Goal: Task Accomplishment & Management: Manage account settings

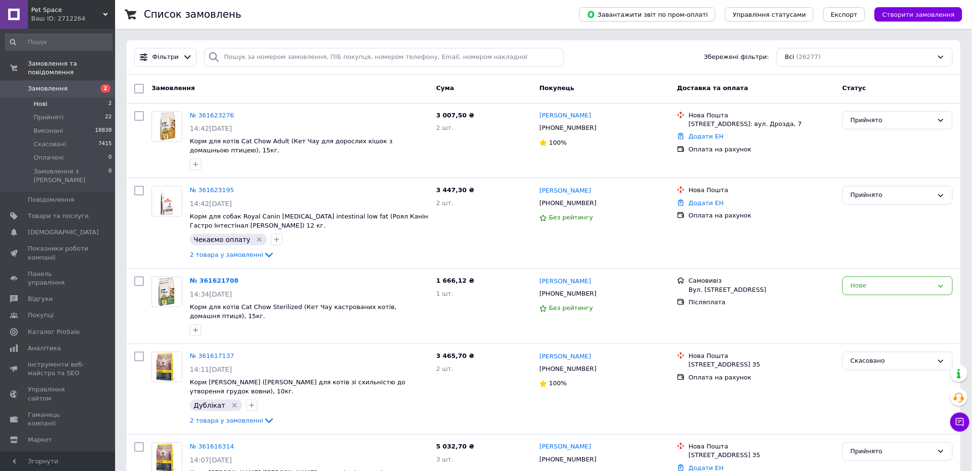
click at [73, 97] on li "Нові 2" at bounding box center [58, 103] width 117 height 13
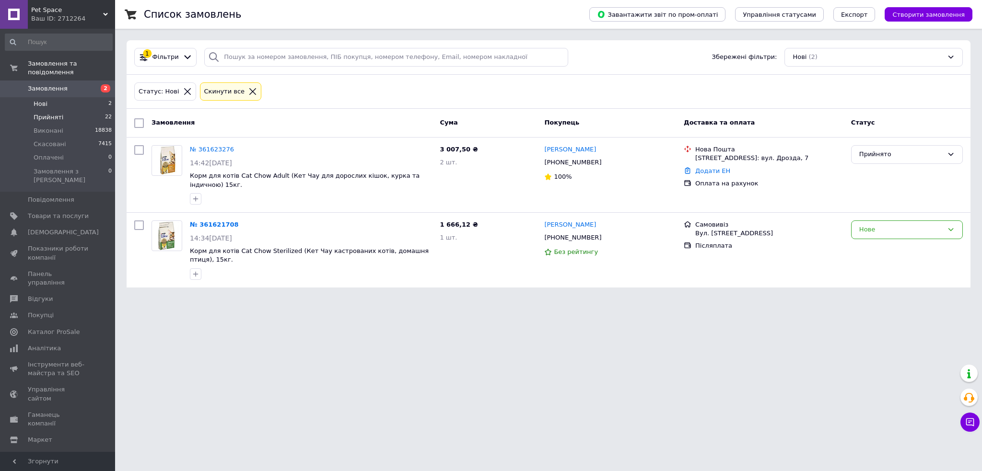
click at [56, 115] on li "Прийняті 22" at bounding box center [58, 117] width 117 height 13
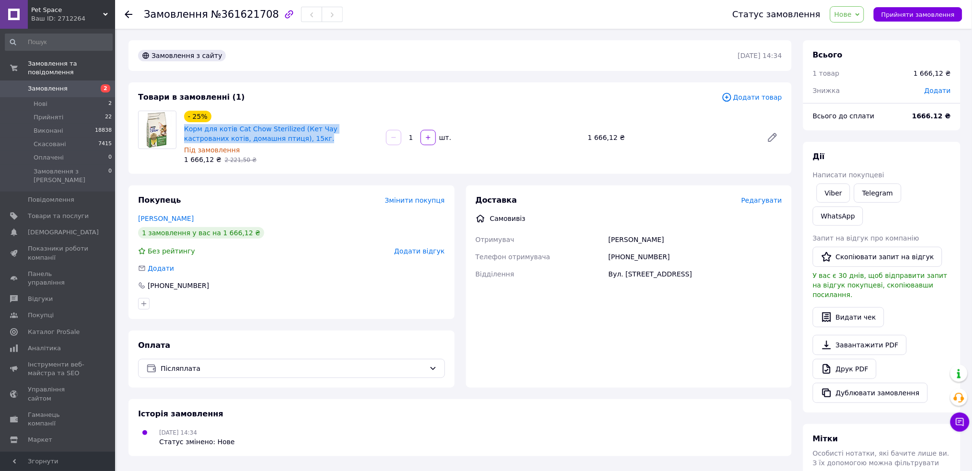
drag, startPoint x: 226, startPoint y: 136, endPoint x: 180, endPoint y: 127, distance: 46.4
click at [180, 127] on div "- 25% Корм для котів Cat Chow Sterilized (Кет Чау кастрованих котів, домашня пт…" at bounding box center [281, 138] width 202 height 58
copy link "Корм для котів Cat Chow Sterilized (Кет Чау кастрованих котів, домашня птиця), …"
click at [569, 191] on div "Доставка Редагувати Самовивіз Отримувач Олексій Телефон отримувача +38096201070…" at bounding box center [629, 287] width 326 height 202
click at [542, 161] on div "- 25% Корм для котів Cat Chow Sterilized (Кет Чау кастрованих котів, домашня пт…" at bounding box center [483, 138] width 606 height 58
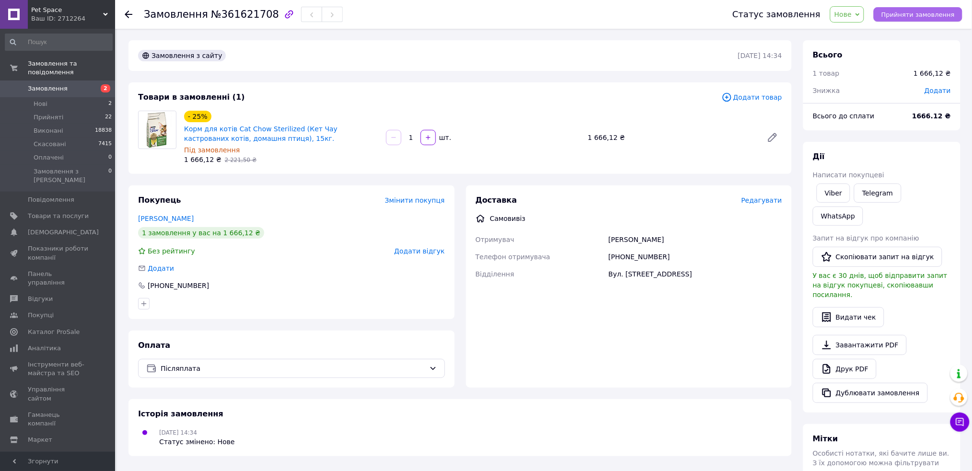
click at [923, 11] on span "Прийняти замовлення" at bounding box center [917, 14] width 73 height 7
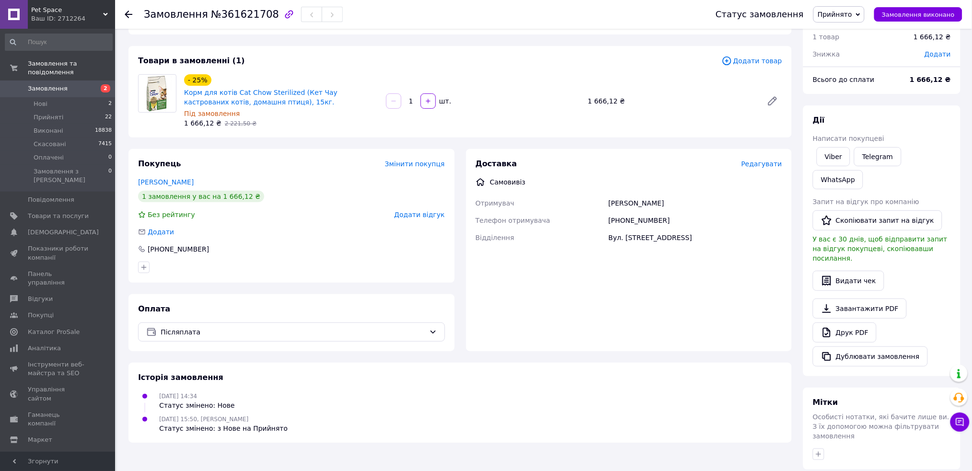
scroll to position [142, 0]
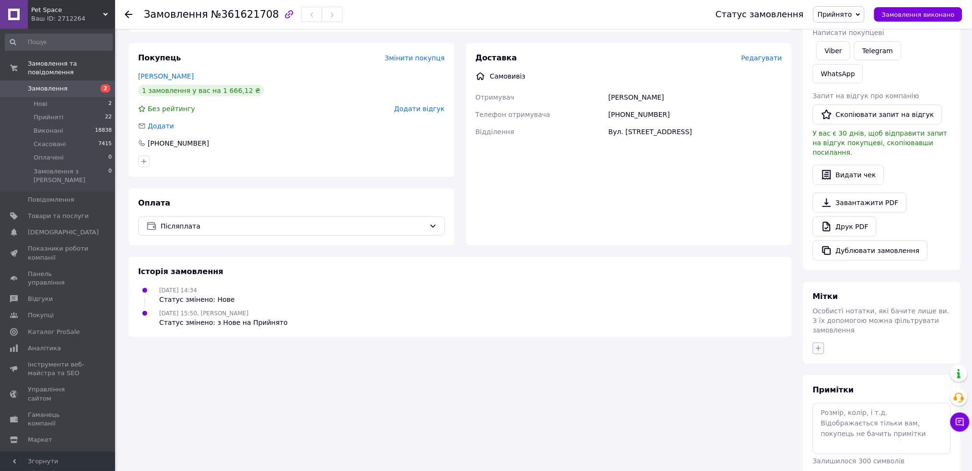
click at [818, 345] on icon "button" at bounding box center [819, 349] width 8 height 8
type input "діз"
click at [822, 388] on li "Дізнатися" at bounding box center [871, 394] width 117 height 13
checkbox input "true"
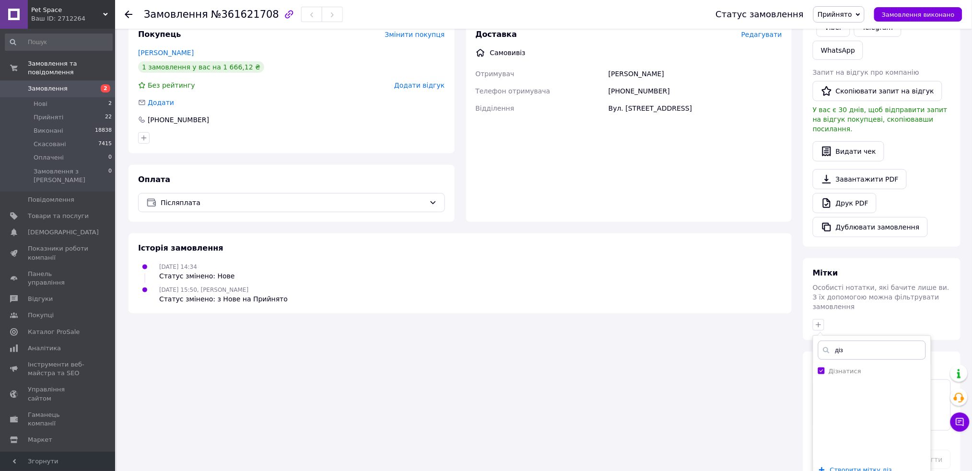
drag, startPoint x: 857, startPoint y: 454, endPoint x: 849, endPoint y: 448, distance: 10.3
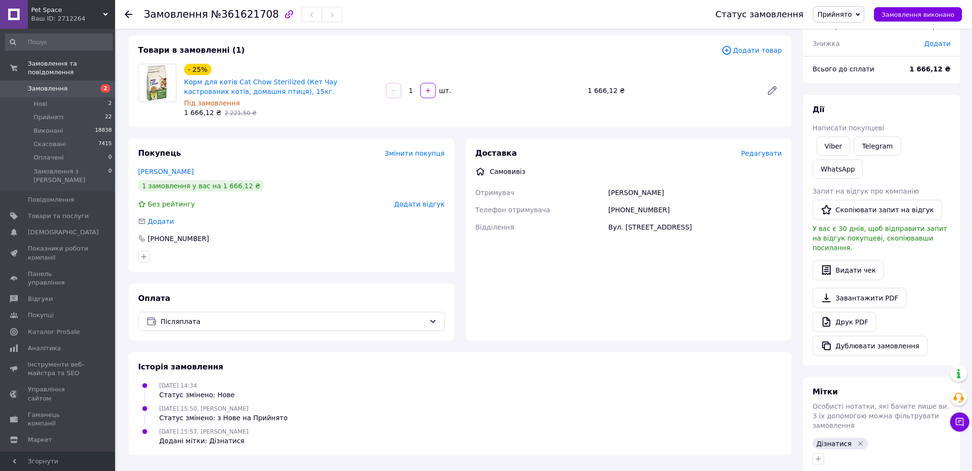
scroll to position [0, 0]
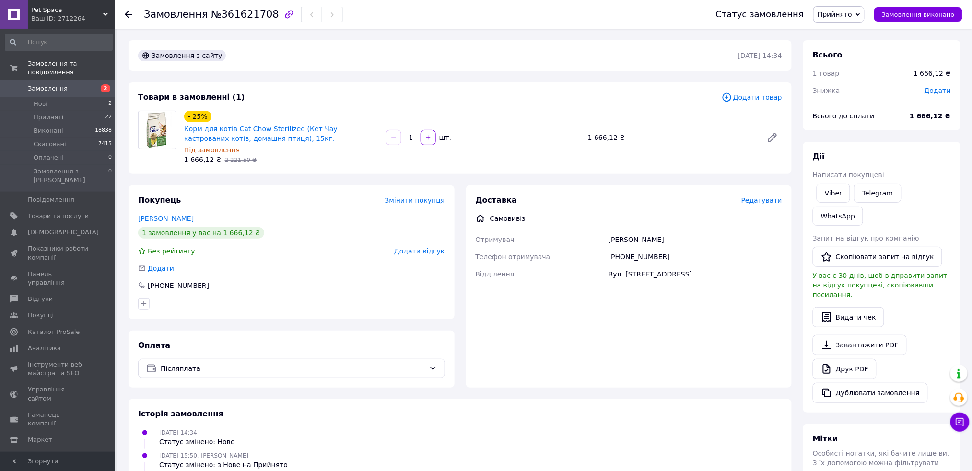
drag, startPoint x: 48, startPoint y: 69, endPoint x: 34, endPoint y: 82, distance: 19.7
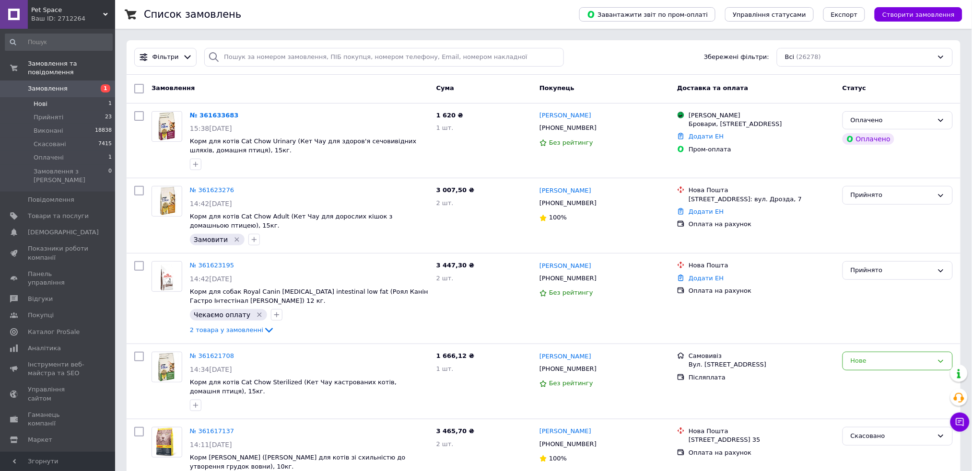
click at [65, 97] on li "Нові 1" at bounding box center [58, 103] width 117 height 13
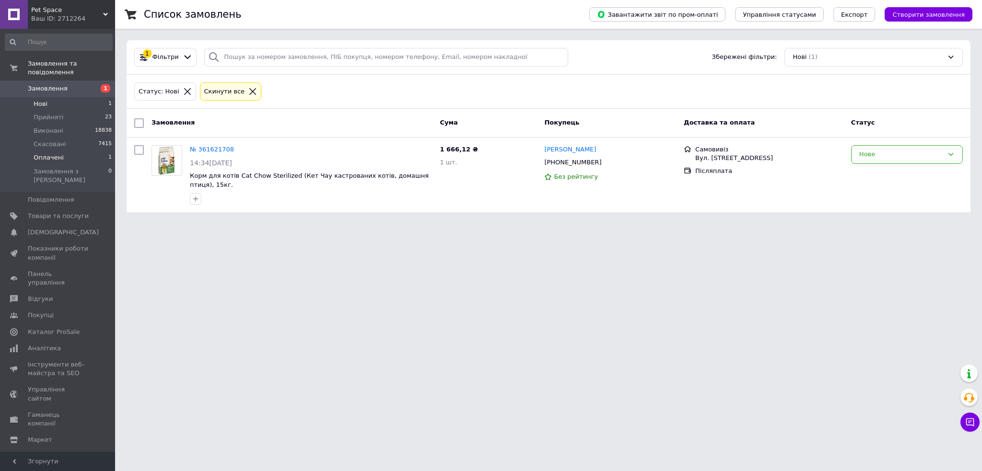
click at [67, 151] on li "Оплачені 1" at bounding box center [58, 157] width 117 height 13
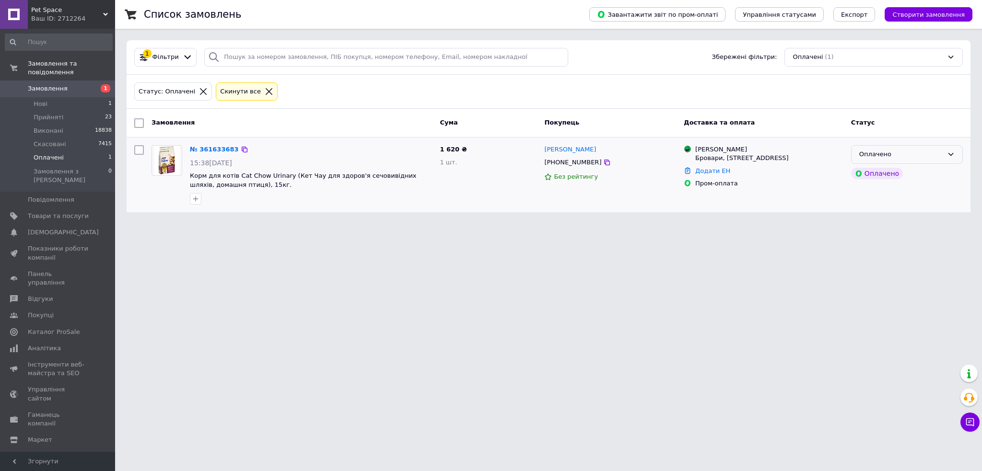
click at [930, 156] on div "Оплачено" at bounding box center [901, 155] width 84 height 10
click at [916, 172] on li "Прийнято" at bounding box center [906, 175] width 111 height 18
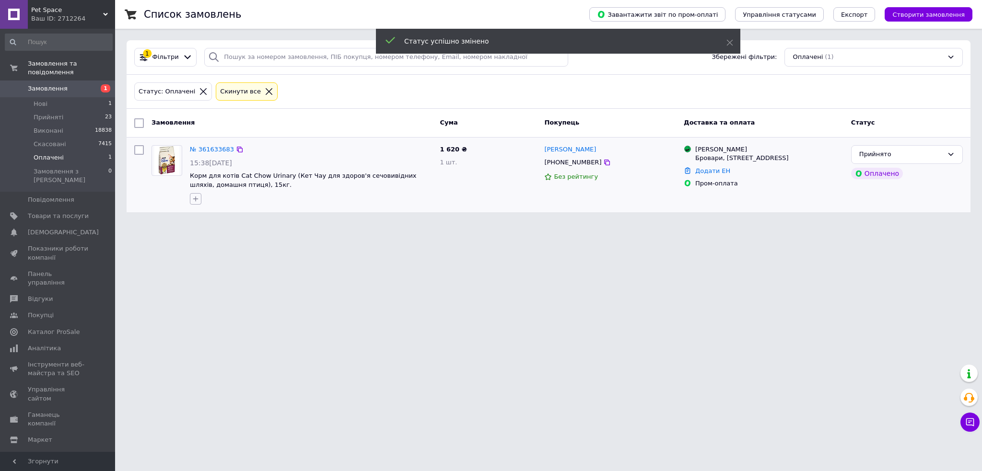
click at [193, 198] on icon "button" at bounding box center [196, 199] width 8 height 8
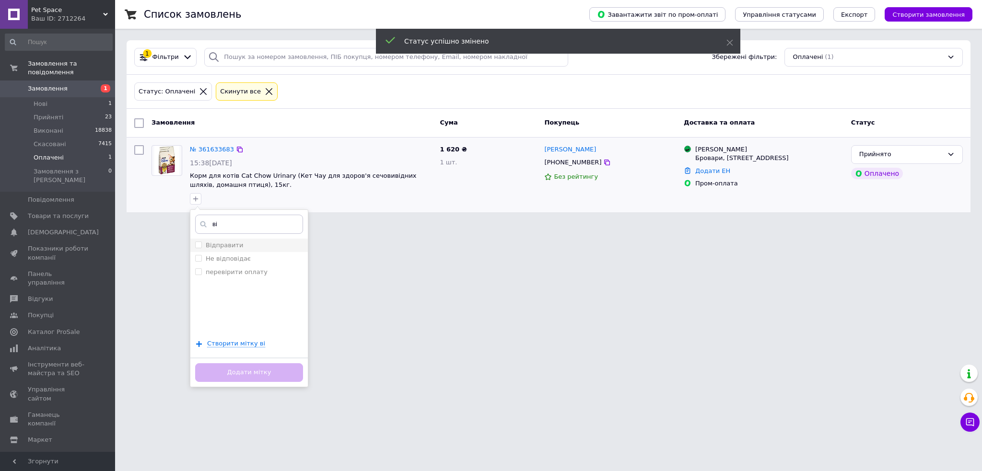
type input "ві"
click at [195, 246] on input "Відправити" at bounding box center [198, 245] width 6 height 6
checkbox input "true"
click at [226, 224] on html "Pet Space Ваш ID: 2712264 Сайт Pet Space Кабінет покупця Перевірити стан систем…" at bounding box center [491, 112] width 982 height 224
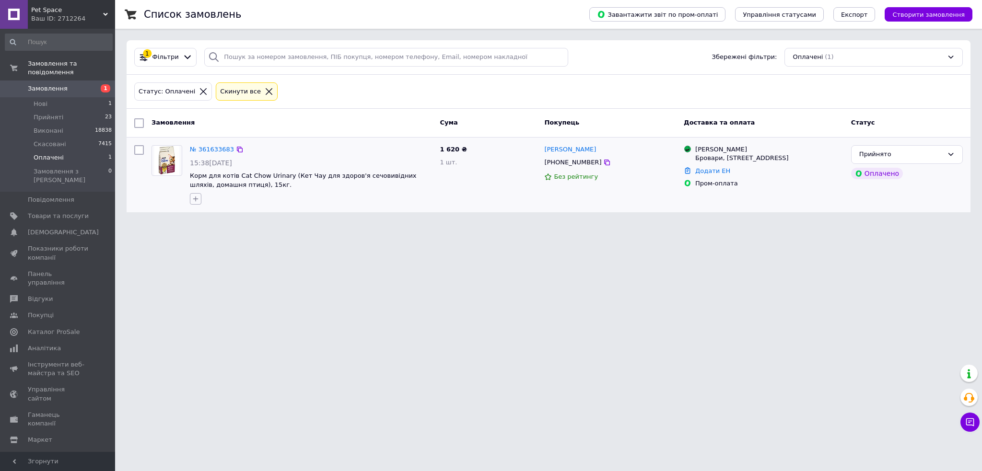
click at [192, 199] on icon "button" at bounding box center [196, 199] width 8 height 8
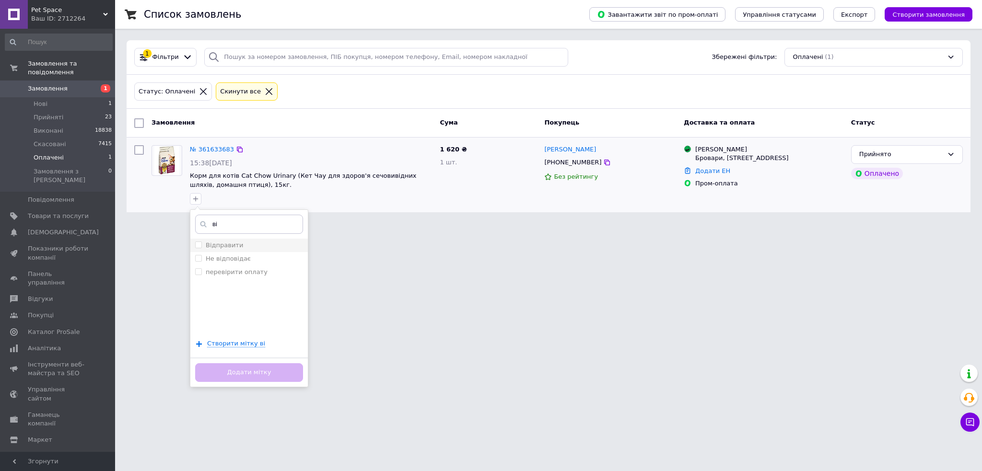
type input "ві"
click at [195, 242] on input "Відправити" at bounding box center [198, 245] width 6 height 6
checkbox input "true"
click at [237, 370] on button "Додати мітку" at bounding box center [249, 372] width 108 height 19
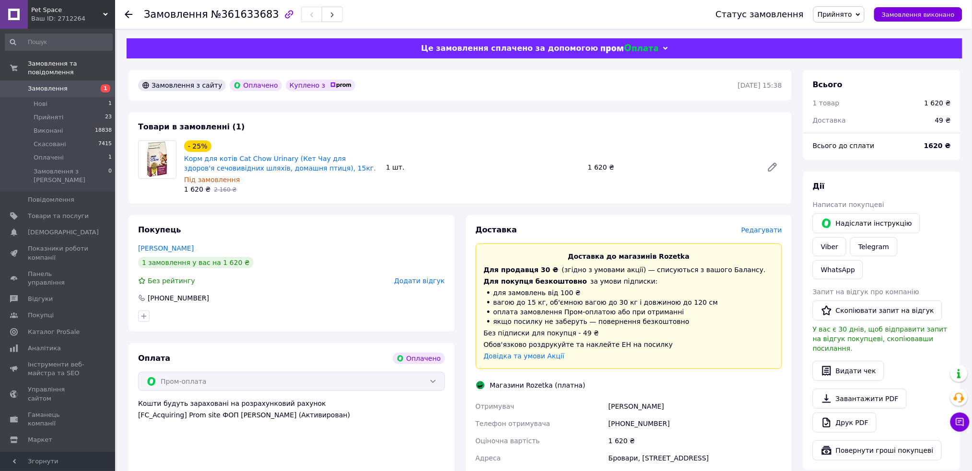
click at [403, 121] on div "Товари в замовленні (1) - 25% Корм для котів Cat Chow Urinary (Кет Чау для здор…" at bounding box center [459, 158] width 663 height 92
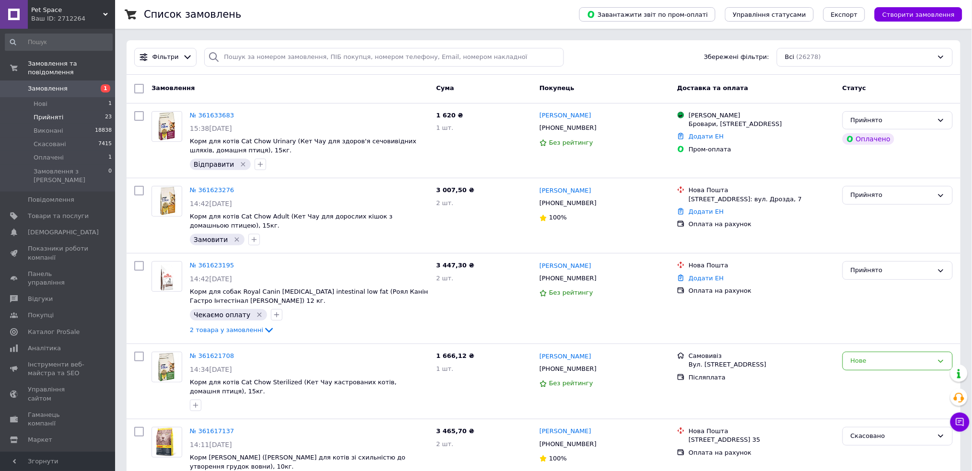
click at [73, 111] on li "Прийняті 23" at bounding box center [58, 117] width 117 height 13
click at [74, 111] on li "Прийняті 25" at bounding box center [58, 117] width 117 height 13
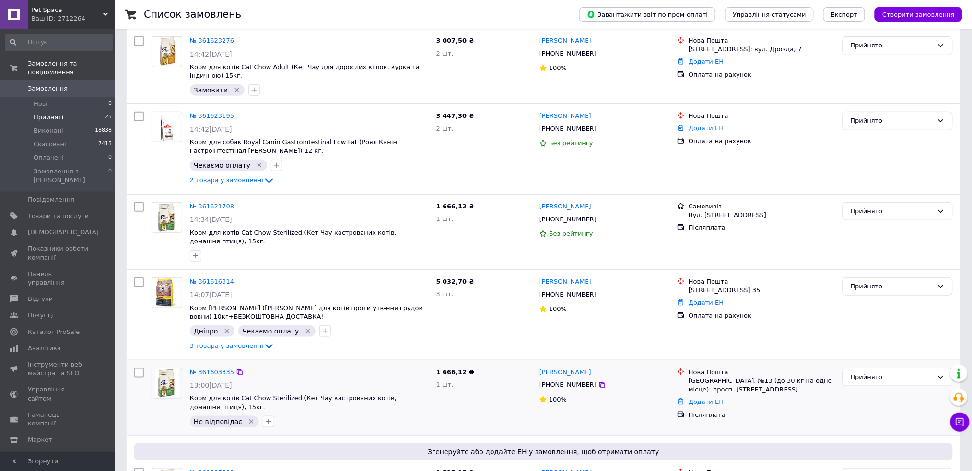
scroll to position [319, 0]
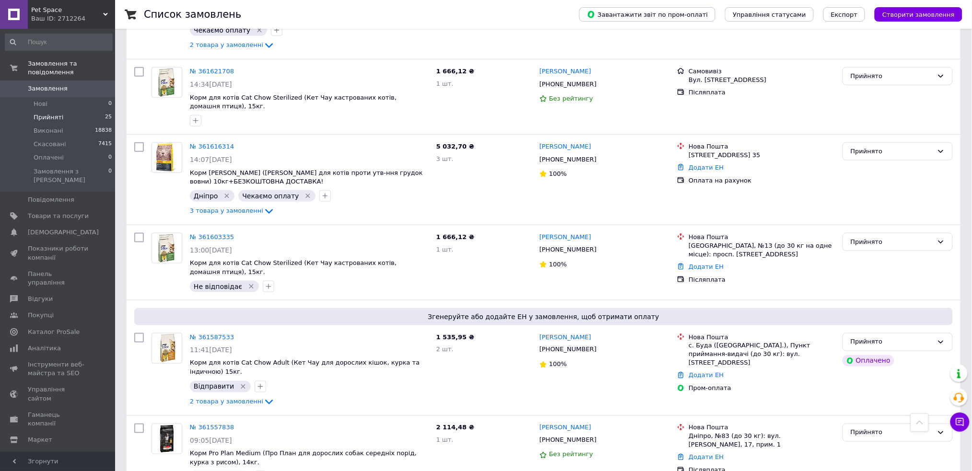
drag, startPoint x: 921, startPoint y: 20, endPoint x: 896, endPoint y: 19, distance: 25.0
click at [919, 20] on button "Створити замовлення" at bounding box center [918, 14] width 88 height 14
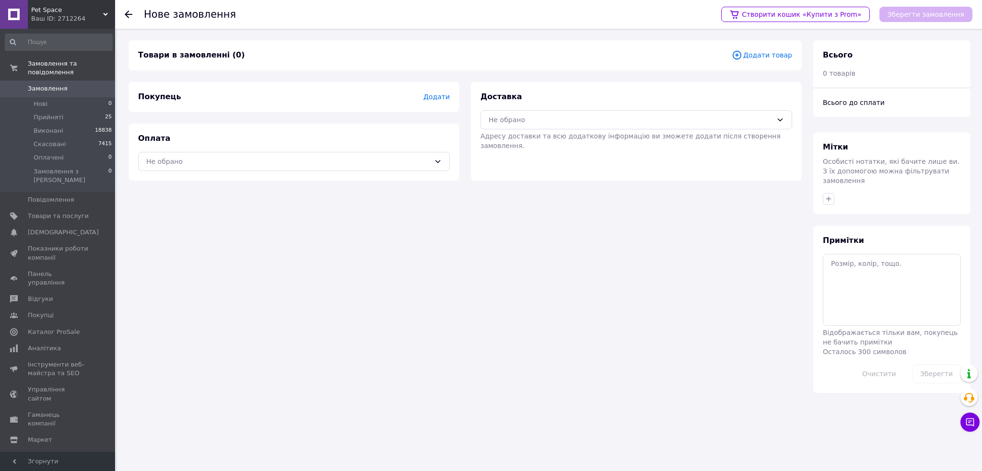
click at [762, 59] on span "Додати товар" at bounding box center [762, 55] width 60 height 11
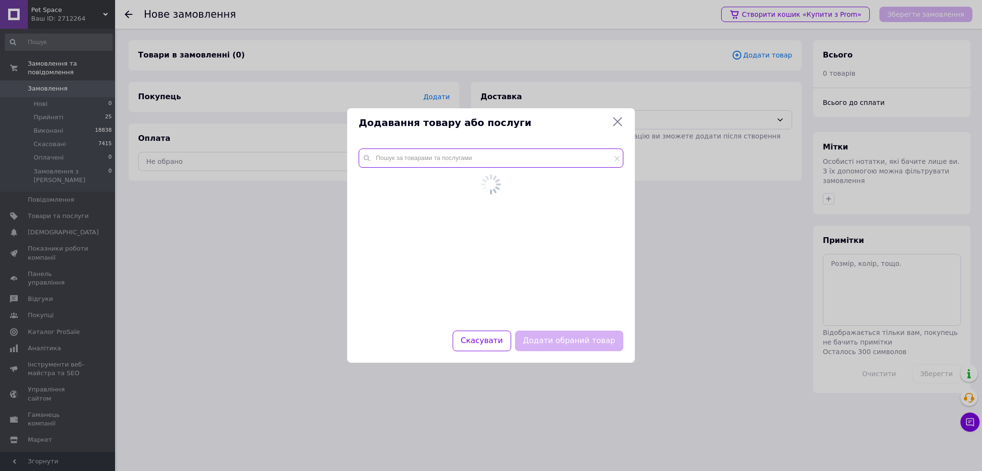
click at [438, 158] on input "text" at bounding box center [491, 158] width 265 height 19
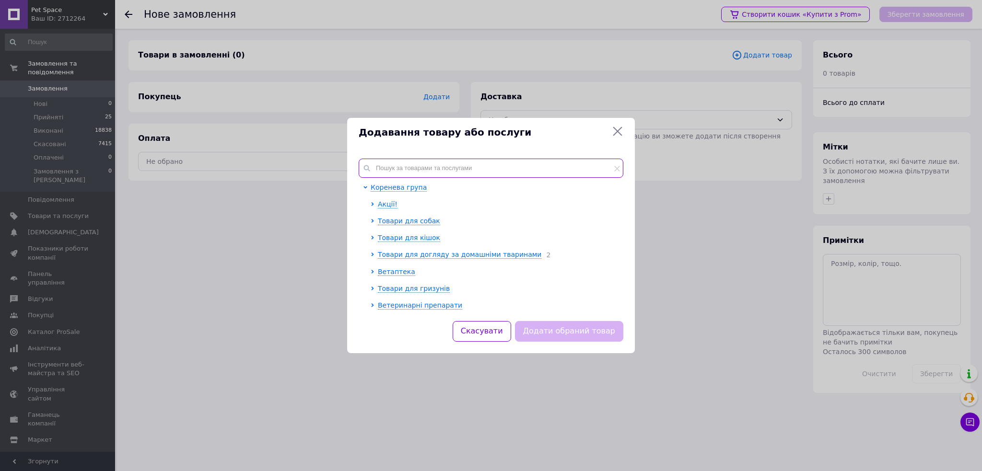
type input "с"
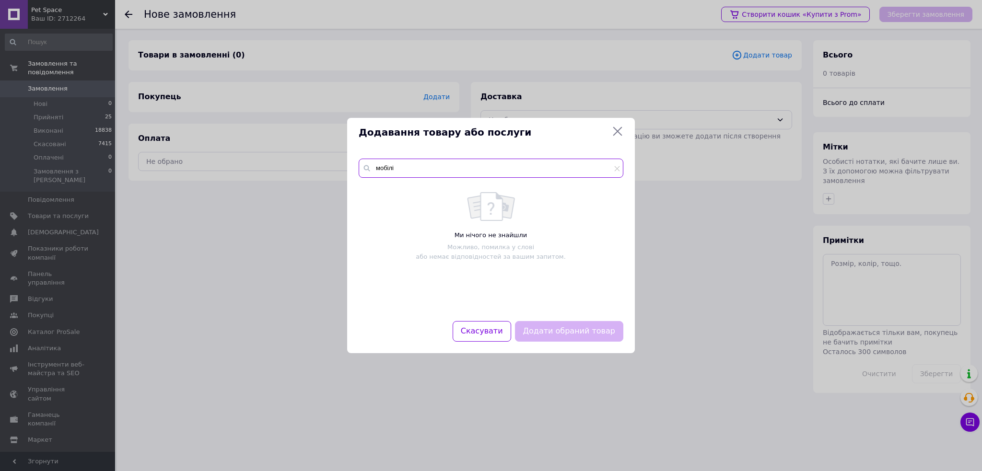
click at [428, 169] on input "мобілі" at bounding box center [491, 168] width 265 height 19
type input "мобілі"
click at [213, 148] on div "Додавання товару або послуги мобілі Ми нічого не знайшли Можливо, помилка у сло…" at bounding box center [491, 235] width 982 height 471
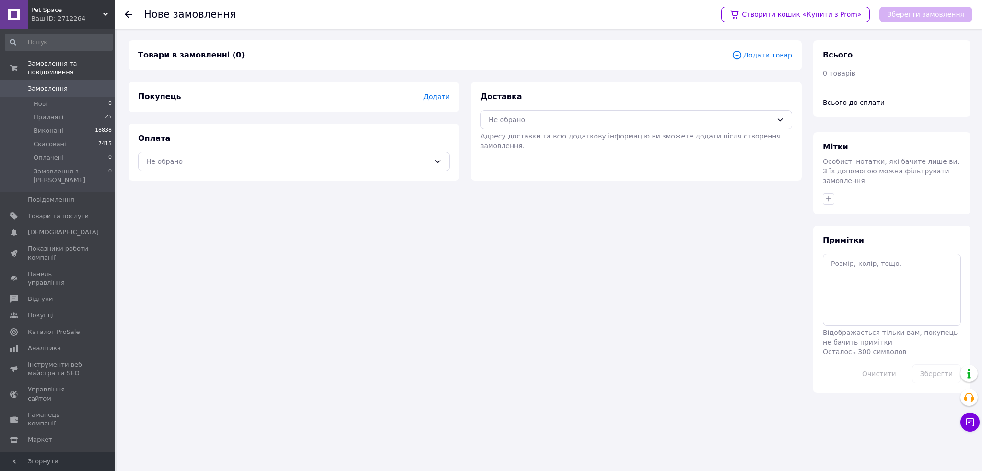
click at [100, 84] on span "0" at bounding box center [102, 88] width 26 height 9
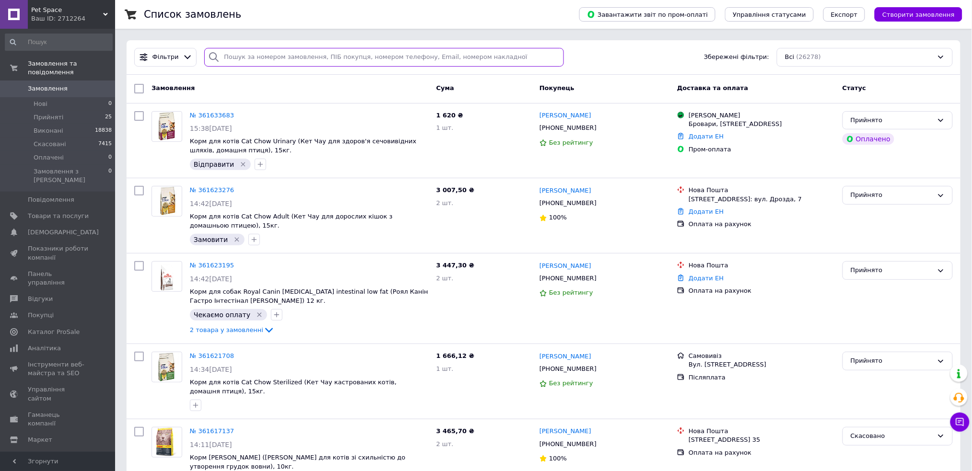
click at [425, 55] on input "search" at bounding box center [384, 57] width 360 height 19
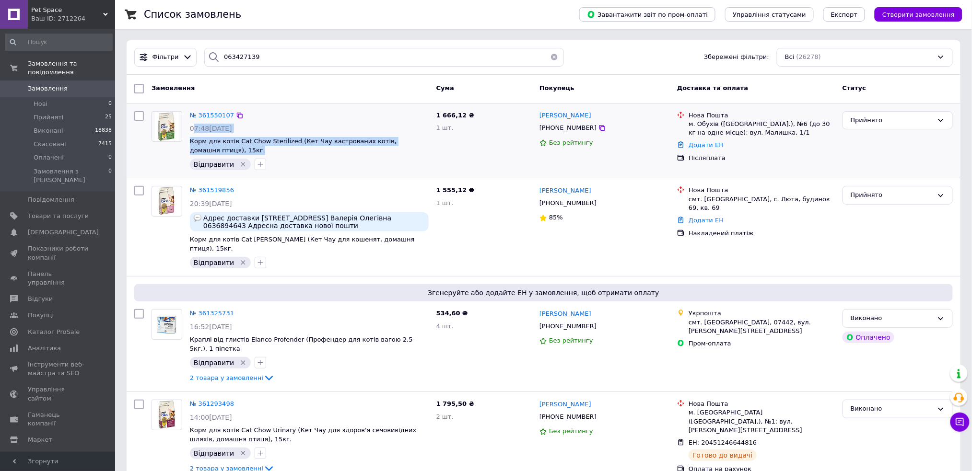
click at [192, 126] on div "№ 361550107 07:48, 12.09.2025 Корм для котів Cat Chow Sterilized (Кет Чау кастр…" at bounding box center [309, 140] width 246 height 67
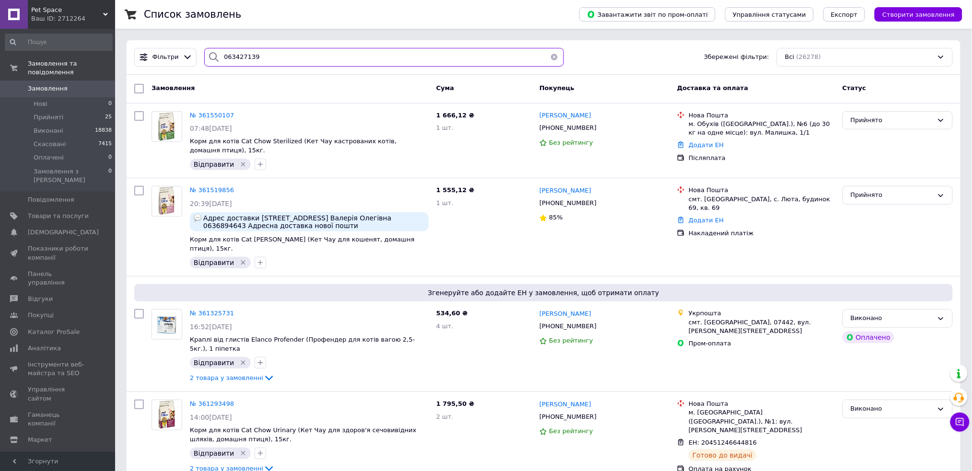
click at [268, 57] on input "063427139" at bounding box center [384, 57] width 360 height 19
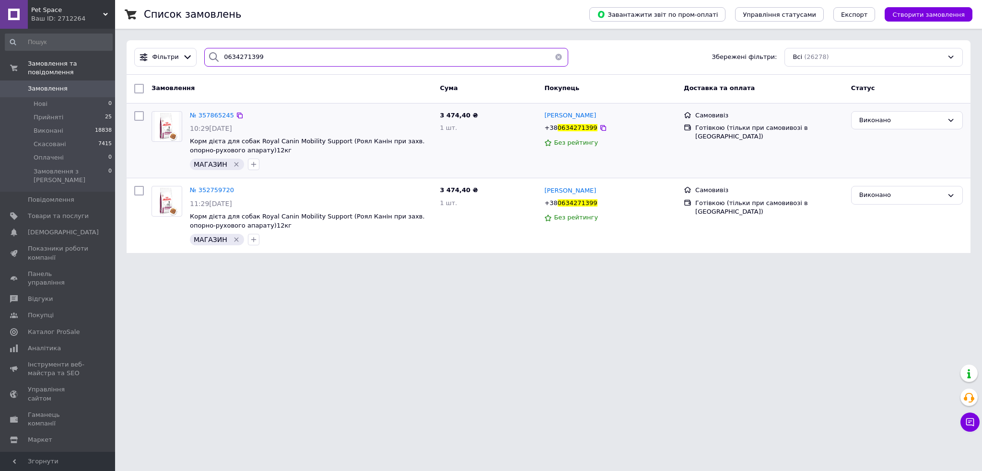
type input "0634271399"
click at [210, 110] on div "№ 357865245" at bounding box center [212, 115] width 46 height 11
click at [210, 112] on span "№ 357865245" at bounding box center [212, 115] width 44 height 7
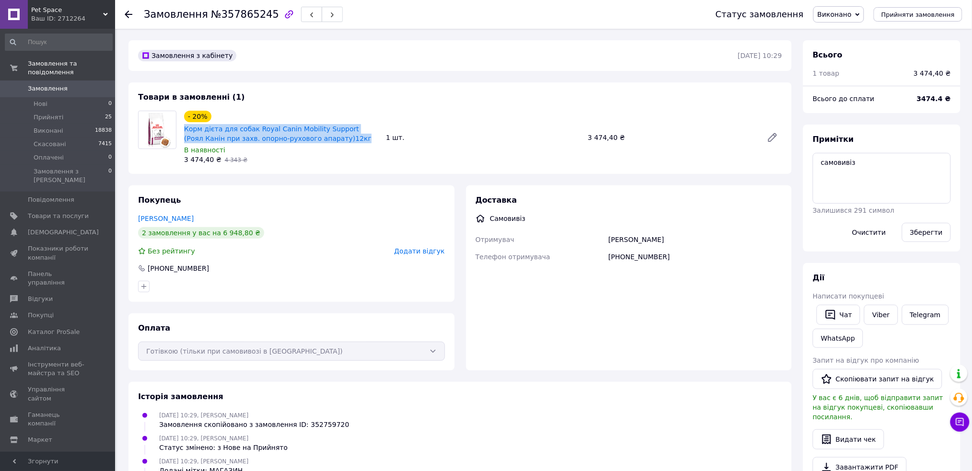
drag, startPoint x: 315, startPoint y: 139, endPoint x: 181, endPoint y: 127, distance: 134.3
click at [181, 127] on div "- 20% Корм дієта для собак Royal Canin Mobility Support (Роял Канін при захв. о…" at bounding box center [281, 138] width 202 height 58
copy link "Корм дієта для собак Royal Canin Mobility Support (Роял Канін при захв. опорно-…"
click at [530, 165] on div "- 20% Корм дієта для собак Royal Canin Mobility Support (Роял Канін при захв. о…" at bounding box center [483, 138] width 606 height 58
click at [617, 210] on div "Доставка Самовивіз Отримувач Володимир Телефон отримувача +380634271399" at bounding box center [629, 228] width 307 height 67
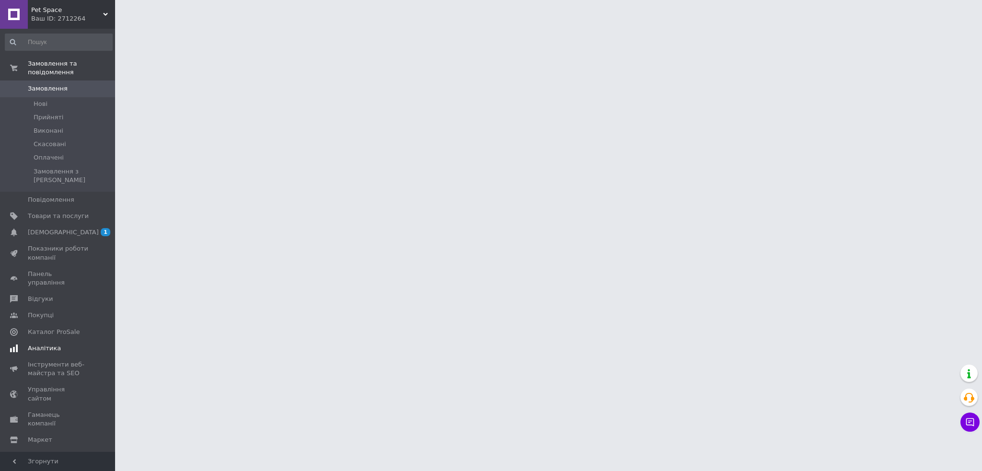
click at [68, 228] on span "[DEMOGRAPHIC_DATA]" at bounding box center [58, 232] width 61 height 9
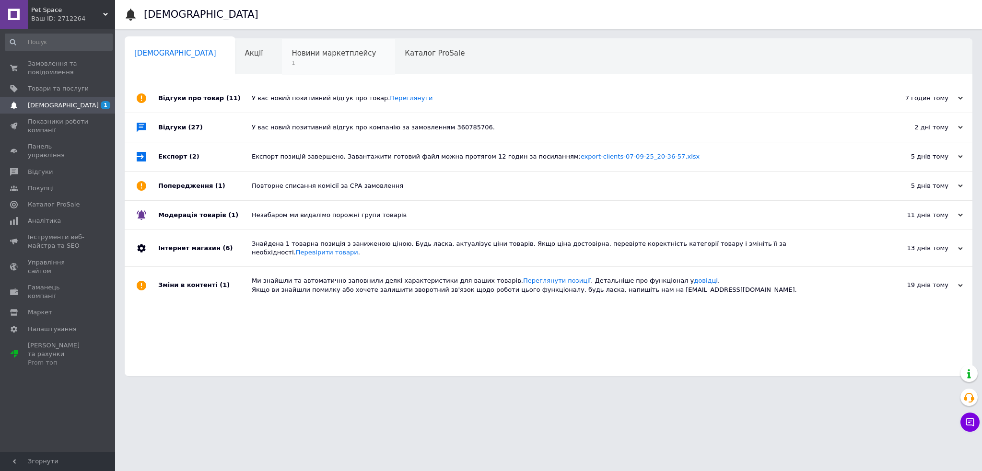
click at [282, 69] on div "Новини маркетплейсу 1" at bounding box center [338, 57] width 113 height 36
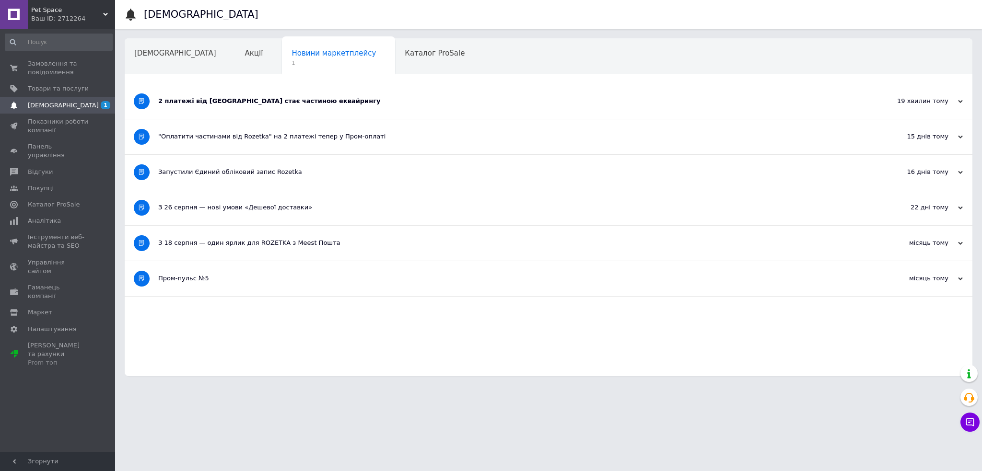
click at [198, 87] on div "2 платежі від [GEOGRAPHIC_DATA] стає частиною еквайрингу" at bounding box center [512, 101] width 709 height 35
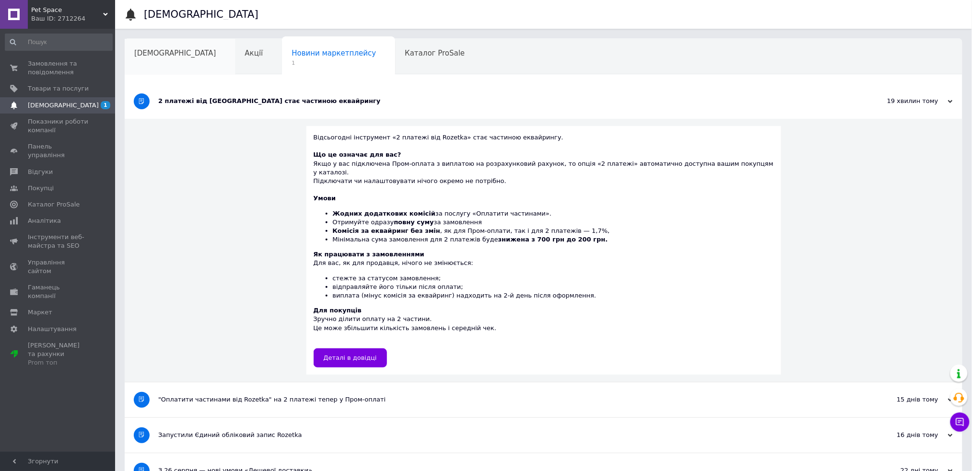
click at [141, 53] on span "[DEMOGRAPHIC_DATA]" at bounding box center [175, 53] width 82 height 9
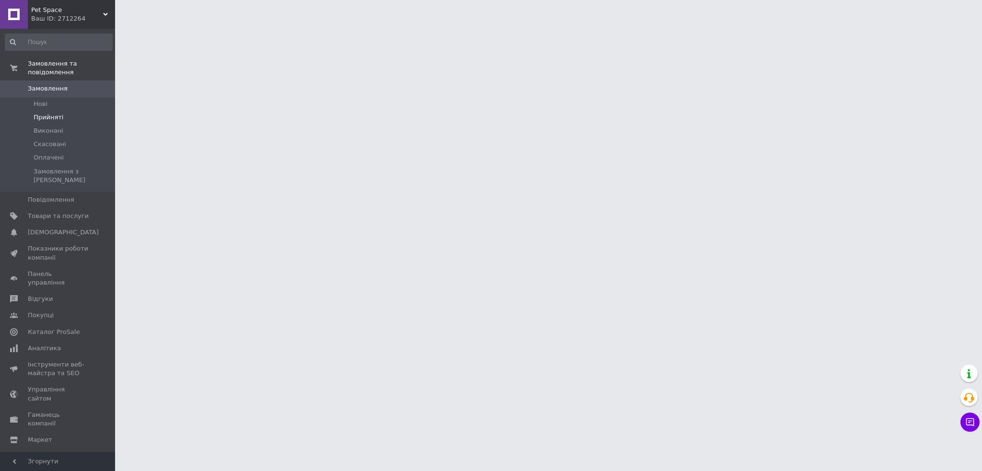
click at [82, 111] on li "Прийняті" at bounding box center [58, 117] width 117 height 13
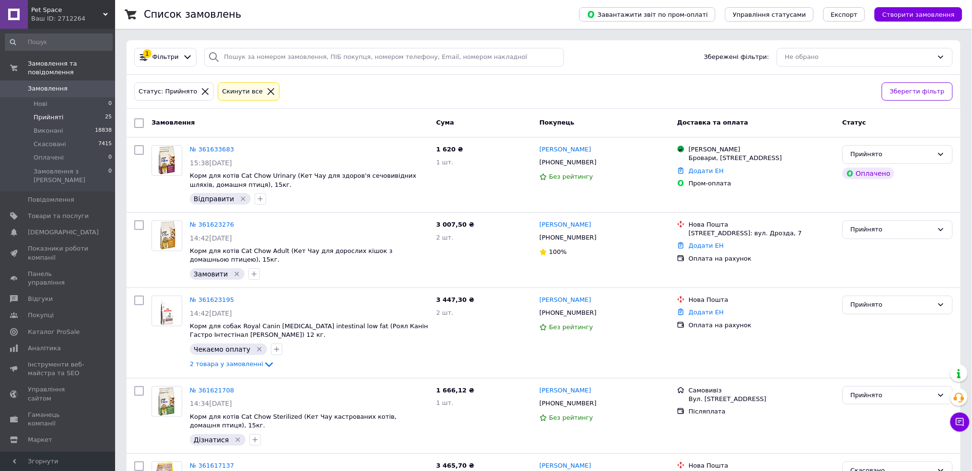
click at [72, 111] on li "Прийняті 25" at bounding box center [58, 117] width 117 height 13
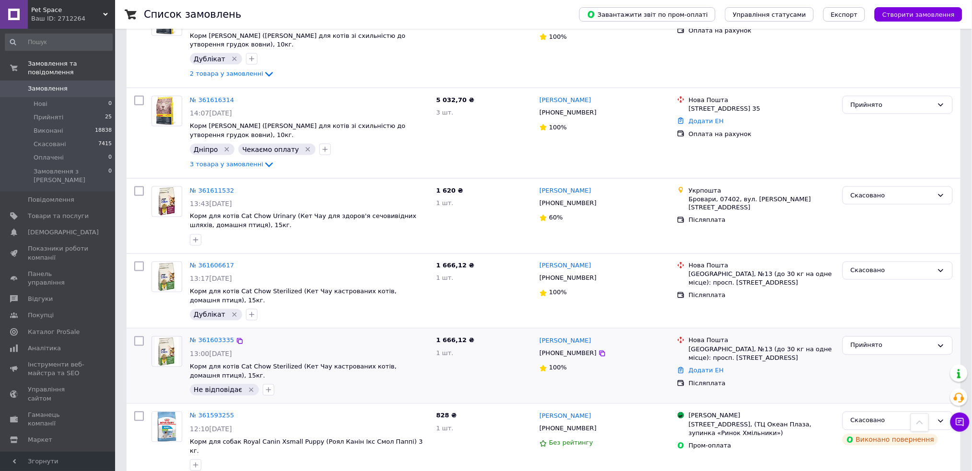
scroll to position [511, 0]
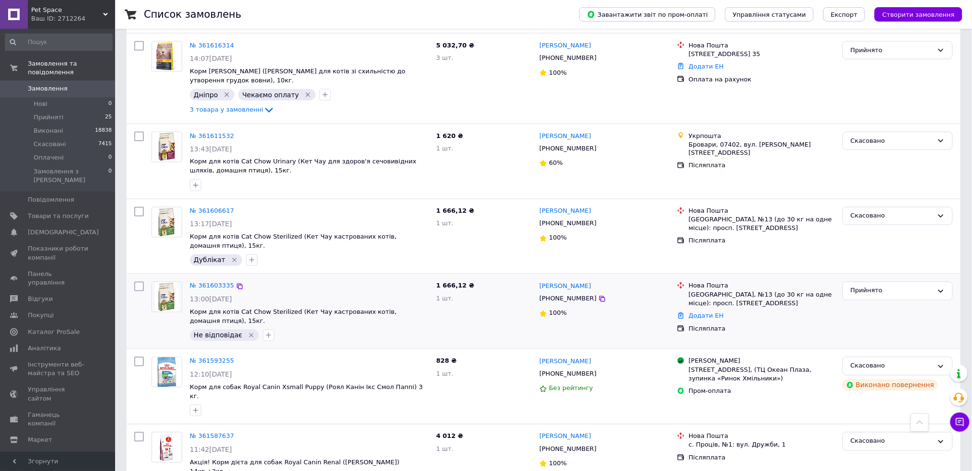
click at [247, 336] on icon "Видалити мітку" at bounding box center [251, 336] width 8 height 8
click at [247, 332] on icon "Видалити мітку" at bounding box center [251, 336] width 8 height 8
click at [199, 287] on link "№ 361603335" at bounding box center [212, 285] width 44 height 7
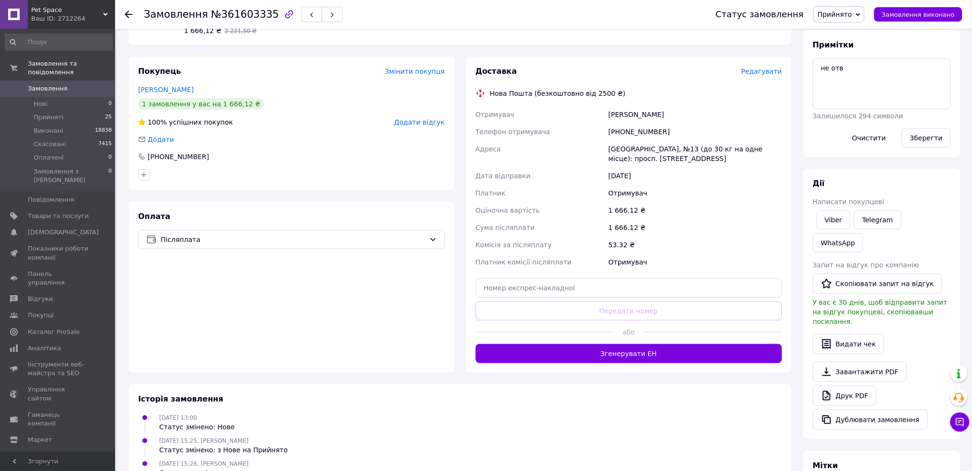
scroll to position [179, 0]
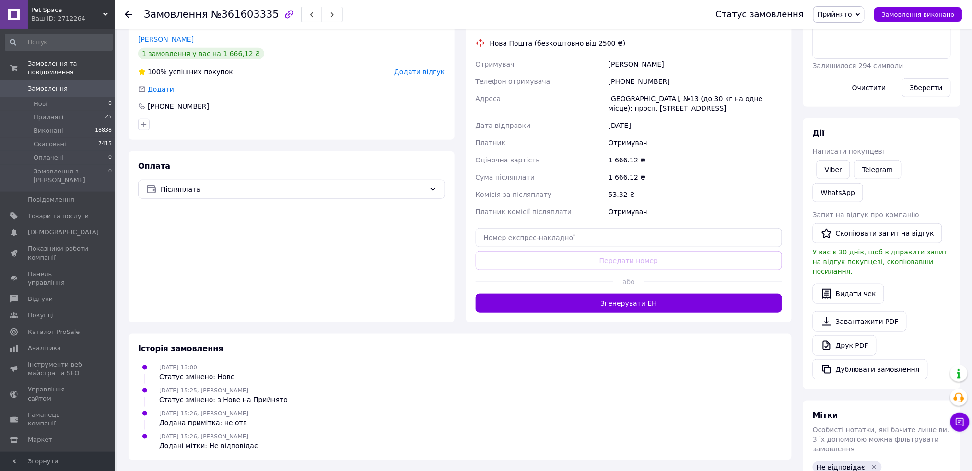
drag, startPoint x: 865, startPoint y: 430, endPoint x: 868, endPoint y: 426, distance: 4.9
click at [865, 462] on div "Не відповідає" at bounding box center [847, 468] width 69 height 12
click at [872, 465] on icon "Видалити мітку" at bounding box center [874, 467] width 4 height 4
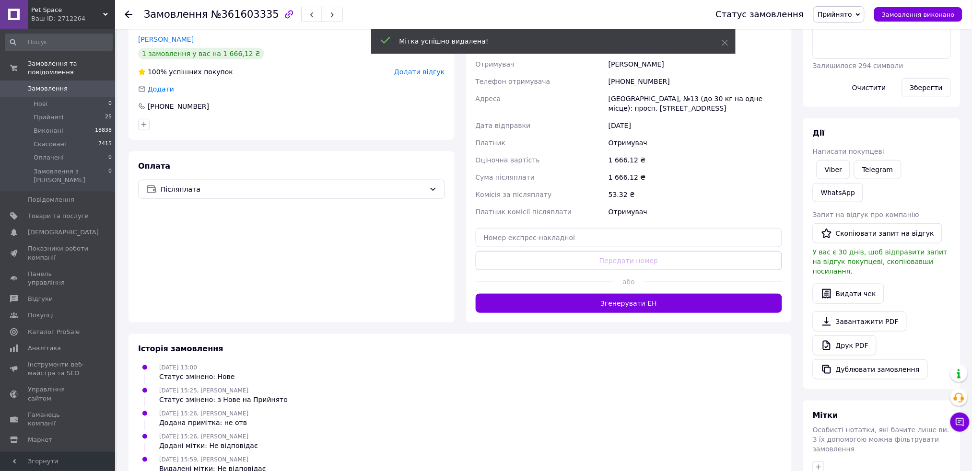
click at [816, 414] on div "Мітки Особисті нотатки, які бачите лише ви. З їх допомогою можна фільтрувати за…" at bounding box center [881, 442] width 157 height 82
click at [816, 464] on icon "button" at bounding box center [819, 468] width 8 height 8
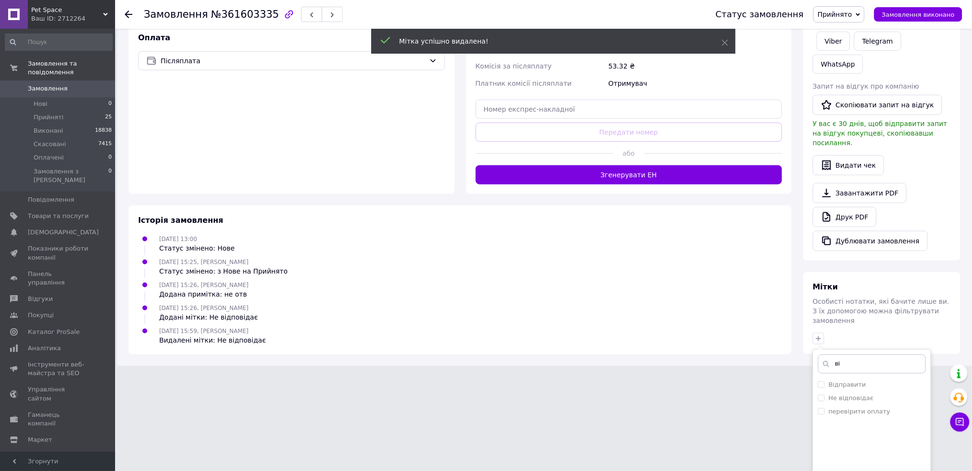
scroll to position [322, 0]
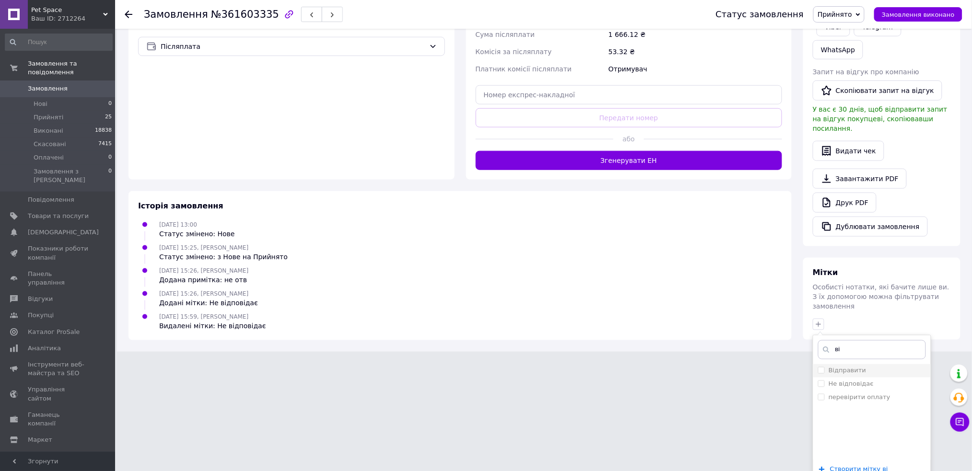
type input "ві"
click at [819, 364] on li "Відправити" at bounding box center [871, 370] width 117 height 13
checkbox input "true"
drag, startPoint x: 844, startPoint y: 457, endPoint x: 745, endPoint y: 334, distance: 158.6
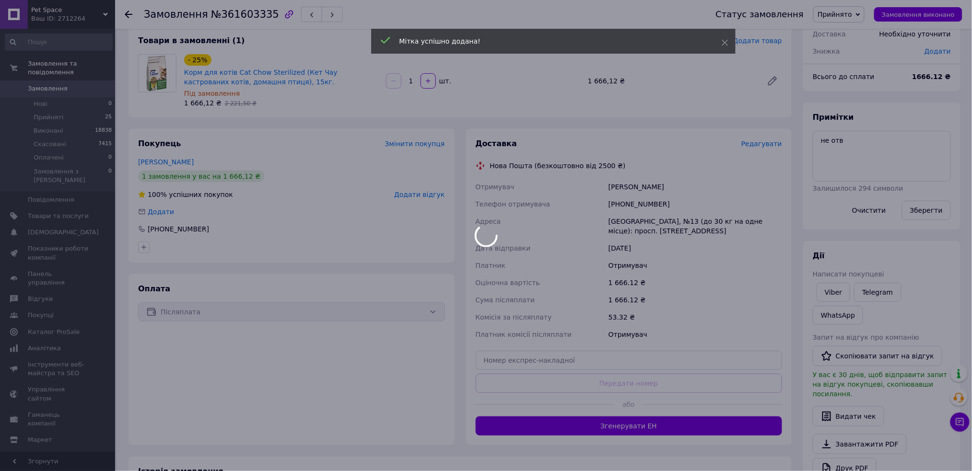
scroll to position [0, 0]
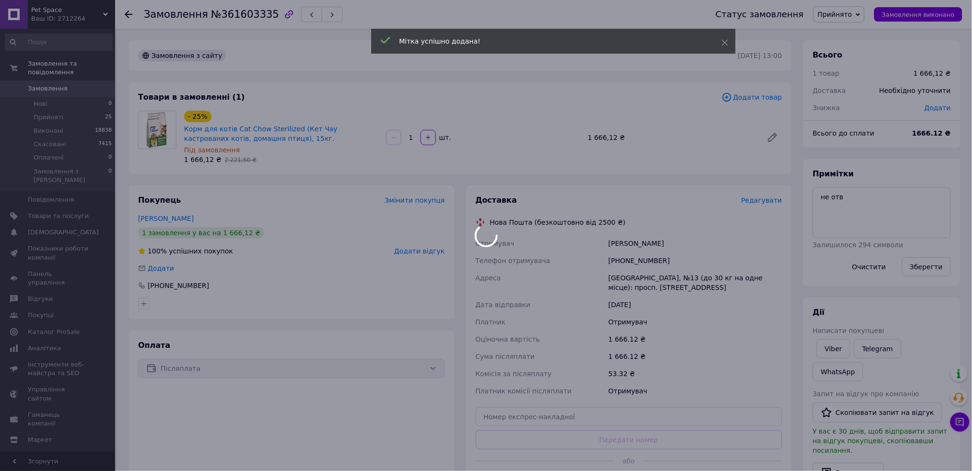
click at [876, 213] on div at bounding box center [486, 235] width 972 height 471
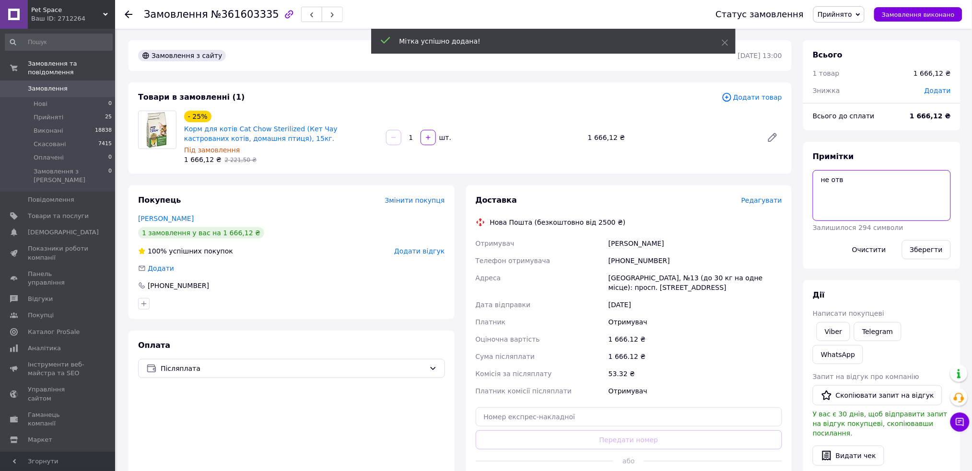
click at [853, 203] on textarea "не отв" at bounding box center [882, 195] width 138 height 51
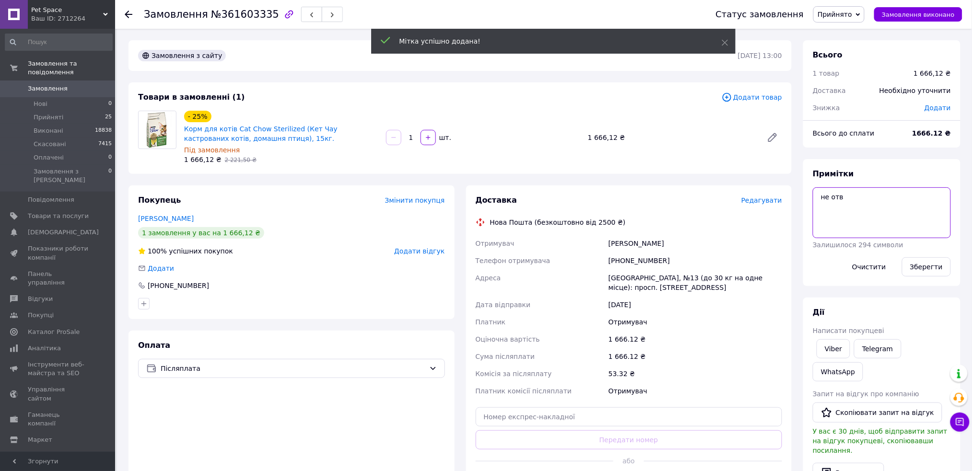
type textarea "е"
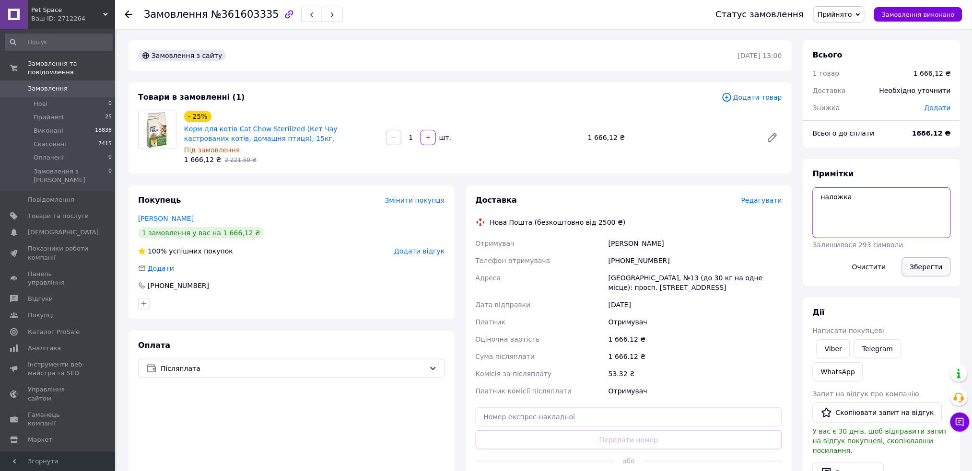
type textarea "наложка"
click at [917, 265] on button "Зберегти" at bounding box center [926, 266] width 49 height 19
click at [652, 273] on div "Краматорськ, №13 (до 30 кг на одне місце): просп. Незалежності, 57а" at bounding box center [694, 282] width 177 height 27
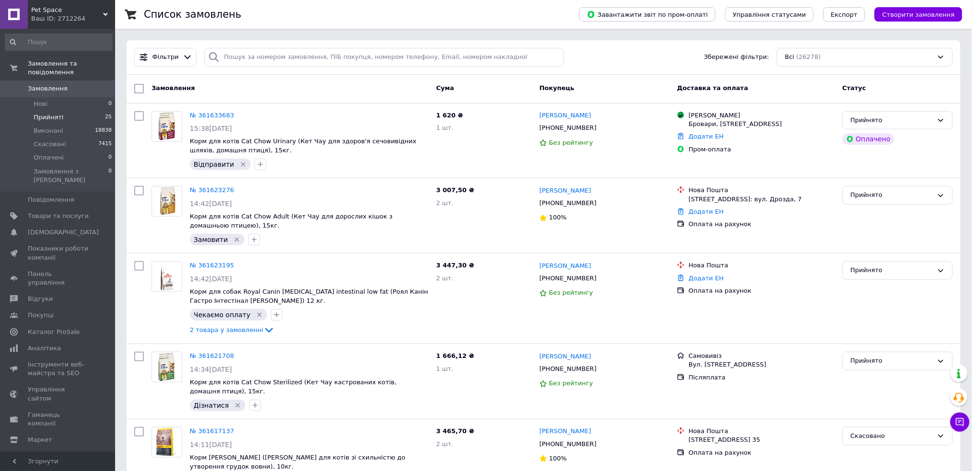
click at [88, 111] on li "Прийняті 25" at bounding box center [58, 117] width 117 height 13
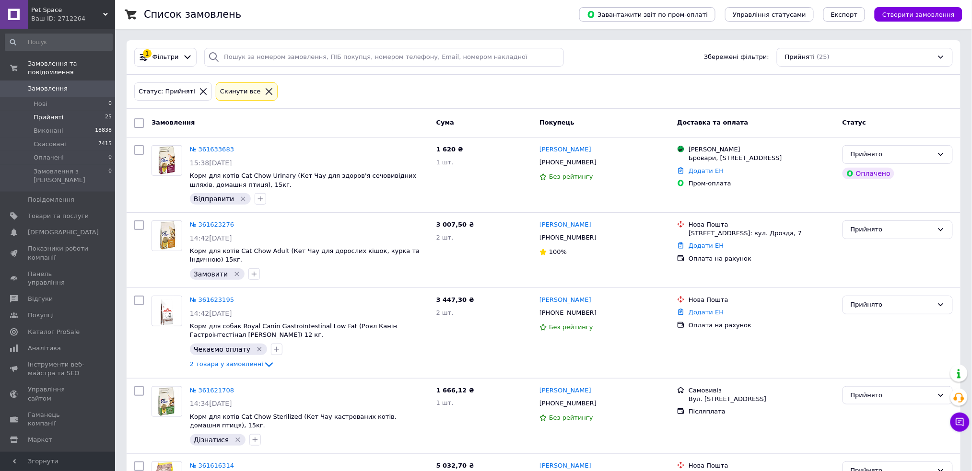
click at [90, 111] on li "Прийняті 25" at bounding box center [58, 117] width 117 height 13
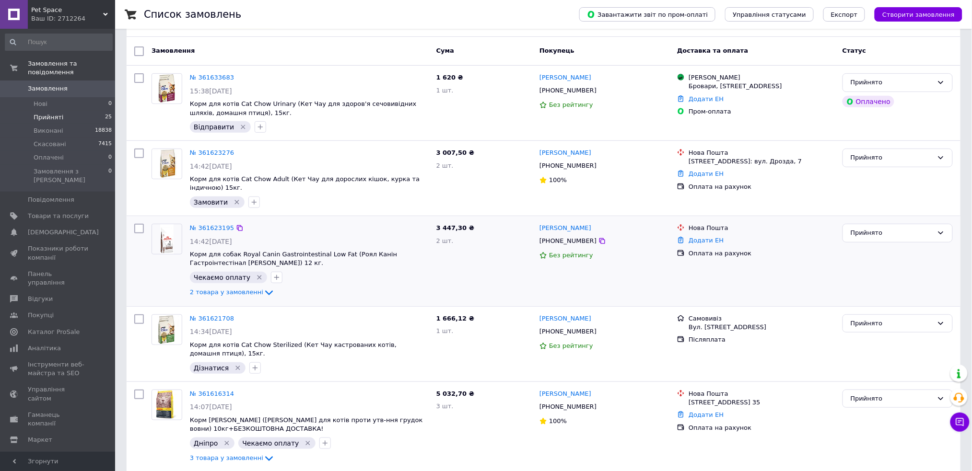
scroll to position [128, 0]
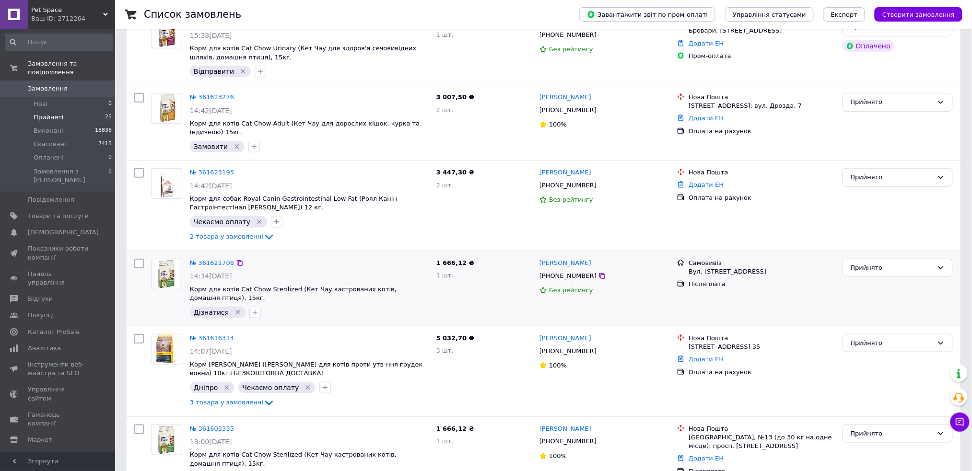
click at [235, 313] on icon "Видалити мітку" at bounding box center [238, 313] width 8 height 8
click at [234, 315] on icon "Видалити мітку" at bounding box center [238, 313] width 8 height 8
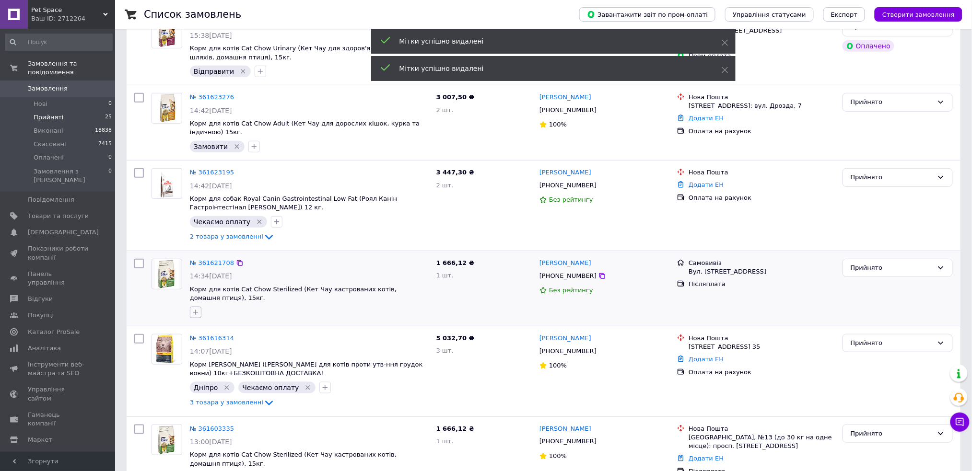
click at [196, 316] on button "button" at bounding box center [196, 313] width 12 height 12
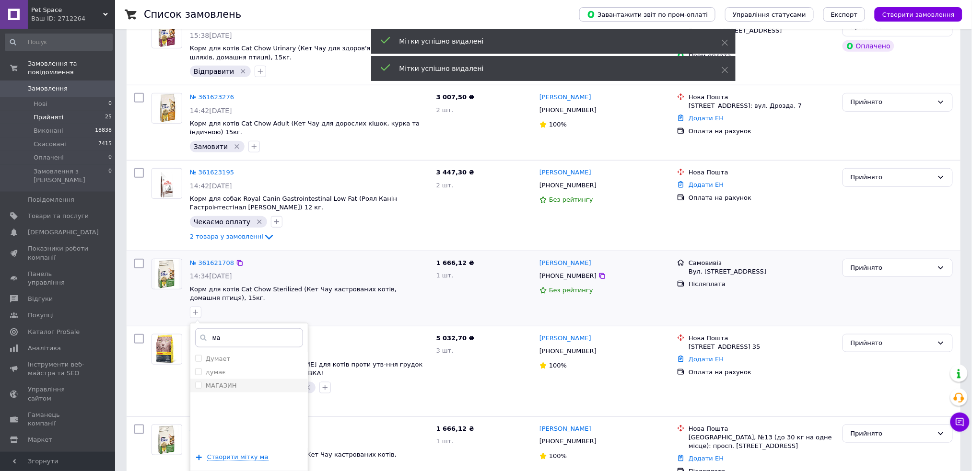
type input "ма"
click at [195, 383] on input "МАГАЗИН" at bounding box center [198, 385] width 6 height 6
checkbox input "true"
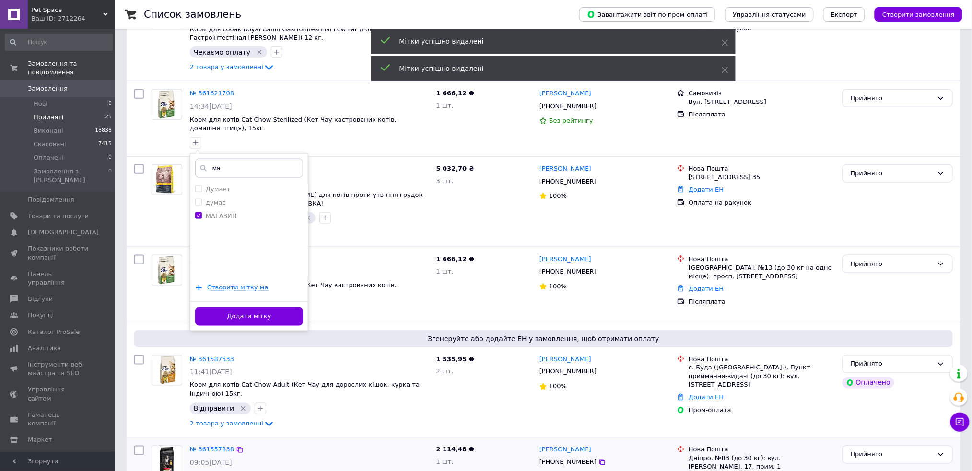
scroll to position [319, 0]
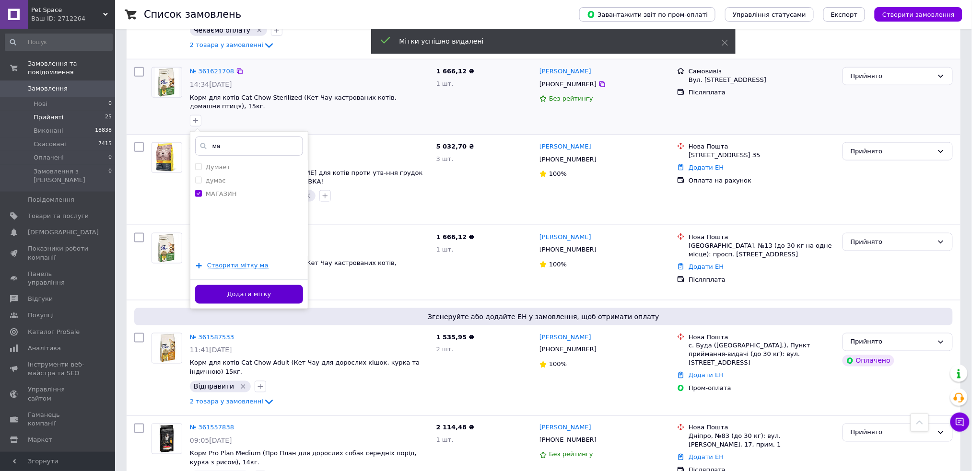
click at [239, 296] on button "Додати мітку" at bounding box center [249, 294] width 108 height 19
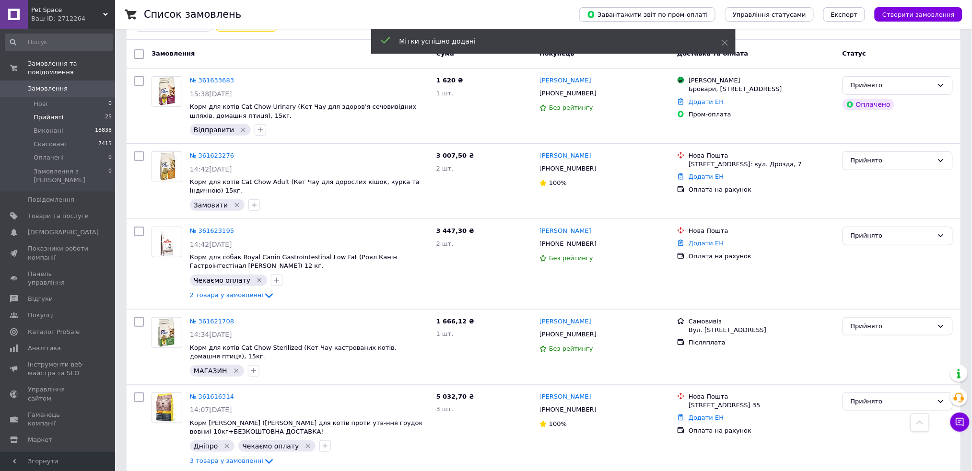
scroll to position [0, 0]
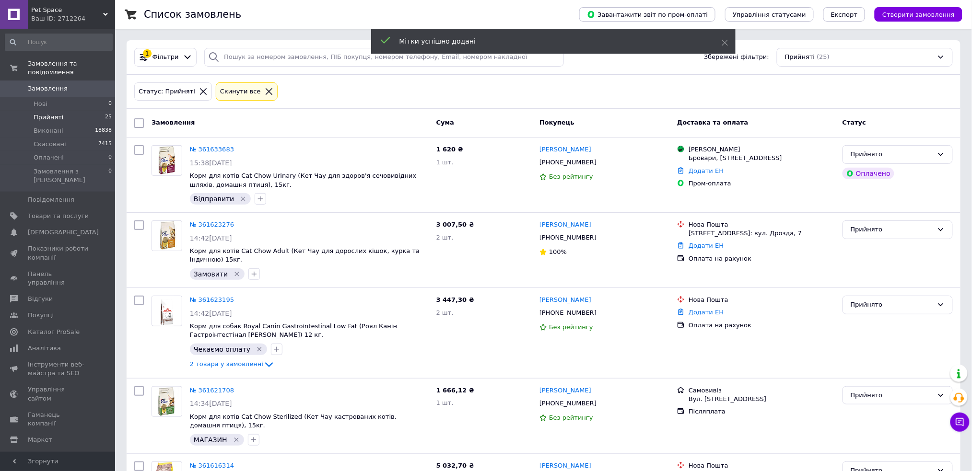
click at [265, 91] on icon at bounding box center [269, 91] width 9 height 9
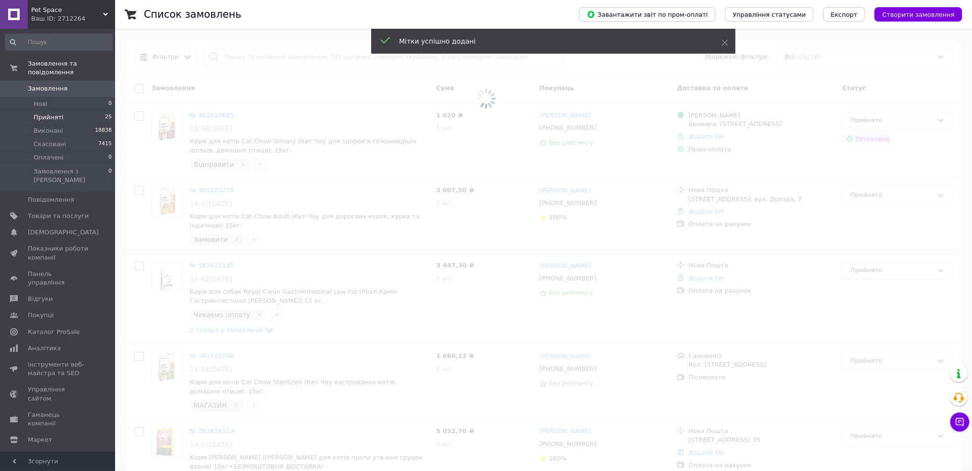
click at [261, 55] on span at bounding box center [486, 99] width 972 height 198
click at [261, 50] on span at bounding box center [486, 99] width 972 height 198
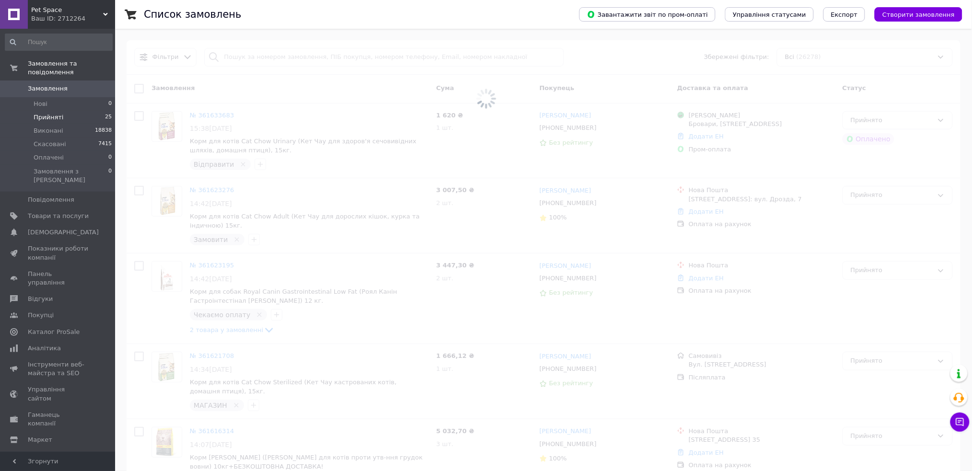
click at [252, 58] on span at bounding box center [486, 99] width 972 height 198
click at [250, 58] on span at bounding box center [486, 99] width 972 height 198
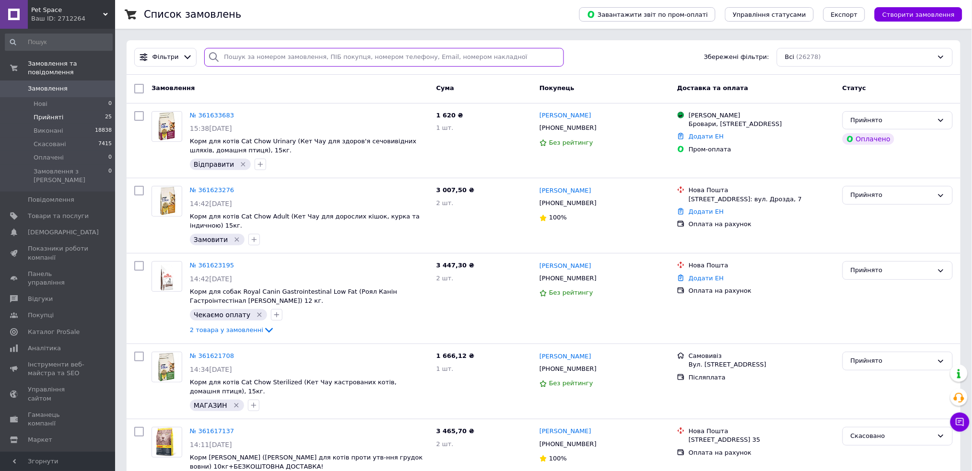
click at [256, 52] on input "search" at bounding box center [384, 57] width 360 height 19
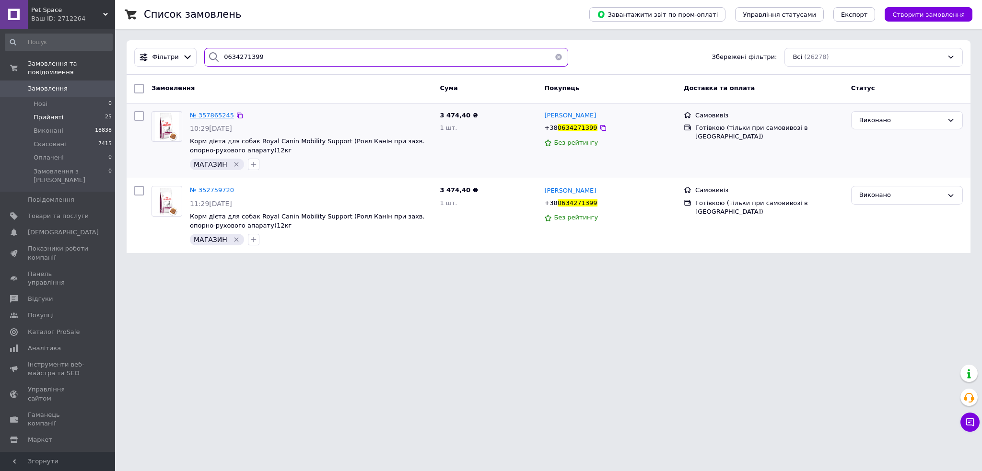
type input "0634271399"
click at [208, 117] on span "№ 357865245" at bounding box center [212, 115] width 44 height 7
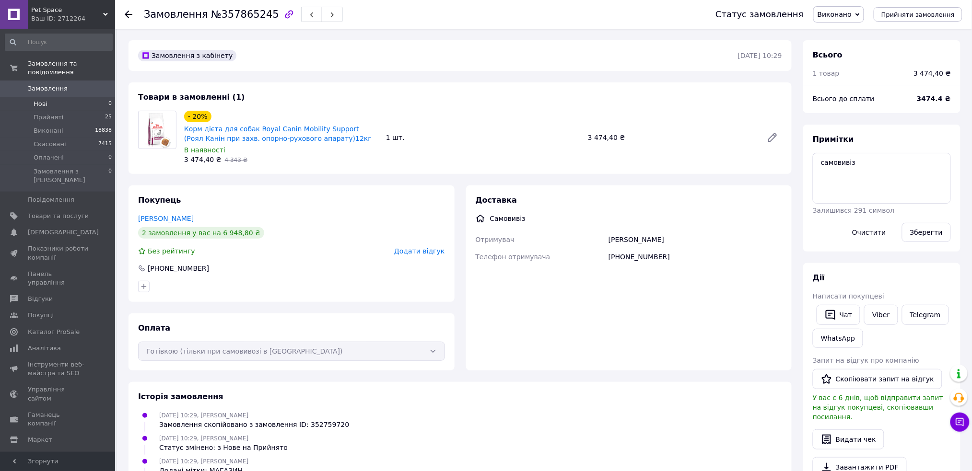
drag, startPoint x: 47, startPoint y: 80, endPoint x: 90, endPoint y: 89, distance: 44.1
click at [89, 87] on link "Замовлення 0" at bounding box center [58, 89] width 117 height 16
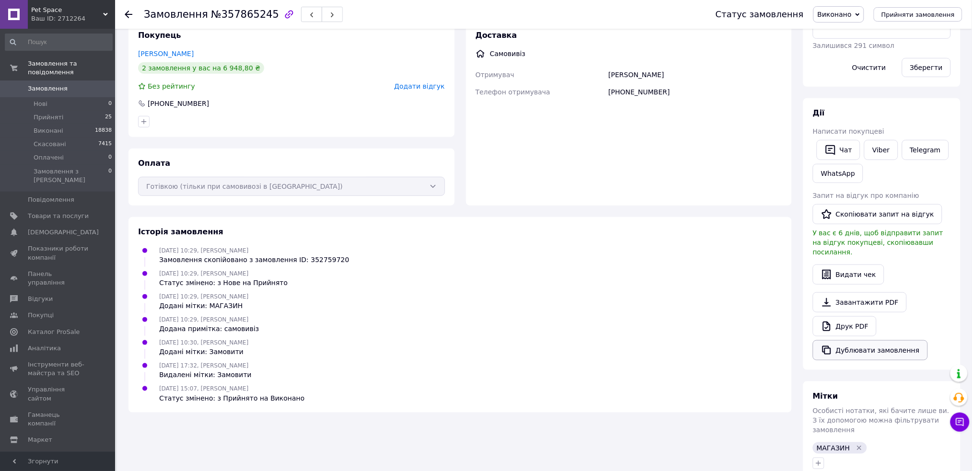
click at [860, 344] on button "Дублювати замовлення" at bounding box center [870, 350] width 115 height 20
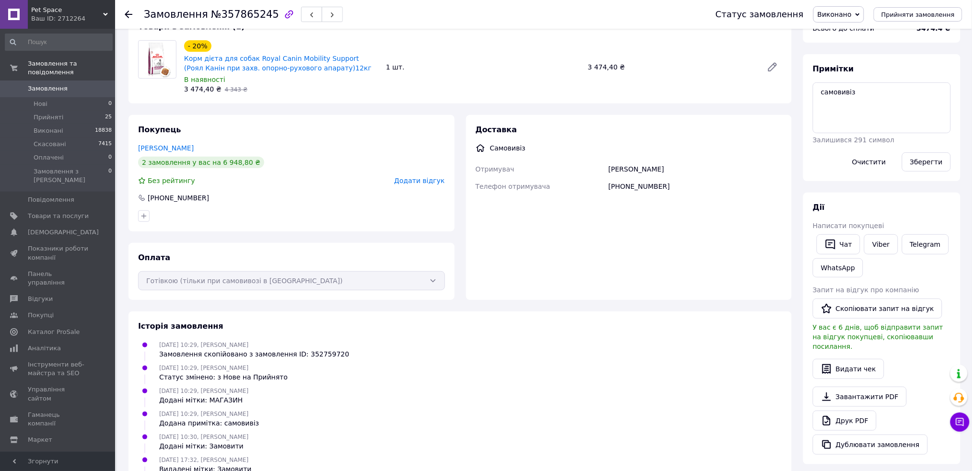
scroll to position [0, 0]
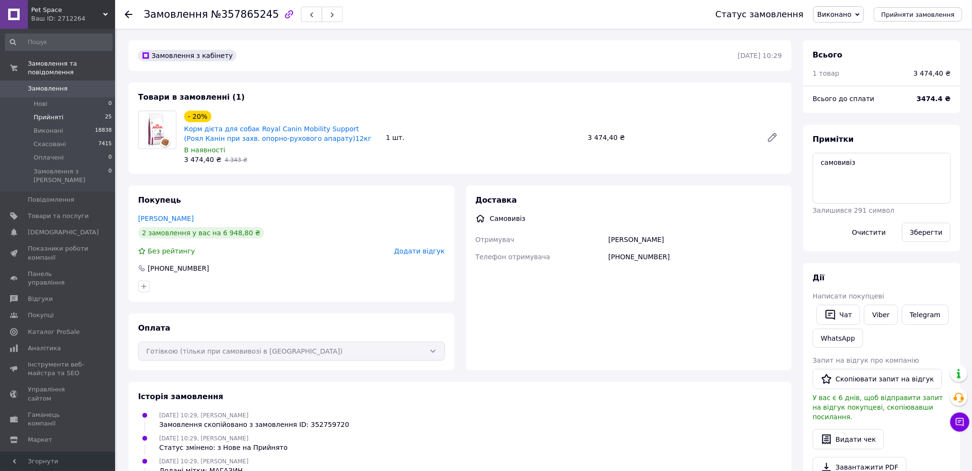
click at [52, 113] on span "Прийняті" at bounding box center [49, 117] width 30 height 9
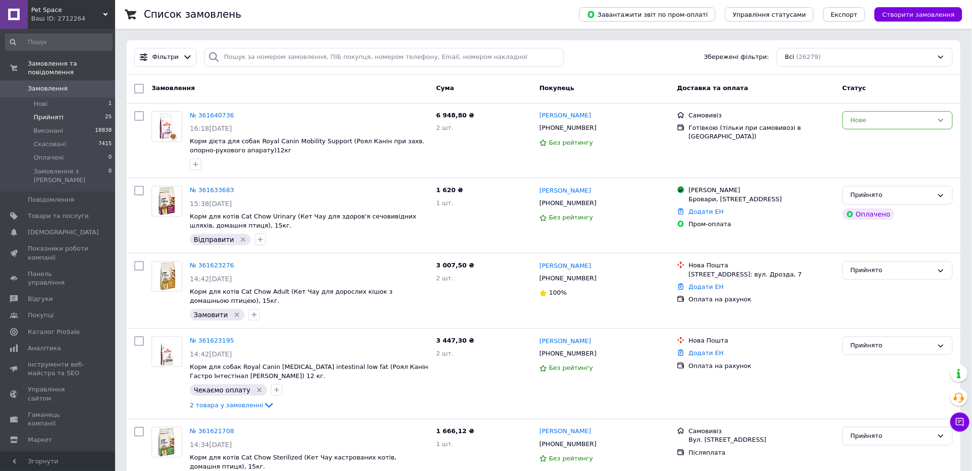
click at [67, 111] on li "Прийняті 25" at bounding box center [58, 117] width 117 height 13
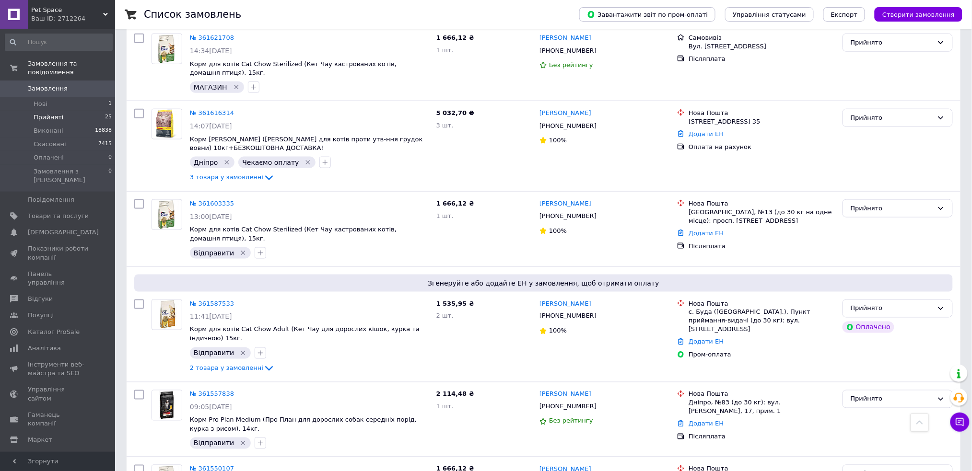
scroll to position [384, 0]
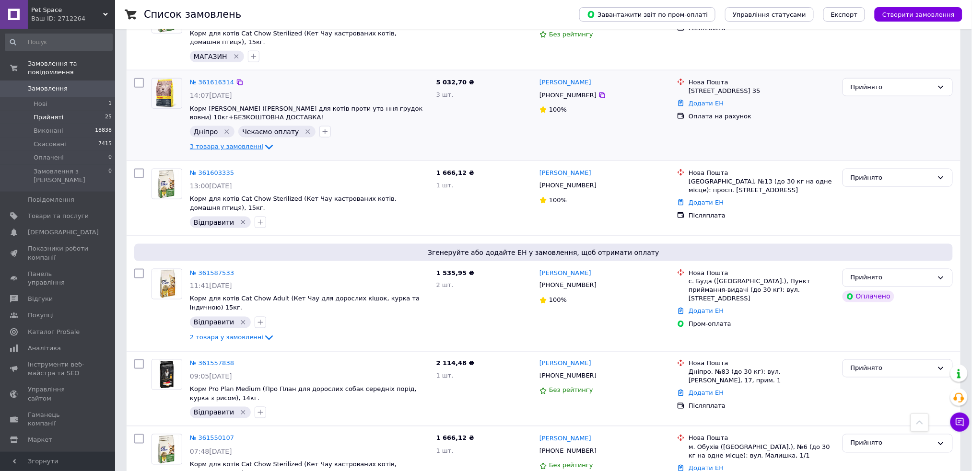
click at [235, 146] on span "3 товара у замовленні" at bounding box center [226, 146] width 73 height 7
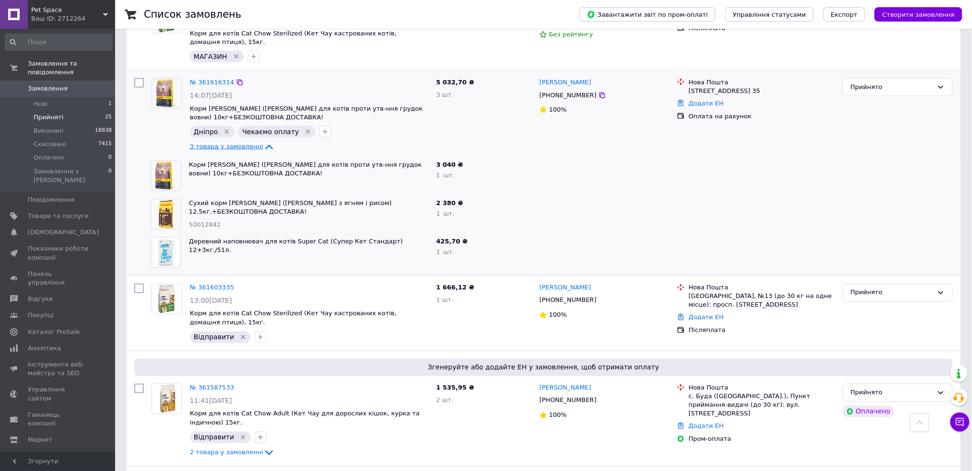
click at [233, 146] on span "3 товара у замовленні" at bounding box center [226, 146] width 73 height 7
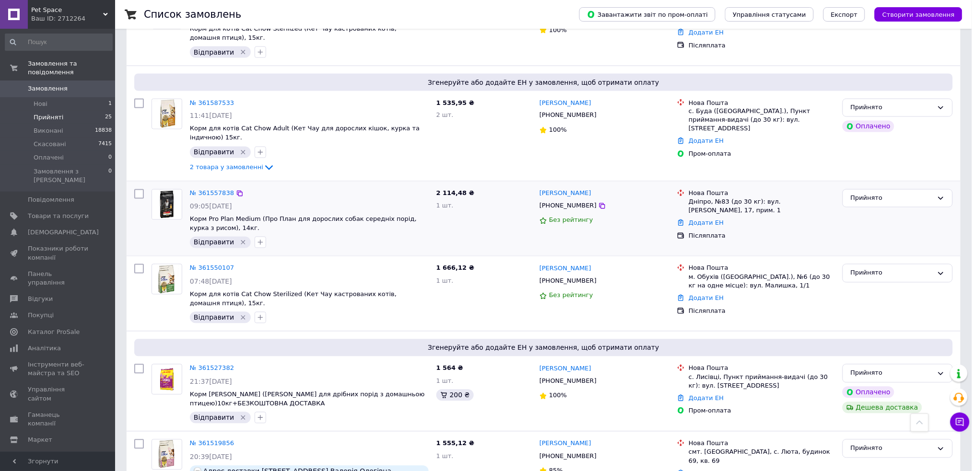
scroll to position [575, 0]
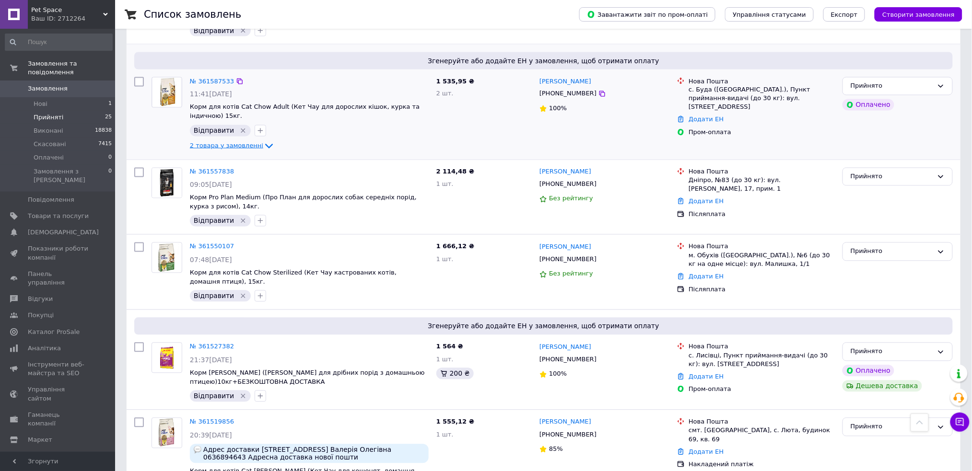
click at [230, 146] on span "2 товара у замовленні" at bounding box center [226, 145] width 73 height 7
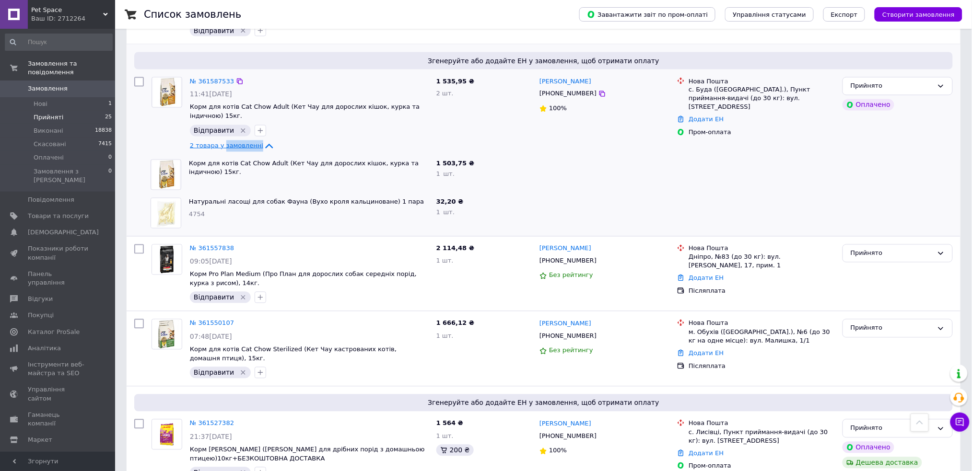
click at [230, 146] on span "2 товара у замовленні" at bounding box center [226, 145] width 73 height 7
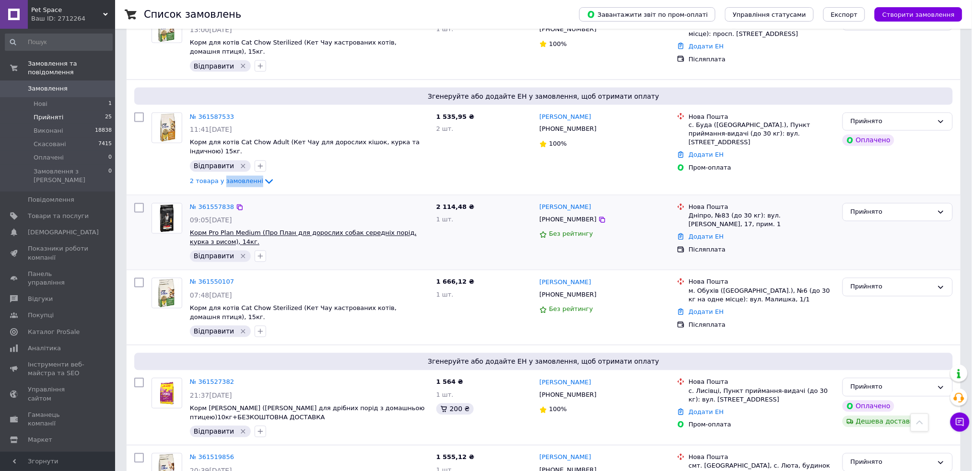
scroll to position [639, 0]
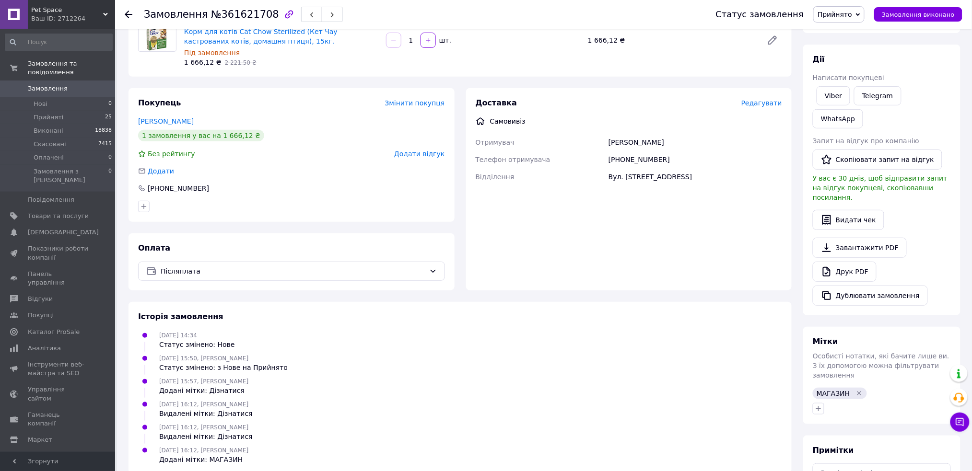
scroll to position [158, 0]
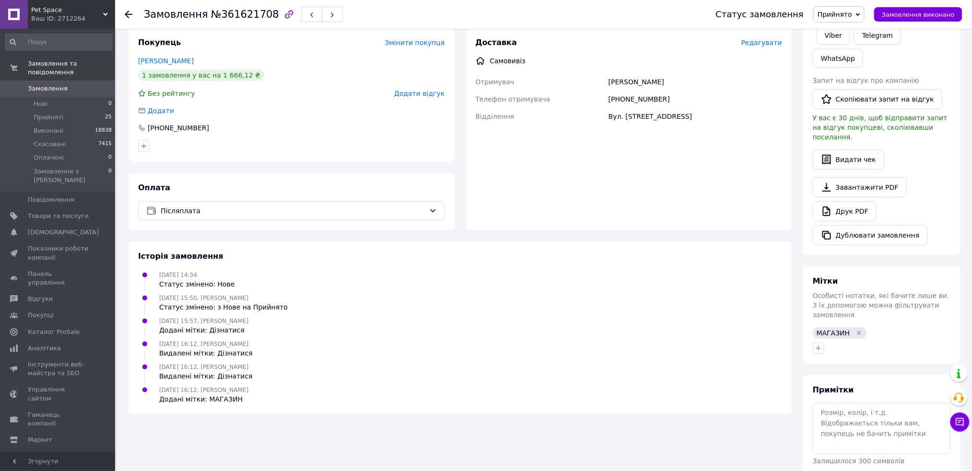
drag, startPoint x: 929, startPoint y: 412, endPoint x: 875, endPoint y: 373, distance: 66.6
click at [926, 411] on div "Примітки Залишилося 300 символів Очистити Зберегти" at bounding box center [882, 439] width 138 height 108
click at [875, 403] on textarea at bounding box center [882, 428] width 138 height 51
type textarea "самовивіз"
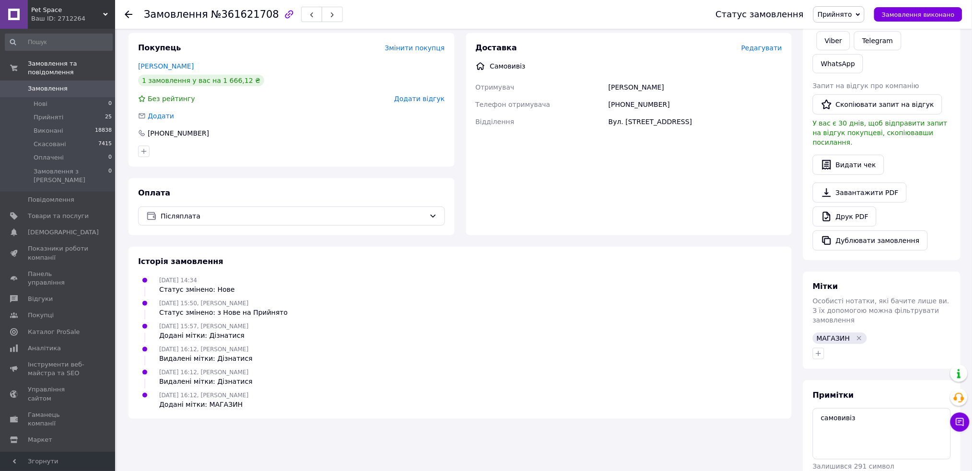
scroll to position [0, 0]
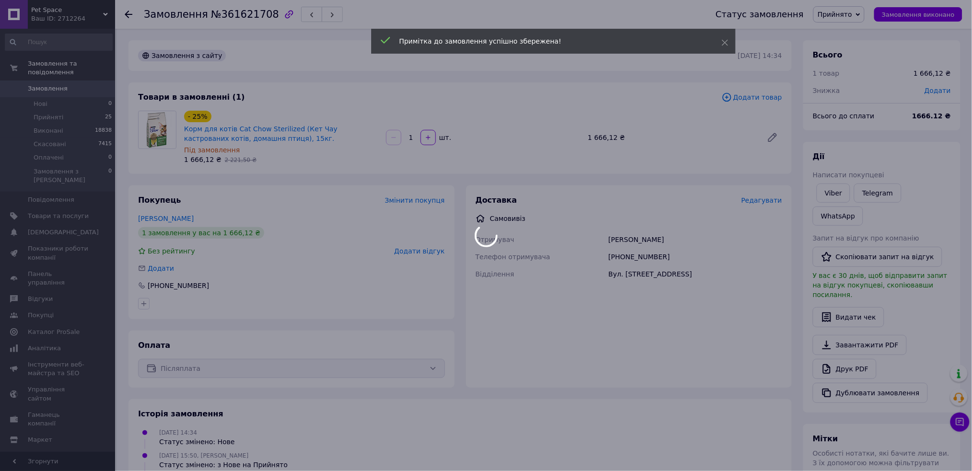
click at [212, 18] on body "Pet Space Ваш ID: 2712264 Сайт Pet Space Кабінет покупця Перевірити стан систем…" at bounding box center [486, 336] width 972 height 672
click at [212, 18] on div at bounding box center [486, 235] width 972 height 471
click at [211, 10] on span "№361621708" at bounding box center [245, 15] width 68 height 12
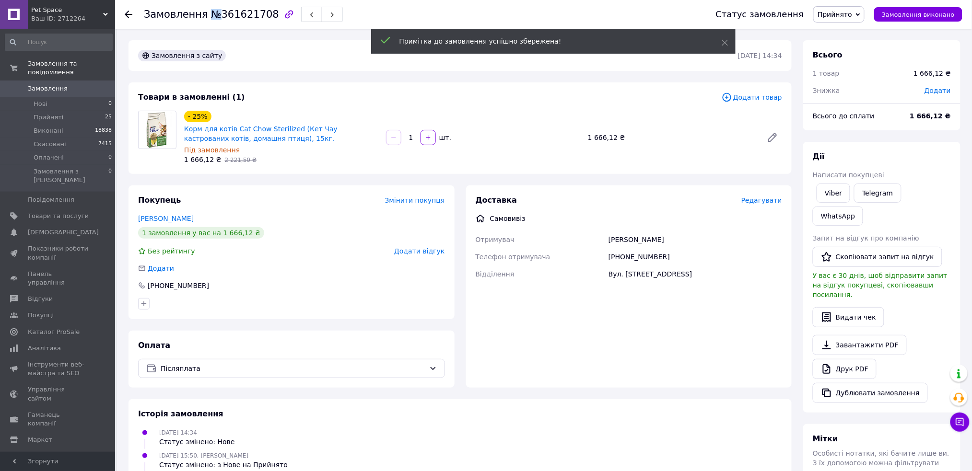
click at [211, 10] on span "№361621708" at bounding box center [245, 15] width 68 height 12
click at [171, 12] on span "Замовлення" at bounding box center [176, 15] width 64 height 12
copy h1 "Замовлення №361621708"
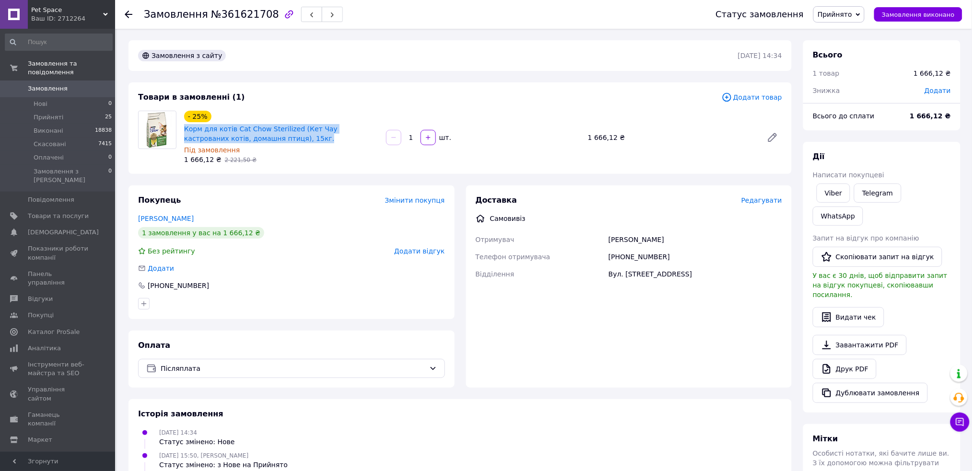
drag, startPoint x: 258, startPoint y: 138, endPoint x: 182, endPoint y: 128, distance: 77.4
click at [182, 128] on div "- 25% Корм для котів Cat Chow Sterilized (Кет Чау кастрованих котів, домашня пт…" at bounding box center [281, 138] width 202 height 58
copy link "Корм для котів Cat Chow Sterilized (Кет Чау кастрованих котів, домашня птиця), …"
drag, startPoint x: 218, startPoint y: 219, endPoint x: 131, endPoint y: 220, distance: 87.3
click at [131, 220] on div "Покупець Змінити покупця [PERSON_NAME] 1 замовлення у вас на 1 666,12 ₴ Без рей…" at bounding box center [291, 253] width 326 height 134
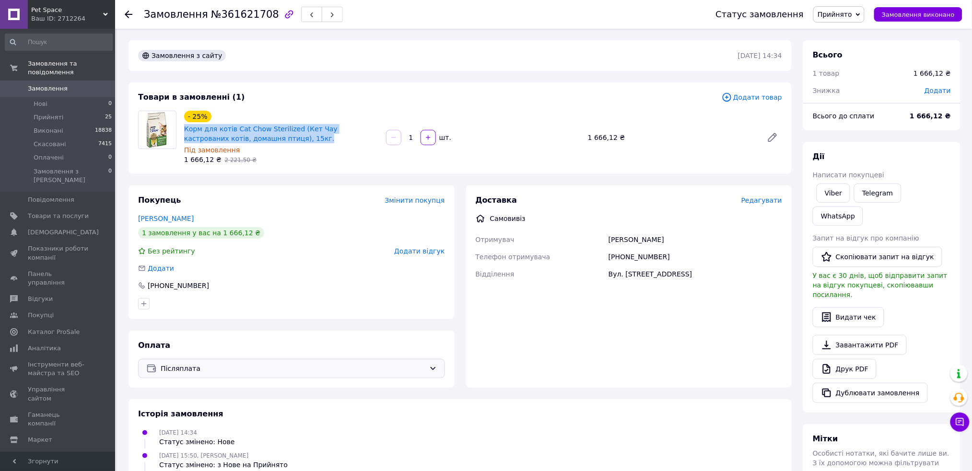
copy link "[PERSON_NAME]"
drag, startPoint x: 618, startPoint y: 255, endPoint x: 691, endPoint y: 260, distance: 72.6
click at [691, 260] on div "[PHONE_NUMBER]" at bounding box center [694, 256] width 177 height 17
copy div "0962010704"
click at [571, 199] on div "Доставка" at bounding box center [609, 200] width 266 height 11
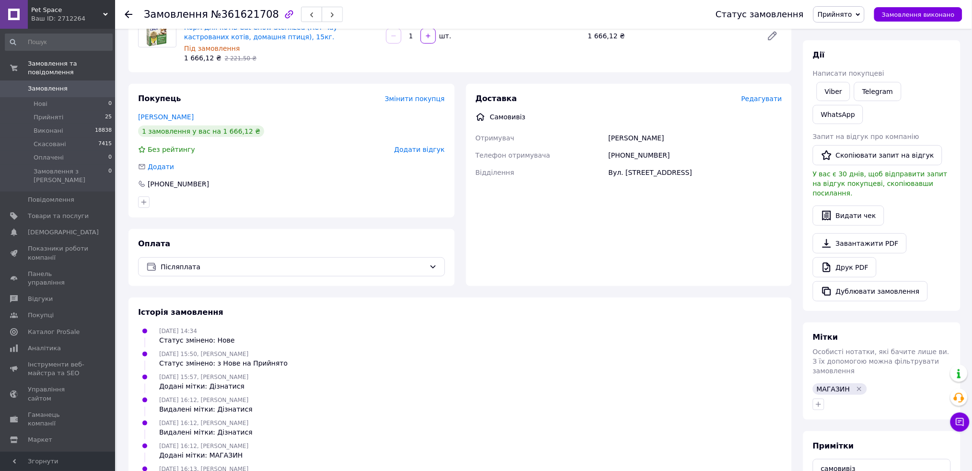
scroll to position [158, 0]
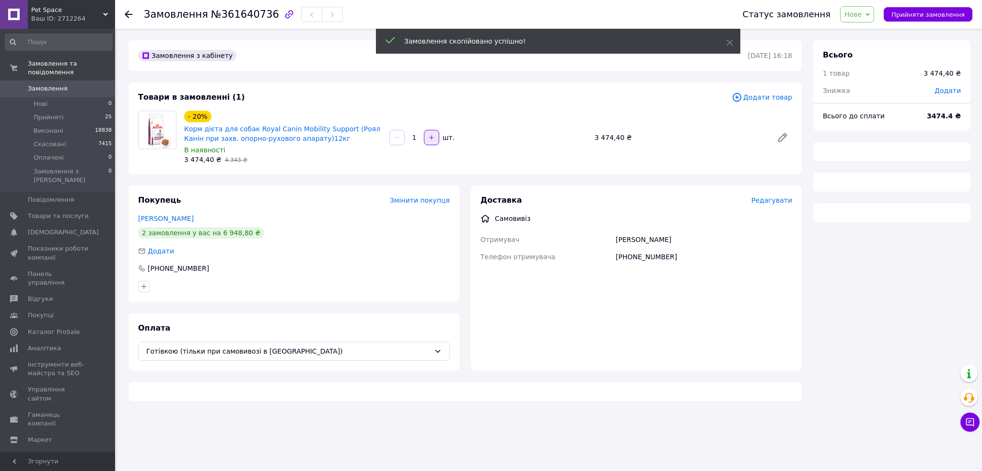
click at [429, 136] on icon "button" at bounding box center [431, 137] width 7 height 7
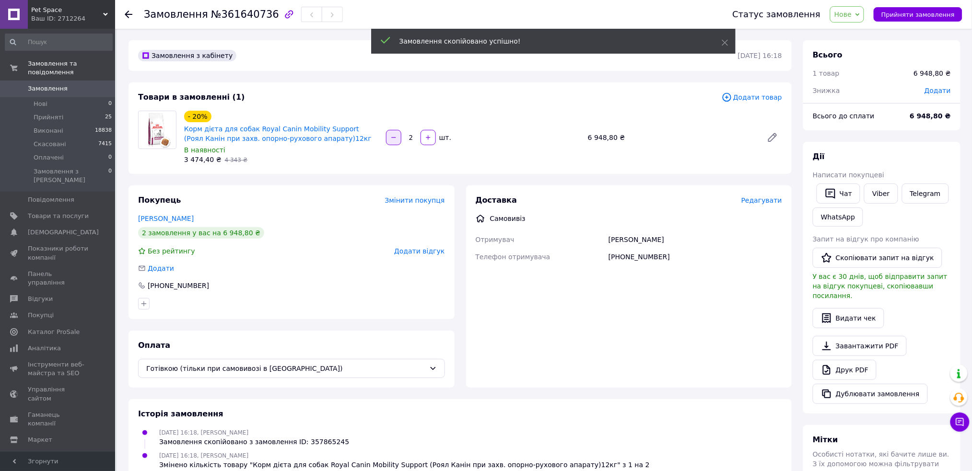
click at [397, 140] on button "button" at bounding box center [393, 137] width 15 height 15
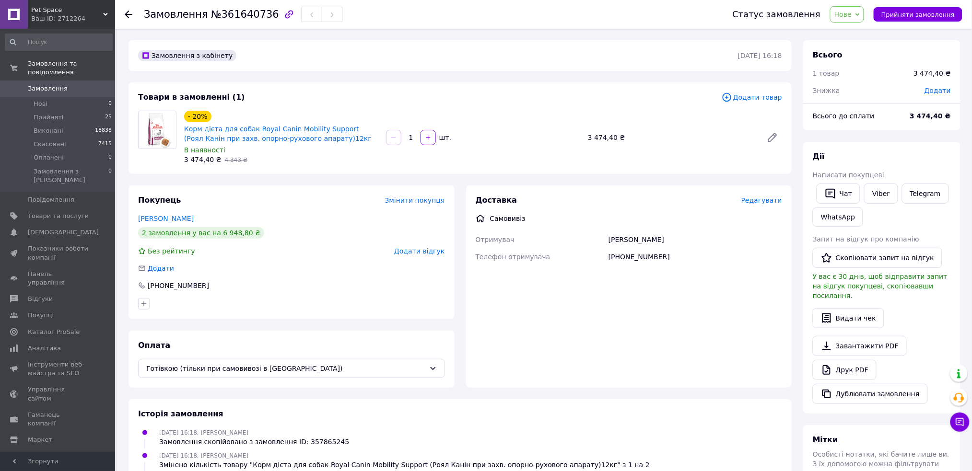
click at [428, 147] on div "1   шт." at bounding box center [483, 137] width 202 height 19
drag, startPoint x: 427, startPoint y: 145, endPoint x: 422, endPoint y: 138, distance: 9.3
click at [427, 145] on div "1   шт." at bounding box center [483, 137] width 202 height 19
click at [420, 137] on button "button" at bounding box center [427, 137] width 15 height 15
click at [931, 15] on span "Прийняти замовлення" at bounding box center [917, 14] width 73 height 7
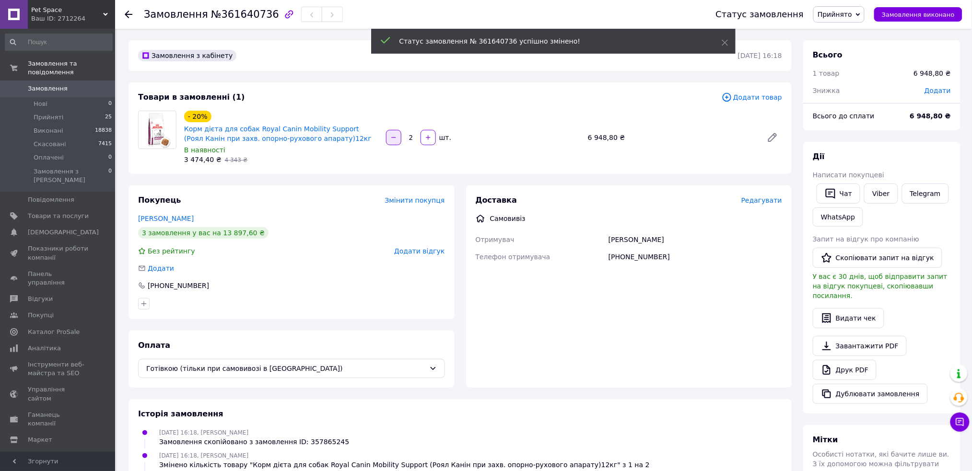
click at [395, 133] on button "button" at bounding box center [393, 137] width 15 height 15
type input "1"
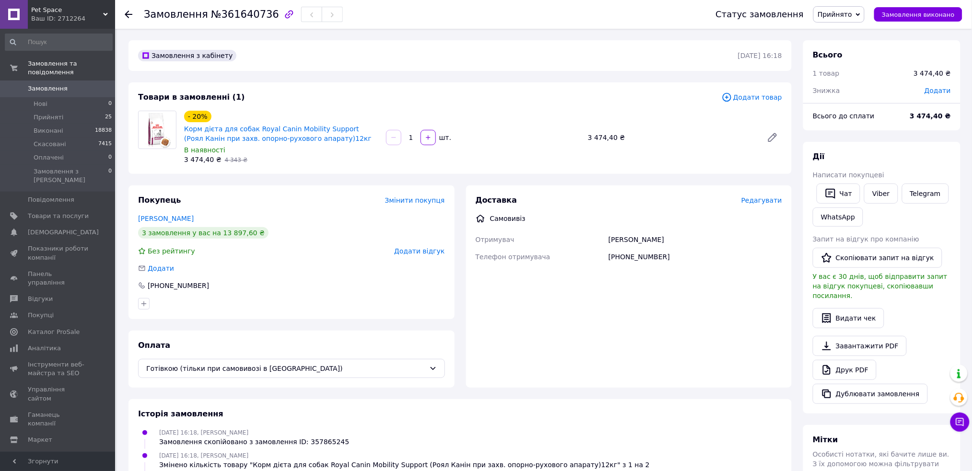
click at [608, 195] on div "Доставка" at bounding box center [609, 200] width 266 height 11
click at [207, 8] on div "Замовлення №361640736" at bounding box center [243, 14] width 199 height 16
drag, startPoint x: 207, startPoint y: 8, endPoint x: 211, endPoint y: 43, distance: 35.7
click at [206, 8] on div "Замовлення №361640736" at bounding box center [243, 14] width 199 height 16
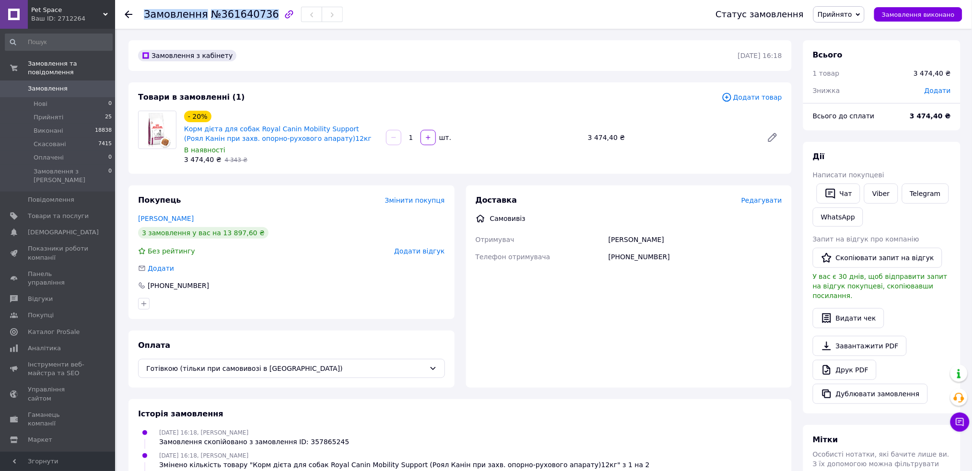
copy h1 "Замовлення №361640736"
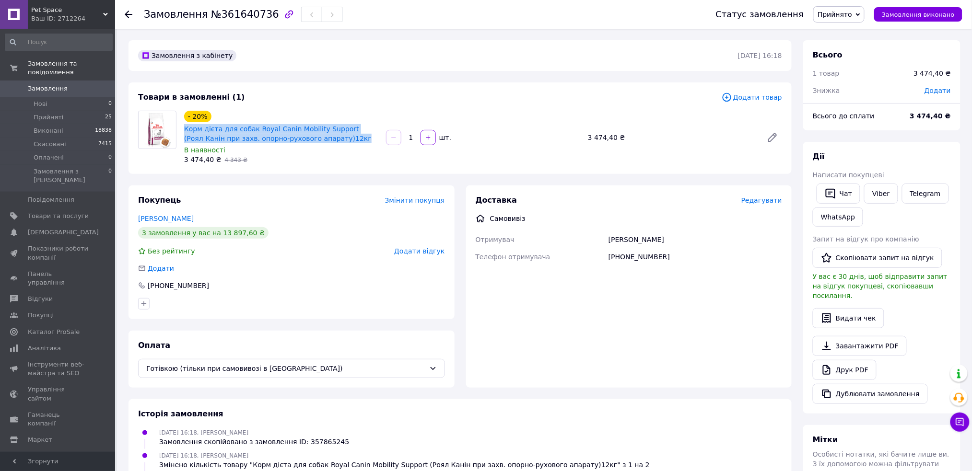
drag, startPoint x: 329, startPoint y: 136, endPoint x: 182, endPoint y: 129, distance: 146.9
click at [182, 129] on div "- 20% Корм дієта для собак Royal Canin Mobility Support (Роял Канін при захв. о…" at bounding box center [281, 138] width 202 height 58
copy link "Корм дієта для собак Royal Canin Mobility Support (Роял Канін при захв. опорно-…"
drag, startPoint x: 245, startPoint y: 221, endPoint x: 137, endPoint y: 220, distance: 108.8
click at [137, 220] on div "Покупець Змінити покупця [PERSON_NAME] 3 замовлення у вас на 13 897,60 ₴ Без ре…" at bounding box center [291, 253] width 326 height 134
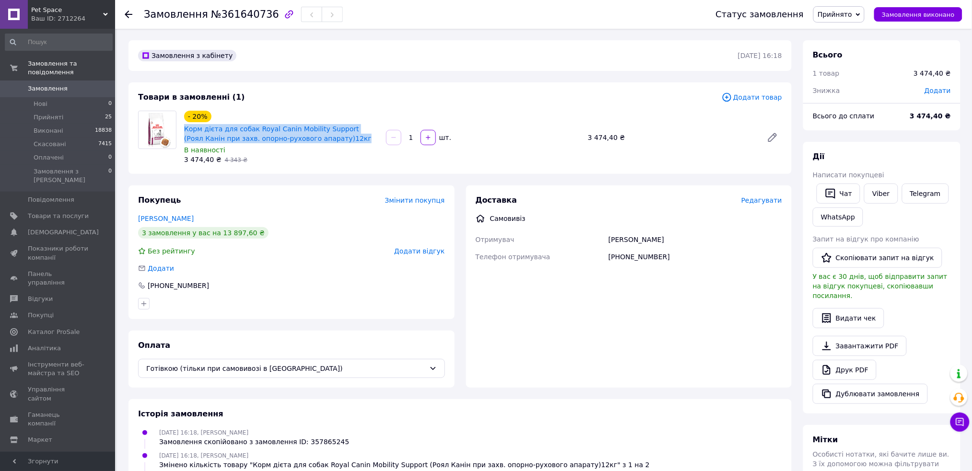
copy link "[PERSON_NAME]"
drag, startPoint x: 621, startPoint y: 259, endPoint x: 694, endPoint y: 262, distance: 72.5
click at [694, 262] on div "[PHONE_NUMBER]" at bounding box center [694, 256] width 177 height 17
copy div "0634271399"
click at [653, 289] on div "Доставка Редагувати Самовивіз Отримувач [PERSON_NAME] Телефон отримувача [PHONE…" at bounding box center [629, 287] width 326 height 202
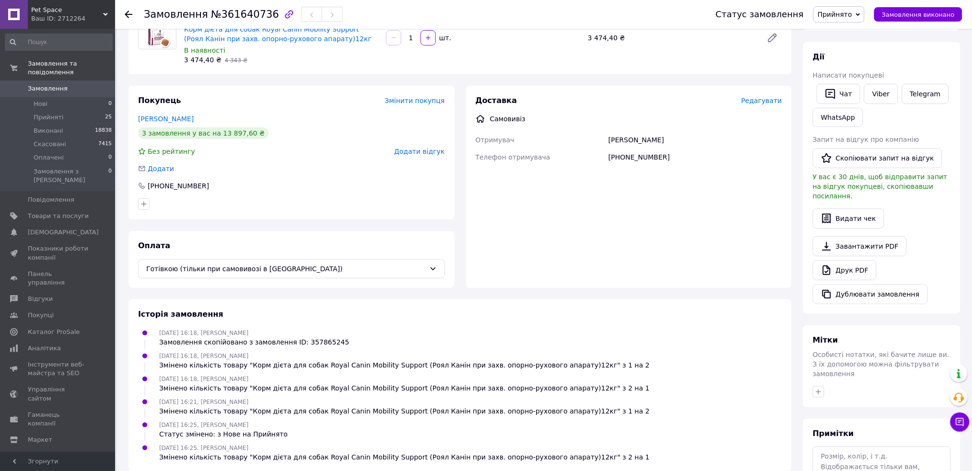
scroll to position [166, 0]
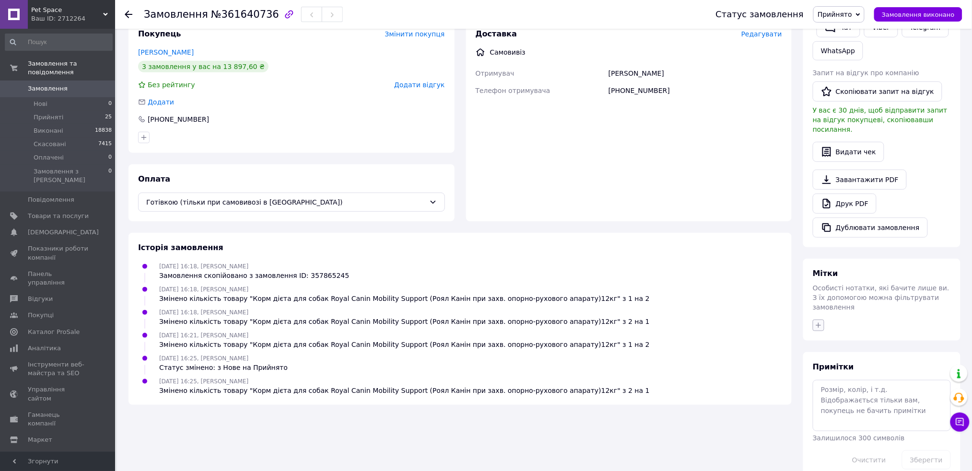
drag, startPoint x: 814, startPoint y: 303, endPoint x: 743, endPoint y: 275, distance: 76.2
click at [815, 320] on button "button" at bounding box center [819, 326] width 12 height 12
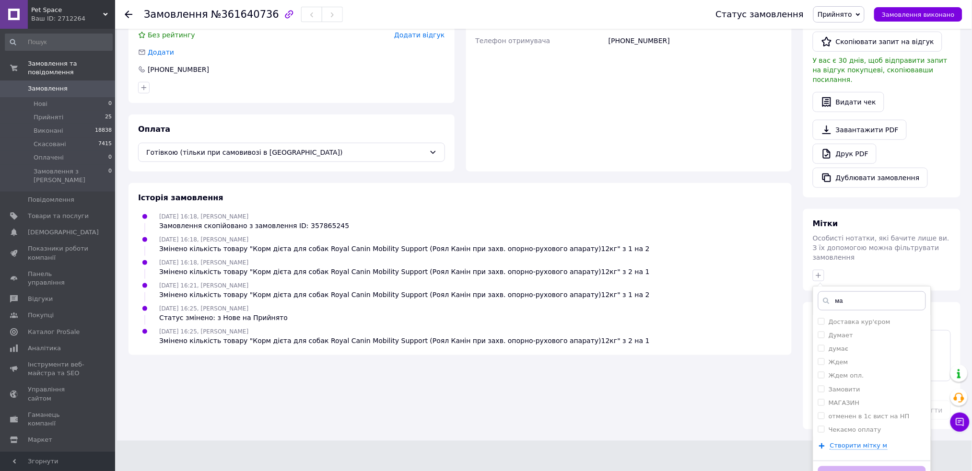
scroll to position [190, 0]
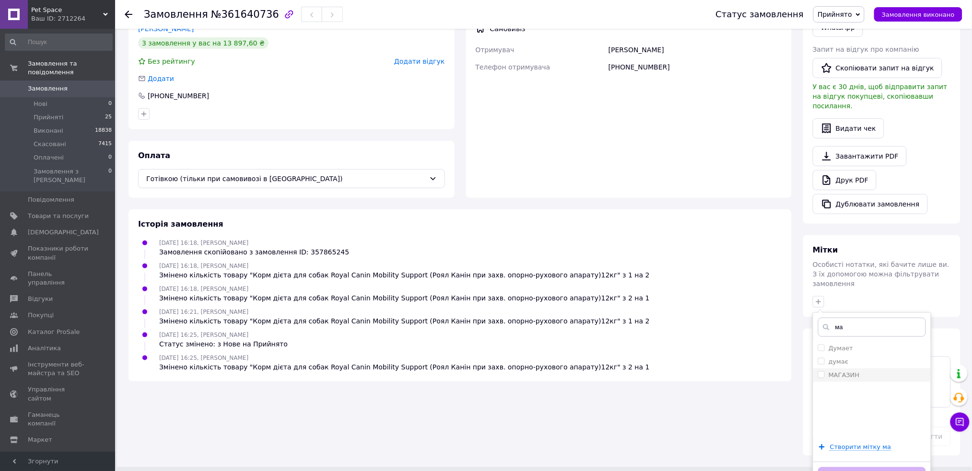
type input "ма"
click at [817, 369] on li "МАГАЗИН" at bounding box center [871, 375] width 117 height 13
checkbox input "true"
click at [844, 467] on button "Додати мітку" at bounding box center [872, 476] width 108 height 19
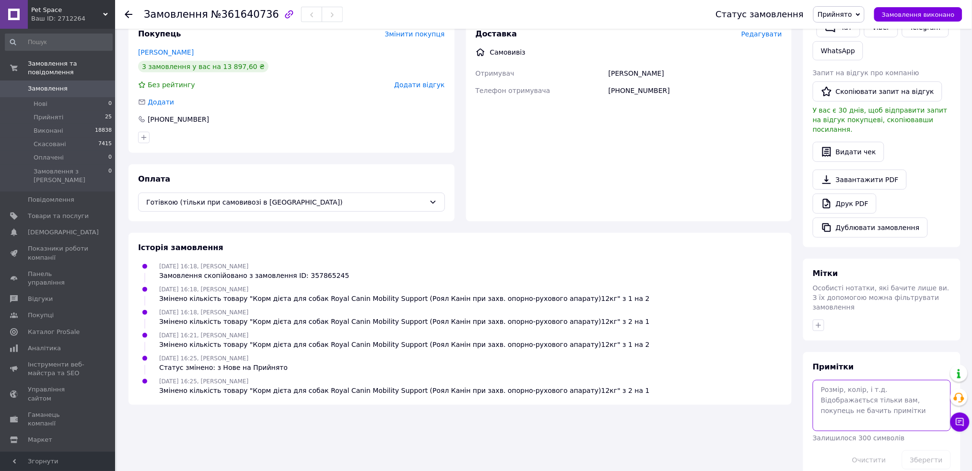
click at [850, 385] on textarea at bounding box center [882, 405] width 138 height 51
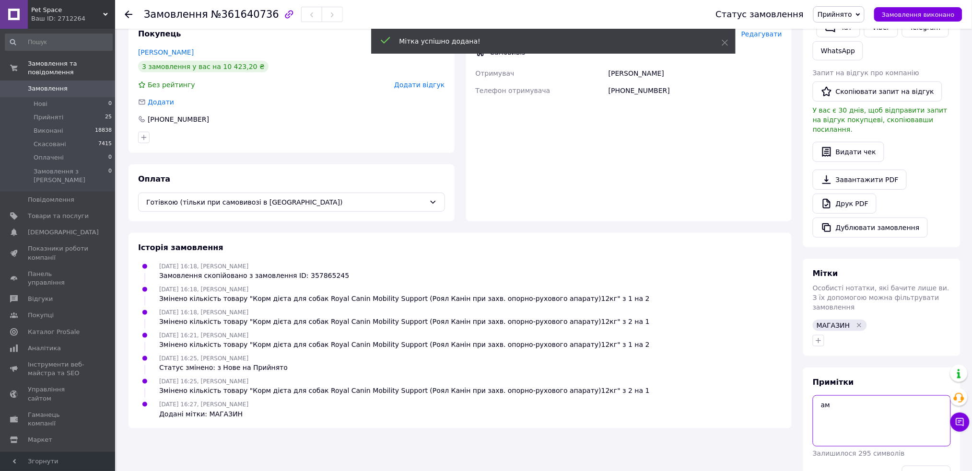
type textarea "[PERSON_NAME]"
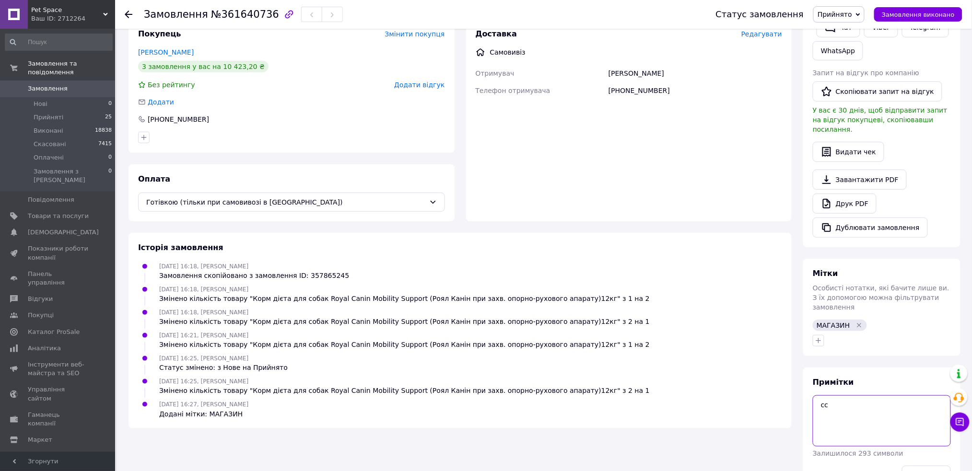
type textarea "с"
type textarea "самовивіз"
click at [934, 466] on button "Зберегти" at bounding box center [926, 475] width 49 height 19
click at [615, 347] on div "[DATE] 16:21, [PERSON_NAME] Змінено кількість товару "Корм дієта для собак Roya…" at bounding box center [460, 339] width 652 height 19
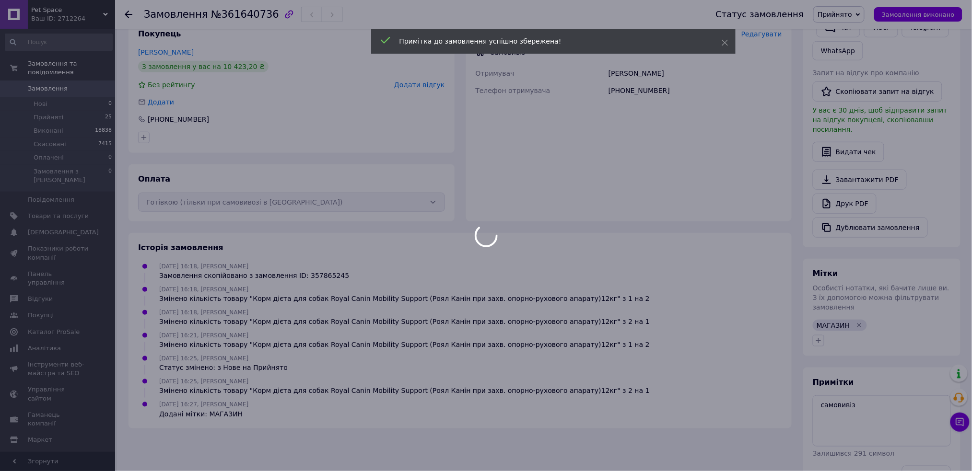
scroll to position [0, 0]
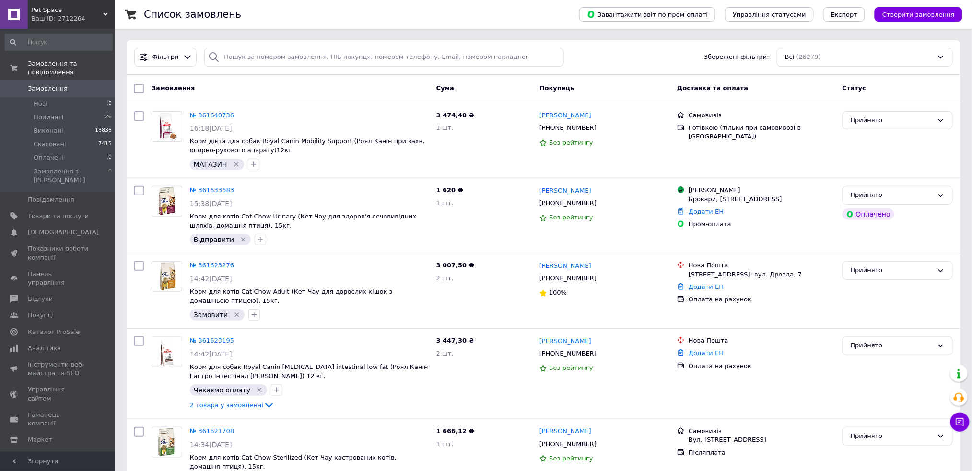
drag, startPoint x: 66, startPoint y: 109, endPoint x: 100, endPoint y: 1, distance: 113.7
click at [66, 111] on li "Прийняті 26" at bounding box center [58, 117] width 117 height 13
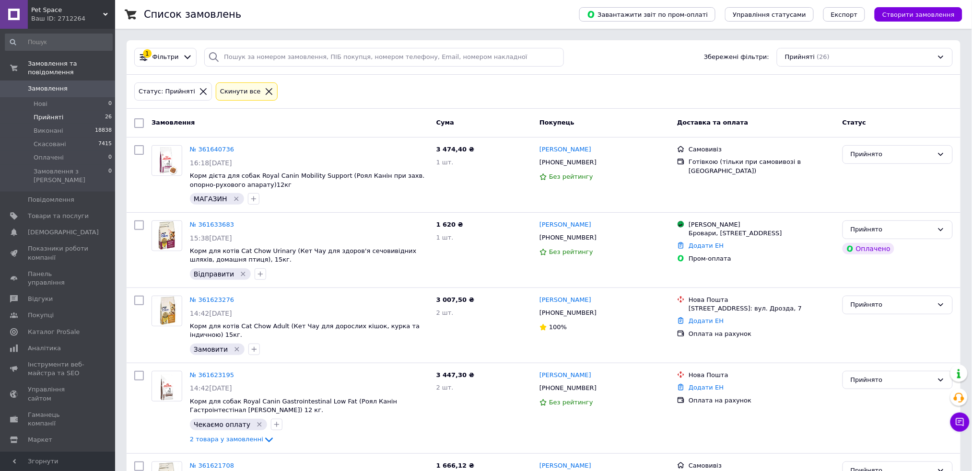
click at [77, 111] on li "Прийняті 26" at bounding box center [58, 117] width 117 height 13
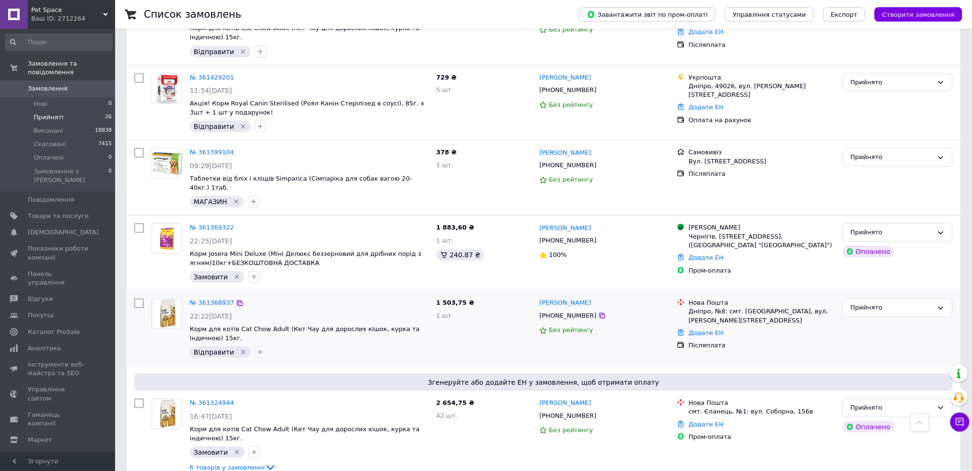
scroll to position [1768, 0]
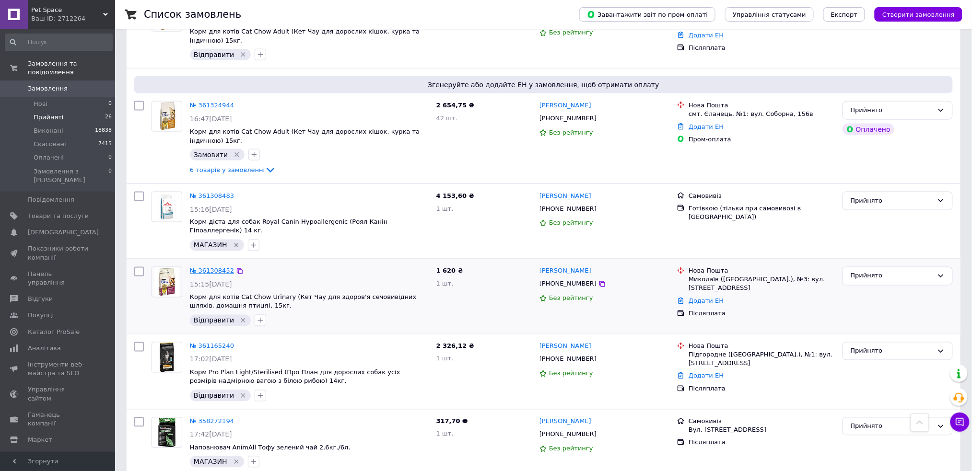
drag, startPoint x: 210, startPoint y: 221, endPoint x: 206, endPoint y: 226, distance: 6.5
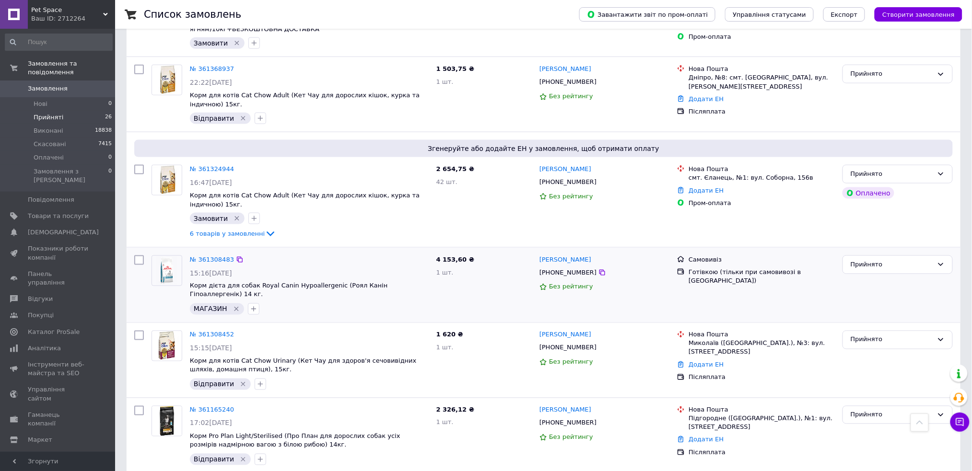
scroll to position [1640, 0]
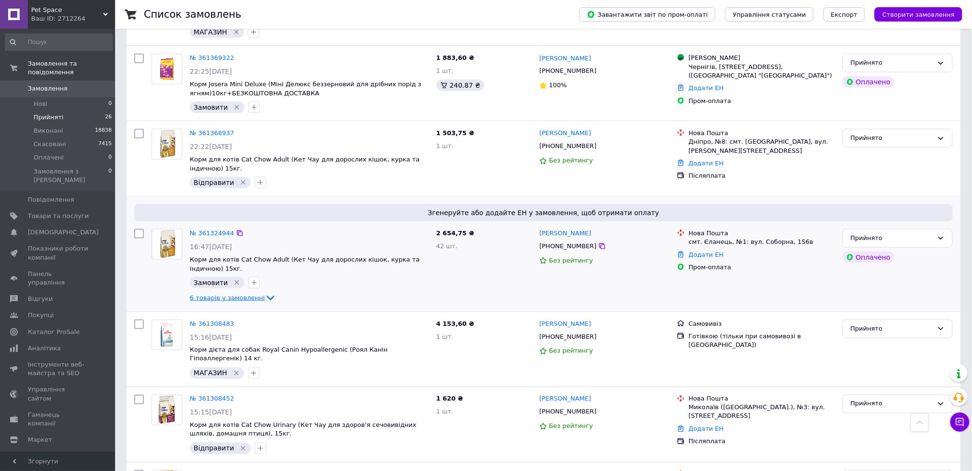
click at [228, 294] on span "6 товарів у замовленні" at bounding box center [227, 297] width 75 height 7
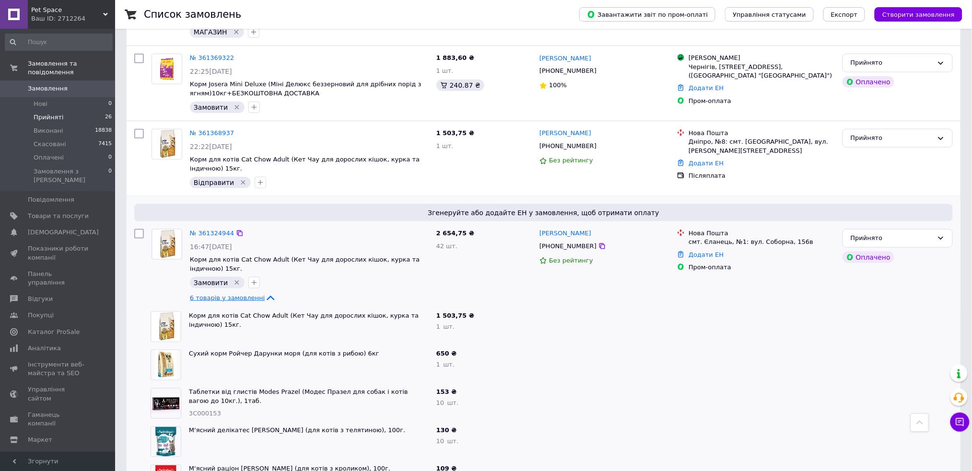
click at [226, 294] on span "6 товарів у замовленні" at bounding box center [227, 297] width 75 height 7
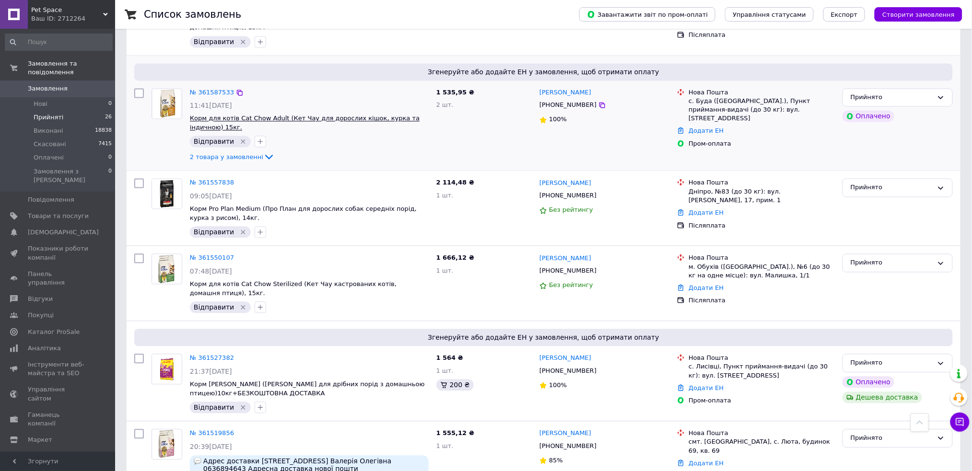
scroll to position [617, 0]
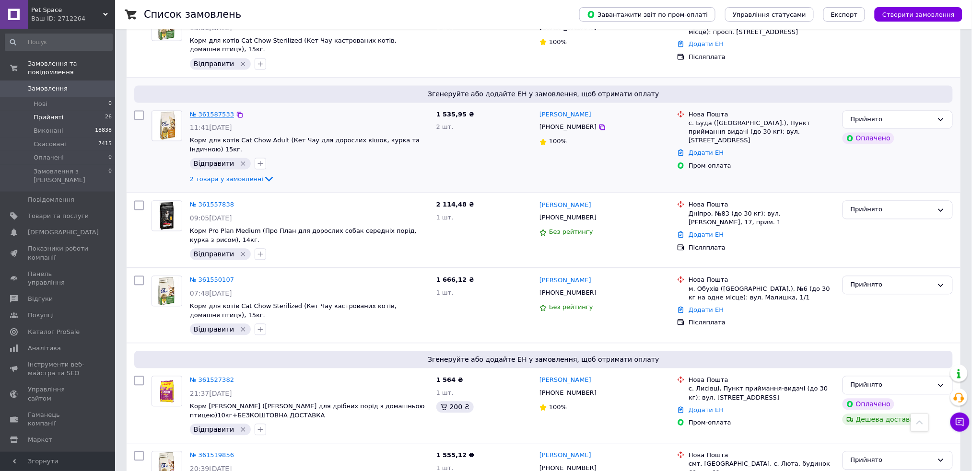
drag, startPoint x: 208, startPoint y: 108, endPoint x: 198, endPoint y: 113, distance: 10.3
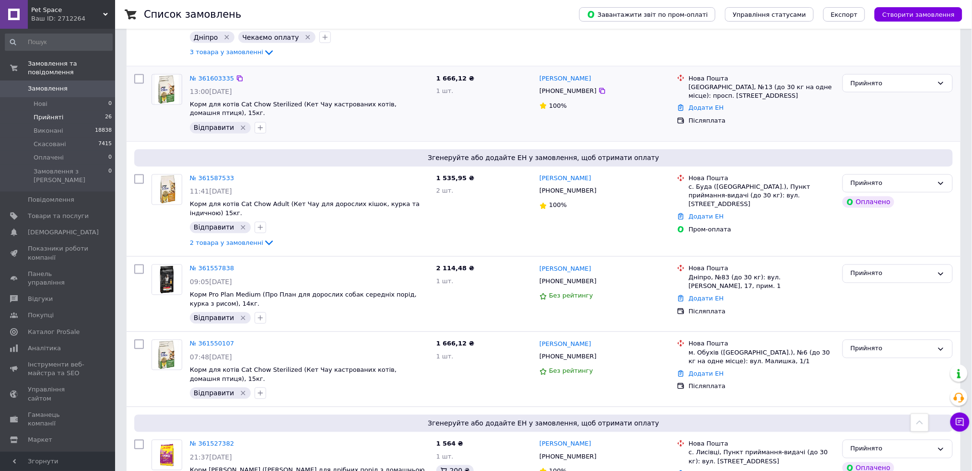
click at [241, 127] on icon "Видалити мітку" at bounding box center [243, 128] width 4 height 4
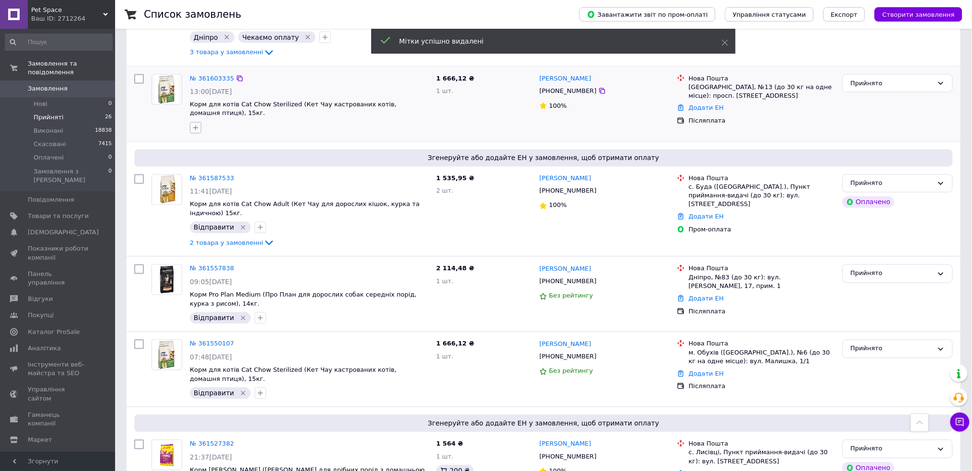
click at [197, 124] on icon "button" at bounding box center [196, 128] width 8 height 8
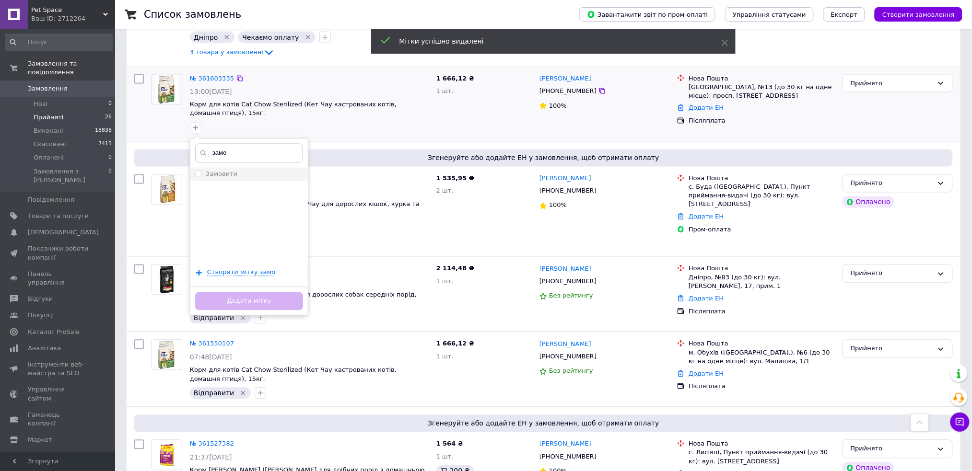
type input "замо"
click at [195, 173] on input "Замовити" at bounding box center [198, 174] width 6 height 6
checkbox input "true"
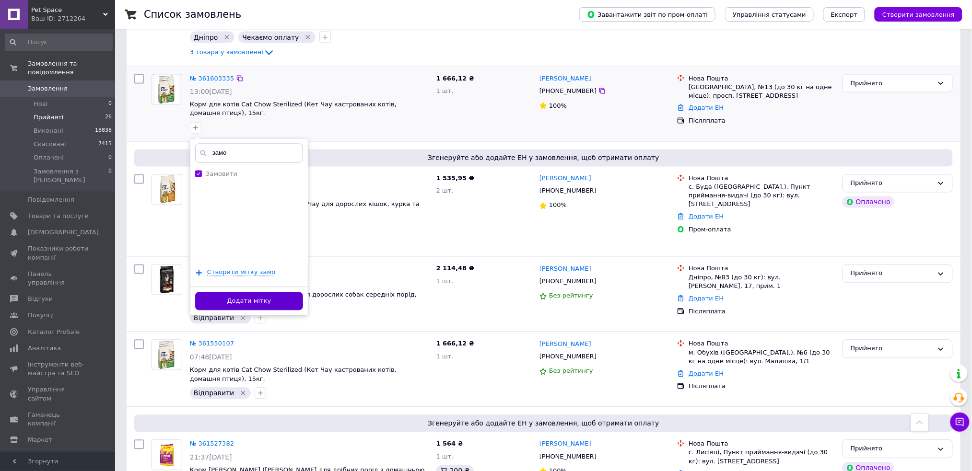
click at [234, 300] on button "Додати мітку" at bounding box center [249, 301] width 108 height 19
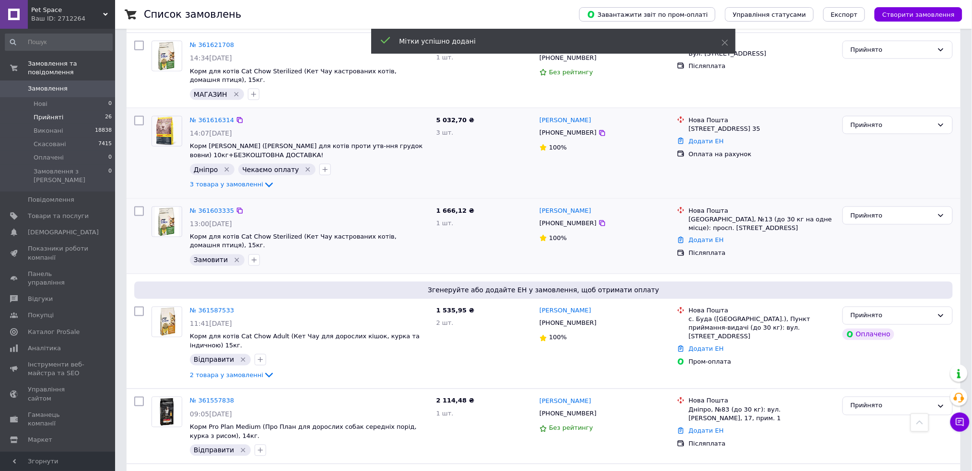
scroll to position [361, 0]
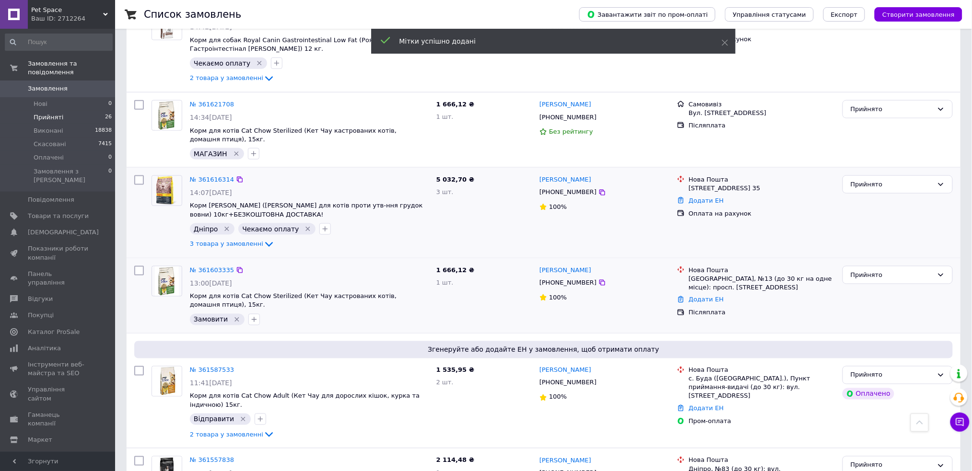
click at [306, 230] on icon "Видалити мітку" at bounding box center [308, 229] width 4 height 4
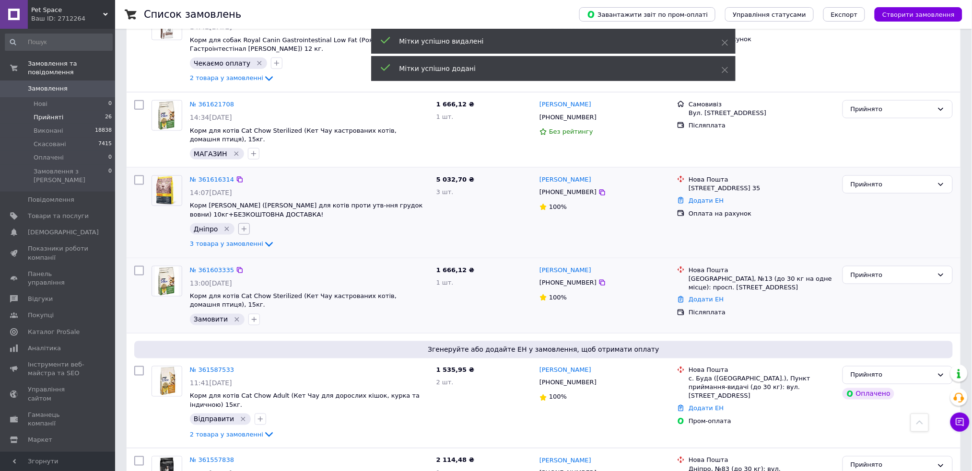
click at [243, 230] on icon "button" at bounding box center [244, 229] width 8 height 8
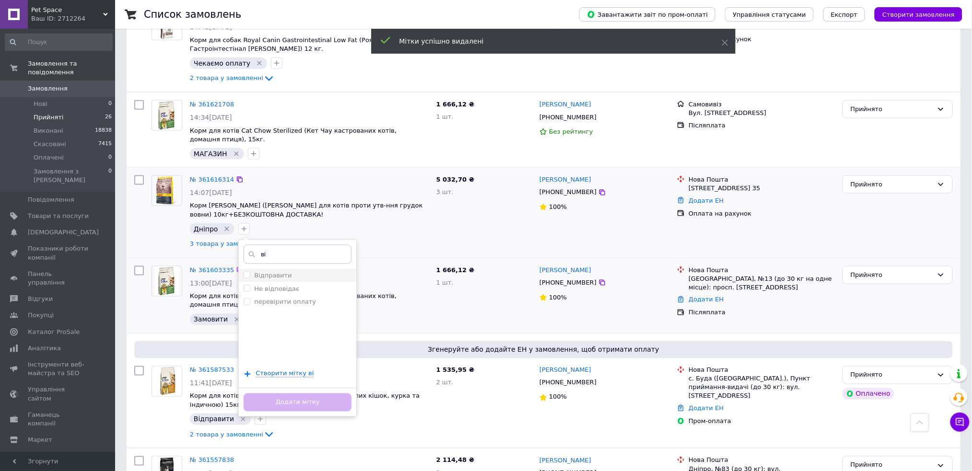
type input "ві"
click at [247, 275] on input "Відправити" at bounding box center [247, 275] width 6 height 6
checkbox input "true"
drag, startPoint x: 269, startPoint y: 388, endPoint x: 265, endPoint y: 396, distance: 9.0
click at [268, 388] on div "Додати мітку" at bounding box center [297, 402] width 117 height 29
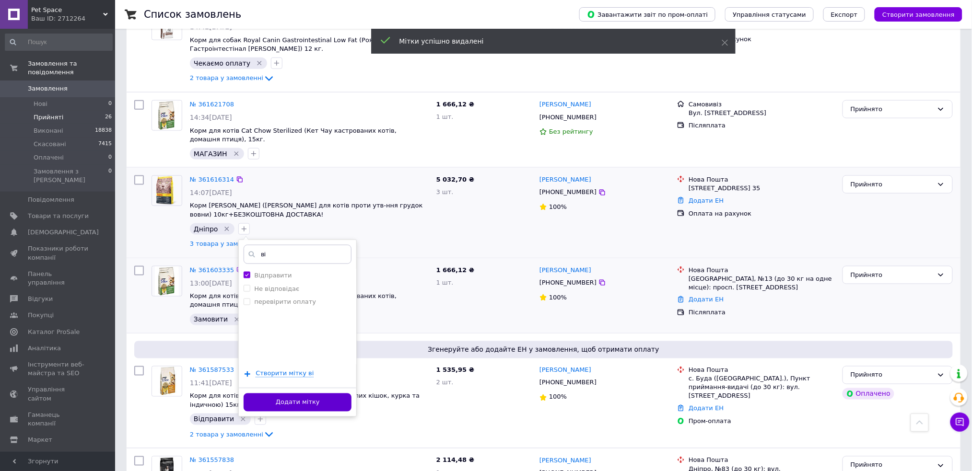
click at [265, 396] on button "Додати мітку" at bounding box center [298, 403] width 108 height 19
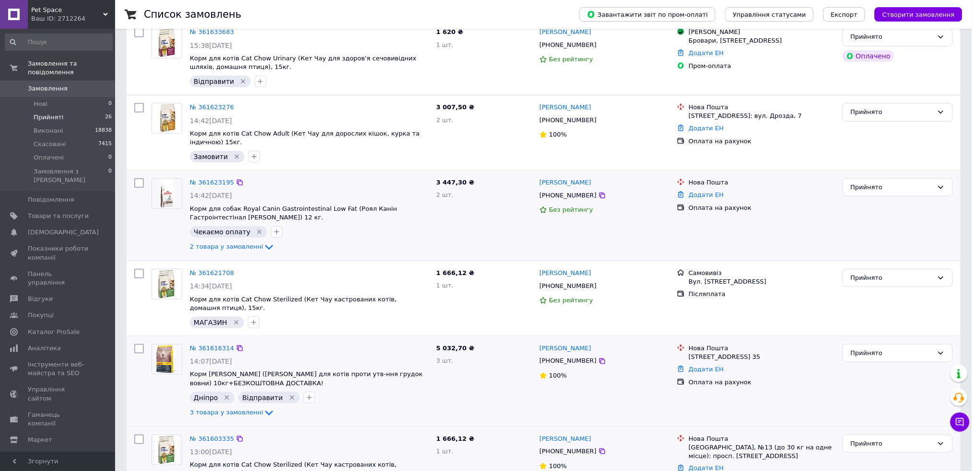
scroll to position [170, 0]
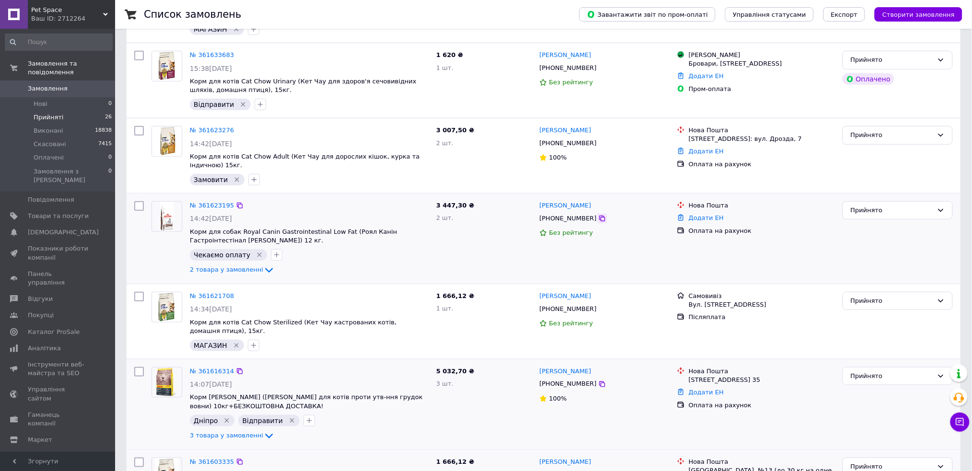
click at [599, 220] on icon at bounding box center [602, 219] width 6 height 6
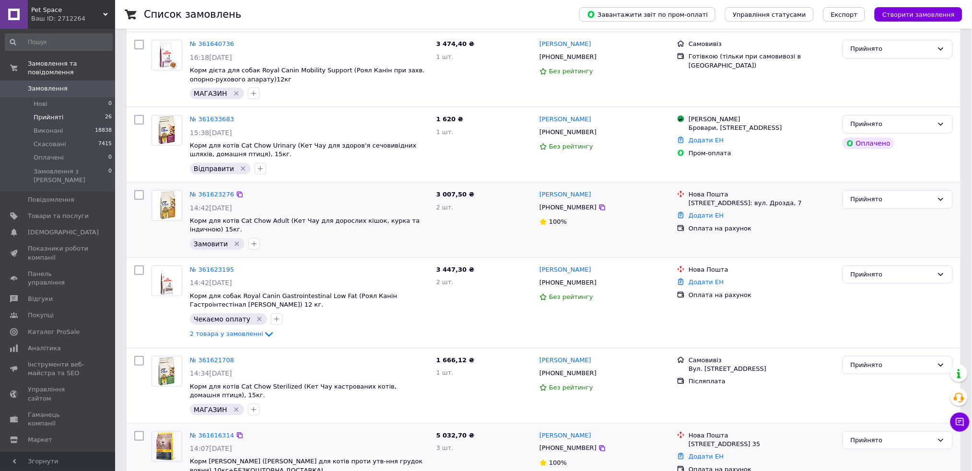
scroll to position [42, 0]
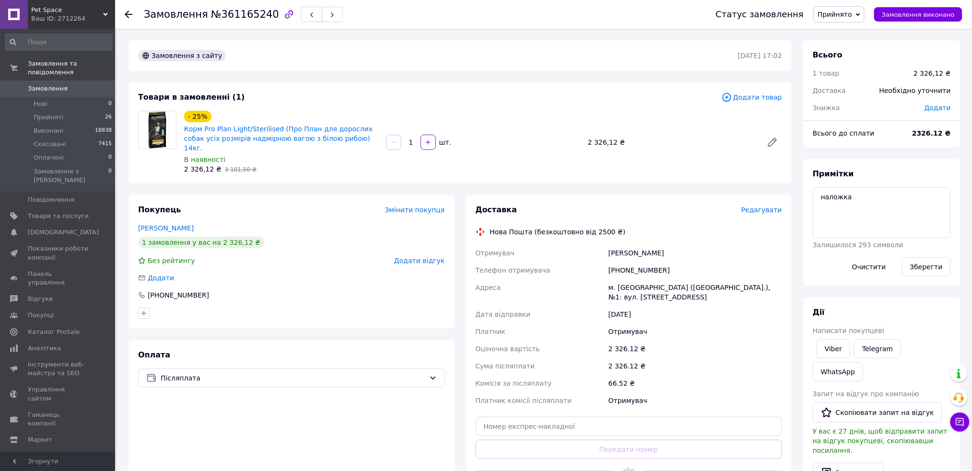
click at [311, 65] on div "Замовлення з сайту [DATE] 17:02" at bounding box center [459, 55] width 663 height 31
drag, startPoint x: 353, startPoint y: 137, endPoint x: 182, endPoint y: 131, distance: 170.8
click at [182, 131] on div "- 25% Корм Pro Plan Light/Sterilised (Про План для дорослих собак усіх розмірів…" at bounding box center [281, 142] width 202 height 67
copy link "Корм Pro Plan Light/Sterilised (Про План для дорослих собак усіх розмірів надмі…"
click at [611, 248] on div "[PERSON_NAME]" at bounding box center [694, 253] width 177 height 17
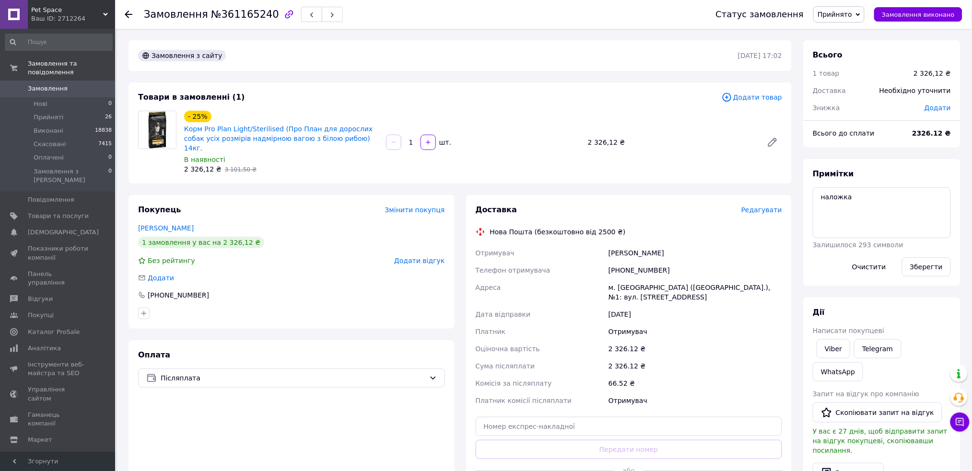
click at [609, 245] on div "[PERSON_NAME]" at bounding box center [694, 253] width 177 height 17
copy div "[PERSON_NAME]"
click at [232, 16] on span "№361165240" at bounding box center [245, 15] width 68 height 12
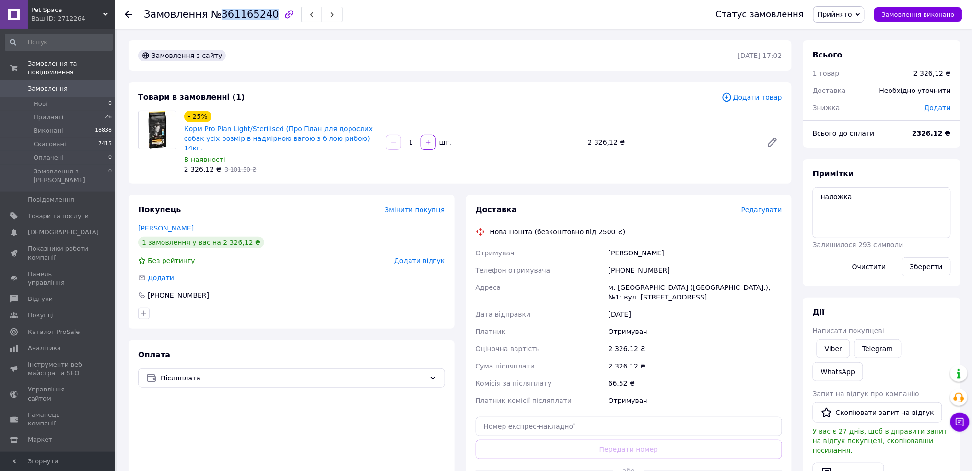
copy span "361165240"
click at [610, 136] on div "2 326,12 ₴" at bounding box center [671, 142] width 175 height 13
drag, startPoint x: 614, startPoint y: 135, endPoint x: 577, endPoint y: 134, distance: 36.9
click at [577, 134] on div "- 25% Корм Pro Plan Light/Sterilised (Про План для дорослих собак усіх розмірів…" at bounding box center [483, 142] width 606 height 67
copy div "шт. 2 326,12"
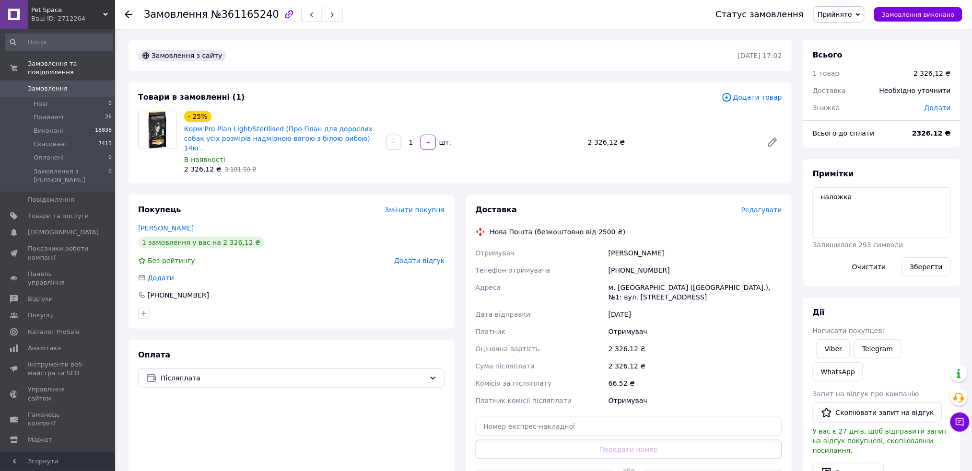
click at [514, 404] on div "Доставка Редагувати Нова Пошта (безкоштовно від 2500 ₴) Отримувач [PERSON_NAME]…" at bounding box center [629, 353] width 307 height 297
click at [518, 417] on input "text" at bounding box center [629, 426] width 307 height 19
paste input "20451247368970"
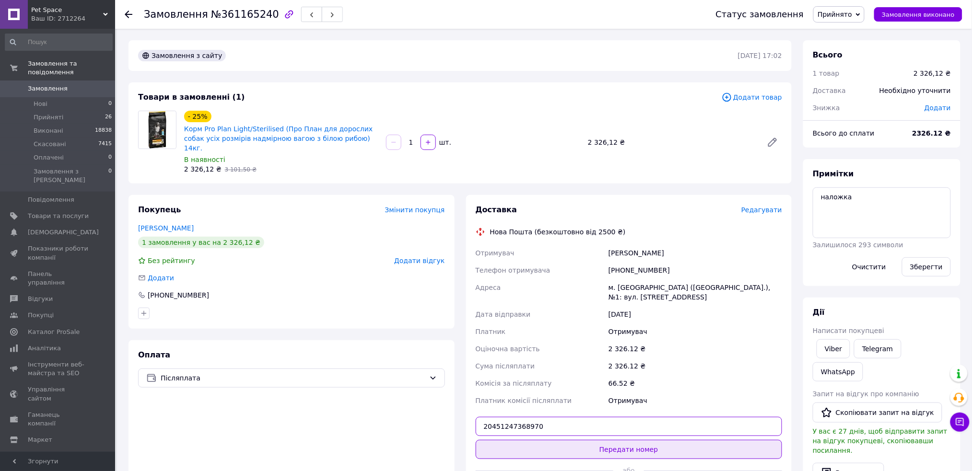
type input "20451247368970"
click at [511, 441] on button "Передати номер" at bounding box center [629, 449] width 307 height 19
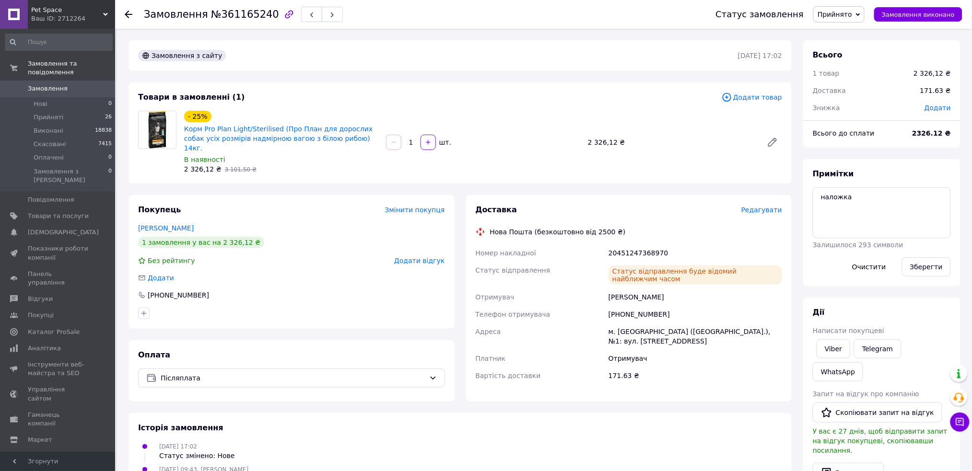
scroll to position [8, 0]
click at [479, 125] on div "- 25% Корм Pro Plan Light/Sterilised (Про План для дорослих собак усіх розмірів…" at bounding box center [483, 142] width 606 height 67
click at [945, 19] on button "Замовлення виконано" at bounding box center [918, 14] width 88 height 14
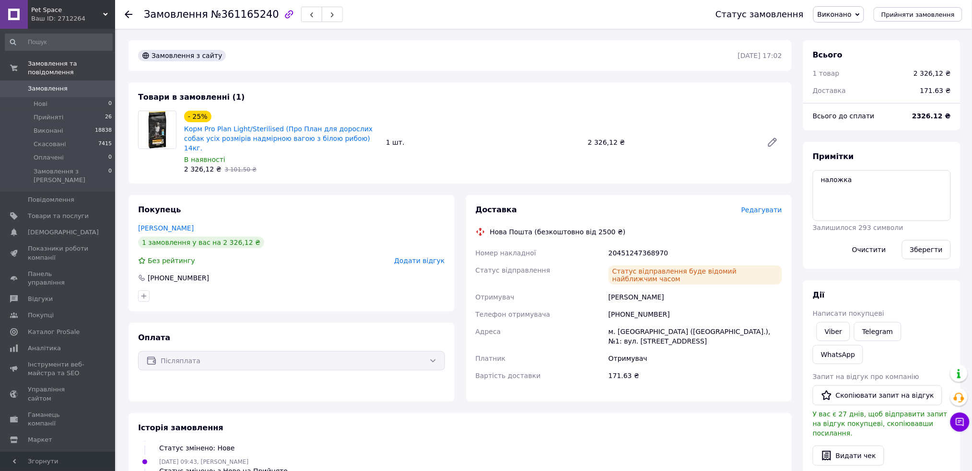
click at [467, 175] on div "Замовлення з сайту [DATE] 17:02 Товари в замовленні (1) - 25% Корм Pro Plan Lig…" at bounding box center [460, 389] width 675 height 699
click at [487, 89] on div "Товари в замовленні (1) - 25% Корм Pro Plan Light/Sterilised (Про План для доро…" at bounding box center [459, 132] width 663 height 101
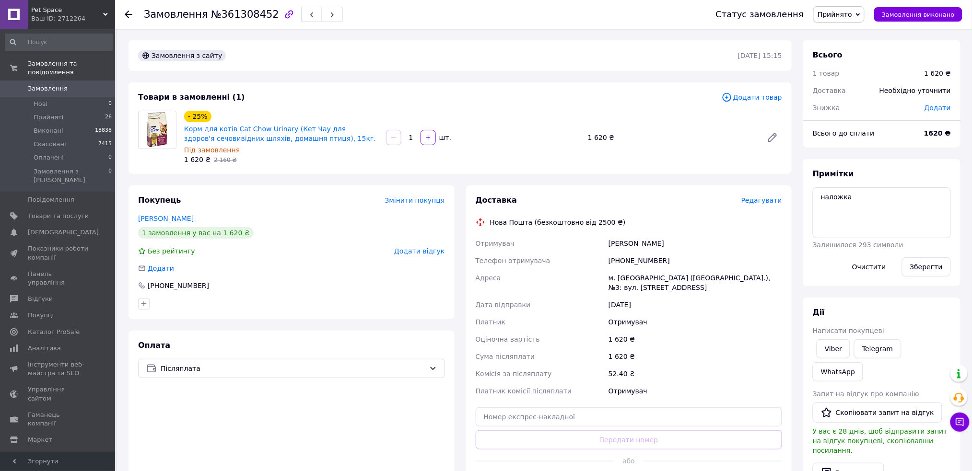
click at [234, 22] on div "Замовлення №361308452" at bounding box center [243, 14] width 199 height 16
click at [234, 17] on span "№361308452" at bounding box center [245, 15] width 68 height 12
copy span "361308452"
drag, startPoint x: 312, startPoint y: 138, endPoint x: 217, endPoint y: 194, distance: 110.5
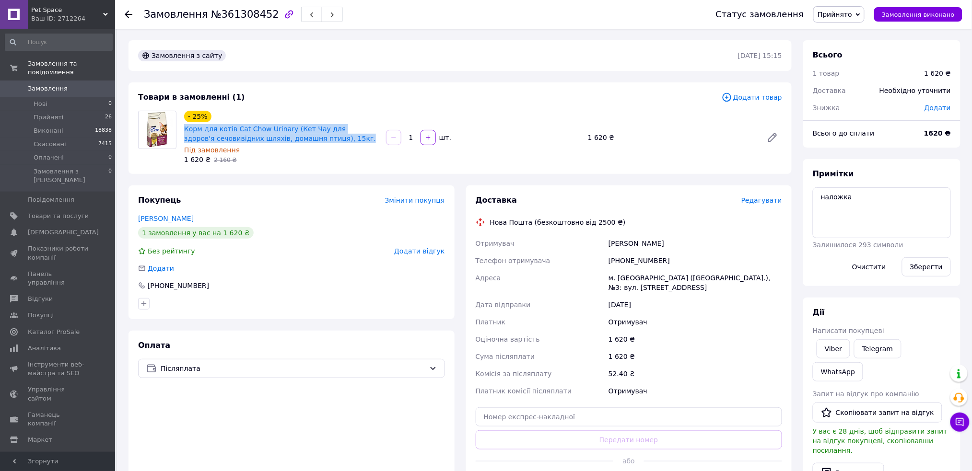
click at [180, 130] on div "- 25% Корм для котів Cat Chow Urinary (Кет Чау для здоров'я сечовивідних шляхів…" at bounding box center [281, 138] width 202 height 58
copy link "Корм для котів Cat Chow Urinary (Кет Чау для здоров'я сечовивідних шляхів, дома…"
click at [613, 245] on div "[PERSON_NAME]" at bounding box center [694, 243] width 177 height 17
copy div "Панич"
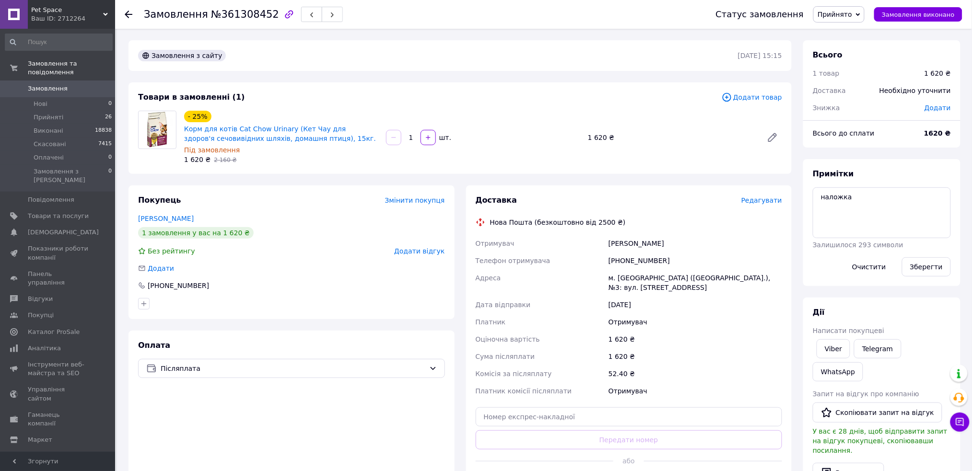
click at [511, 179] on div "Замовлення з сайту [DATE] 15:15 Товари в замовленні (1) Додати товар - 25% Корм…" at bounding box center [460, 386] width 675 height 692
drag, startPoint x: 219, startPoint y: 23, endPoint x: 224, endPoint y: 17, distance: 7.1
click at [219, 22] on div "Замовлення №361308452" at bounding box center [420, 14] width 553 height 29
click at [224, 17] on span "№361308452" at bounding box center [245, 15] width 68 height 12
click at [223, 17] on span "№361308452" at bounding box center [245, 15] width 68 height 12
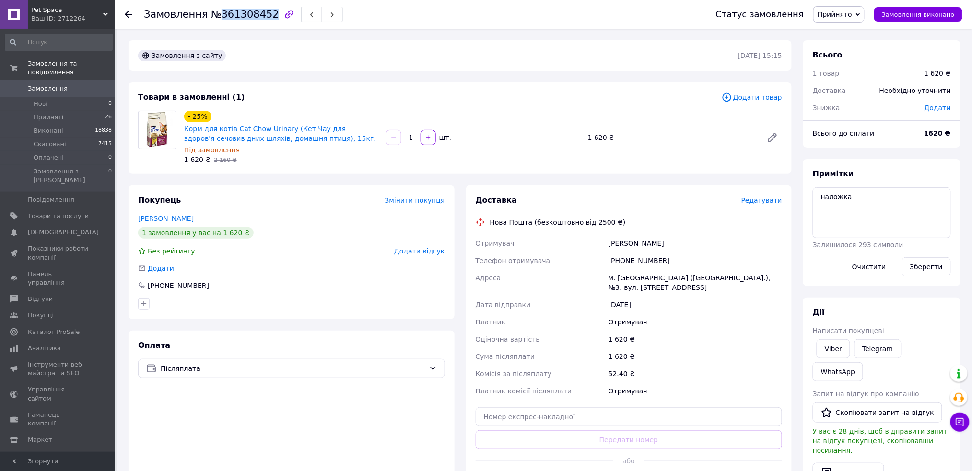
copy span "361308452"
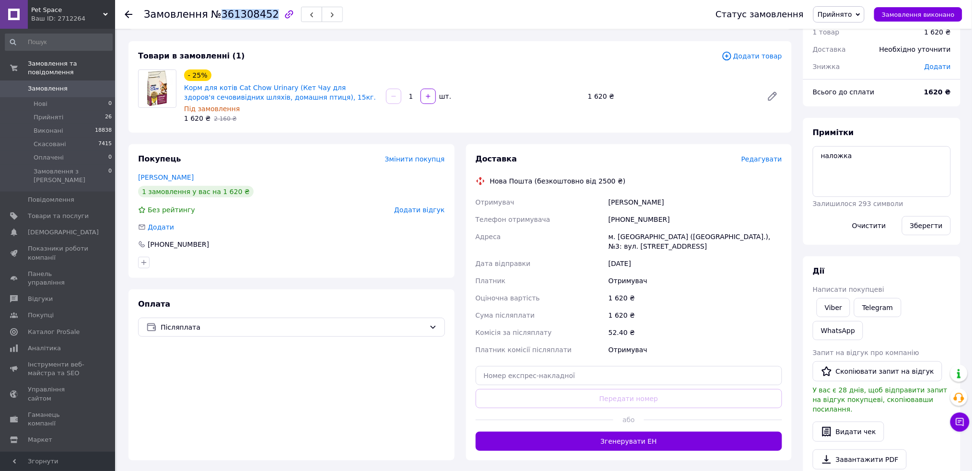
scroll to position [64, 0]
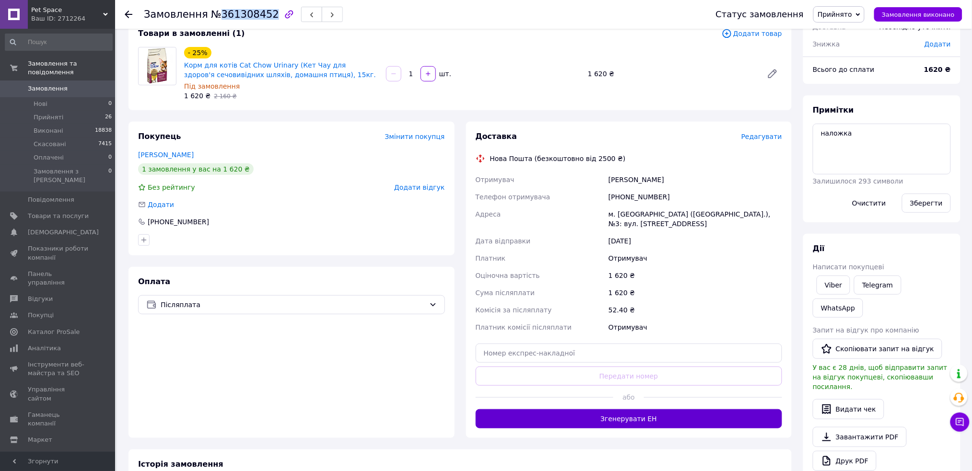
click at [510, 420] on button "Згенерувати ЕН" at bounding box center [629, 418] width 307 height 19
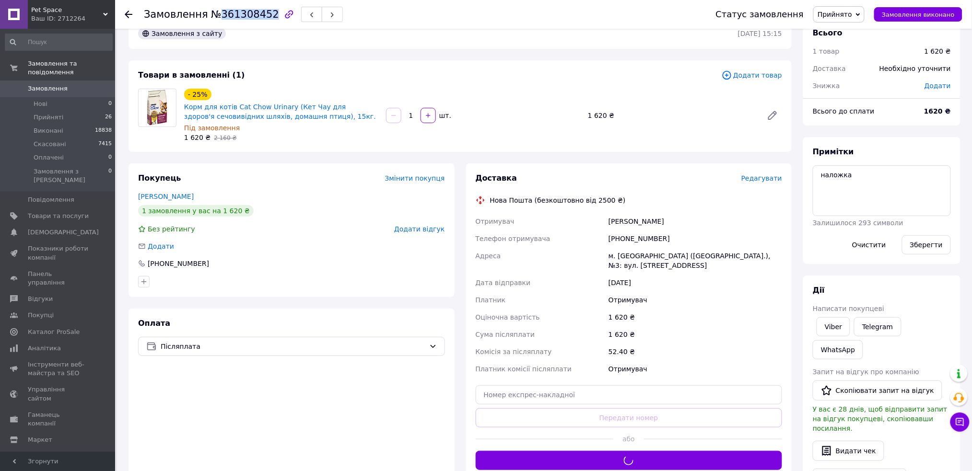
scroll to position [0, 0]
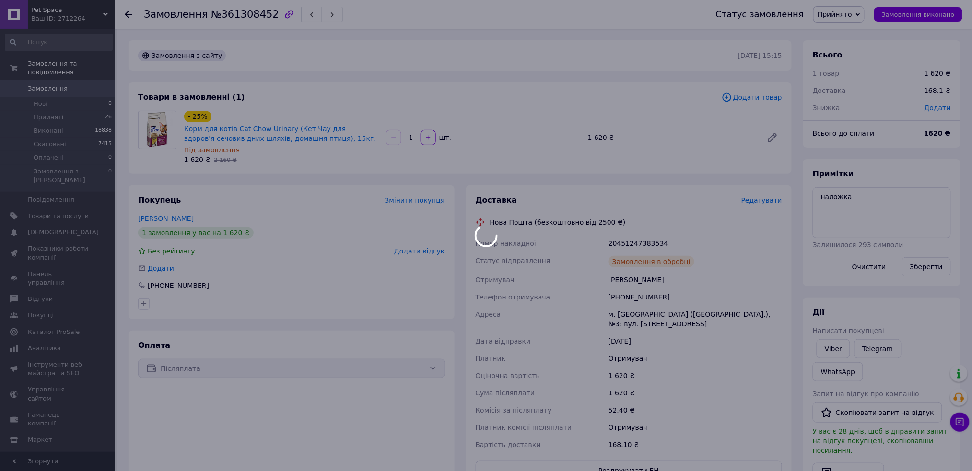
click at [629, 241] on div at bounding box center [486, 235] width 972 height 471
drag, startPoint x: 629, startPoint y: 241, endPoint x: 623, endPoint y: 240, distance: 6.8
click at [628, 241] on div at bounding box center [486, 235] width 972 height 471
click at [622, 240] on div at bounding box center [486, 235] width 972 height 471
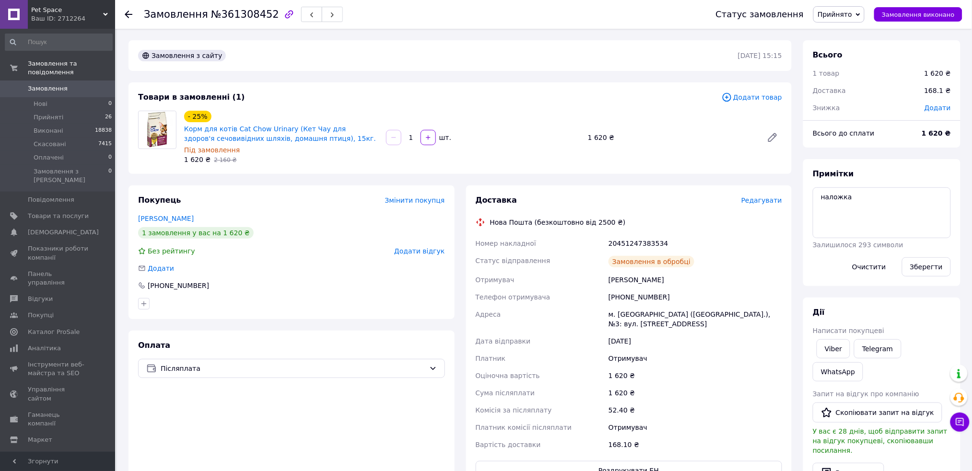
click at [615, 243] on div "20451247383534" at bounding box center [694, 243] width 177 height 17
copy div "20451247383534"
click at [898, 17] on span "Замовлення виконано" at bounding box center [918, 14] width 73 height 7
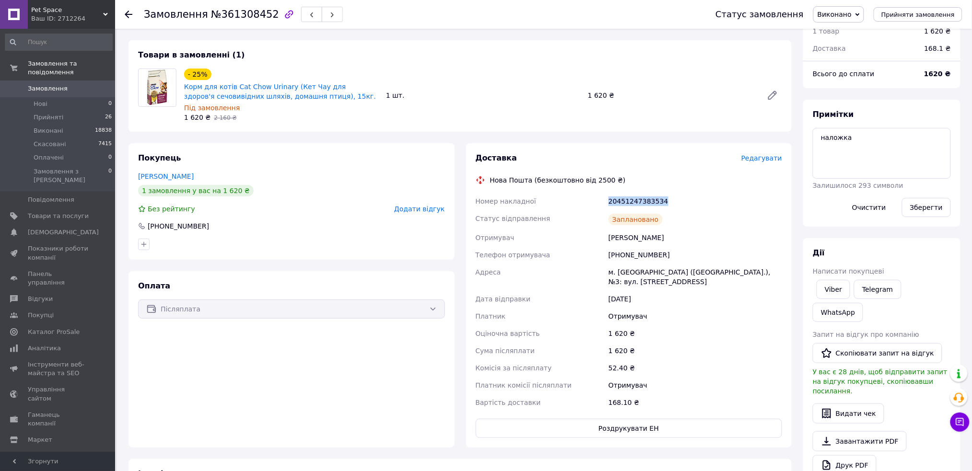
scroll to position [128, 0]
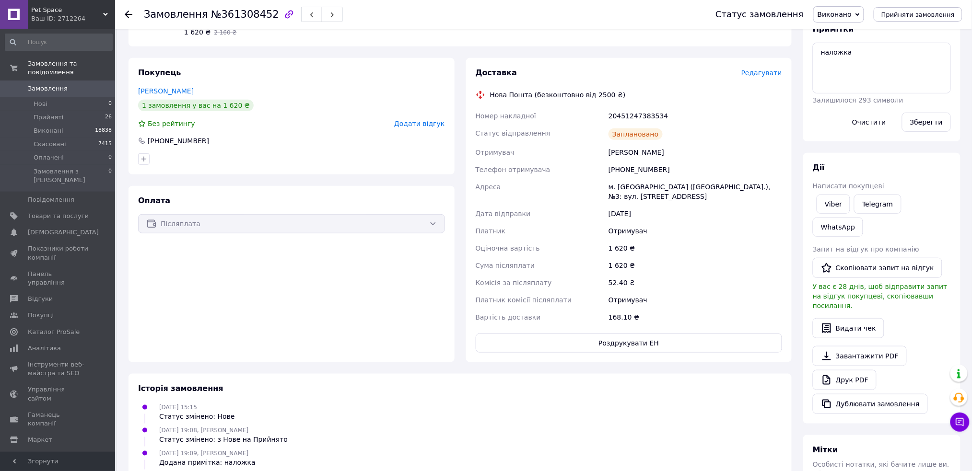
click at [543, 232] on div "Платник" at bounding box center [540, 230] width 133 height 17
click at [585, 158] on div "Отримувач" at bounding box center [540, 152] width 133 height 17
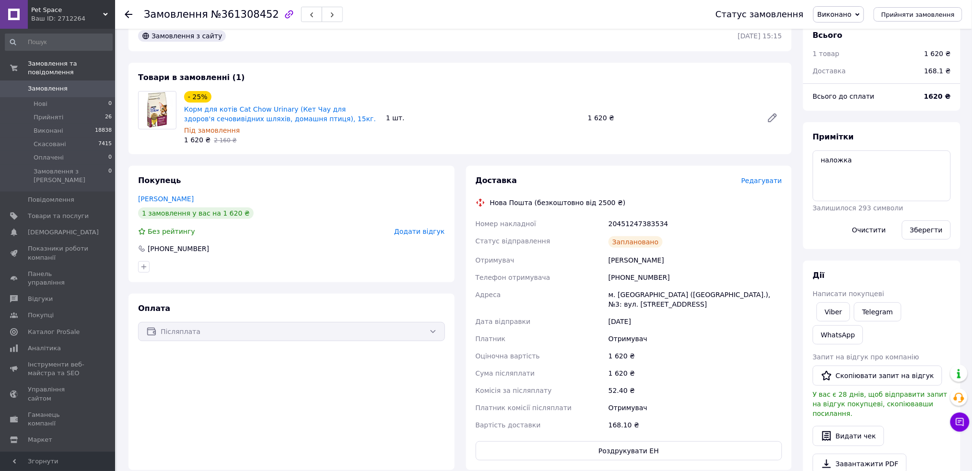
scroll to position [0, 0]
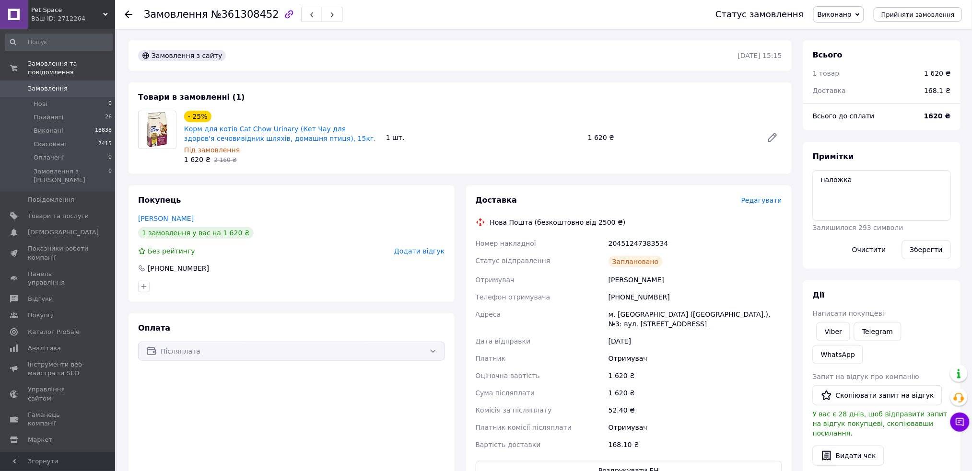
click at [584, 218] on div "Нова Пошта (безкоштовно від 2500 ₴)" at bounding box center [558, 223] width 140 height 10
click at [937, 246] on button "Зберегти" at bounding box center [926, 249] width 49 height 19
click at [590, 213] on div "Доставка Редагувати Нова Пошта (безкоштовно від 2500 ₴) Номер накладної 2045124…" at bounding box center [629, 337] width 307 height 285
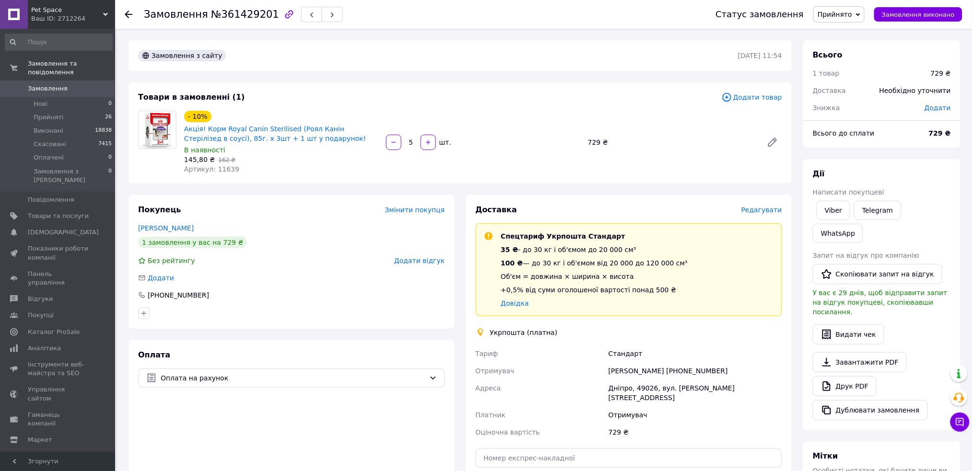
click at [693, 368] on div "[PERSON_NAME] [PHONE_NUMBER]" at bounding box center [694, 370] width 177 height 17
drag, startPoint x: 693, startPoint y: 368, endPoint x: 351, endPoint y: 178, distance: 391.0
click at [684, 363] on div "[PERSON_NAME] [PHONE_NUMBER]" at bounding box center [694, 370] width 177 height 17
copy div "380981263363"
click at [645, 372] on div "[PERSON_NAME] [PHONE_NUMBER]" at bounding box center [694, 370] width 177 height 17
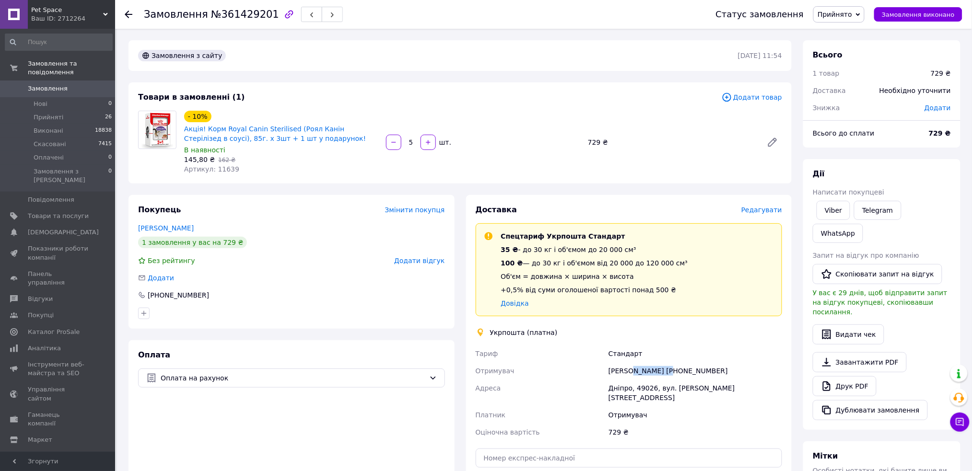
drag, startPoint x: 645, startPoint y: 371, endPoint x: 185, endPoint y: 10, distance: 584.9
click at [607, 341] on div "Доставка Редагувати Спецтариф Укрпошта Стандарт 35 ₴ - до 30 кг і об'ємом до 20…" at bounding box center [629, 369] width 307 height 329
copy div "Стандарт Отримувач [PERSON_NAME]"
click at [640, 382] on div "Дніпро, 49026, вул. [PERSON_NAME][STREET_ADDRESS]" at bounding box center [694, 393] width 177 height 27
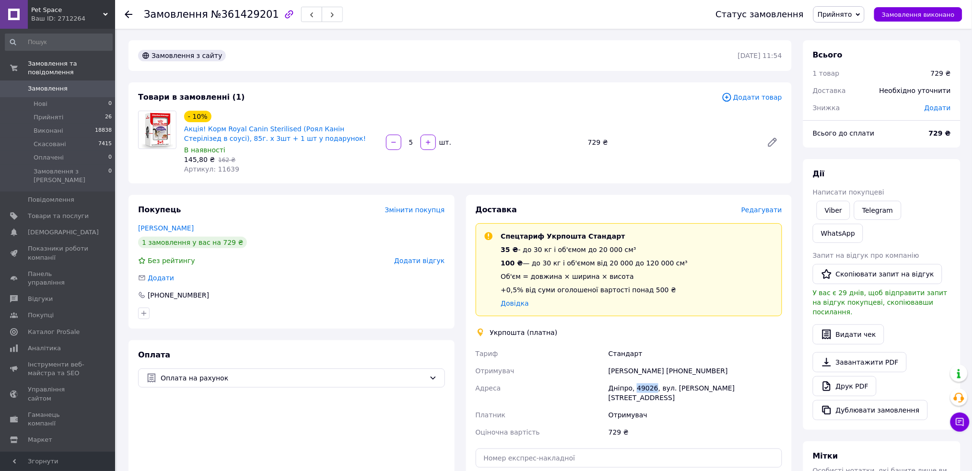
copy div "49026"
drag, startPoint x: 268, startPoint y: 133, endPoint x: 225, endPoint y: 129, distance: 43.8
click at [225, 129] on span "Акція! Корм Royal Canin Sterilised (Роял Канін Стерілізед в соусі), 85г. х 3шт …" at bounding box center [281, 133] width 194 height 19
drag, startPoint x: 307, startPoint y: 157, endPoint x: 299, endPoint y: 131, distance: 26.5
click at [303, 148] on div "- 10% Акція! Корм Royal Canin Sterilised (Роял Канін Стерілізед в соусі), 85г. …" at bounding box center [281, 142] width 202 height 67
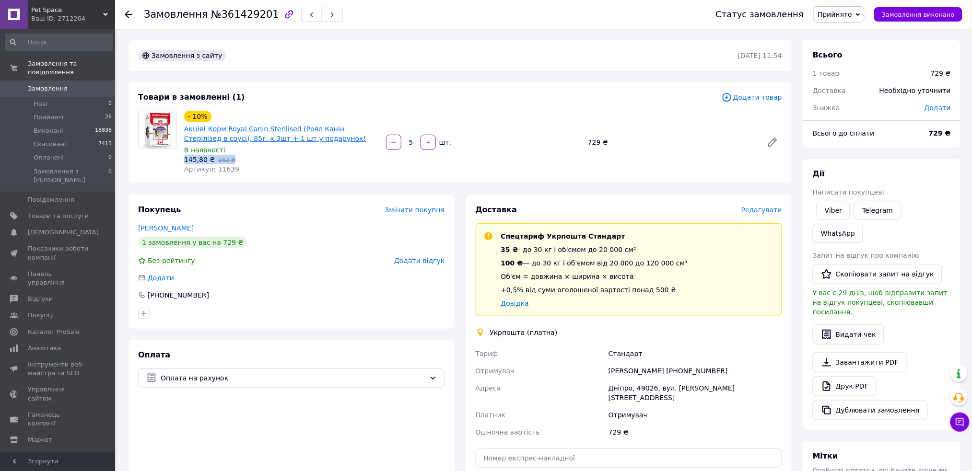
click at [299, 131] on link "Акція! Корм Royal Canin Sterilised (Роял Канін Стерілізед в соусі), 85г. х 3шт …" at bounding box center [275, 133] width 182 height 17
drag, startPoint x: 309, startPoint y: 140, endPoint x: 276, endPoint y: 138, distance: 32.7
click at [276, 138] on span "Акція! Корм Royal Canin Sterilised (Роял Канін Стерілізед в соусі), 85г. х 3шт …" at bounding box center [281, 133] width 194 height 19
click at [302, 140] on span "Акція! Корм Royal Canin Sterilised (Роял Канін Стерілізед в соусі), 85г. х 3шт …" at bounding box center [281, 133] width 194 height 19
drag, startPoint x: 302, startPoint y: 138, endPoint x: 223, endPoint y: 128, distance: 79.2
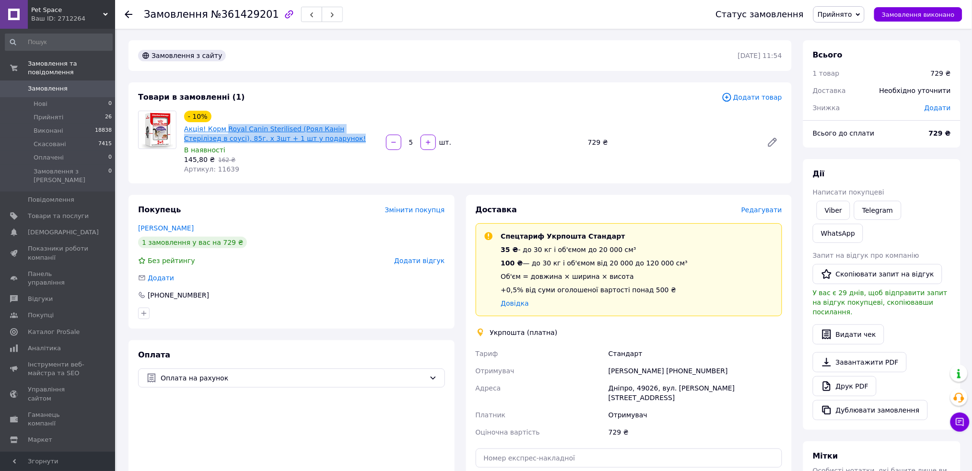
click at [223, 128] on span "Акція! Корм Royal Canin Sterilised (Роял Канін Стерілізед в соусі), 85г. х 3шт …" at bounding box center [281, 133] width 194 height 19
copy link "Royal Canin Sterilised (Роял [PERSON_NAME] в соусі), 85г. х 3шт + 1 шт у подару…"
click at [682, 374] on div "[PERSON_NAME] [PHONE_NUMBER]" at bounding box center [694, 370] width 177 height 17
click at [682, 373] on div "[PERSON_NAME] [PHONE_NUMBER]" at bounding box center [694, 370] width 177 height 17
click at [681, 371] on div "[PERSON_NAME] [PHONE_NUMBER]" at bounding box center [694, 370] width 177 height 17
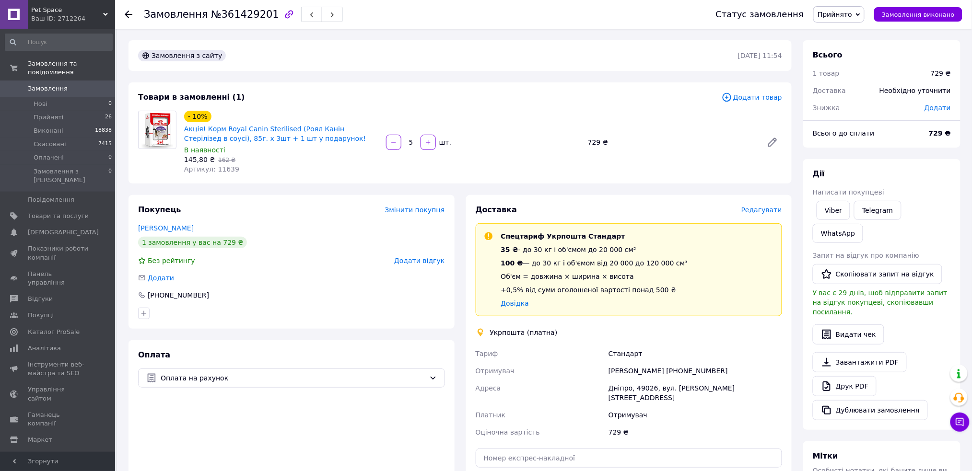
drag, startPoint x: 681, startPoint y: 371, endPoint x: 476, endPoint y: 361, distance: 205.4
click at [670, 367] on div "[PERSON_NAME] [PHONE_NUMBER]" at bounding box center [694, 370] width 177 height 17
copy div "380981263363"
drag, startPoint x: 305, startPoint y: 138, endPoint x: 186, endPoint y: 129, distance: 120.2
click at [186, 129] on span "Акція! Корм Royal Canin Sterilised (Роял Канін Стерілізед в соусі), 85г. х 3шт …" at bounding box center [281, 133] width 194 height 19
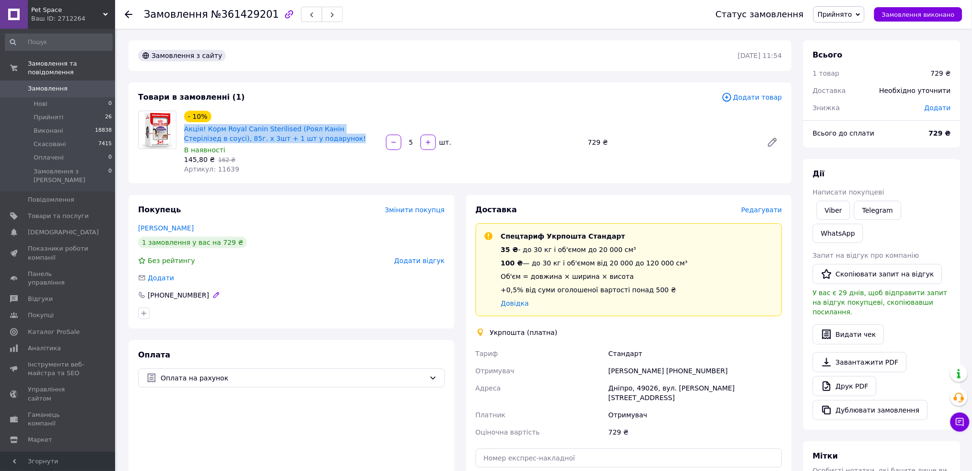
copy link "Акція! Корм Royal Canin Sterilised (Роял Канін Стерілізед в соусі), 85г. х 3шт …"
click at [328, 84] on div "Товари в замовленні (1) Додати товар - 10% Акція! Корм Royal Canin Sterilised (…" at bounding box center [459, 132] width 663 height 101
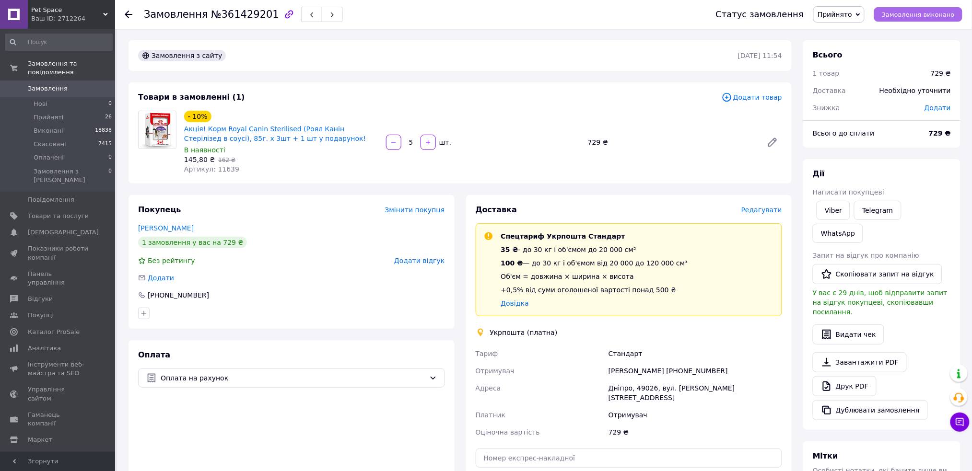
click at [941, 20] on button "Замовлення виконано" at bounding box center [918, 14] width 88 height 14
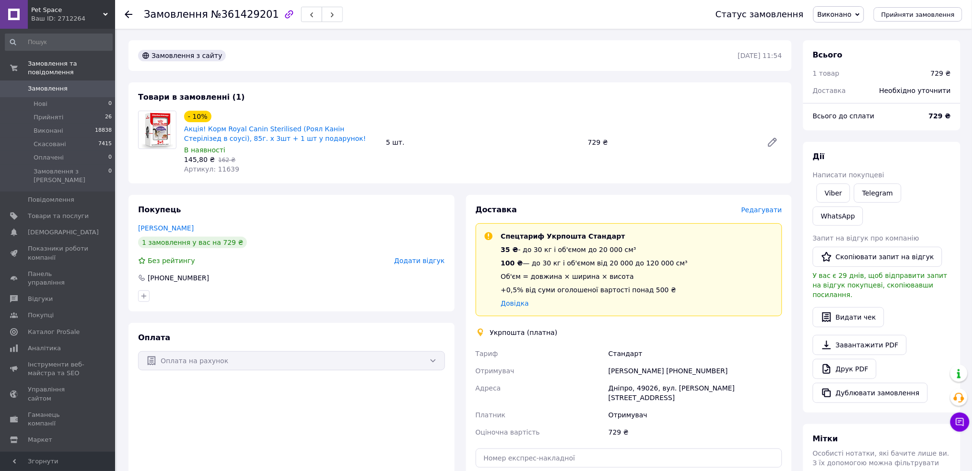
click at [635, 368] on div "[PERSON_NAME] [PHONE_NUMBER]" at bounding box center [694, 370] width 177 height 17
copy div "[PERSON_NAME]"
drag, startPoint x: 241, startPoint y: 125, endPoint x: 186, endPoint y: 130, distance: 55.8
click at [186, 130] on span "Акція! Корм Royal Canin Sterilised (Роял Канін Стерілізед в соусі), 85г. х 3шт …" at bounding box center [281, 133] width 194 height 19
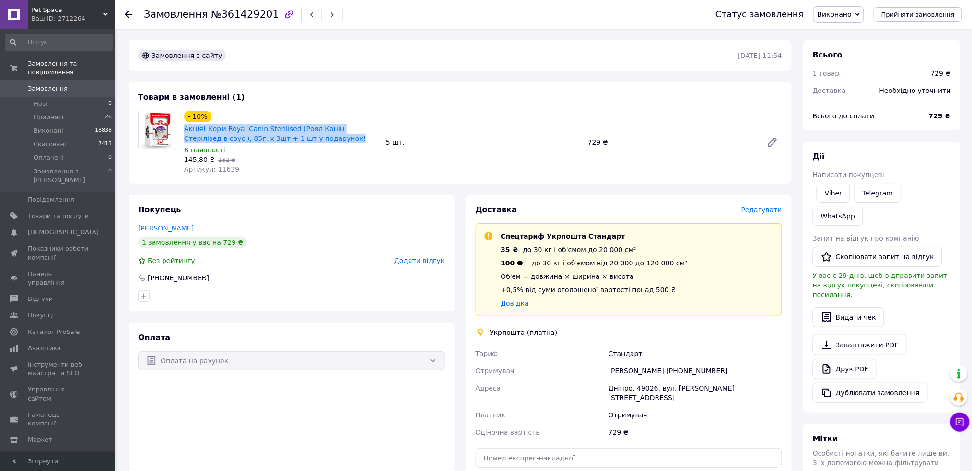
copy link "Акція! Корм Royal Canin Sterilised (Роял Канін Стерілізед в соусі), 85г. х 3шт …"
click at [230, 10] on span "№361429201" at bounding box center [245, 15] width 68 height 12
copy span "361429201"
click at [597, 140] on div "729 ₴" at bounding box center [671, 142] width 175 height 13
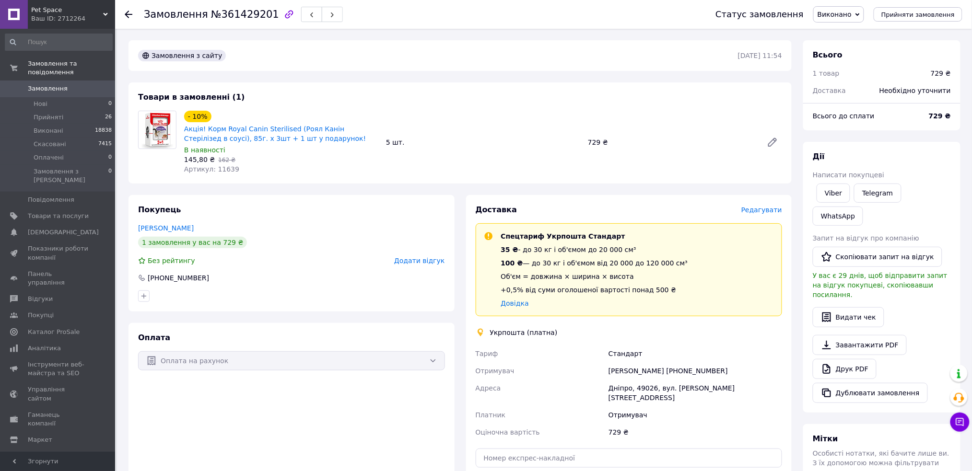
click at [593, 140] on div "729 ₴" at bounding box center [671, 142] width 175 height 13
copy div "729"
click at [477, 123] on div "- 10% Акція! Корм Royal Canin Sterilised (Роял Канін Стерілізед в соусі), 85г. …" at bounding box center [483, 142] width 606 height 67
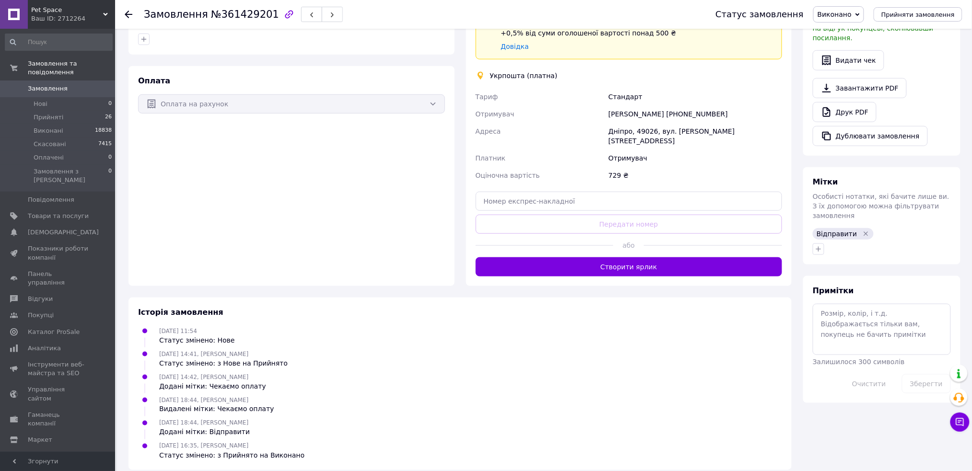
click at [572, 91] on div "Тариф" at bounding box center [540, 96] width 133 height 17
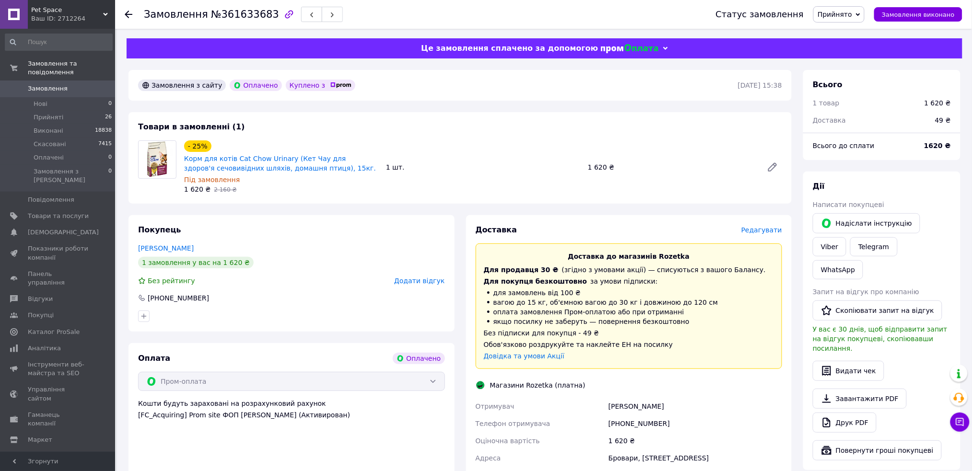
click at [761, 228] on span "Редагувати" at bounding box center [761, 230] width 41 height 8
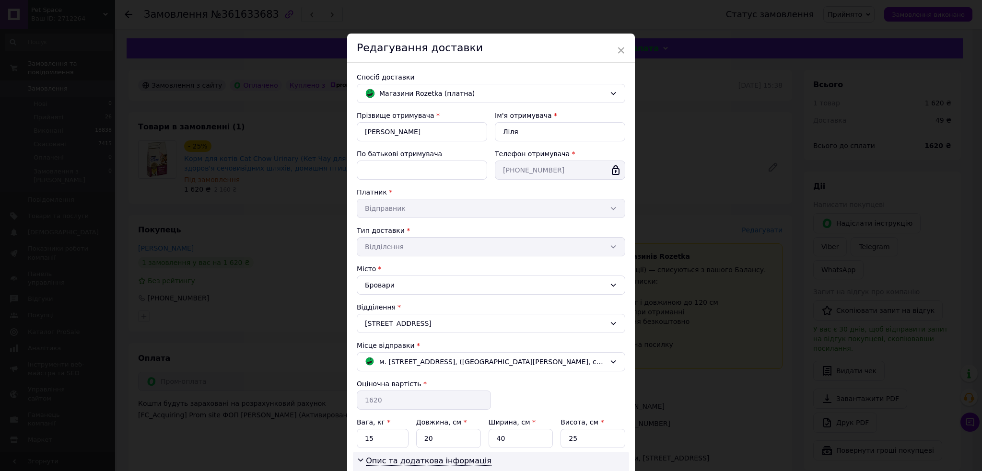
click at [698, 322] on div "× Редагування доставки Спосіб доставки Магазини Rozetka (платна) Прізвище отрим…" at bounding box center [491, 235] width 982 height 471
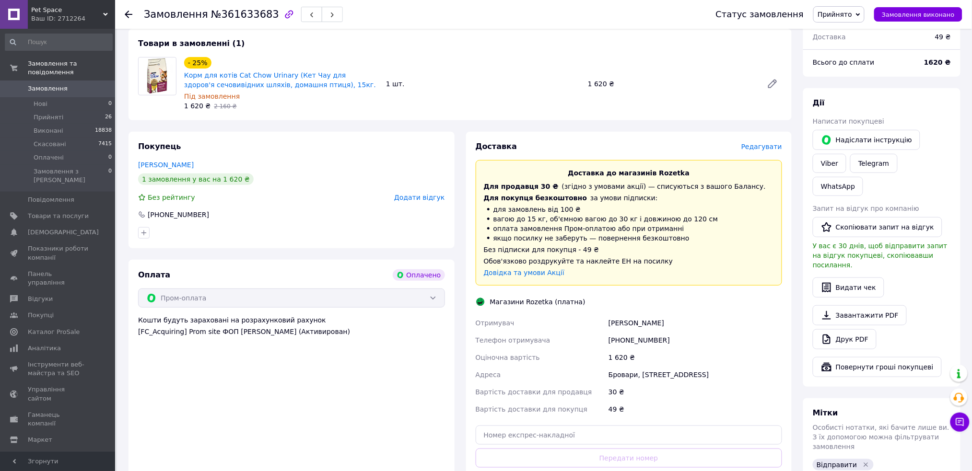
scroll to position [192, 0]
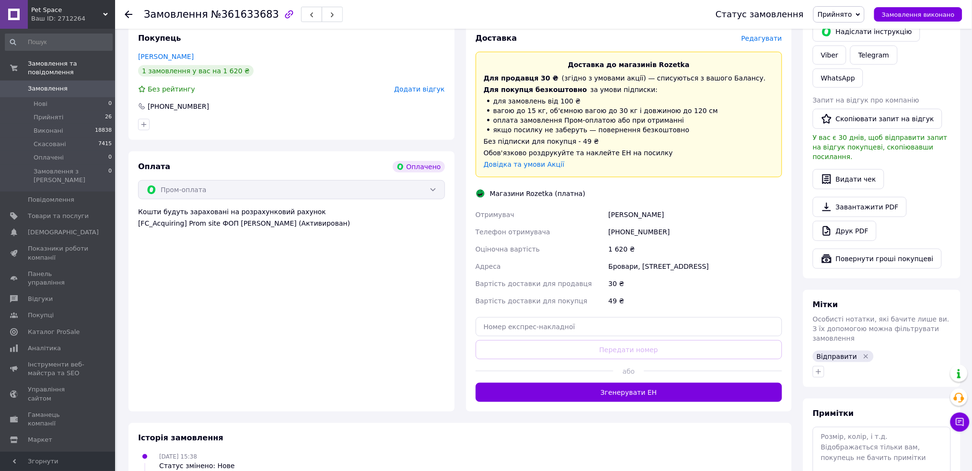
click at [598, 406] on div "Доставка Редагувати Доставка до магазинів Rozetka Для продавця 30 ₴   (згідно з…" at bounding box center [629, 217] width 326 height 388
click at [597, 395] on button "Згенерувати ЕН" at bounding box center [629, 392] width 307 height 19
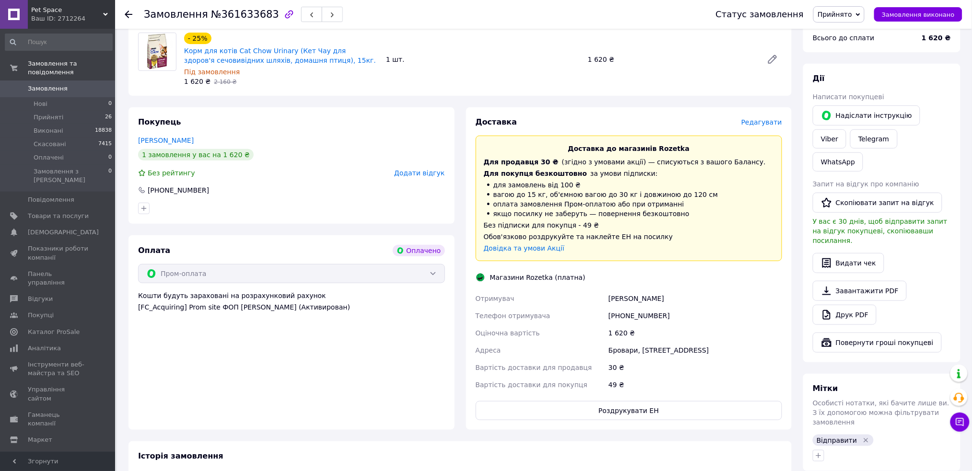
scroll to position [0, 0]
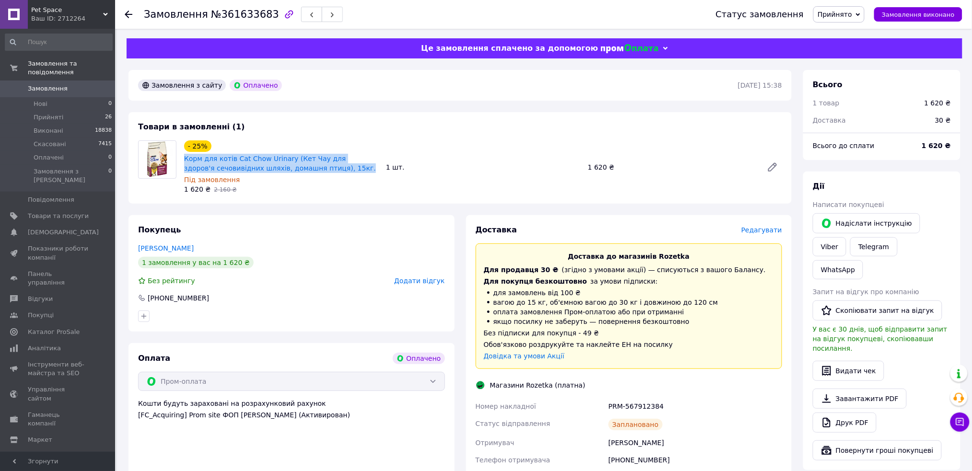
drag, startPoint x: 325, startPoint y: 170, endPoint x: 182, endPoint y: 158, distance: 143.4
click at [182, 158] on div "- 25% Корм для котів Cat Chow Urinary (Кет Чау для здоров'я сечовивідних шляхів…" at bounding box center [281, 168] width 202 height 58
copy link "Корм для котів Cat Chow Urinary (Кет Чау для здоров'я сечовивідних шляхів, дома…"
drag, startPoint x: 665, startPoint y: 405, endPoint x: 607, endPoint y: 401, distance: 58.6
click at [609, 401] on div "PRM-567912384" at bounding box center [694, 406] width 177 height 17
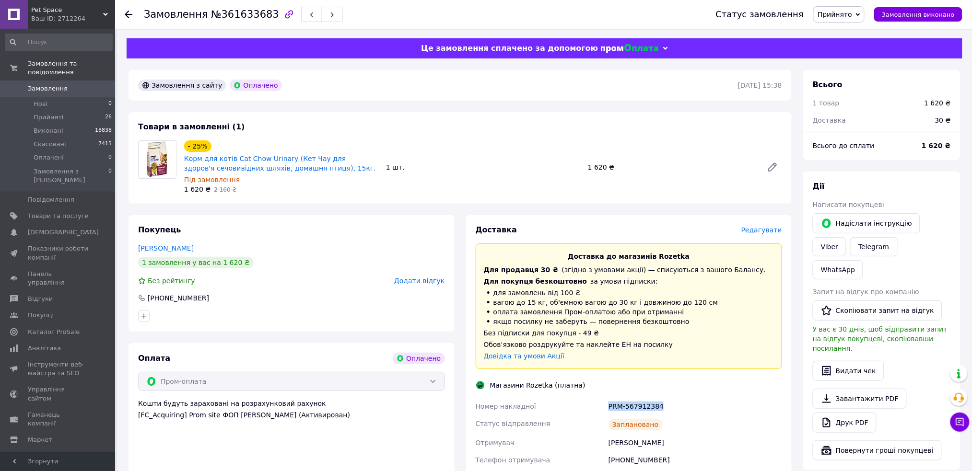
copy div "PRM-567912384"
click at [618, 442] on div "Коршунова Ліля" at bounding box center [694, 442] width 177 height 17
drag, startPoint x: 618, startPoint y: 442, endPoint x: 365, endPoint y: 429, distance: 253.0
click at [610, 439] on div "Коршунова Ліля" at bounding box center [694, 442] width 177 height 17
copy div "Коршунова"
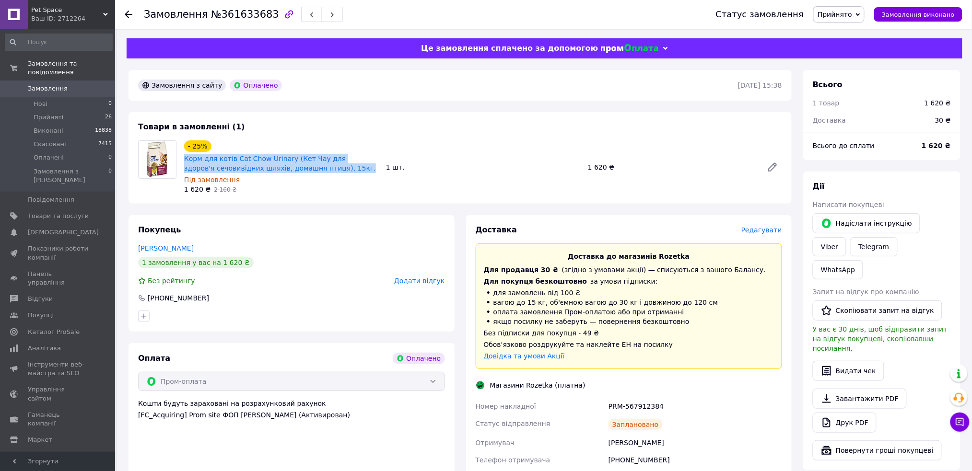
drag, startPoint x: 343, startPoint y: 170, endPoint x: 183, endPoint y: 159, distance: 160.0
click at [183, 159] on div "Корм для котів Cat Chow Urinary (Кет Чау для здоров'я сечовивідних шляхів, дома…" at bounding box center [281, 163] width 196 height 21
copy link "Корм для котів Cat Chow Urinary (Кет Чау для здоров'я сечовивідних шляхів, дома…"
click at [229, 12] on span "№361633683" at bounding box center [245, 15] width 68 height 12
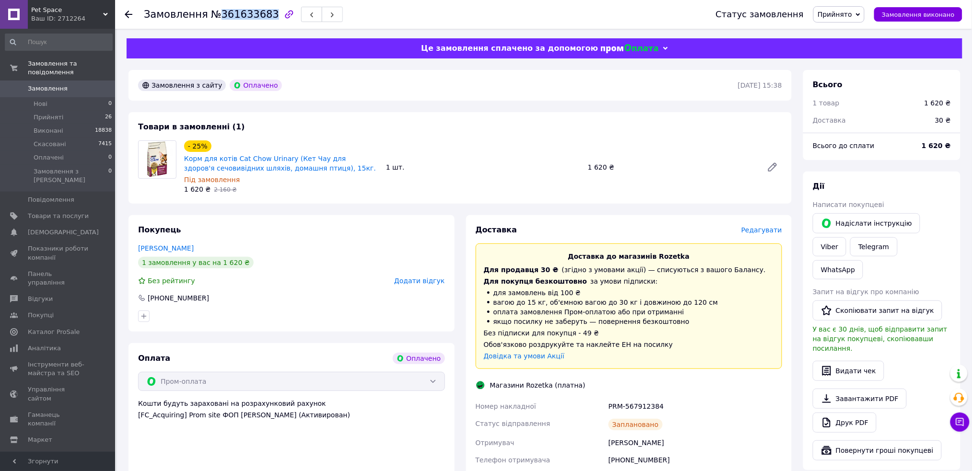
copy span "361633683"
click at [469, 189] on div "- 25% Корм для котів Cat Chow Urinary (Кет Чау для здоров'я сечовивідних шляхів…" at bounding box center [483, 168] width 606 height 58
click at [900, 12] on span "Замовлення виконано" at bounding box center [918, 14] width 73 height 7
click at [465, 137] on div "Товари в замовленні (1) - 25% Корм для котів Cat Chow Urinary (Кет Чау для здор…" at bounding box center [459, 158] width 663 height 92
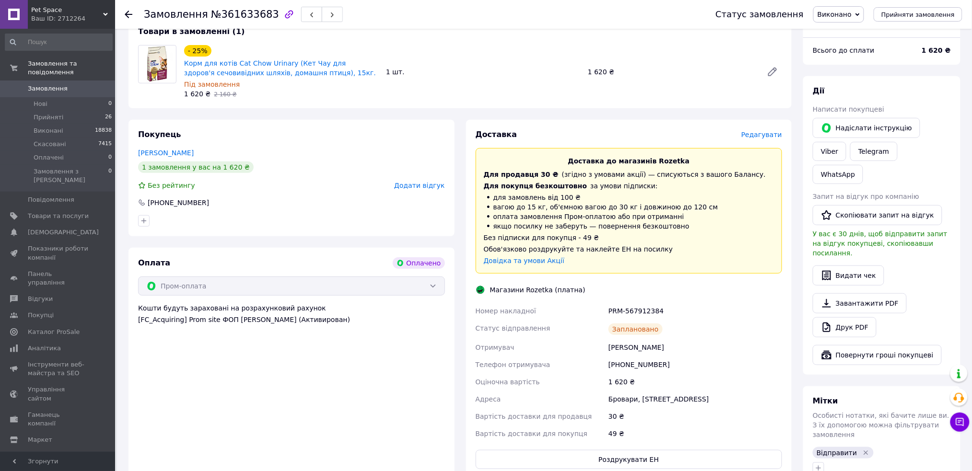
scroll to position [192, 0]
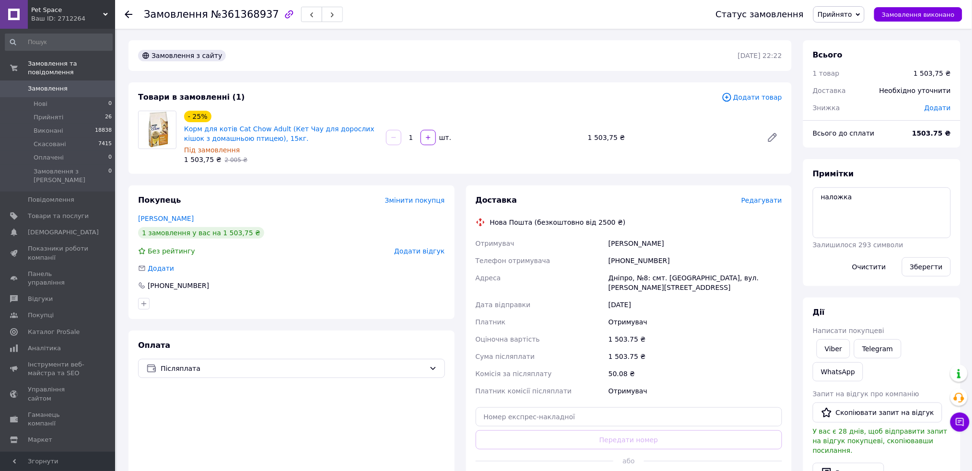
click at [242, 15] on span "№361368937" at bounding box center [245, 15] width 68 height 12
copy span "361368937"
click at [510, 301] on span "Дата відправки" at bounding box center [503, 305] width 55 height 8
drag, startPoint x: 275, startPoint y: 139, endPoint x: 181, endPoint y: 127, distance: 94.7
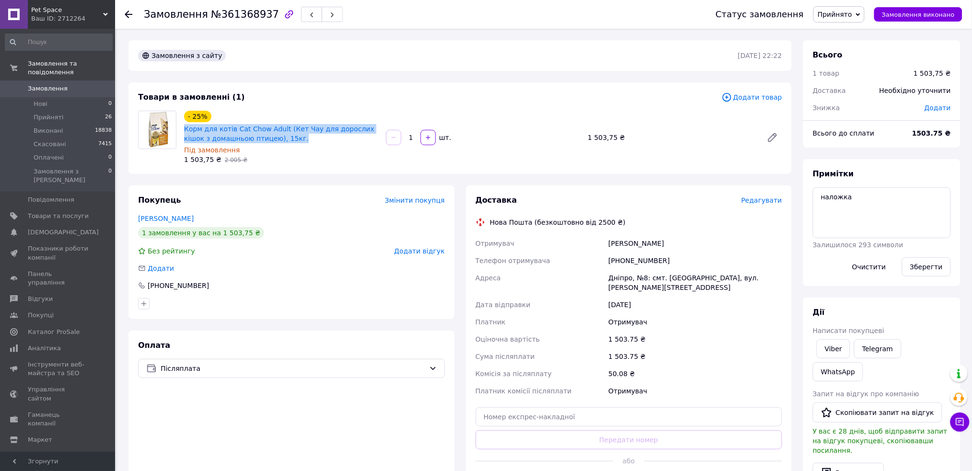
click at [181, 127] on div "- 25% Корм для котів Cat Chow Adult (Кет Чау для дорослих кішок з домашньою пти…" at bounding box center [281, 138] width 202 height 58
copy link "Корм для котів Cat Chow Adult (Кет Чау для дорослих кішок з домашньою птицею), …"
drag, startPoint x: 624, startPoint y: 249, endPoint x: 624, endPoint y: 240, distance: 9.1
click at [624, 249] on div "[PERSON_NAME]" at bounding box center [694, 243] width 177 height 17
click at [624, 240] on div "[PERSON_NAME]" at bounding box center [694, 243] width 177 height 17
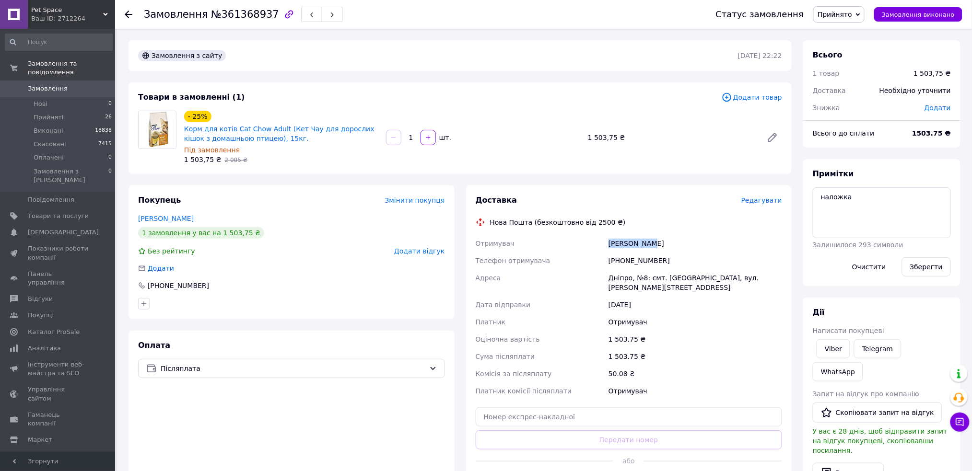
click at [624, 240] on div "[PERSON_NAME]" at bounding box center [694, 243] width 177 height 17
copy div "Боговесова"
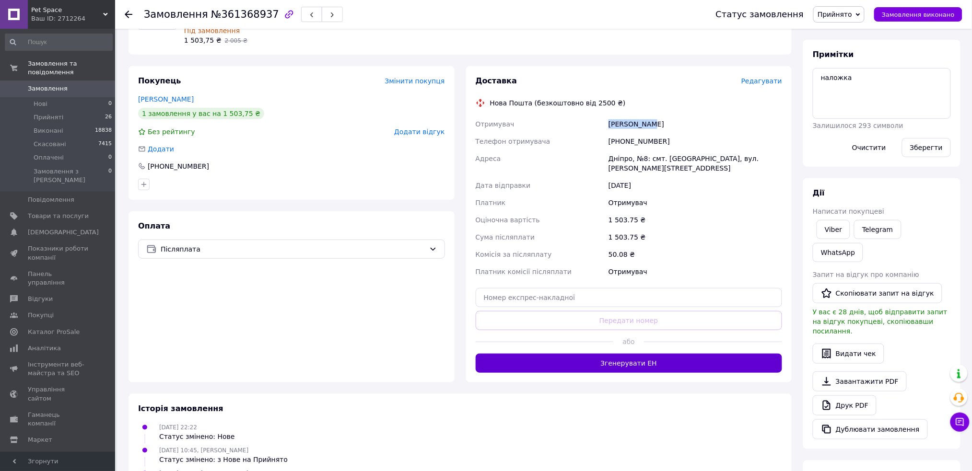
scroll to position [128, 0]
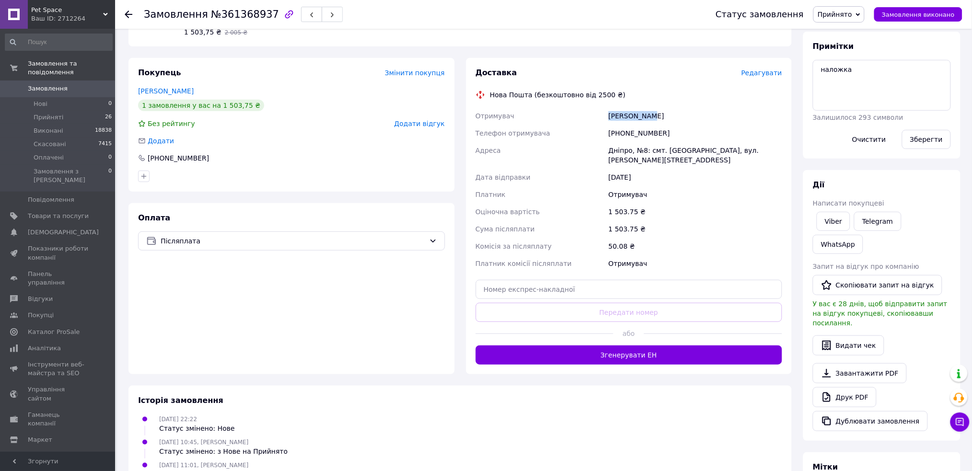
click at [554, 345] on div "Доставка Редагувати Нова Пошта (безкоштовно від 2500 ₴) Отримувач [PERSON_NAME]…" at bounding box center [629, 216] width 307 height 297
click at [560, 364] on div "Доставка Редагувати Нова Пошта (безкоштовно від 2500 ₴) Отримувач Боговесова Ок…" at bounding box center [629, 216] width 326 height 316
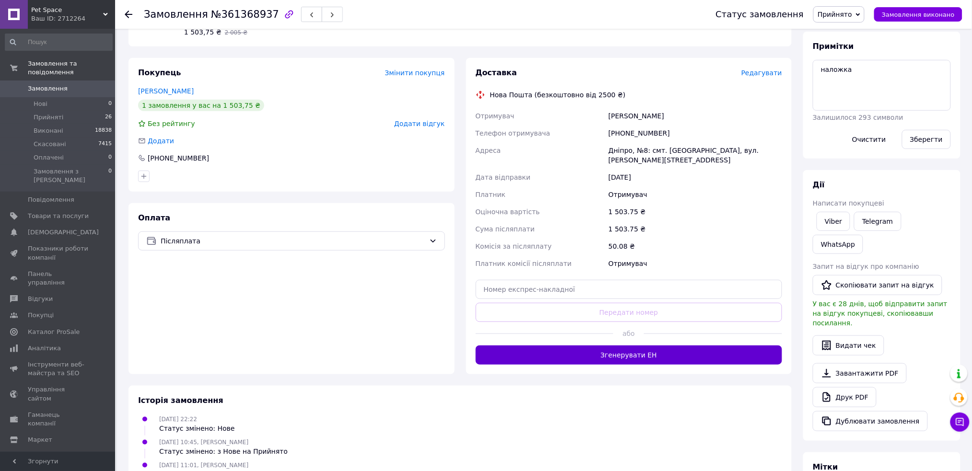
click at [559, 357] on button "Згенерувати ЕН" at bounding box center [629, 355] width 307 height 19
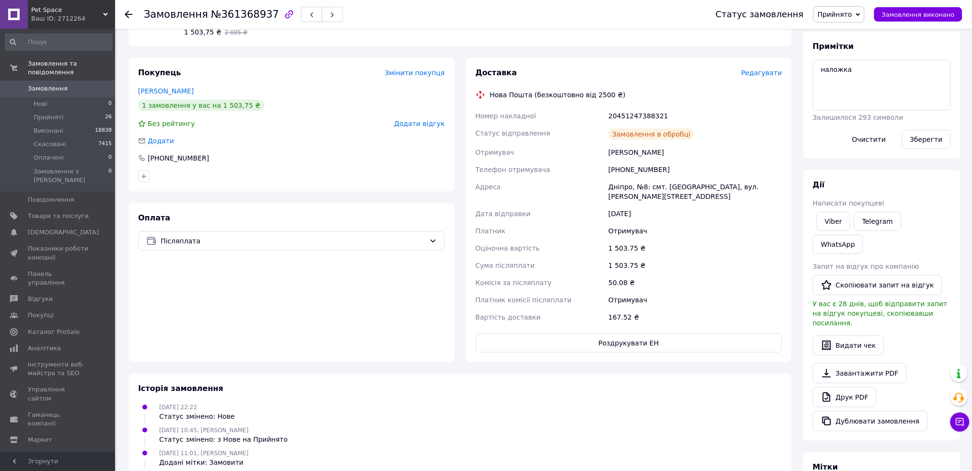
click at [628, 116] on div "20451247388321" at bounding box center [694, 115] width 177 height 17
copy div "20451247388321"
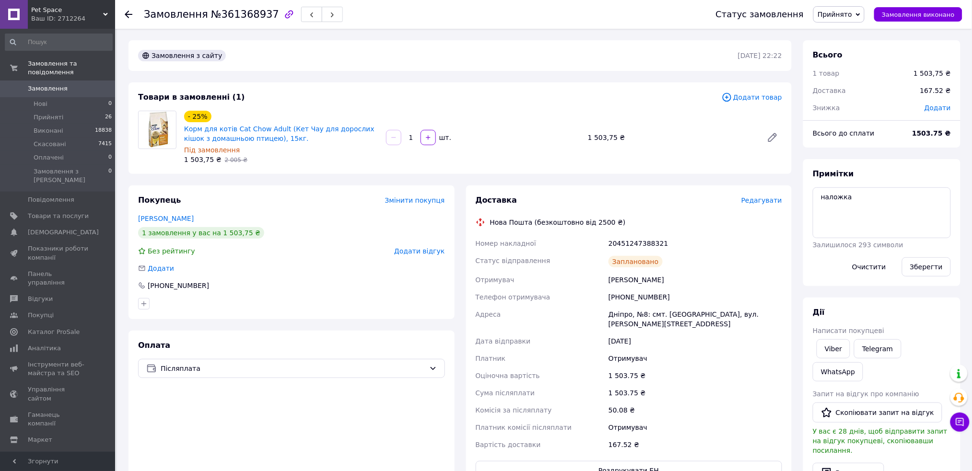
click at [607, 163] on div "- 25% Корм для котів Cat Chow Adult (Кет Чау для дорослих кішок з домашньою пти…" at bounding box center [483, 138] width 606 height 58
click at [898, 12] on span "Замовлення виконано" at bounding box center [918, 14] width 73 height 7
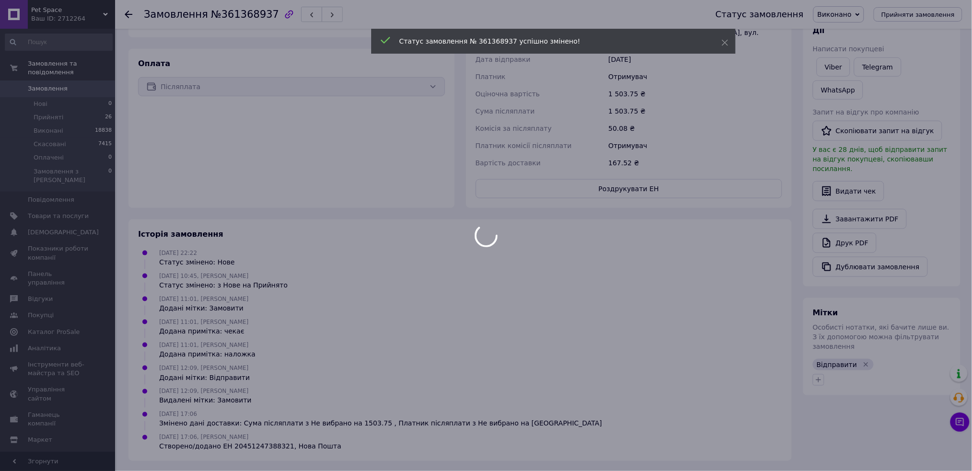
scroll to position [265, 0]
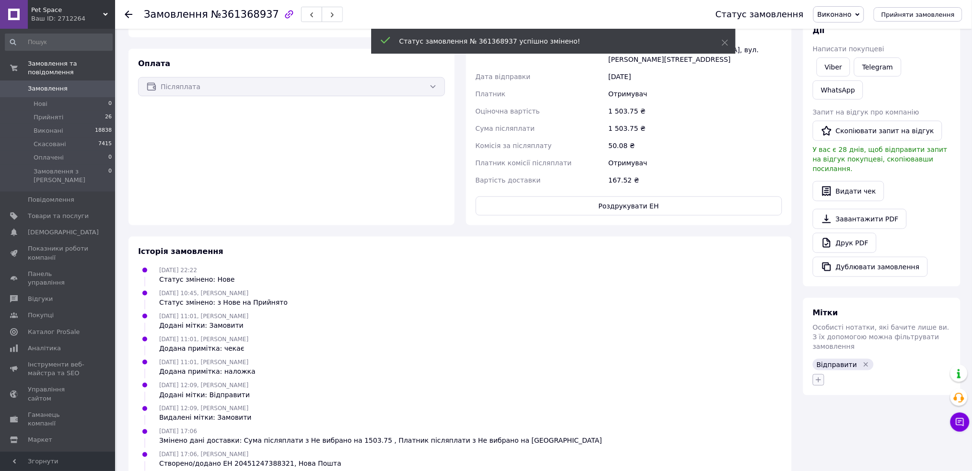
click at [819, 376] on icon "button" at bounding box center [819, 380] width 8 height 8
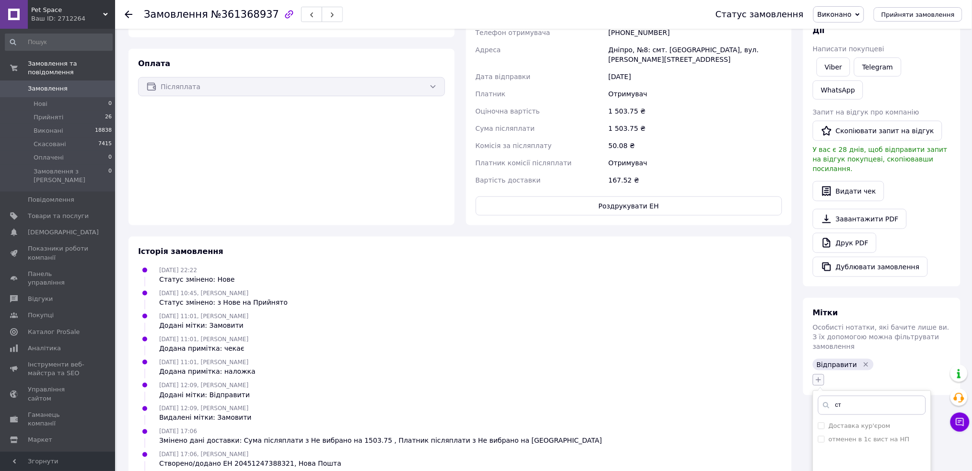
type input "с"
type input "Створити у 1С"
click at [841, 421] on span "Створити мітку Створити у 1С" at bounding box center [875, 429] width 90 height 17
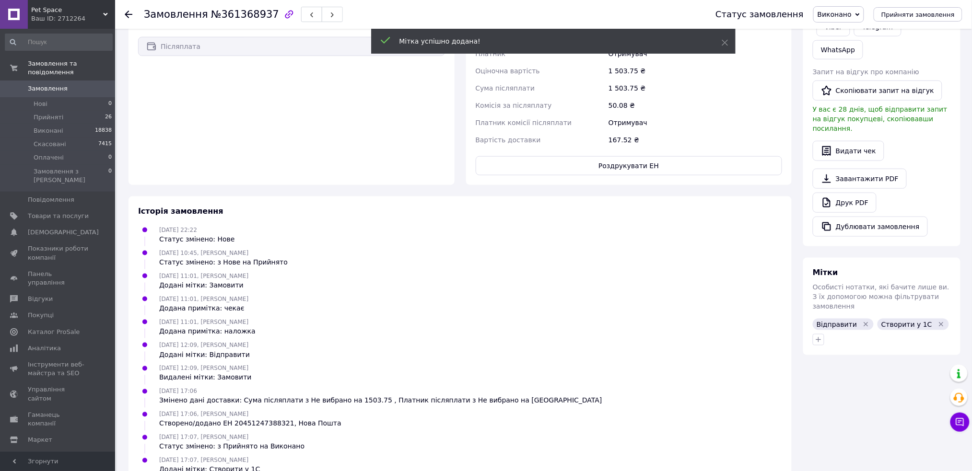
scroll to position [328, 0]
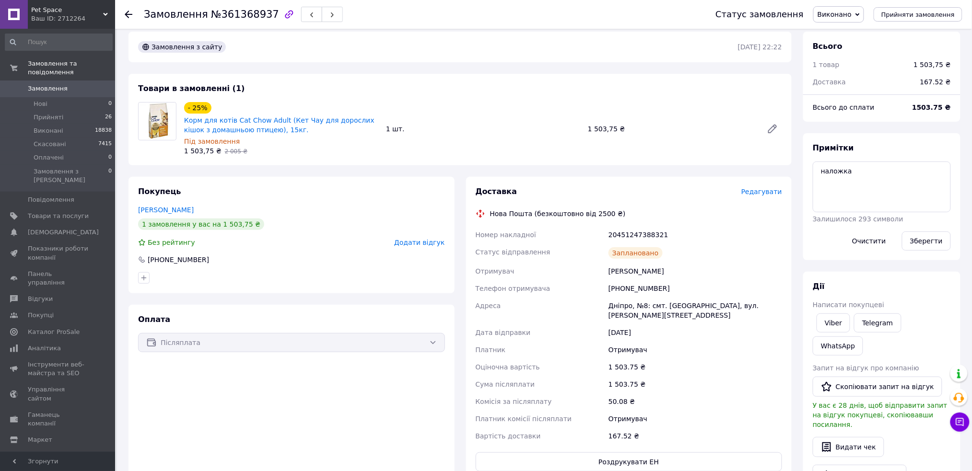
click at [591, 251] on div "Статус відправлення" at bounding box center [540, 253] width 133 height 19
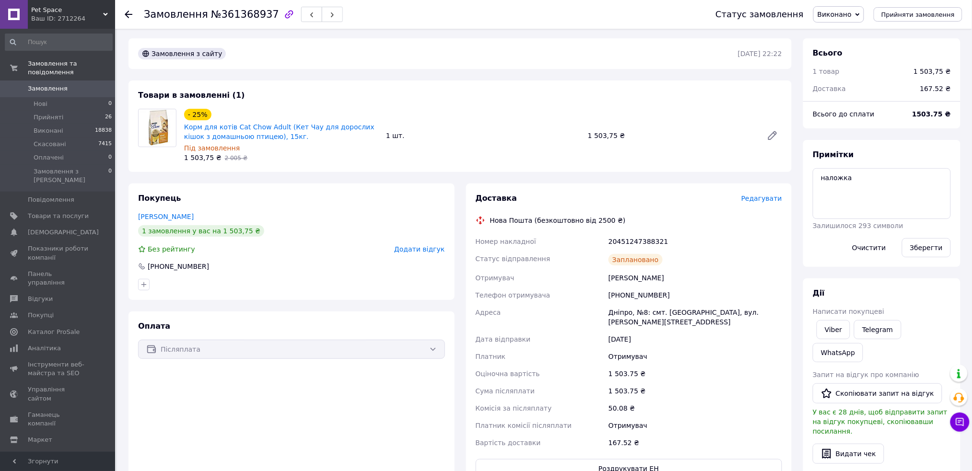
scroll to position [0, 0]
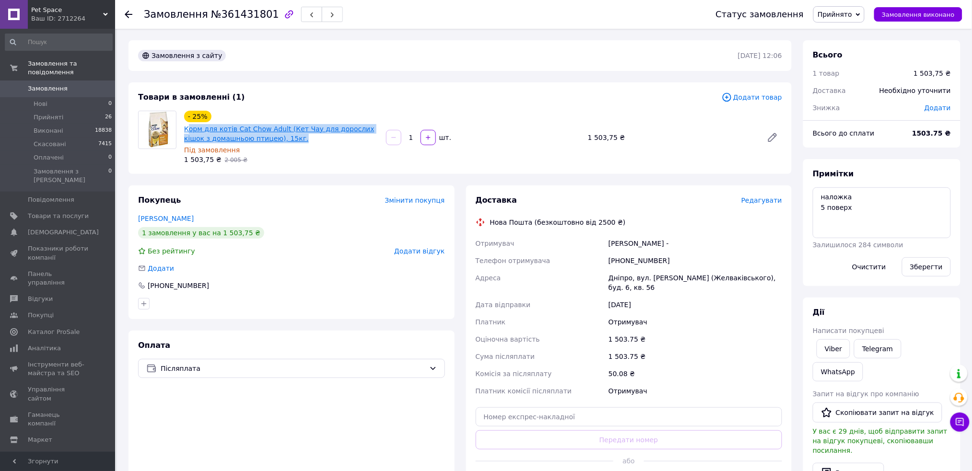
drag, startPoint x: 261, startPoint y: 136, endPoint x: 186, endPoint y: 127, distance: 75.3
click at [186, 127] on span "Корм для котів Cat Chow Adult (Кет Чау для дорослих кішок з домашньою птицею), …" at bounding box center [281, 133] width 194 height 19
click at [282, 152] on div "Під замовлення" at bounding box center [281, 150] width 194 height 10
drag, startPoint x: 270, startPoint y: 138, endPoint x: 321, endPoint y: 325, distance: 193.2
click at [182, 127] on div "- 25% Корм для котів Cat Chow Adult (Кет Чау для дорослих кішок з домашньою пти…" at bounding box center [281, 138] width 202 height 58
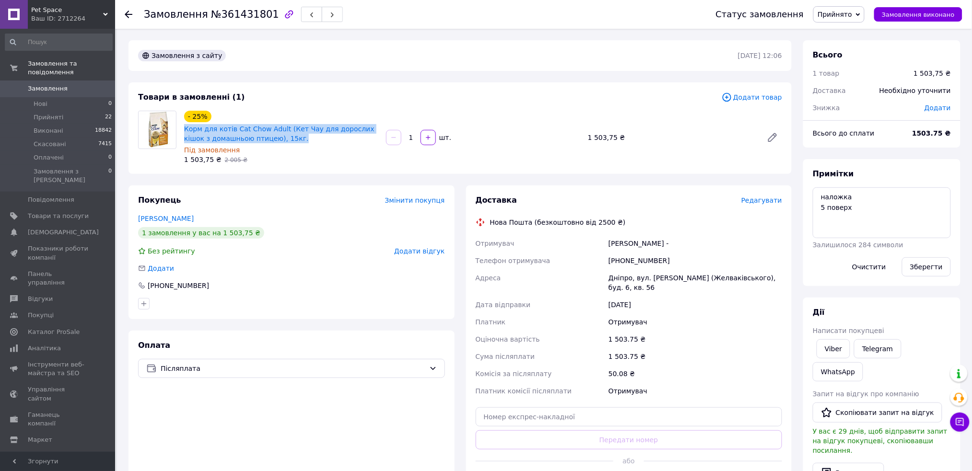
copy link "Корм для котів Cat Chow Adult (Кет Чау для дорослих кішок з домашньою птицею), …"
click at [624, 240] on div "[PERSON_NAME] -" at bounding box center [694, 243] width 177 height 17
drag, startPoint x: 624, startPoint y: 240, endPoint x: 404, endPoint y: 403, distance: 273.5
click at [623, 240] on div "[PERSON_NAME] -" at bounding box center [694, 243] width 177 height 17
copy div "[PERSON_NAME]"
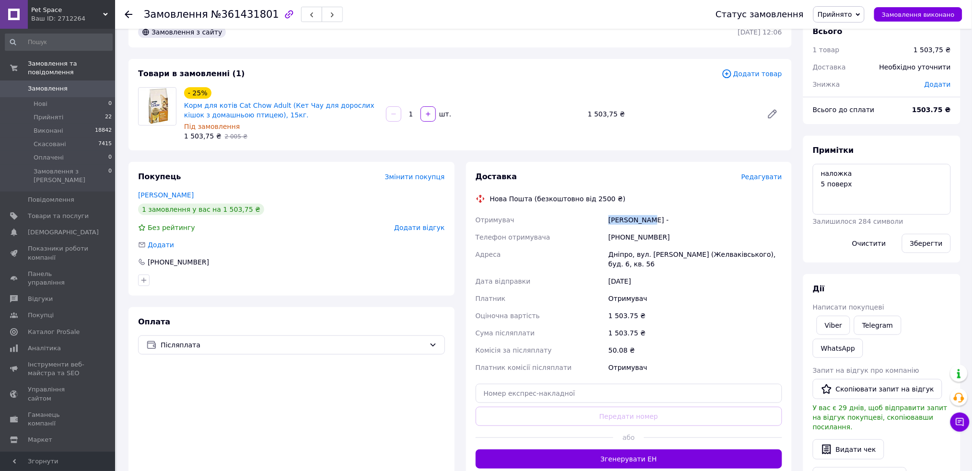
scroll to position [64, 0]
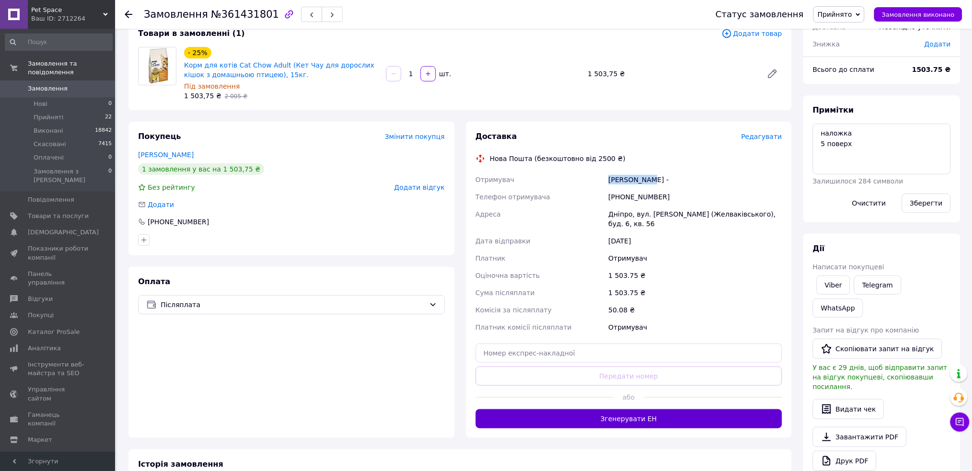
click at [570, 409] on button "Згенерувати ЕН" at bounding box center [629, 418] width 307 height 19
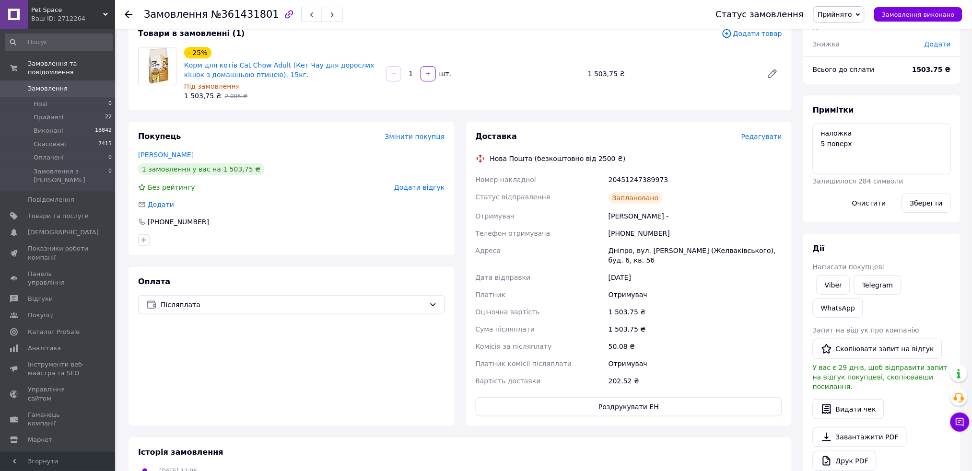
click at [577, 228] on div "Телефон отримувача" at bounding box center [540, 233] width 133 height 17
click at [935, 14] on span "Замовлення виконано" at bounding box center [918, 14] width 73 height 7
click at [568, 228] on div "Телефон отримувача" at bounding box center [540, 233] width 133 height 17
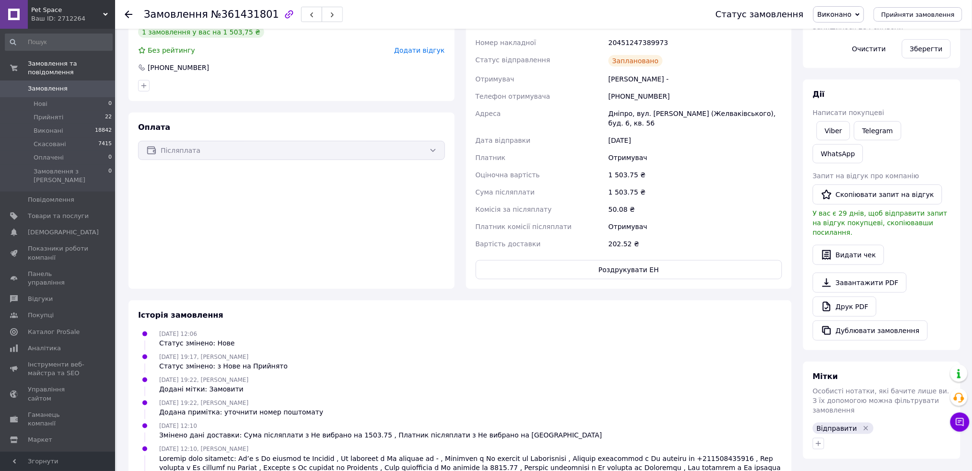
scroll to position [319, 0]
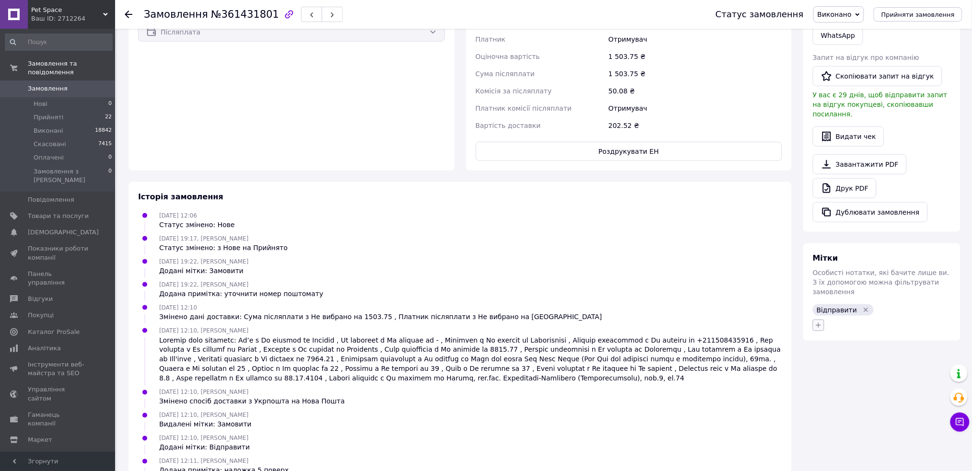
click at [816, 322] on icon "button" at bounding box center [819, 326] width 8 height 8
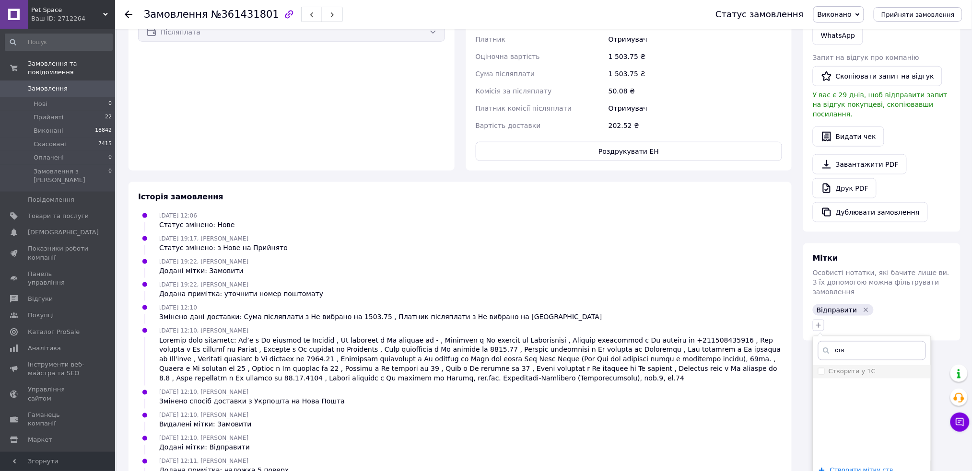
type input "ств"
click at [817, 365] on li "Створити у 1С" at bounding box center [871, 371] width 117 height 13
checkbox input "true"
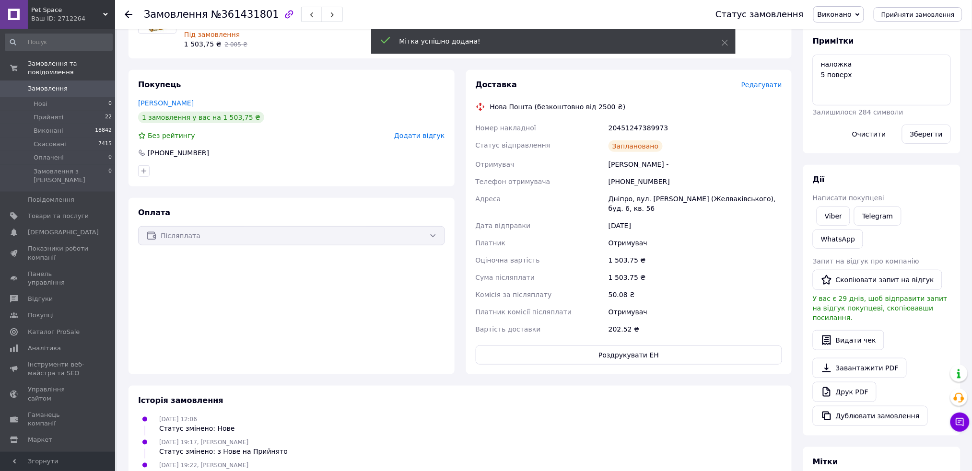
scroll to position [0, 0]
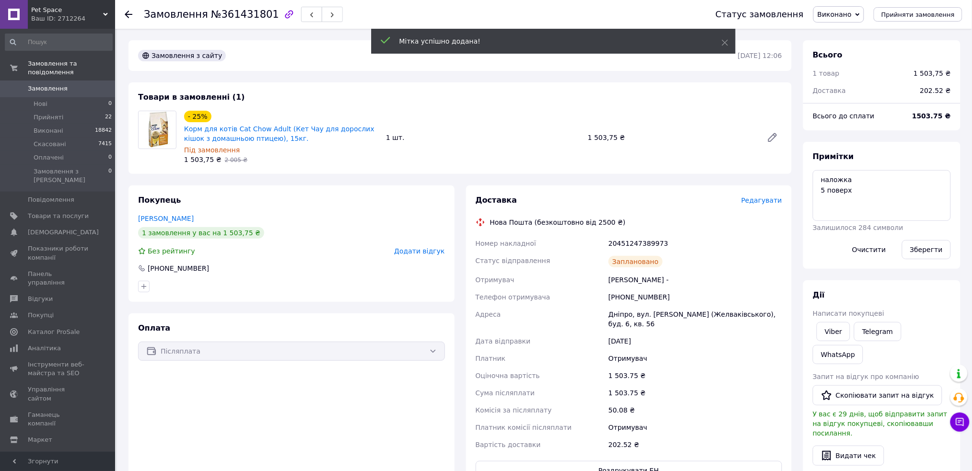
click at [543, 325] on div "Адреса" at bounding box center [540, 319] width 133 height 27
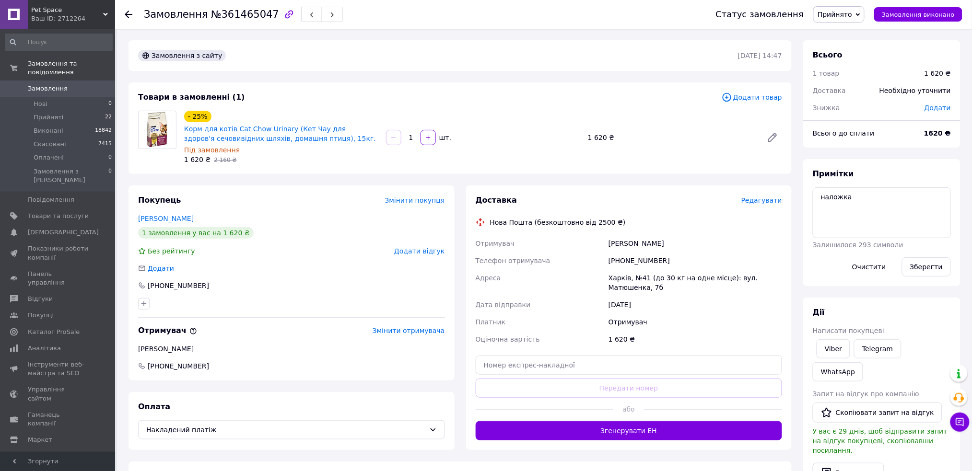
click at [538, 208] on div "Доставка Редагувати Нова Пошта (безкоштовно від 2500 ₴) Отримувач Бережна Натал…" at bounding box center [629, 317] width 307 height 245
click at [631, 202] on div "Доставка" at bounding box center [609, 200] width 266 height 11
click at [536, 427] on button "Згенерувати ЕН" at bounding box center [629, 430] width 307 height 19
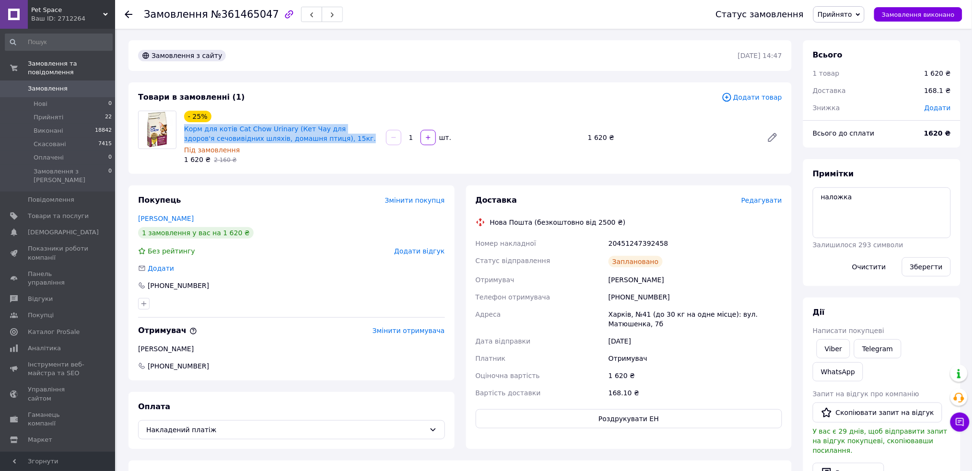
drag, startPoint x: 322, startPoint y: 135, endPoint x: 183, endPoint y: 129, distance: 139.2
click at [183, 129] on div "Корм для котів Cat Chow Urinary (Кет Чау для здоров'я сечовивідних шляхів, дома…" at bounding box center [281, 133] width 196 height 21
copy link "Корм для котів Cat Chow Urinary (Кет Чау для здоров'я сечовивідних шляхів, дома…"
click at [617, 283] on div "Бережна Наталья" at bounding box center [694, 279] width 177 height 17
drag, startPoint x: 617, startPoint y: 283, endPoint x: 303, endPoint y: 447, distance: 354.0
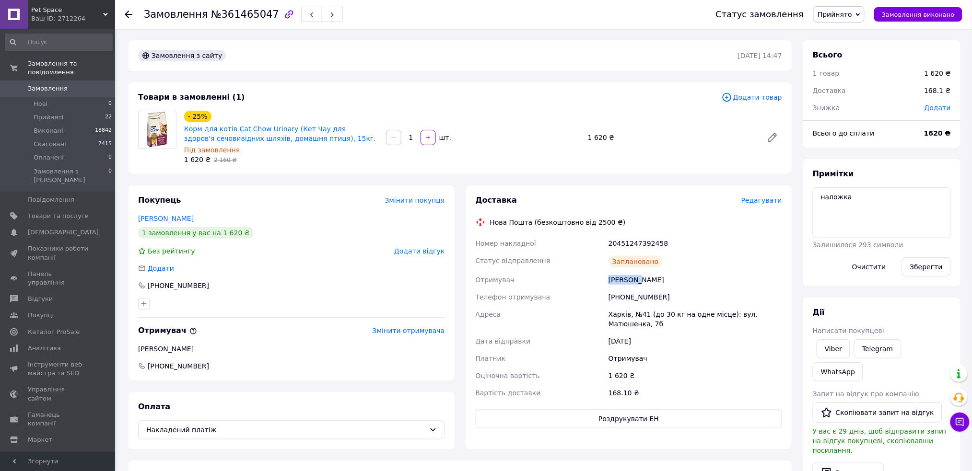
click at [616, 284] on div "Бережна Наталья" at bounding box center [694, 279] width 177 height 17
copy div "Бережна"
drag, startPoint x: 581, startPoint y: 279, endPoint x: 602, endPoint y: 268, distance: 24.2
click at [584, 277] on div "Отримувач" at bounding box center [540, 279] width 133 height 17
click at [651, 237] on div "20451247392458" at bounding box center [694, 243] width 177 height 17
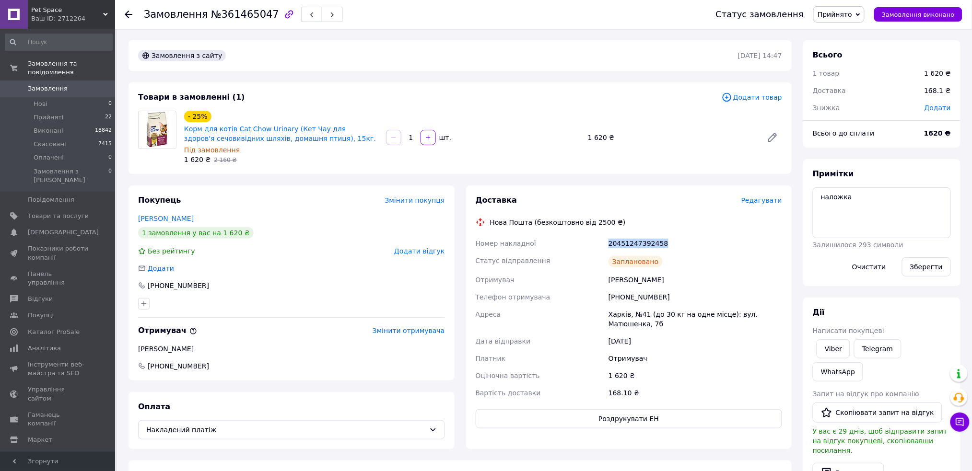
click at [649, 237] on div "20451247392458" at bounding box center [694, 243] width 177 height 17
click at [647, 238] on div "20451247392458" at bounding box center [694, 243] width 177 height 17
click at [645, 239] on div "20451247392458" at bounding box center [694, 243] width 177 height 17
click at [640, 245] on div "20451247392458" at bounding box center [694, 243] width 177 height 17
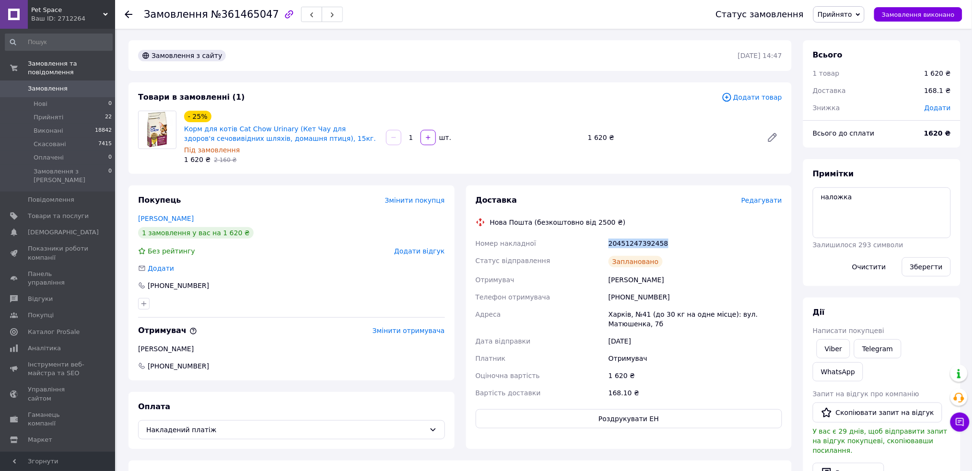
click at [640, 245] on div "20451247392458" at bounding box center [694, 243] width 177 height 17
copy div "20451247392458"
click at [911, 19] on button "Замовлення виконано" at bounding box center [918, 14] width 88 height 14
click at [582, 180] on div "Замовлення з сайту 11.09.2025 | 14:47 Товари в замовленні (1) Додати товар - 25…" at bounding box center [460, 382] width 675 height 685
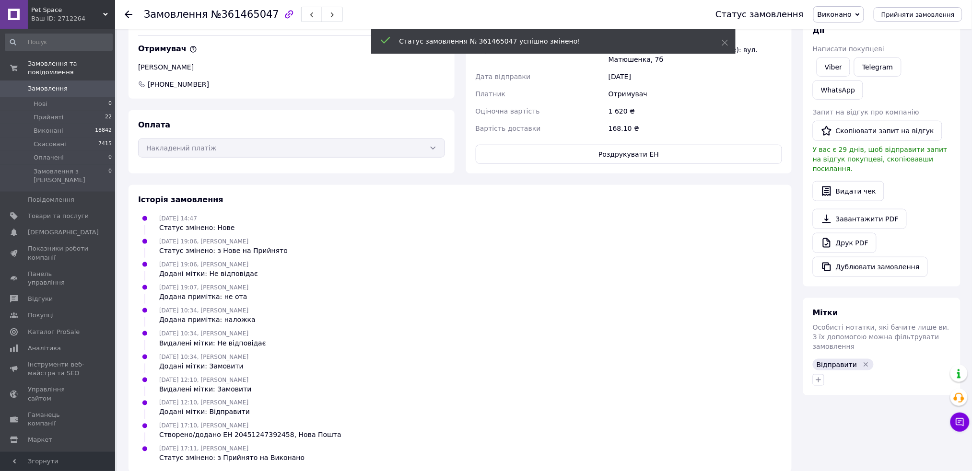
scroll to position [247, 0]
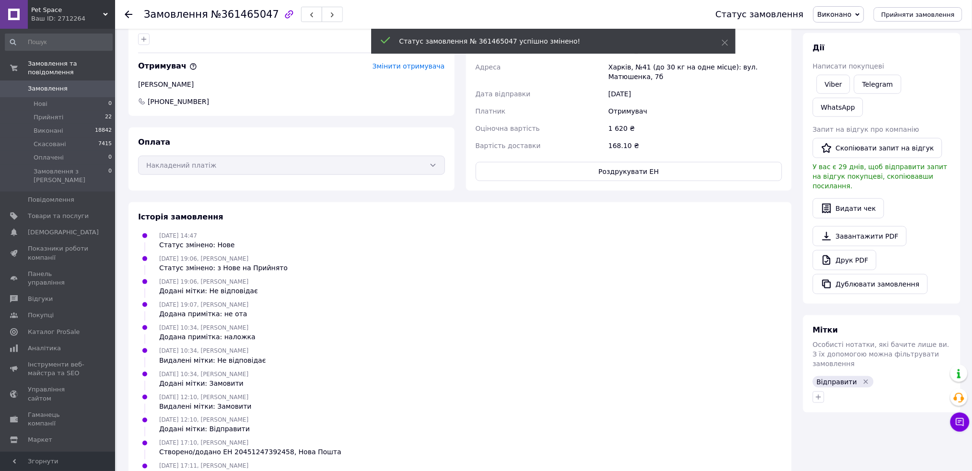
click at [817, 395] on icon "button" at bounding box center [818, 397] width 5 height 5
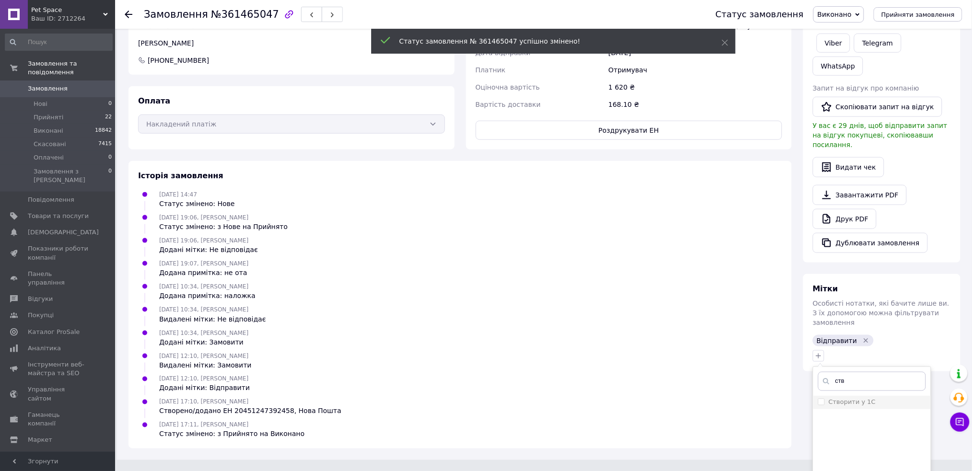
scroll to position [311, 0]
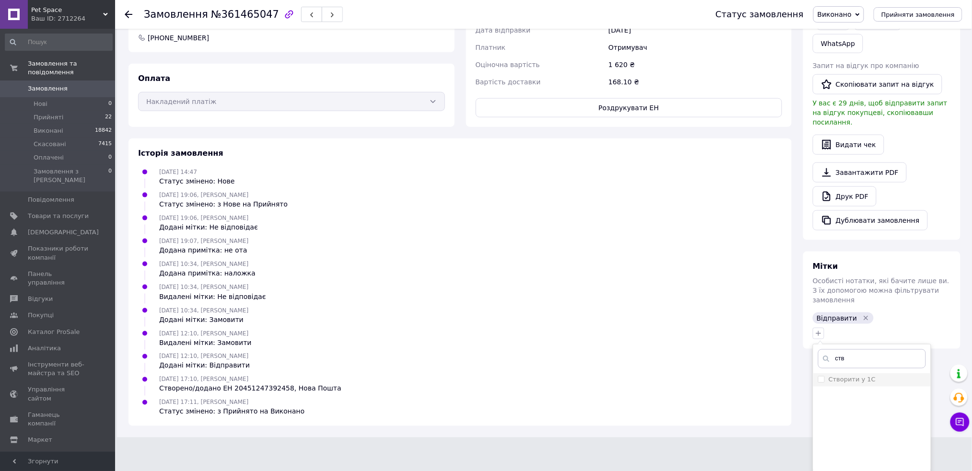
type input "ств"
click at [825, 376] on label "Створити у 1С" at bounding box center [847, 380] width 58 height 9
click at [824, 376] on input "Створити у 1С" at bounding box center [821, 379] width 6 height 6
click at [819, 376] on input "Створити у 1С" at bounding box center [821, 379] width 6 height 6
checkbox input "true"
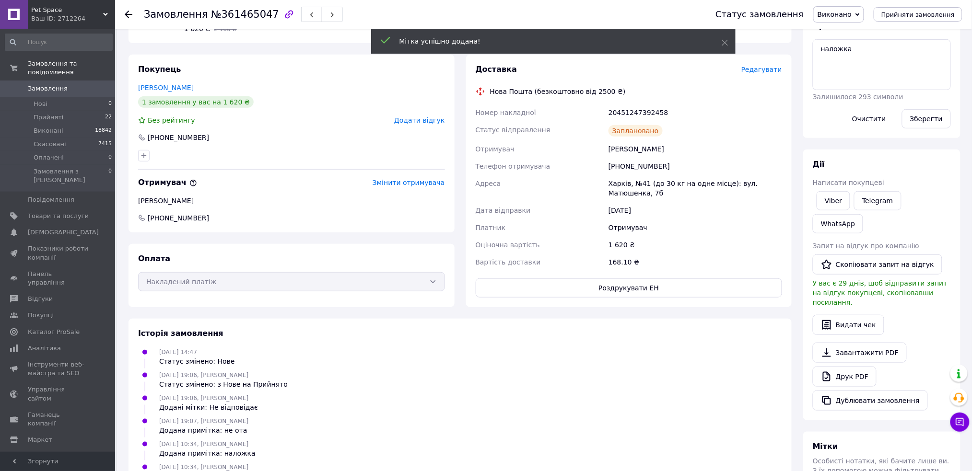
scroll to position [0, 0]
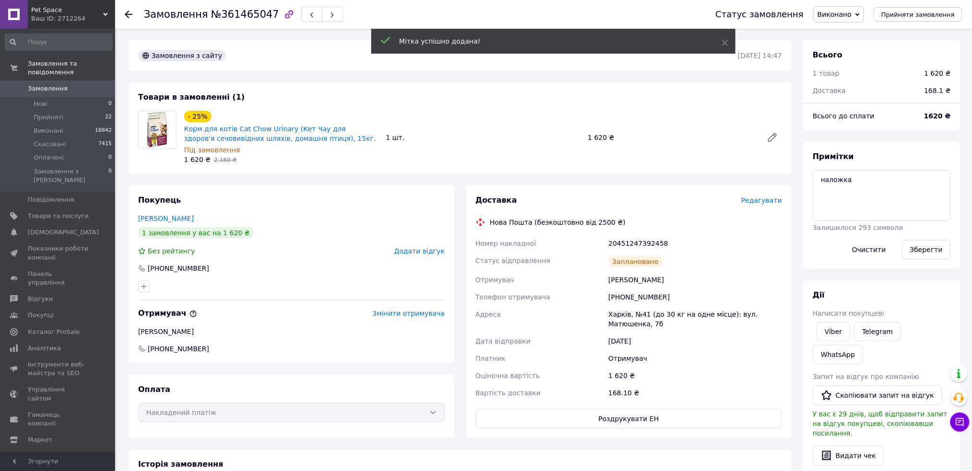
click at [566, 233] on div "Доставка Редагувати Нова Пошта (безкоштовно від 2500 ₴) Номер накладної 2045124…" at bounding box center [629, 311] width 307 height 233
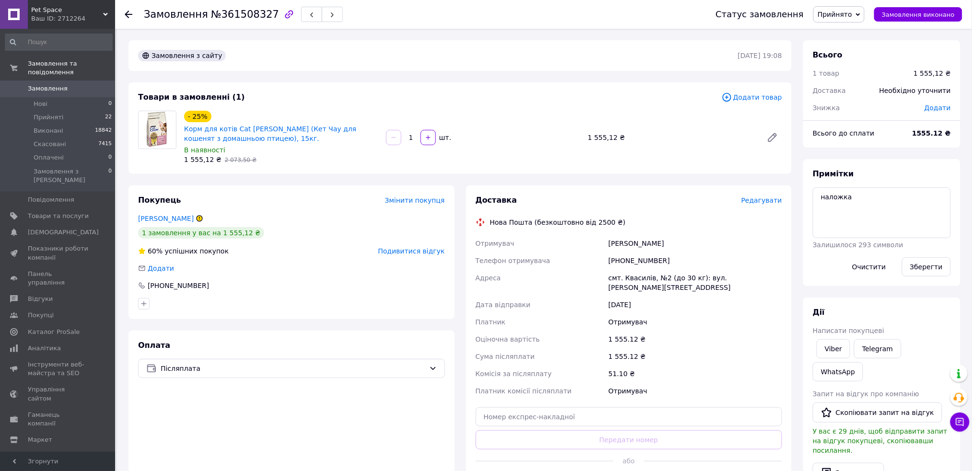
click at [247, 13] on span "№361508327" at bounding box center [245, 15] width 68 height 12
copy span "361508327"
click at [343, 70] on div "Замовлення з сайту [DATE] 19:08" at bounding box center [459, 55] width 663 height 31
drag, startPoint x: 283, startPoint y: 140, endPoint x: 180, endPoint y: 126, distance: 103.5
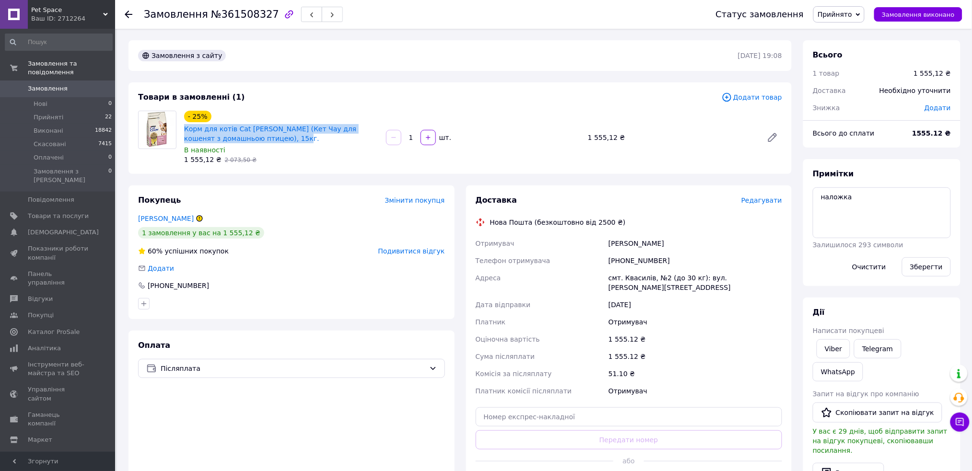
click at [180, 126] on div "- 25% Корм для котів Cat [PERSON_NAME] (Кет Чау для кошенят з домашньою птицею)…" at bounding box center [281, 138] width 202 height 58
copy link "Корм для котів Cat [PERSON_NAME] (Кет Чау для кошенят з домашньою птицею), 15кг."
click at [625, 241] on div "[PERSON_NAME]" at bounding box center [694, 243] width 177 height 17
click at [624, 242] on div "[PERSON_NAME]" at bounding box center [694, 243] width 177 height 17
copy div "[PERSON_NAME]"
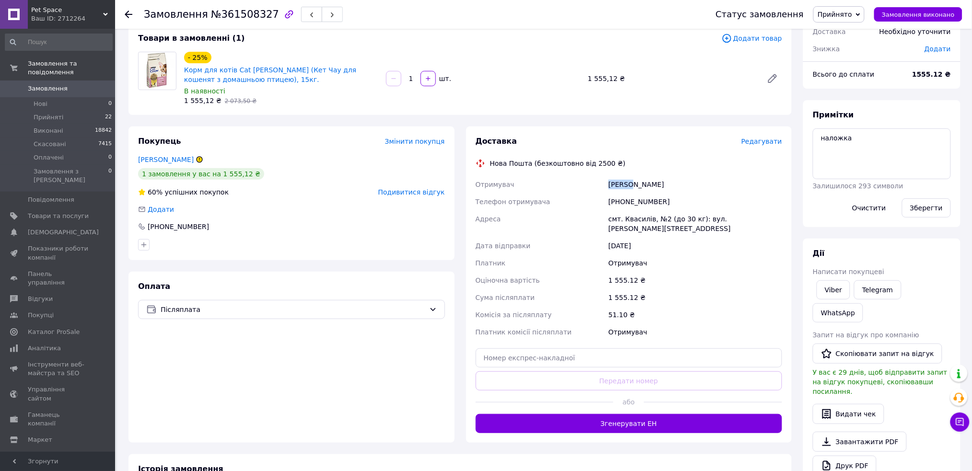
scroll to position [128, 0]
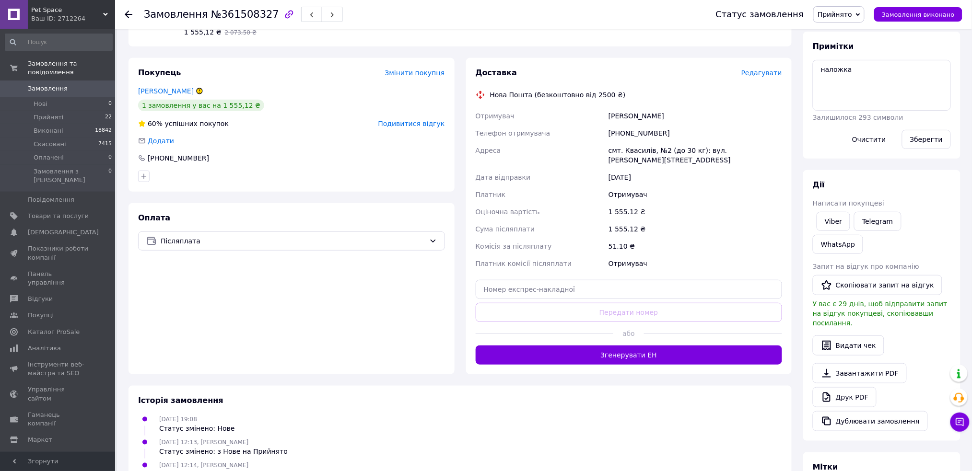
click at [571, 342] on div at bounding box center [545, 333] width 138 height 23
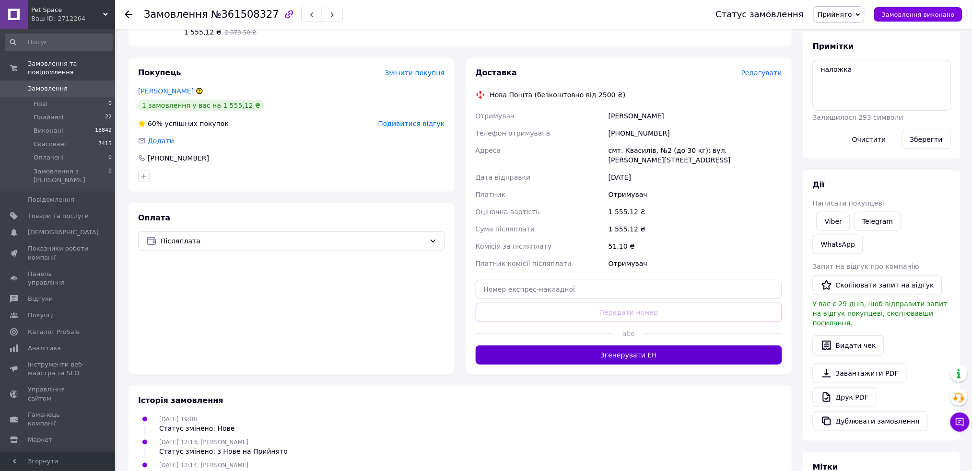
click at [569, 348] on button "Згенерувати ЕН" at bounding box center [629, 355] width 307 height 19
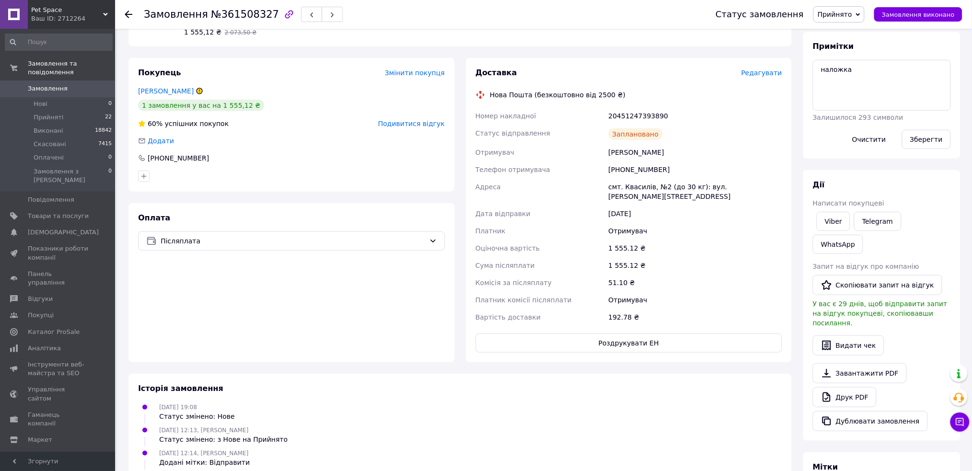
click at [617, 118] on div "20451247393890" at bounding box center [694, 115] width 177 height 17
copy div "20451247393890"
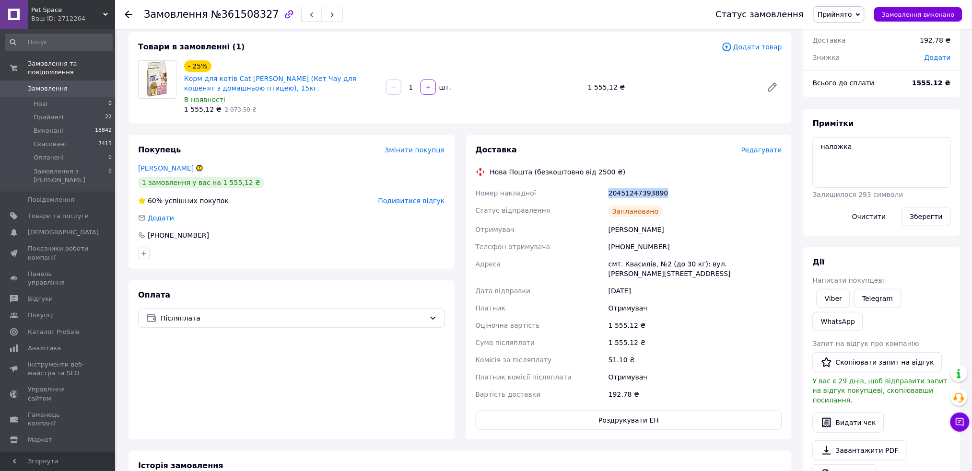
scroll to position [0, 0]
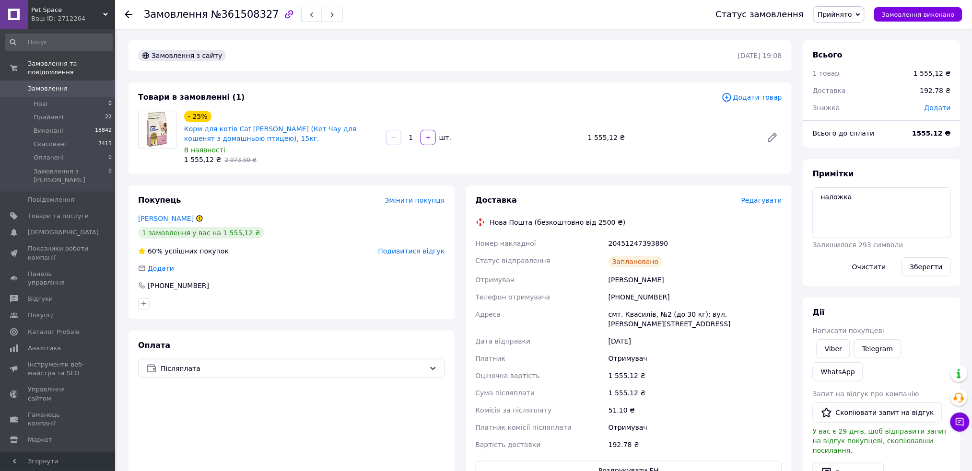
click at [581, 295] on div "Телефон отримувача" at bounding box center [540, 297] width 133 height 17
click at [901, 19] on button "Замовлення виконано" at bounding box center [918, 14] width 88 height 14
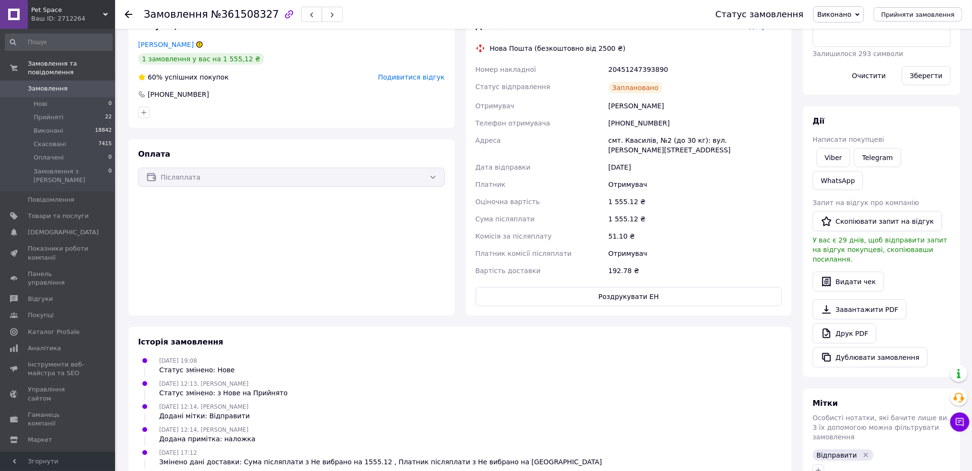
scroll to position [236, 0]
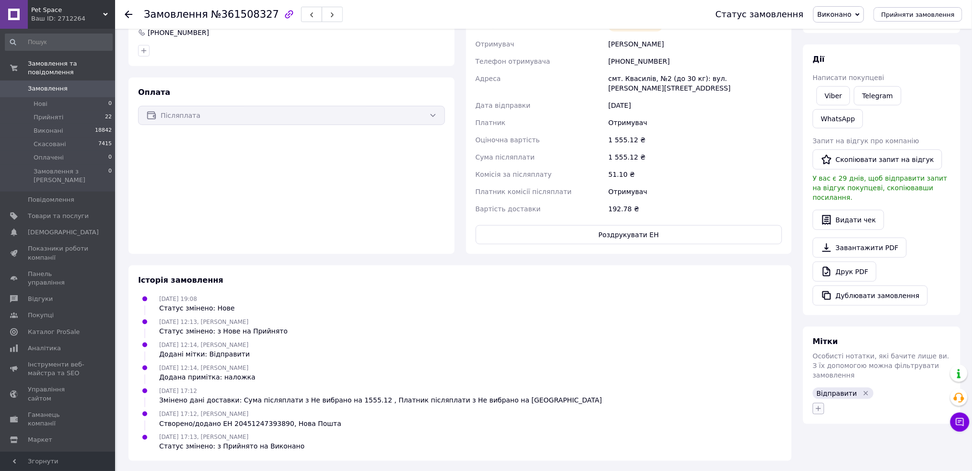
click at [814, 403] on button "button" at bounding box center [819, 409] width 12 height 12
type input "ств"
click at [821, 452] on input "Створити у 1С" at bounding box center [821, 455] width 6 height 6
checkbox input "true"
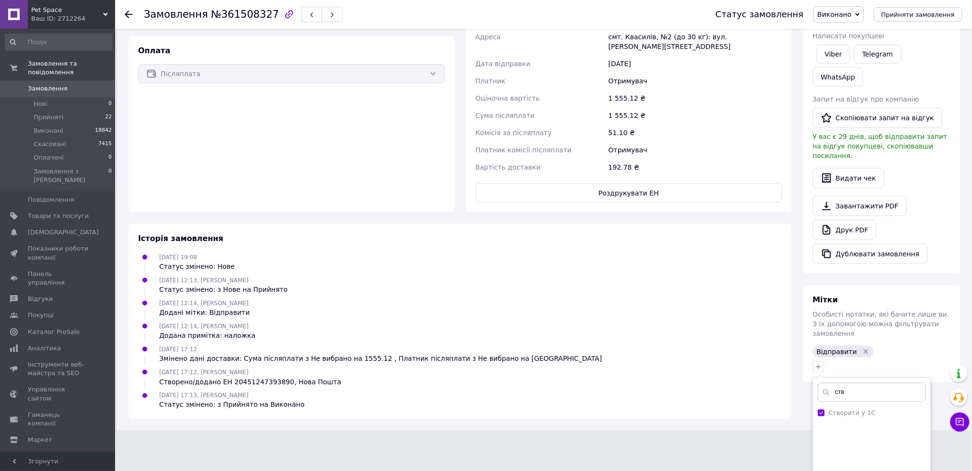
scroll to position [300, 0]
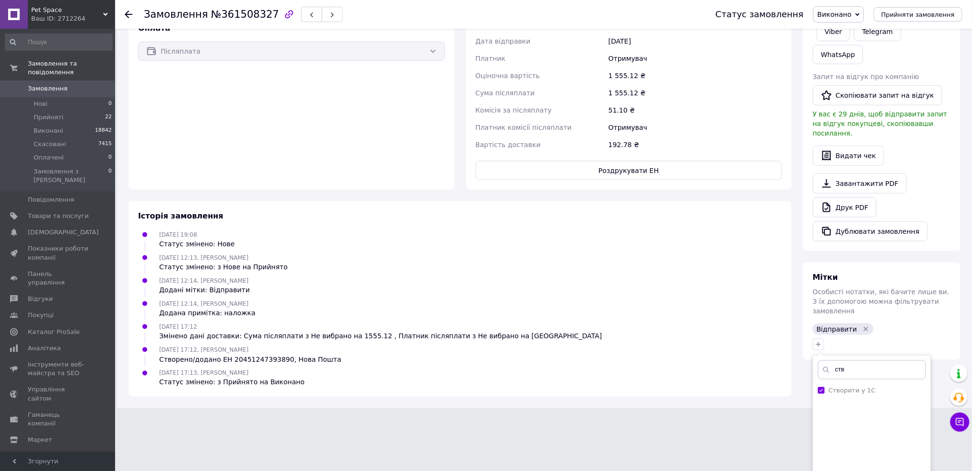
drag, startPoint x: 872, startPoint y: 469, endPoint x: 576, endPoint y: 306, distance: 337.3
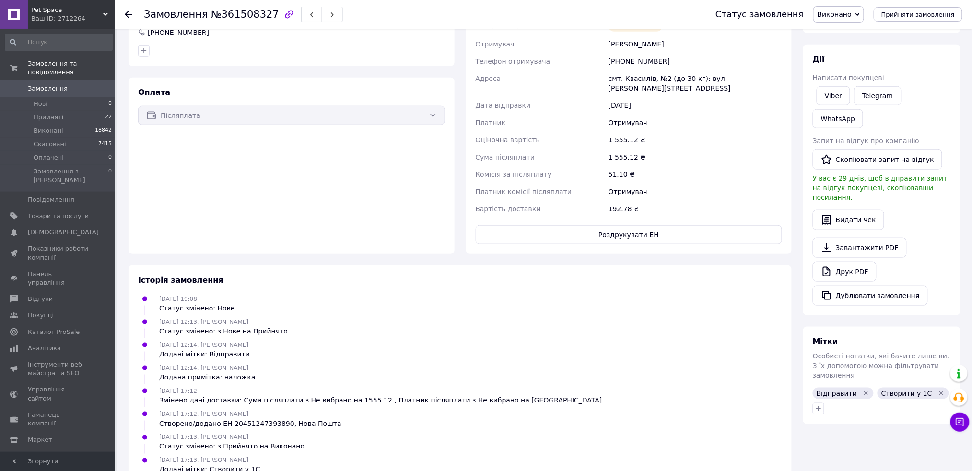
scroll to position [259, 0]
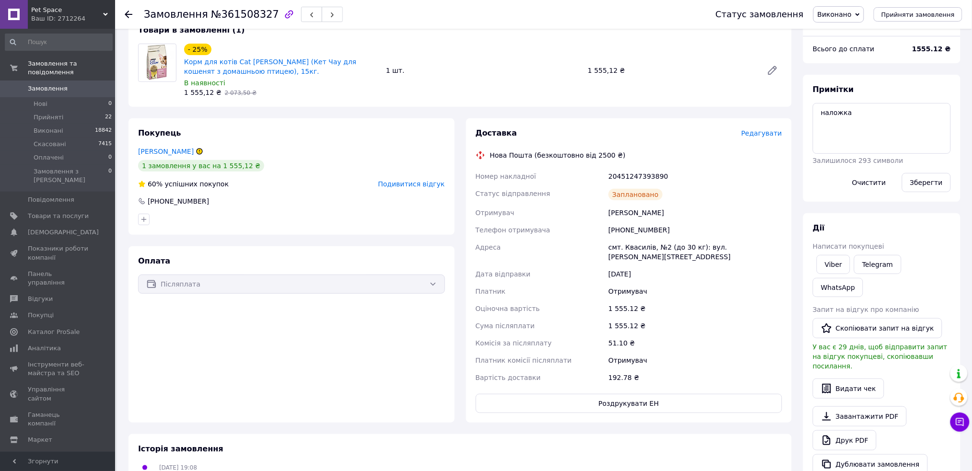
click at [556, 237] on div "Телефон отримувача" at bounding box center [540, 229] width 133 height 17
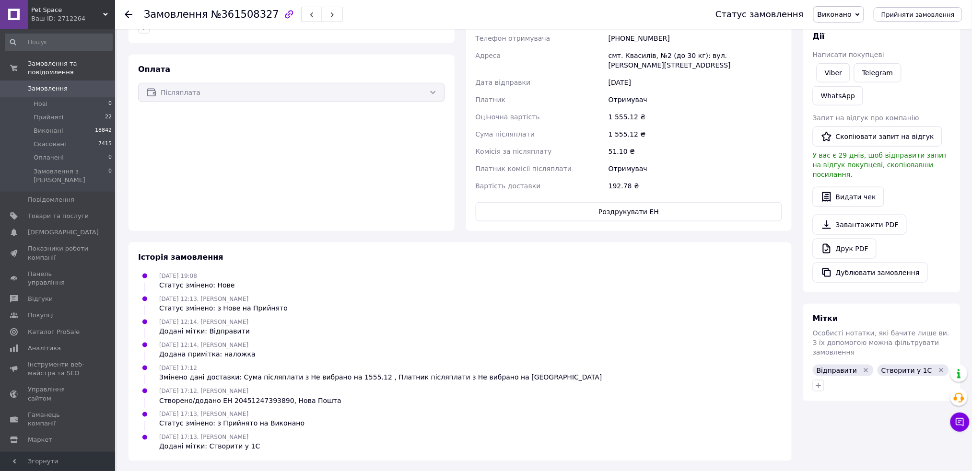
scroll to position [0, 0]
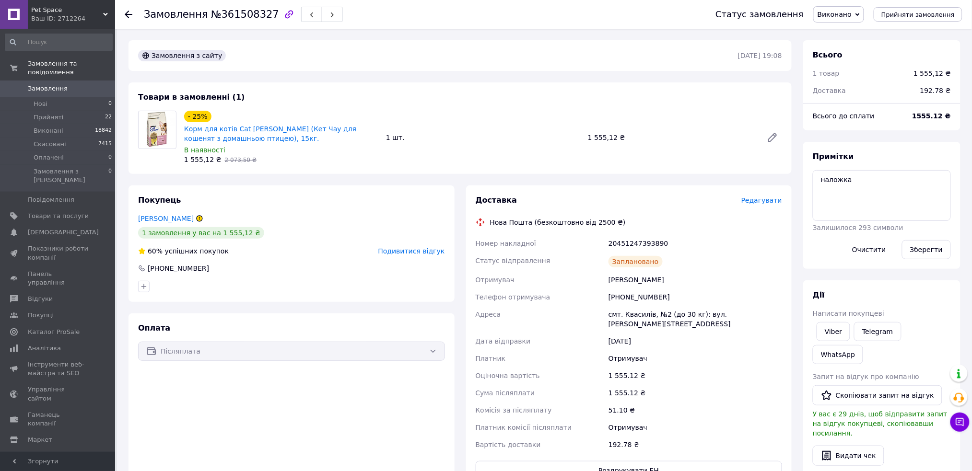
click at [531, 253] on div "Статус відправлення" at bounding box center [540, 261] width 133 height 19
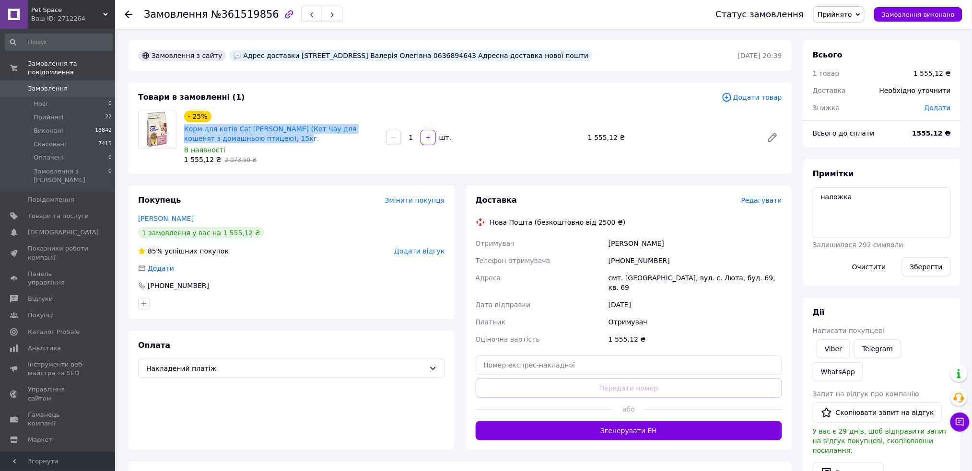
drag, startPoint x: 275, startPoint y: 140, endPoint x: 181, endPoint y: 132, distance: 93.8
click at [181, 132] on div "- 25% Корм для котів Cat Chow Kitten (Кет Чау для кошенят з домашньою птицею), …" at bounding box center [281, 138] width 202 height 58
copy link "Корм для котів Cat Chow Kitten (Кет Чау для кошенят з домашньою птицею), 15кг."
click at [626, 244] on div "Ковалевская Валерия" at bounding box center [694, 243] width 177 height 17
drag, startPoint x: 627, startPoint y: 244, endPoint x: 508, endPoint y: 304, distance: 133.1
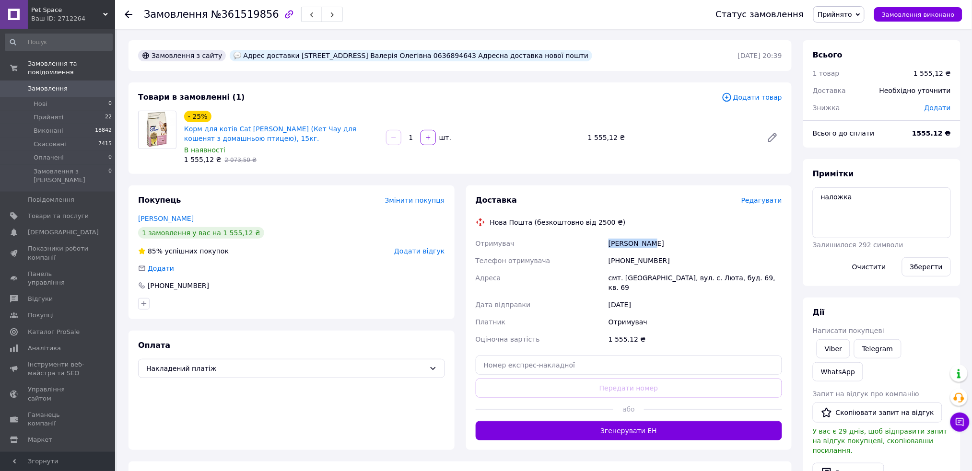
click at [623, 245] on div "Ковалевская Валерия" at bounding box center [694, 243] width 177 height 17
copy div "Ковалевская"
click at [309, 471] on div "Історія замовлення" at bounding box center [460, 476] width 644 height 11
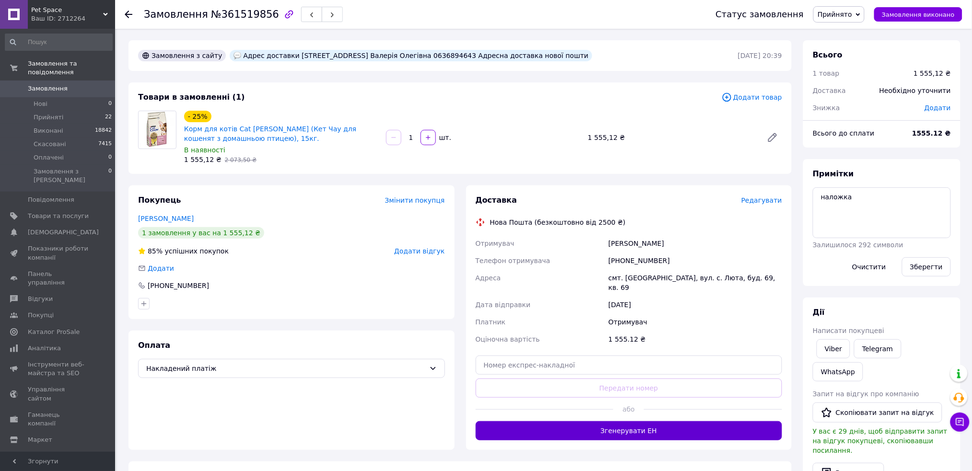
click at [520, 421] on button "Згенерувати ЕН" at bounding box center [629, 430] width 307 height 19
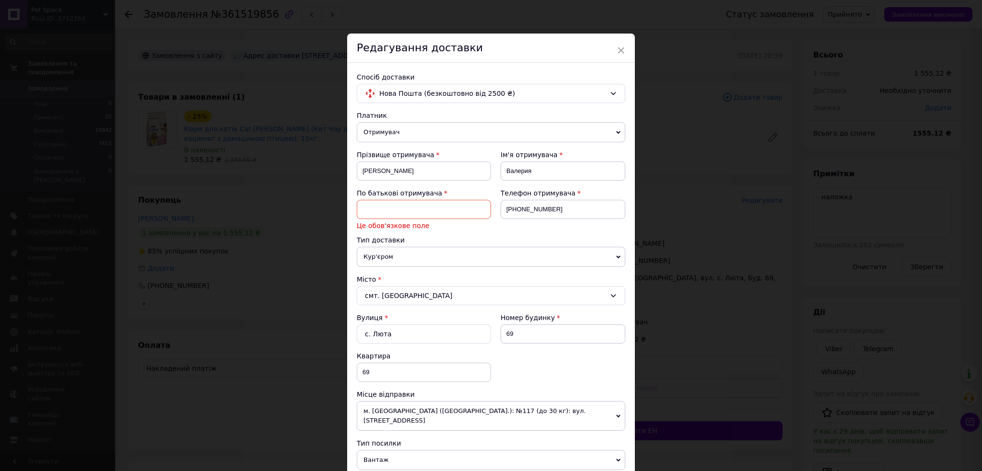
click at [430, 200] on input at bounding box center [424, 209] width 134 height 19
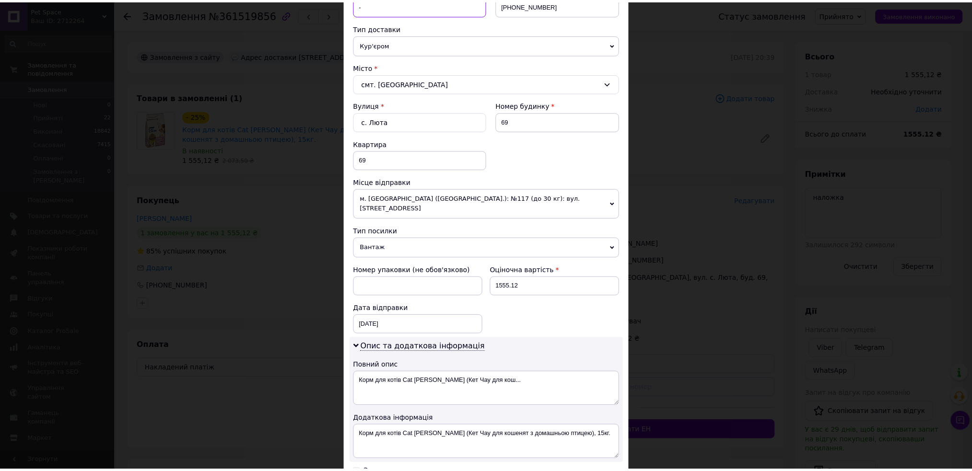
scroll to position [319, 0]
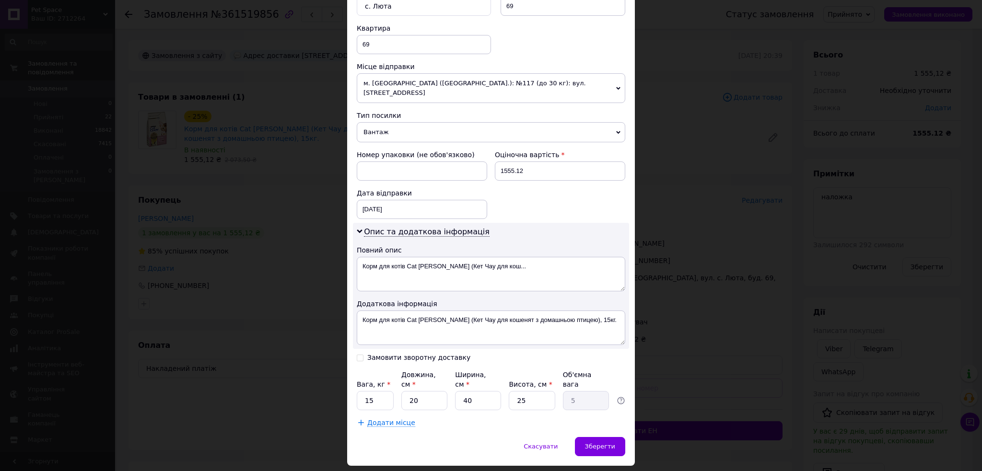
type input "-"
click at [588, 420] on div "× Редагування доставки Спосіб доставки Нова Пошта (безкоштовно від 2500 ₴) Плат…" at bounding box center [491, 90] width 288 height 752
click at [589, 437] on div "Зберегти" at bounding box center [600, 446] width 50 height 19
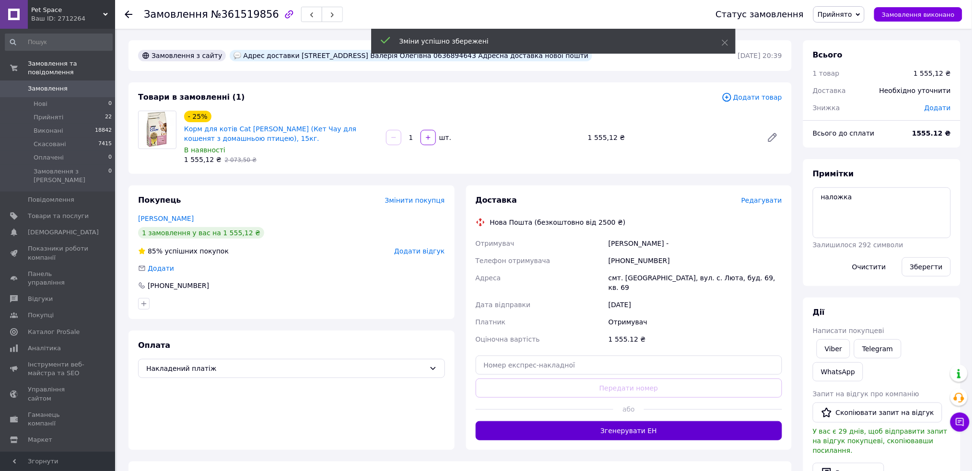
click at [525, 421] on button "Згенерувати ЕН" at bounding box center [629, 430] width 307 height 19
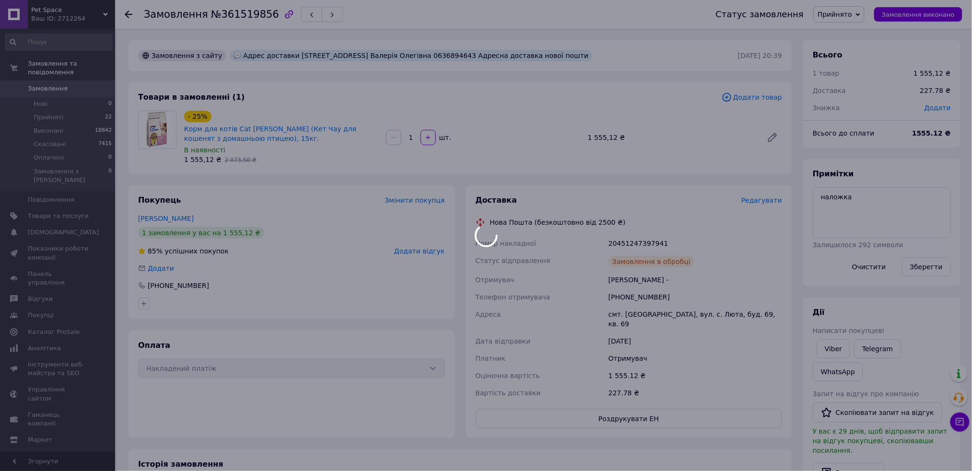
click at [607, 283] on div "Ковалевская Валерия -" at bounding box center [694, 279] width 177 height 17
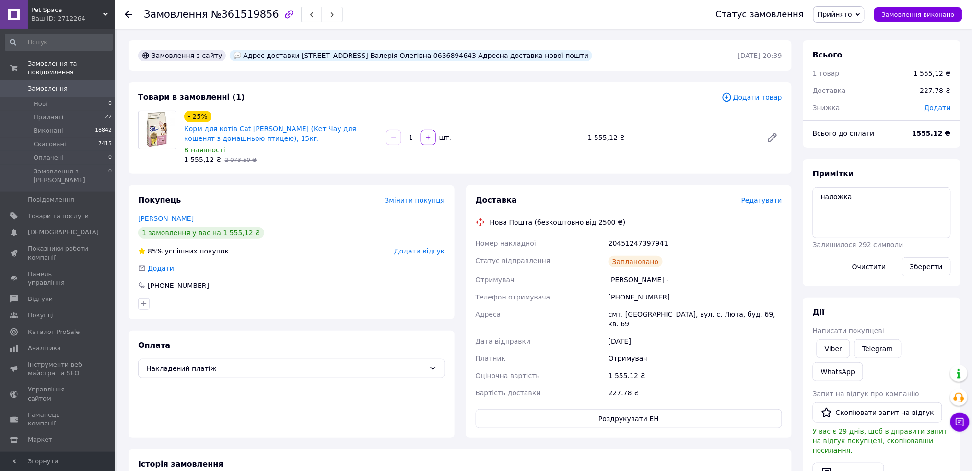
click at [623, 244] on div "20451247397941" at bounding box center [694, 243] width 177 height 17
click at [623, 243] on div "20451247397941" at bounding box center [694, 243] width 177 height 17
copy div "20451247397941"
click at [628, 230] on div "Доставка Редагувати Нова Пошта (безкоштовно від 2500 ₴) Номер накладної 2045124…" at bounding box center [629, 311] width 307 height 233
click at [912, 11] on span "Замовлення виконано" at bounding box center [918, 14] width 73 height 7
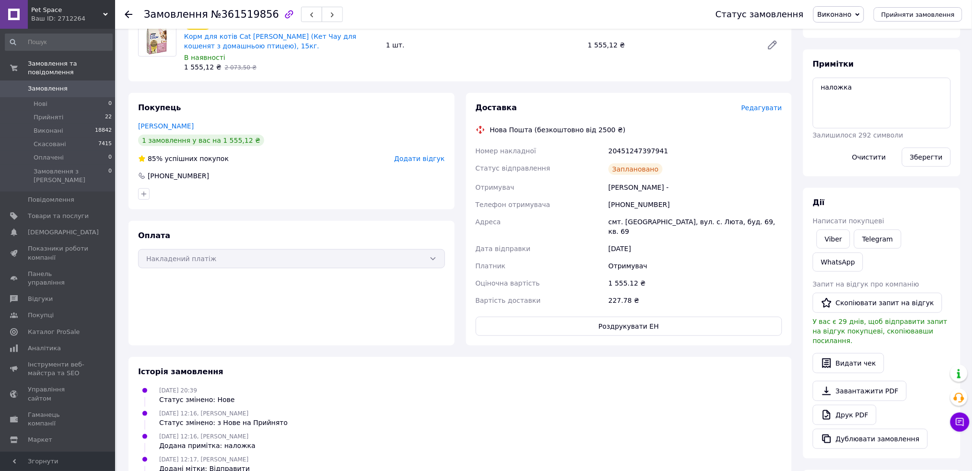
scroll to position [227, 0]
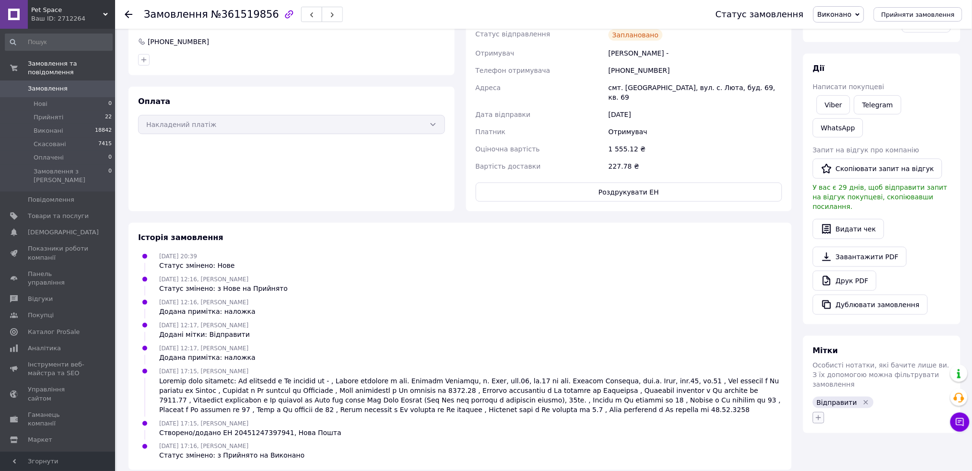
click at [817, 415] on icon "button" at bounding box center [818, 417] width 5 height 5
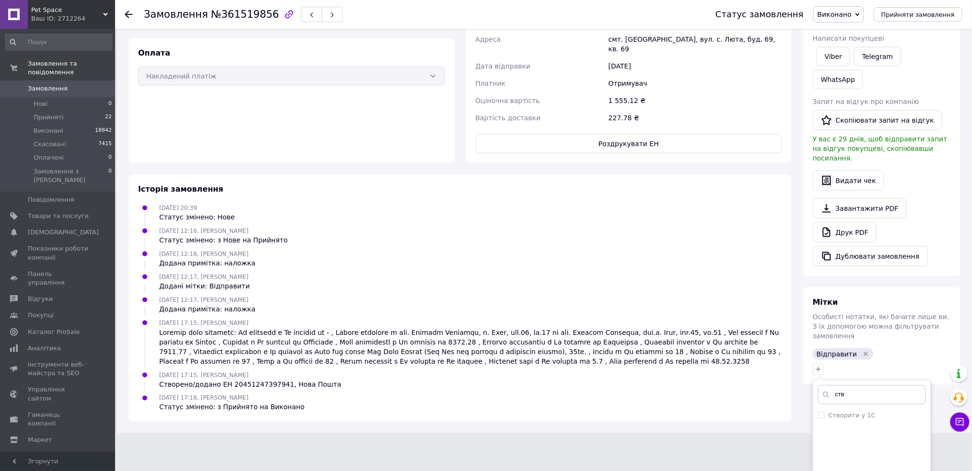
scroll to position [320, 0]
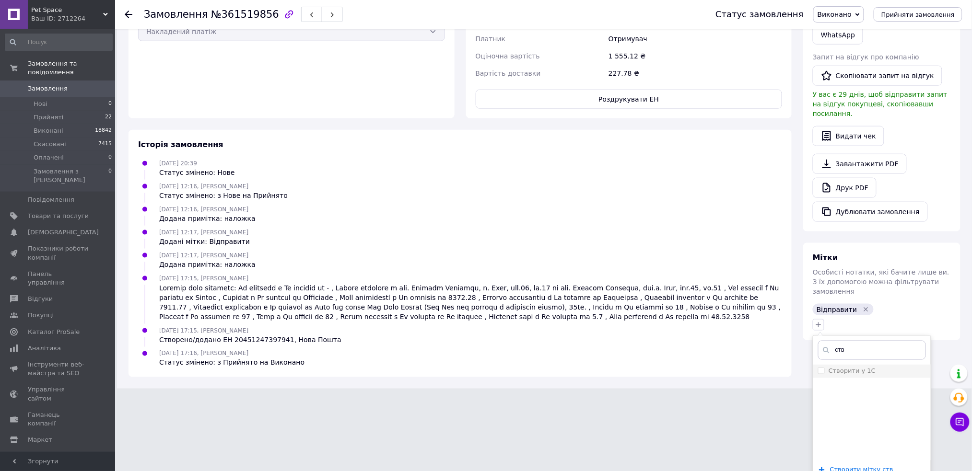
type input "ств"
click at [819, 368] on input "Створити у 1С" at bounding box center [821, 371] width 6 height 6
checkbox input "true"
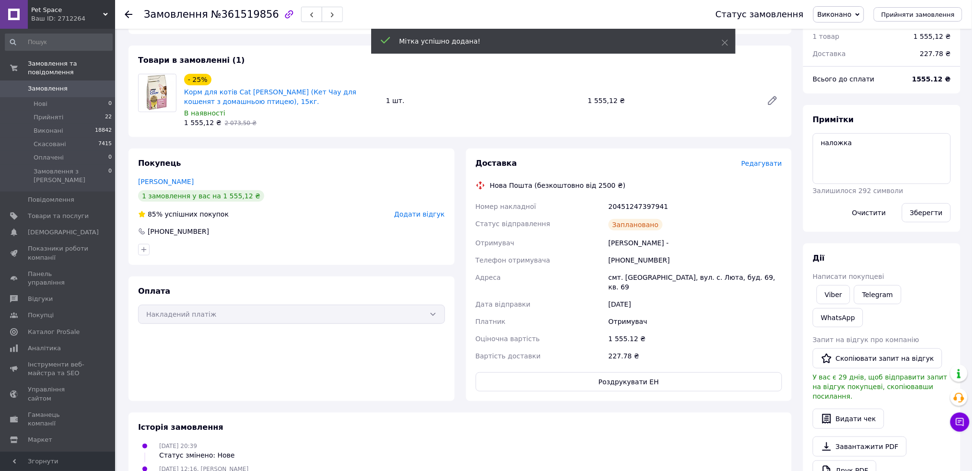
scroll to position [0, 0]
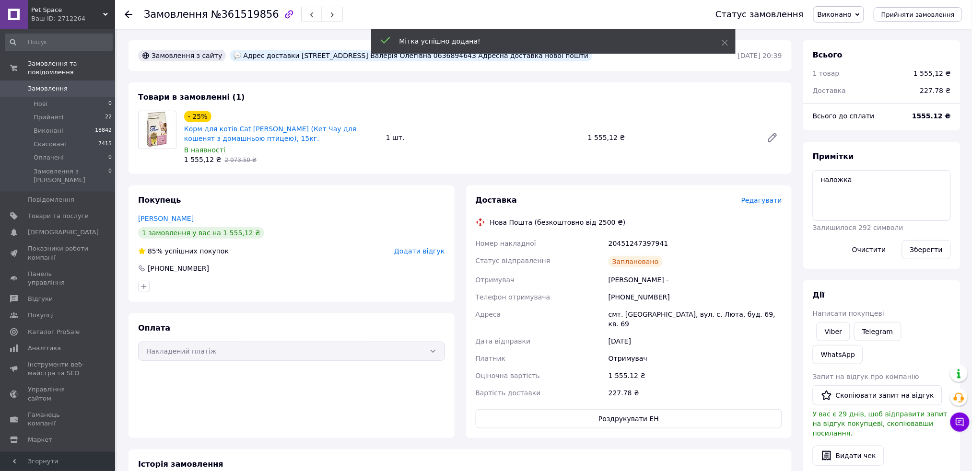
click at [500, 233] on div "Доставка Редагувати Нова Пошта (безкоштовно від 2500 ₴) Номер накладної 2045124…" at bounding box center [629, 311] width 307 height 233
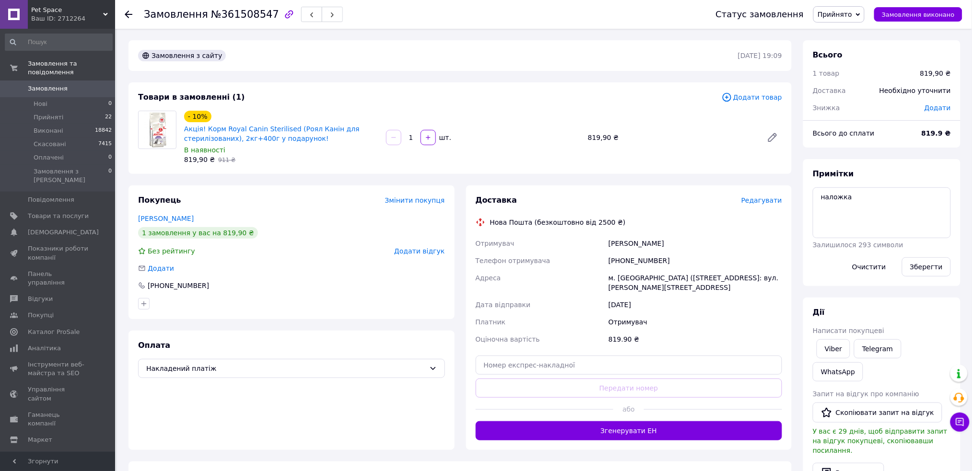
click at [241, 14] on span "№361508547" at bounding box center [245, 15] width 68 height 12
drag, startPoint x: 597, startPoint y: 260, endPoint x: 582, endPoint y: 316, distance: 58.7
click at [597, 260] on div "Телефон отримувача" at bounding box center [540, 260] width 133 height 17
click at [543, 431] on button "Згенерувати ЕН" at bounding box center [629, 430] width 307 height 19
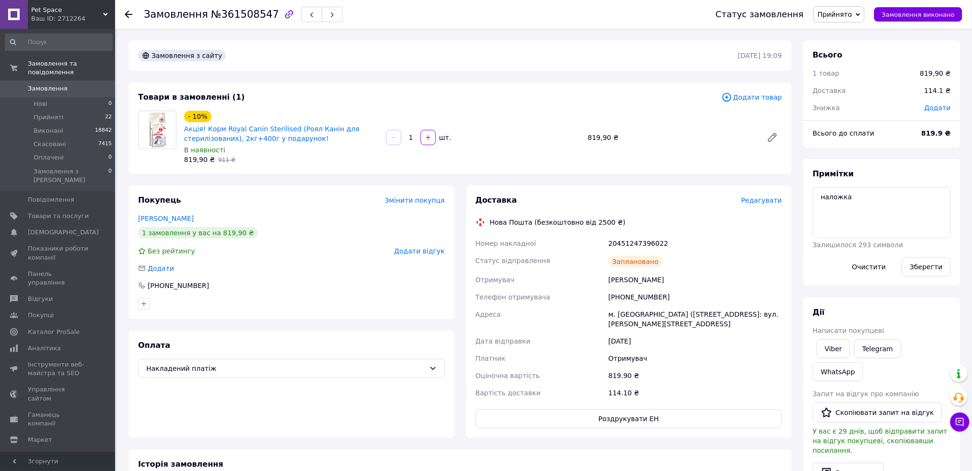
click at [625, 240] on div "20451247396022" at bounding box center [694, 243] width 177 height 17
copy div "20451247396022"
drag, startPoint x: 331, startPoint y: 138, endPoint x: 179, endPoint y: 127, distance: 152.4
click at [180, 127] on div "- 10% Акція! Корм Royal Canin Sterilised (Роял Канін для стерилізованих), 2кг+4…" at bounding box center [281, 138] width 202 height 58
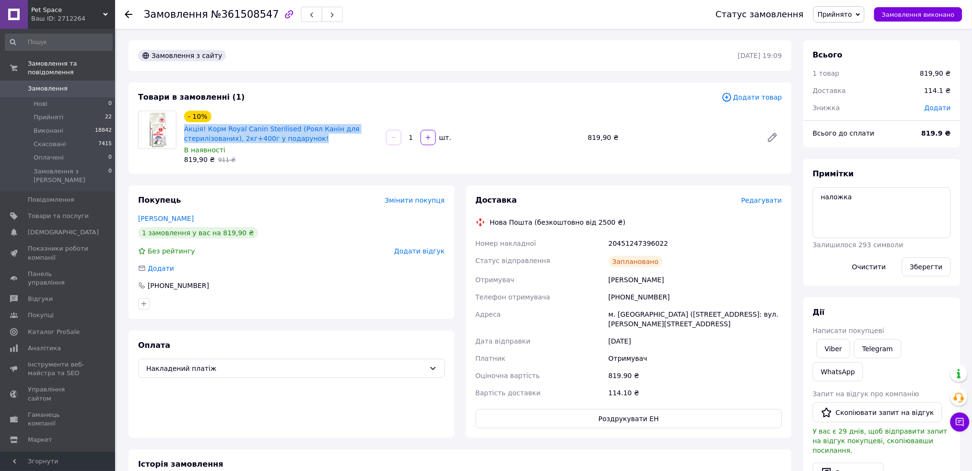
copy link "Акція! Корм Royal Canin Sterilised (Роял Канін для стерилізованих), 2кг+400г у …"
drag, startPoint x: 925, startPoint y: 9, endPoint x: 727, endPoint y: 94, distance: 215.4
click at [925, 9] on button "Замовлення виконано" at bounding box center [918, 14] width 88 height 14
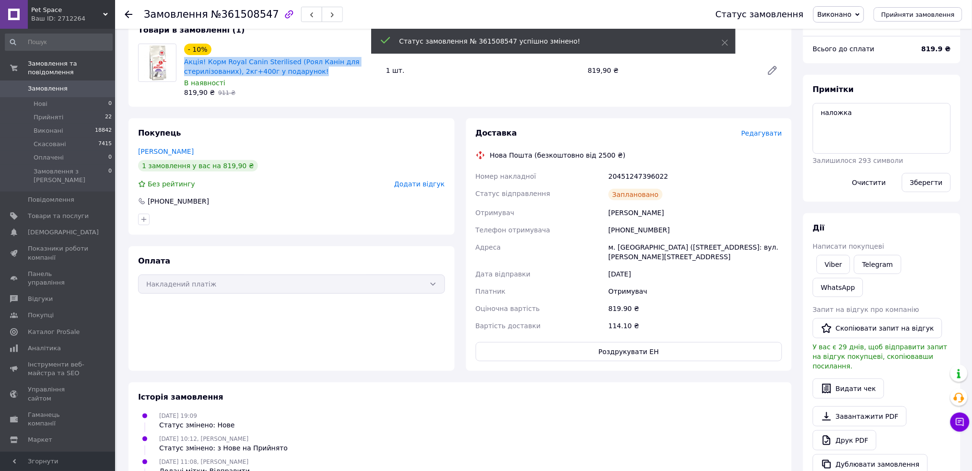
scroll to position [162, 0]
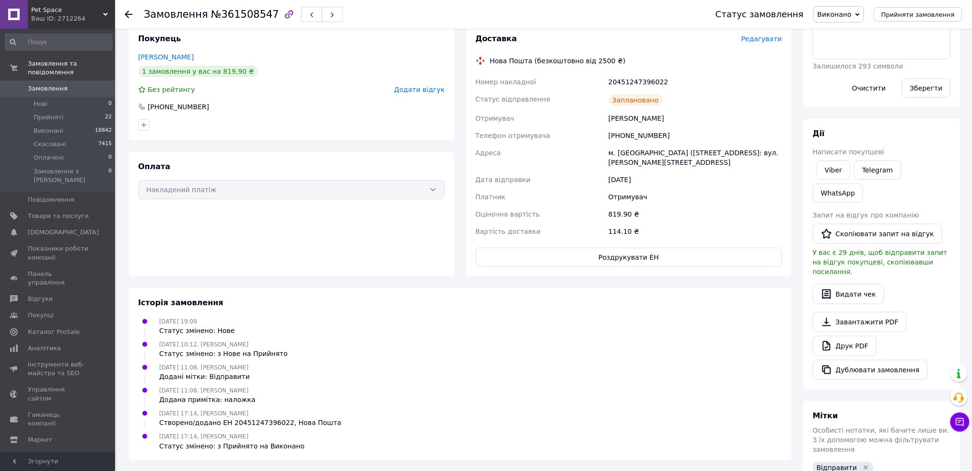
click at [816, 447] on div "Мітки Особисті нотатки, які бачите лише ви. З їх допомогою можна фільтрувати за…" at bounding box center [881, 449] width 157 height 97
drag, startPoint x: 816, startPoint y: 441, endPoint x: 811, endPoint y: 436, distance: 7.1
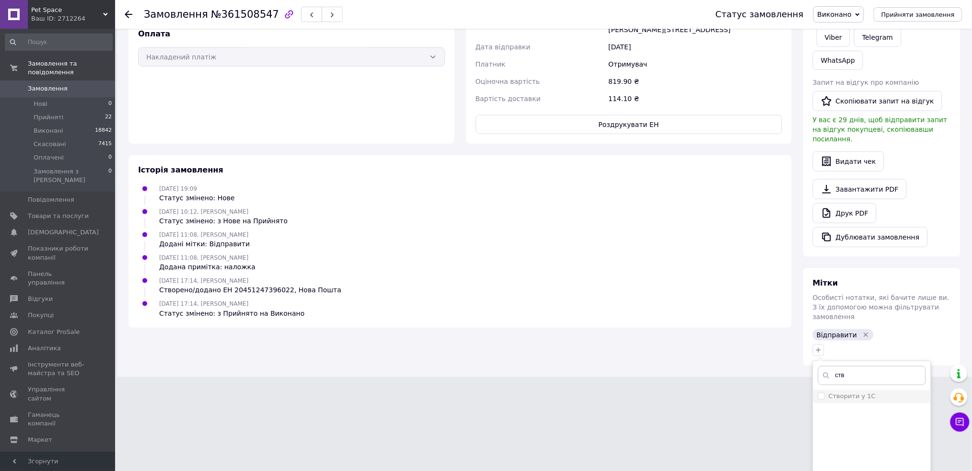
type input "ств"
click at [817, 390] on li "Створити у 1С" at bounding box center [871, 396] width 117 height 13
checkbox input "true"
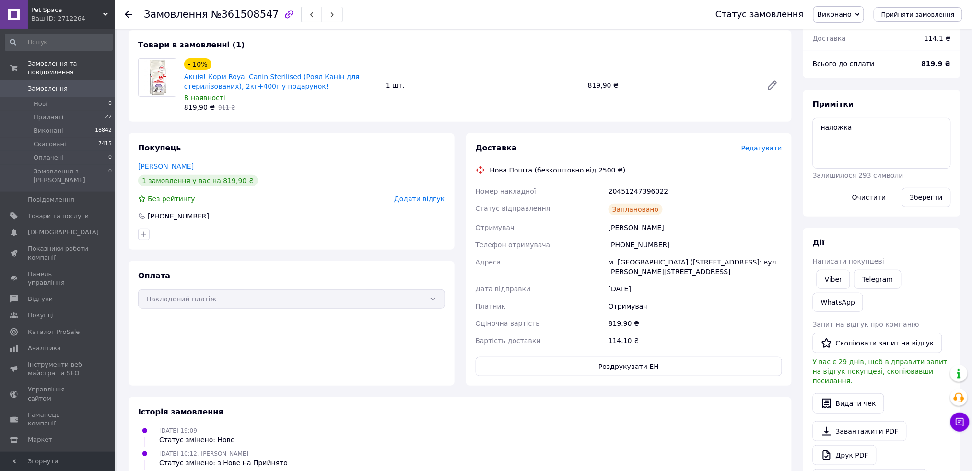
scroll to position [0, 0]
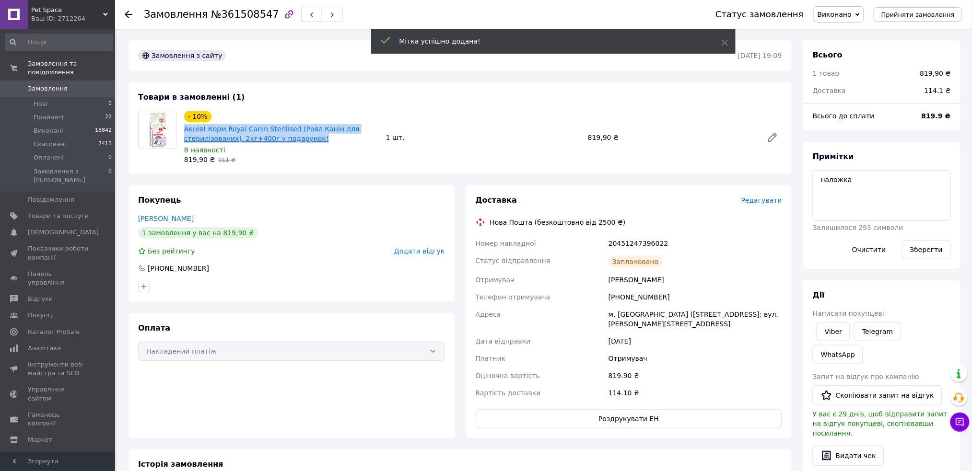
drag, startPoint x: 211, startPoint y: 132, endPoint x: 185, endPoint y: 124, distance: 27.7
click at [185, 124] on span "Акція! Корм Royal Canin Sterilised (Роял Канін для стерилізованих), 2кг+400г у …" at bounding box center [281, 133] width 194 height 19
copy link "Акція! Корм Royal Canin Sterilised (Роял Канін для стерилізованих), 2кг+400г у …"
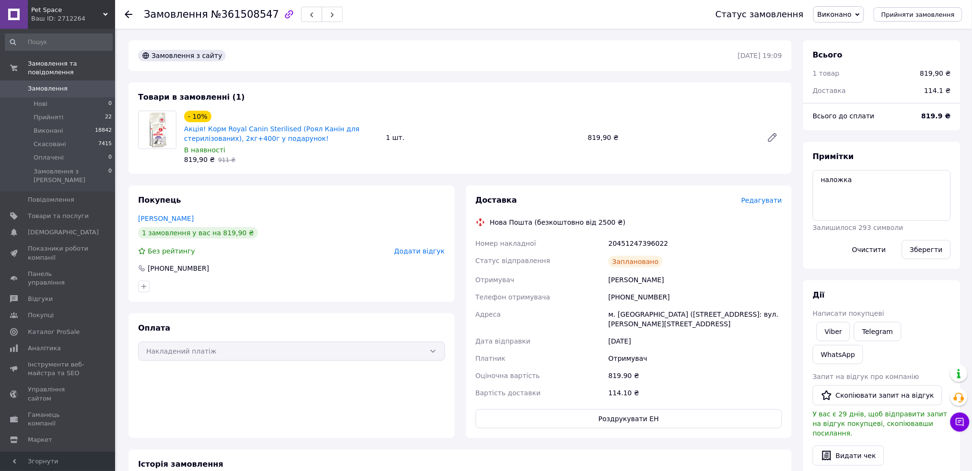
click at [617, 280] on div "Дежнюк Марія" at bounding box center [694, 279] width 177 height 17
drag, startPoint x: 617, startPoint y: 280, endPoint x: 247, endPoint y: 416, distance: 393.8
click at [611, 283] on div "Дежнюк Марія" at bounding box center [694, 279] width 177 height 17
copy div "Дежнюк"
click at [627, 241] on div "20451247396022" at bounding box center [694, 243] width 177 height 17
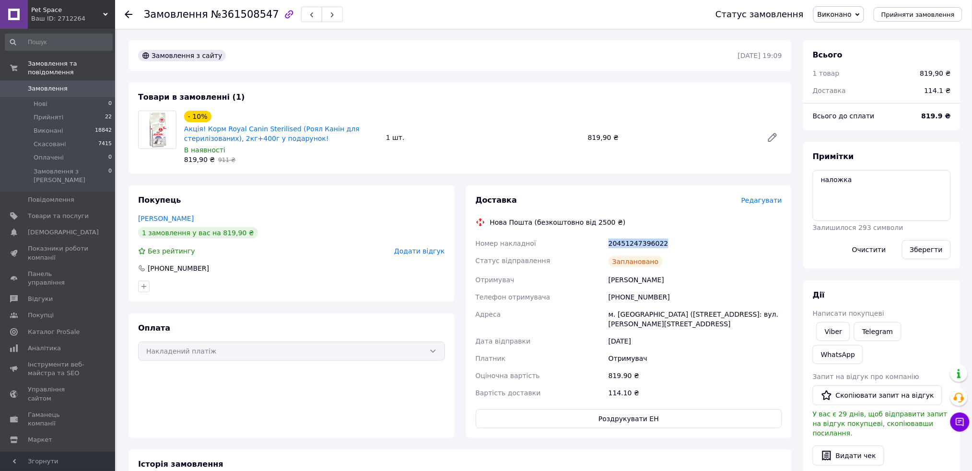
click at [627, 241] on div "20451247396022" at bounding box center [694, 243] width 177 height 17
copy div "20451247396022"
click at [593, 252] on div "Статус відправлення" at bounding box center [540, 261] width 133 height 19
click at [533, 230] on div "Доставка Редагувати Нова Пошта (безкоштовно від 2500 ₴) Номер накладної 2045124…" at bounding box center [629, 311] width 307 height 233
click at [925, 249] on button "Зберегти" at bounding box center [926, 249] width 49 height 19
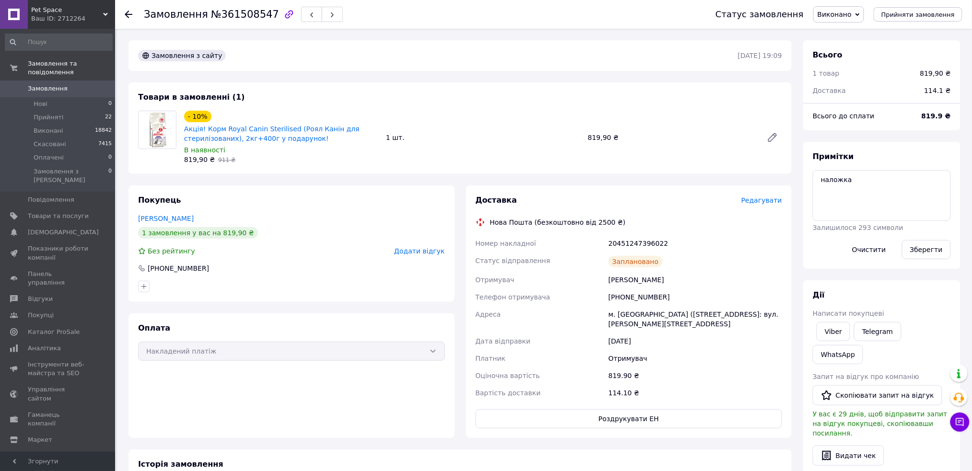
drag, startPoint x: 672, startPoint y: 241, endPoint x: 541, endPoint y: 210, distance: 134.3
click at [668, 241] on div "20451247396022" at bounding box center [694, 243] width 177 height 17
click at [681, 300] on div "+380983419128" at bounding box center [694, 297] width 177 height 17
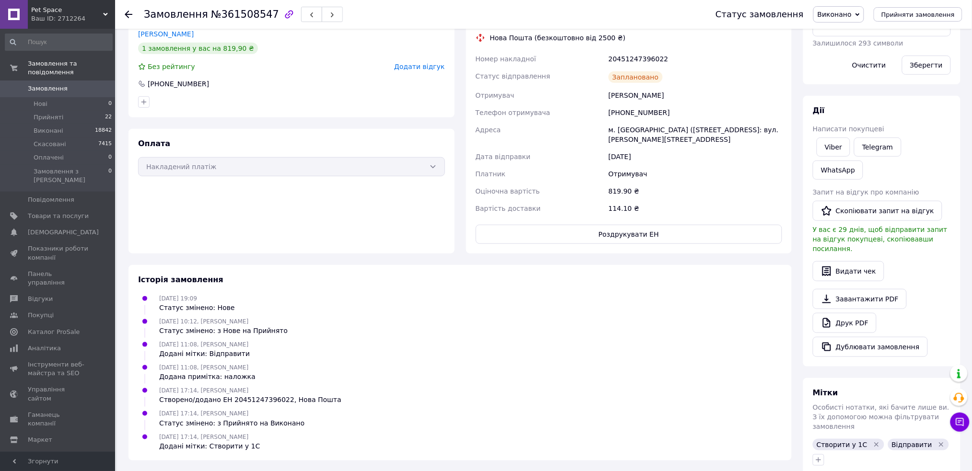
click at [569, 148] on div "Дата відправки" at bounding box center [540, 156] width 133 height 17
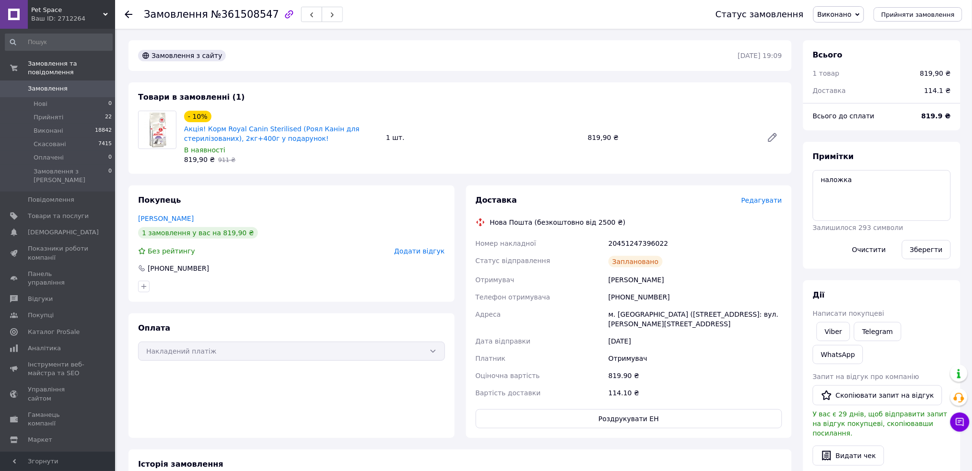
click at [536, 235] on div "Номер накладної" at bounding box center [540, 243] width 133 height 17
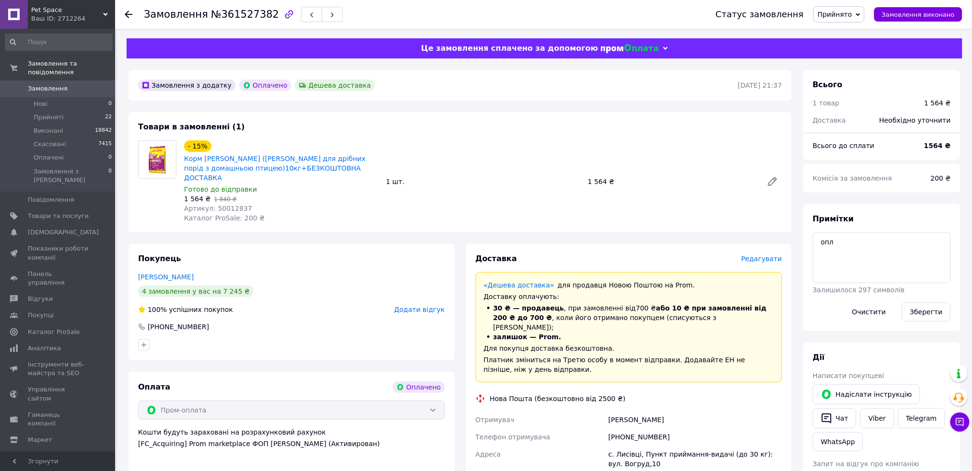
drag, startPoint x: 324, startPoint y: 172, endPoint x: 182, endPoint y: 158, distance: 143.0
click at [182, 158] on div "- 15% Корм Josera Miniwell (Йозера Мінівель для дрібних порід з домашньою птице…" at bounding box center [281, 182] width 202 height 86
click at [618, 411] on div "[PERSON_NAME]" at bounding box center [694, 419] width 177 height 17
drag, startPoint x: 618, startPoint y: 398, endPoint x: 350, endPoint y: 454, distance: 273.7
click at [618, 411] on div "[PERSON_NAME]" at bounding box center [694, 419] width 177 height 17
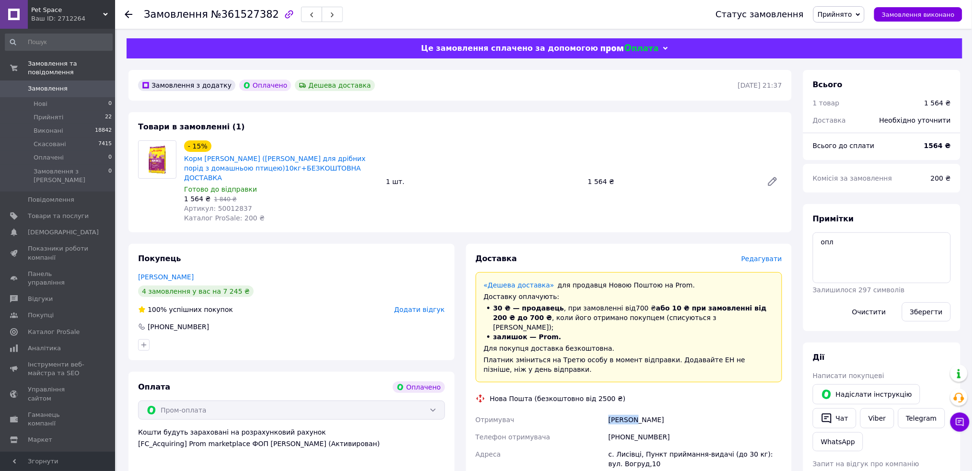
copy div "Уличний"
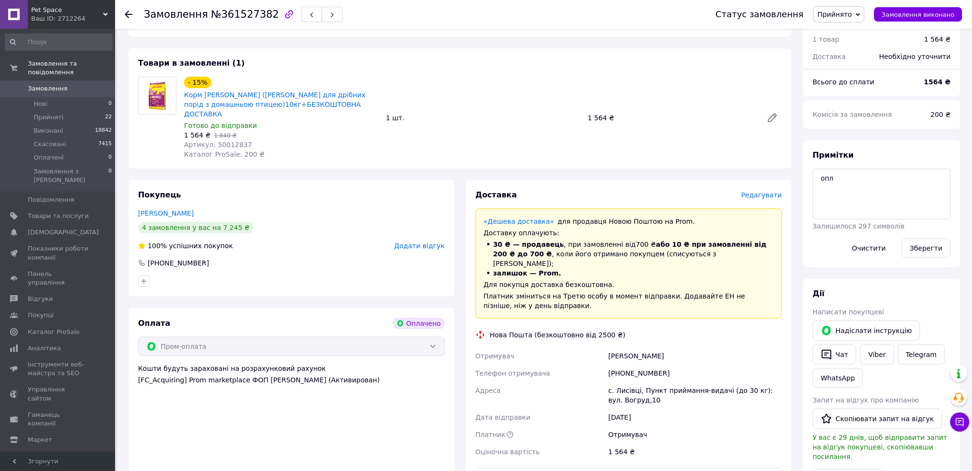
click at [579, 330] on div "Нова Пошта (безкоштовно від 2500 ₴)" at bounding box center [558, 335] width 140 height 10
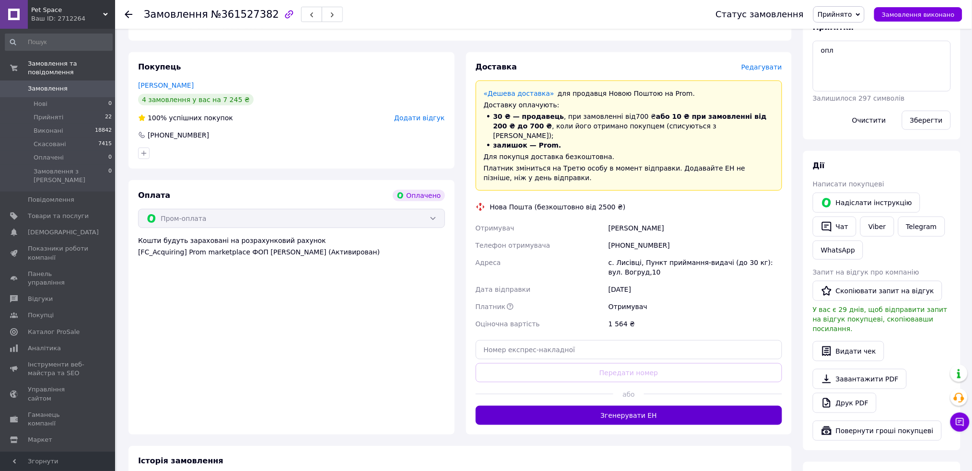
click at [563, 406] on button "Згенерувати ЕН" at bounding box center [629, 415] width 307 height 19
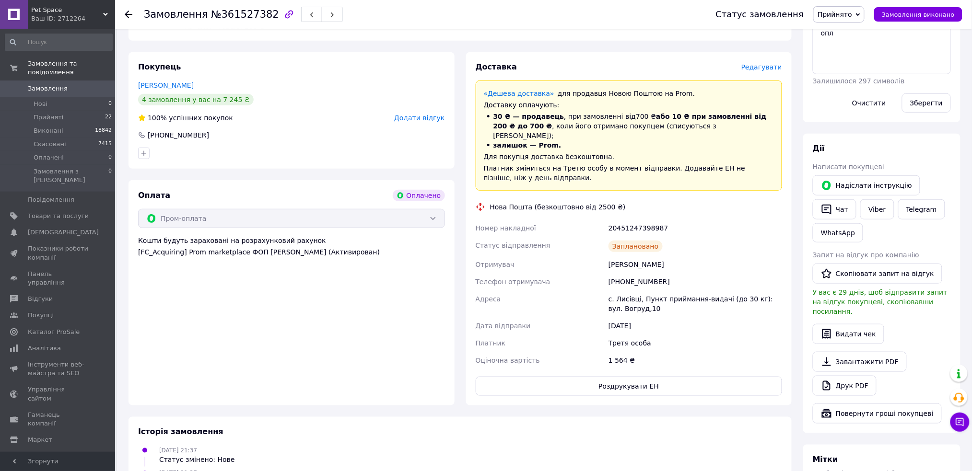
click at [567, 291] on div "Адреса" at bounding box center [540, 304] width 133 height 27
click at [919, 11] on span "Замовлення виконано" at bounding box center [918, 14] width 73 height 7
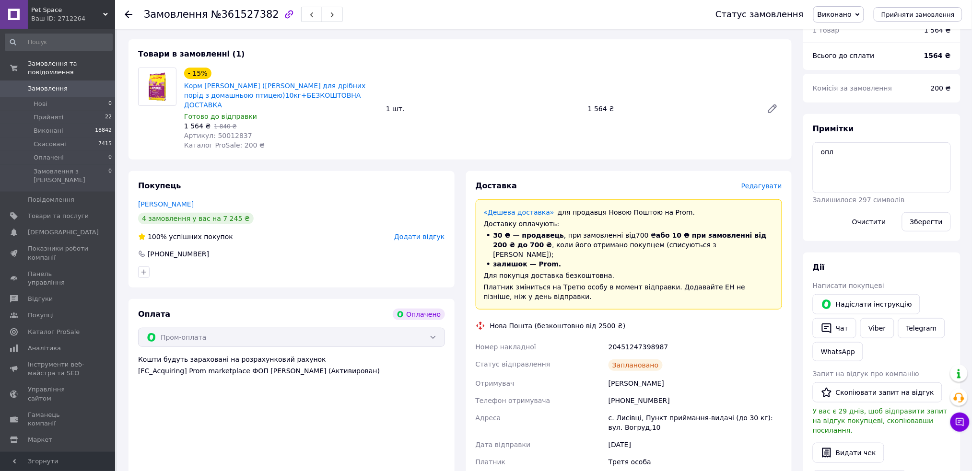
scroll to position [128, 0]
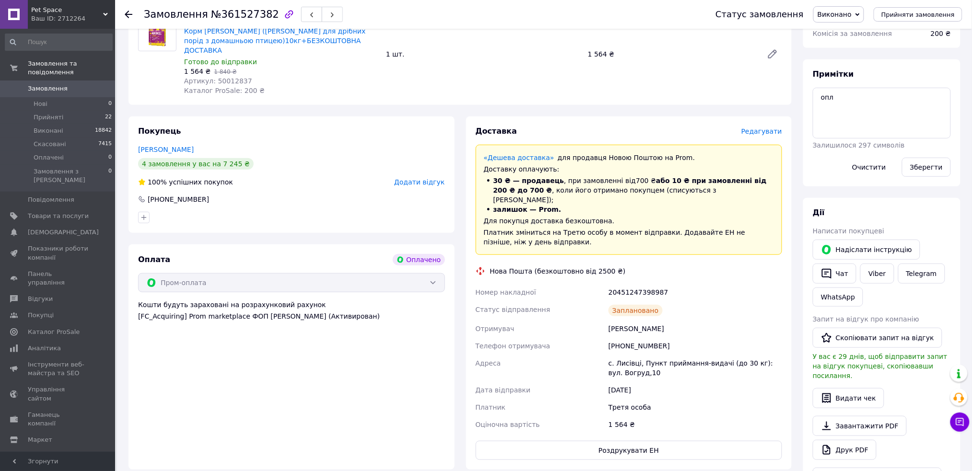
click at [574, 284] on div "Номер накладної" at bounding box center [540, 292] width 133 height 17
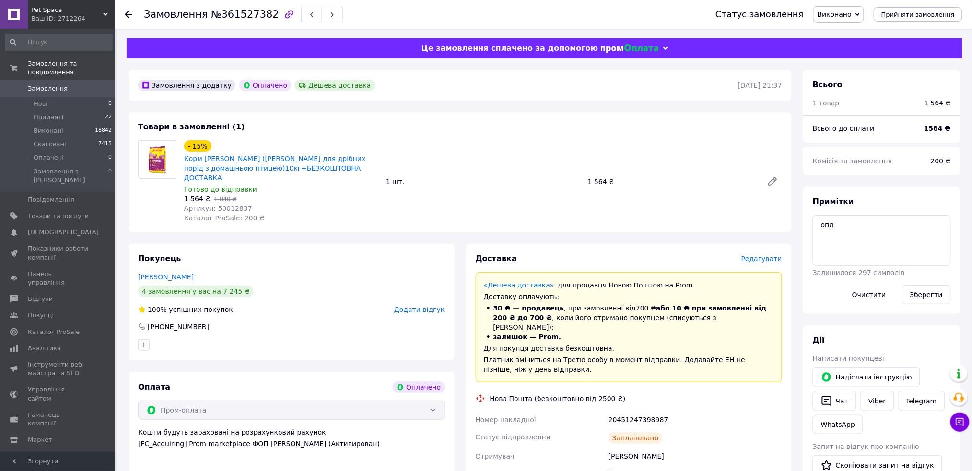
click at [547, 146] on div "- 15% Корм [PERSON_NAME] (Йозера Мінівель для дрібних порід з домашньою птицею)…" at bounding box center [483, 182] width 606 height 86
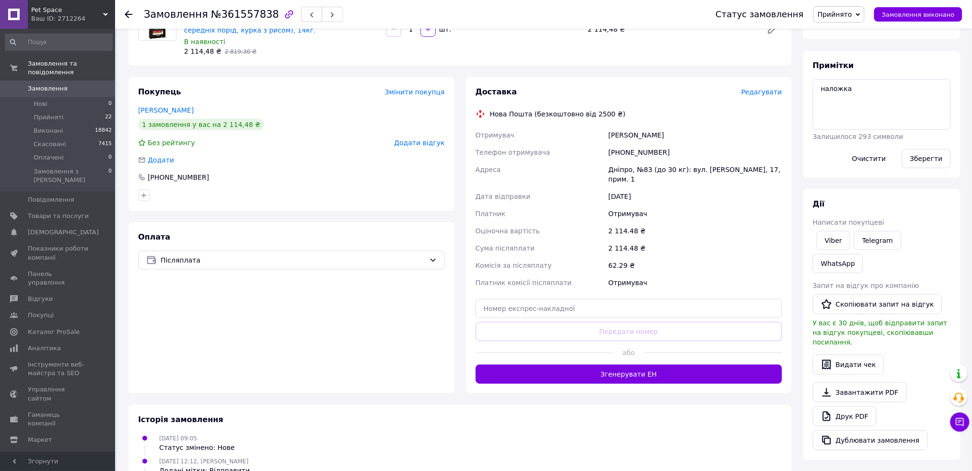
scroll to position [175, 0]
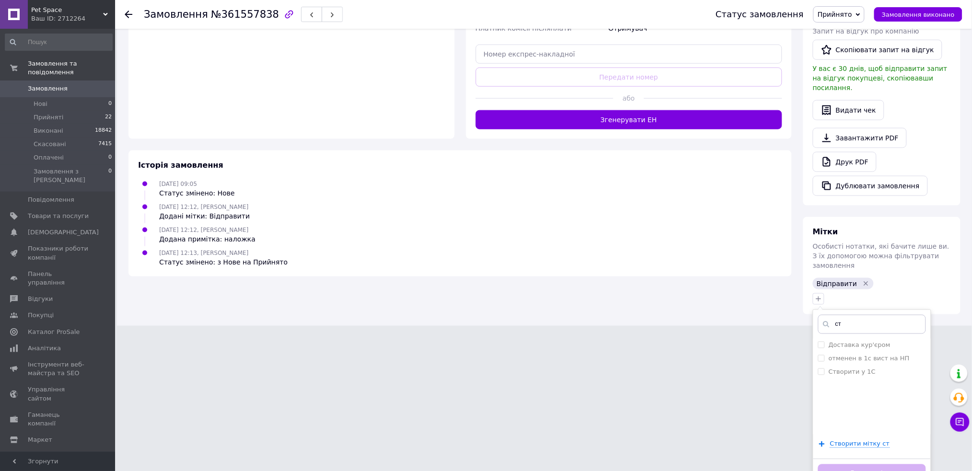
scroll to position [338, 0]
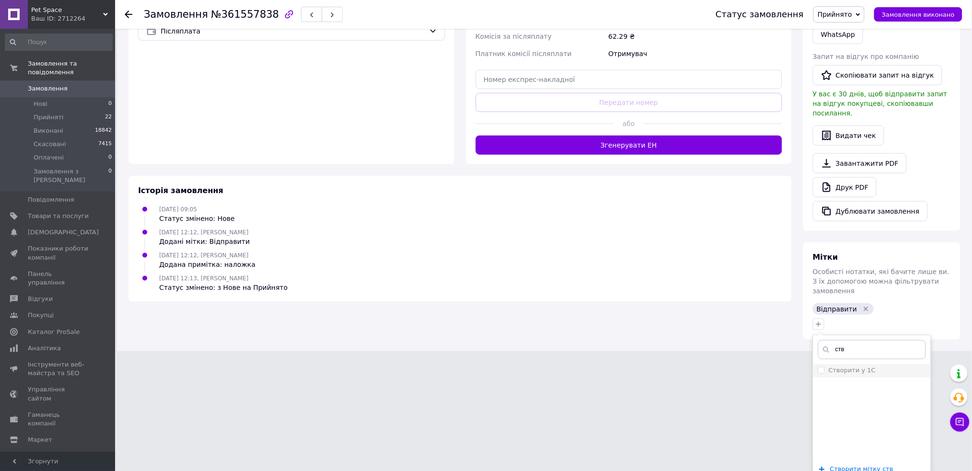
type input "ств"
click at [821, 367] on input "Створити у 1С" at bounding box center [821, 370] width 6 height 6
checkbox input "true"
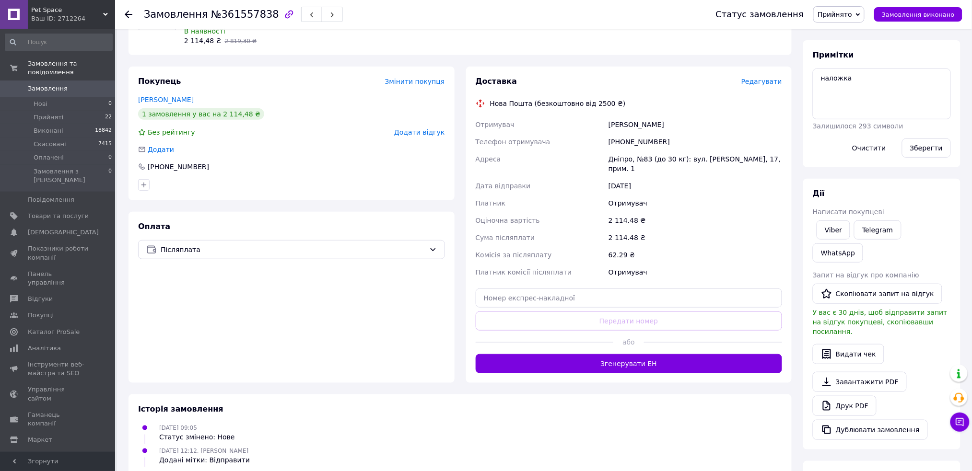
scroll to position [193, 0]
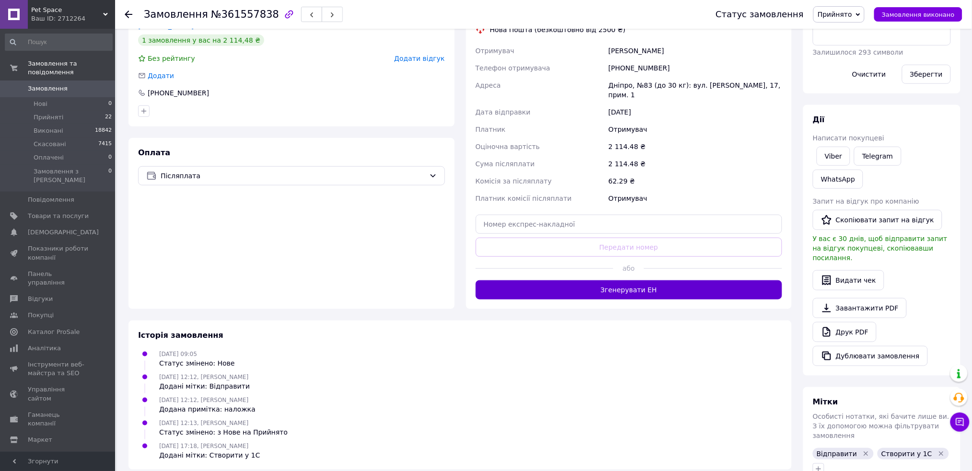
drag, startPoint x: 568, startPoint y: 291, endPoint x: 568, endPoint y: 286, distance: 5.3
click at [568, 290] on div "Доставка Редагувати Нова Пошта (безкоштовно від 2500 ₴) Отримувач [PERSON_NAME]…" at bounding box center [629, 151] width 326 height 316
click at [568, 284] on button "Згенерувати ЕН" at bounding box center [629, 289] width 307 height 19
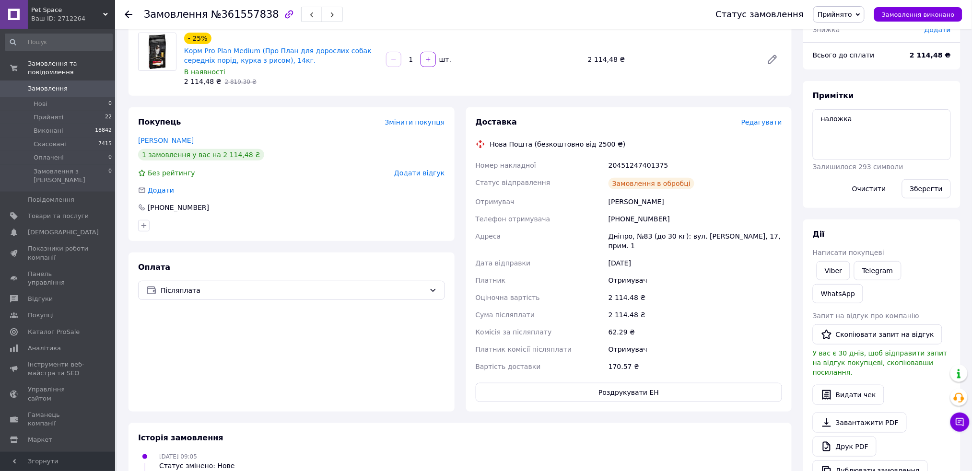
scroll to position [0, 0]
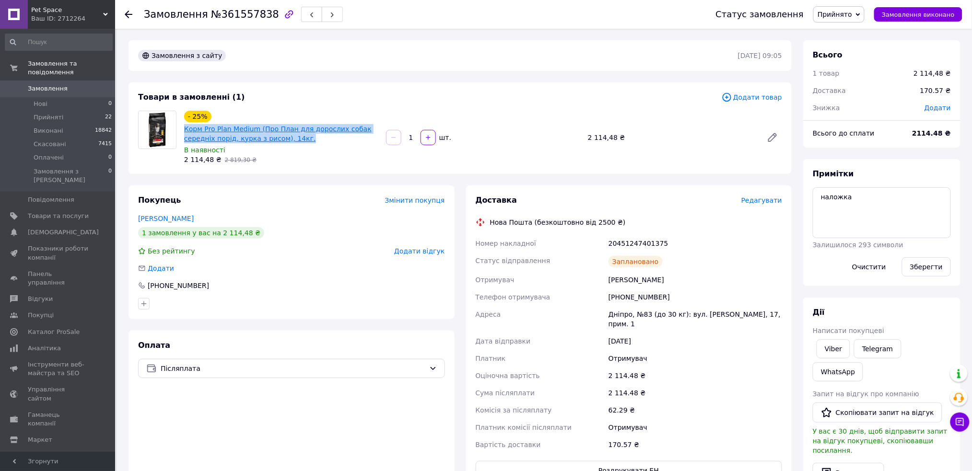
drag, startPoint x: 289, startPoint y: 141, endPoint x: 185, endPoint y: 128, distance: 104.4
click at [185, 128] on span "Корм Pro Plan Medium (Про План для дорослих собак середніх порід, курка з рисом…" at bounding box center [281, 133] width 194 height 19
copy link "Корм Pro Plan Medium (Про План для дорослих собак середніх порід, курка з рисом…"
click at [633, 237] on div "20451247401375" at bounding box center [694, 243] width 177 height 17
click at [632, 240] on div "20451247401375" at bounding box center [694, 243] width 177 height 17
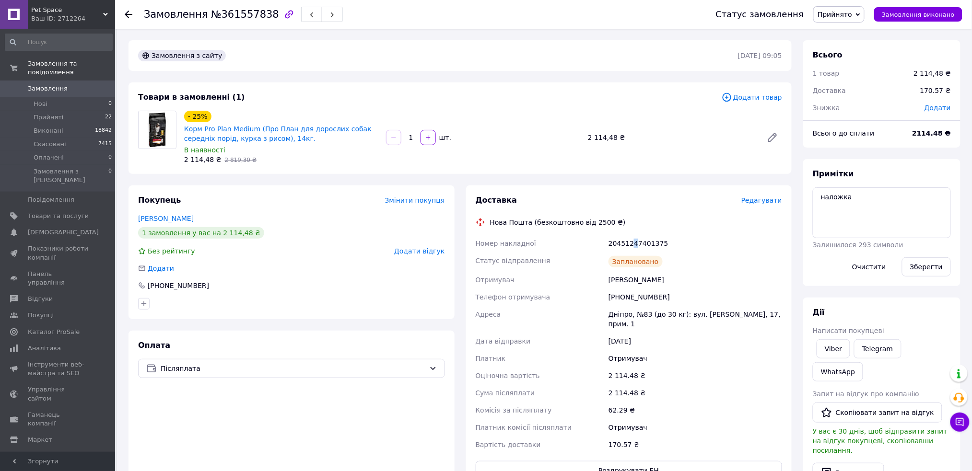
click at [632, 240] on div "20451247401375" at bounding box center [694, 243] width 177 height 17
copy div "4"
click at [624, 245] on div "20451247401375" at bounding box center [694, 243] width 177 height 17
copy div "20451247401375"
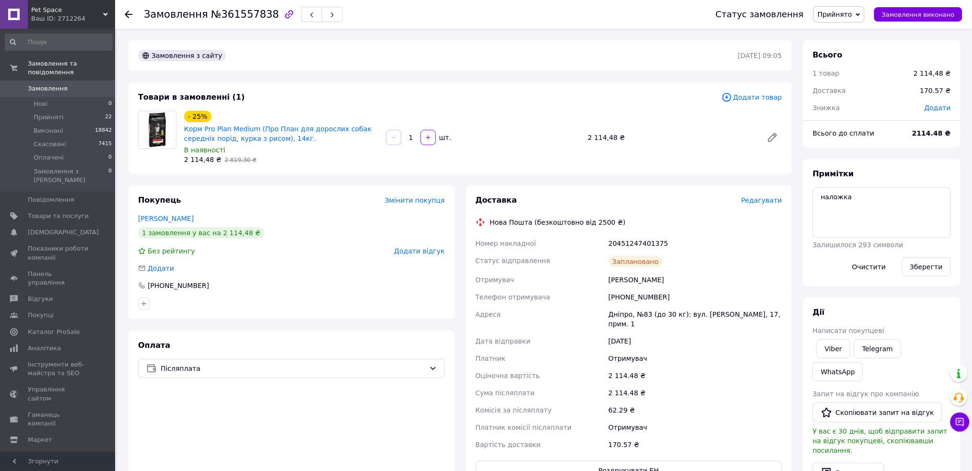
click at [629, 279] on div "[PERSON_NAME]" at bounding box center [694, 279] width 177 height 17
drag, startPoint x: 629, startPoint y: 279, endPoint x: 532, endPoint y: 330, distance: 110.4
click at [626, 279] on div "[PERSON_NAME]" at bounding box center [694, 279] width 177 height 17
copy div "Добычина"
click at [502, 338] on span "Дата відправки" at bounding box center [503, 342] width 55 height 8
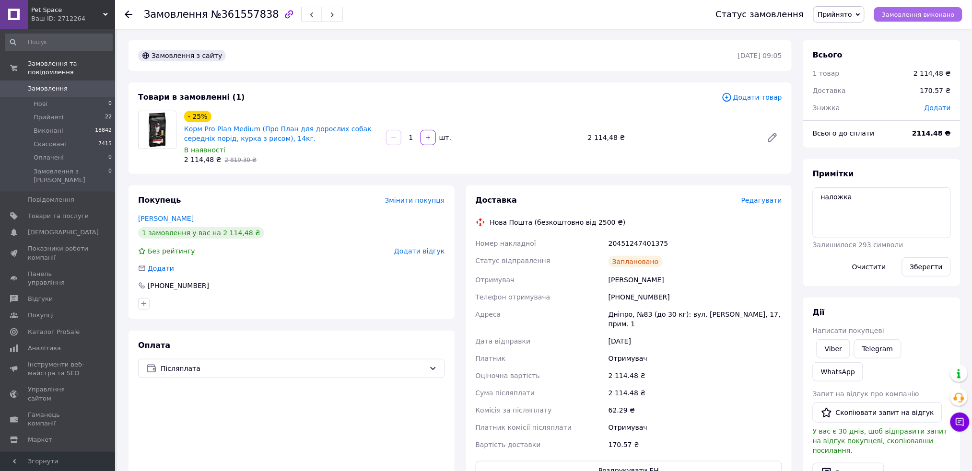
click at [929, 12] on span "Замовлення виконано" at bounding box center [918, 14] width 73 height 7
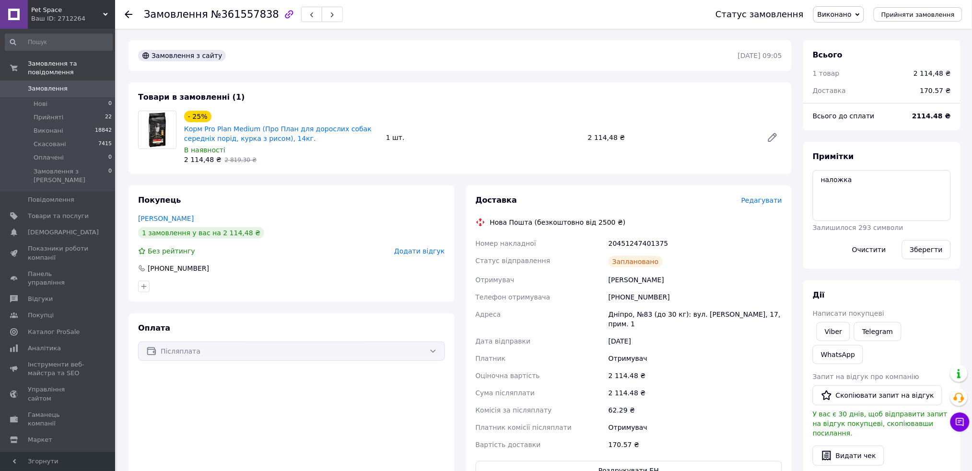
click at [563, 269] on div "Статус відправлення" at bounding box center [540, 261] width 133 height 19
click at [656, 273] on div "Добычина Елена" at bounding box center [694, 279] width 177 height 17
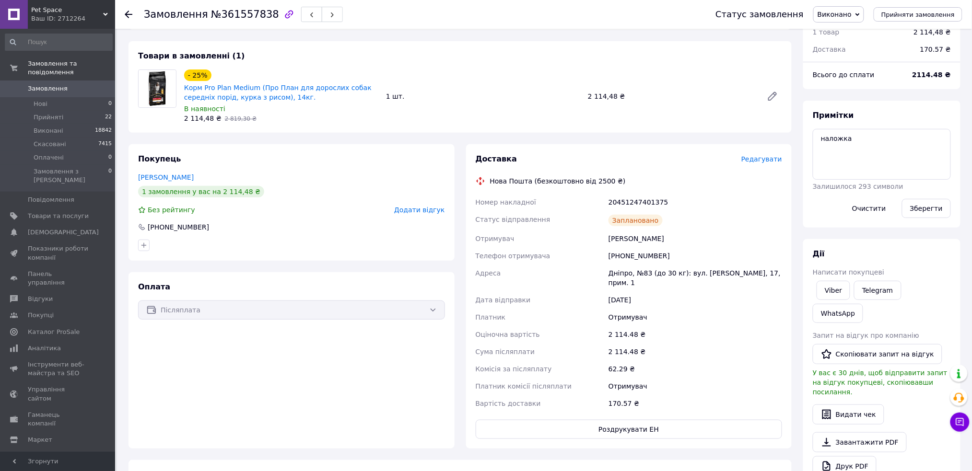
scroll to position [64, 0]
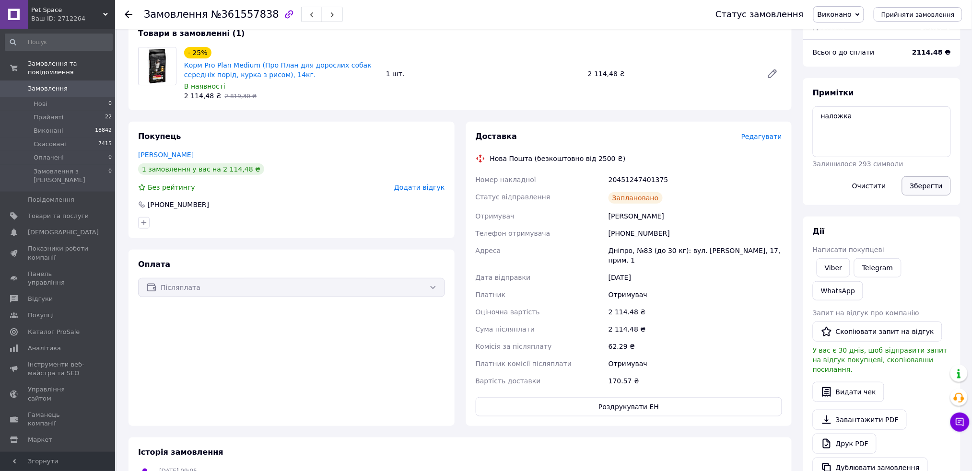
click at [930, 185] on button "Зберегти" at bounding box center [926, 185] width 49 height 19
click at [629, 236] on div "+380677780118" at bounding box center [694, 233] width 177 height 17
click at [535, 200] on span "Статус відправлення" at bounding box center [513, 197] width 75 height 8
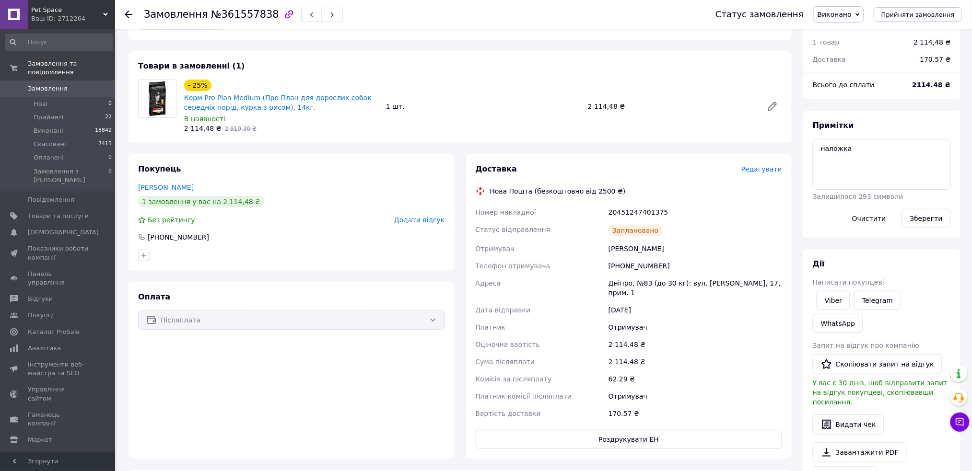
scroll to position [0, 0]
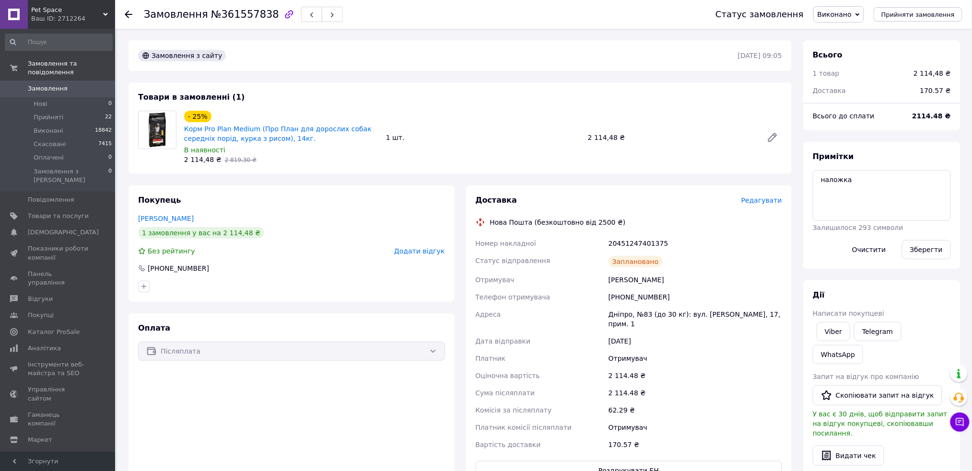
click at [533, 161] on div "- 25% Корм Pro Plan Medium (Про План для дорослих собак середніх порід, курка з…" at bounding box center [483, 138] width 606 height 58
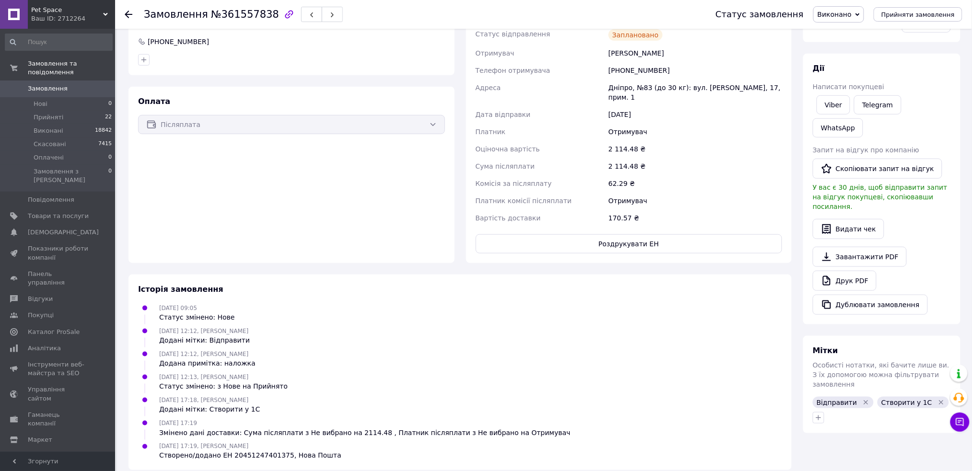
click at [601, 91] on div "Адреса" at bounding box center [540, 92] width 133 height 27
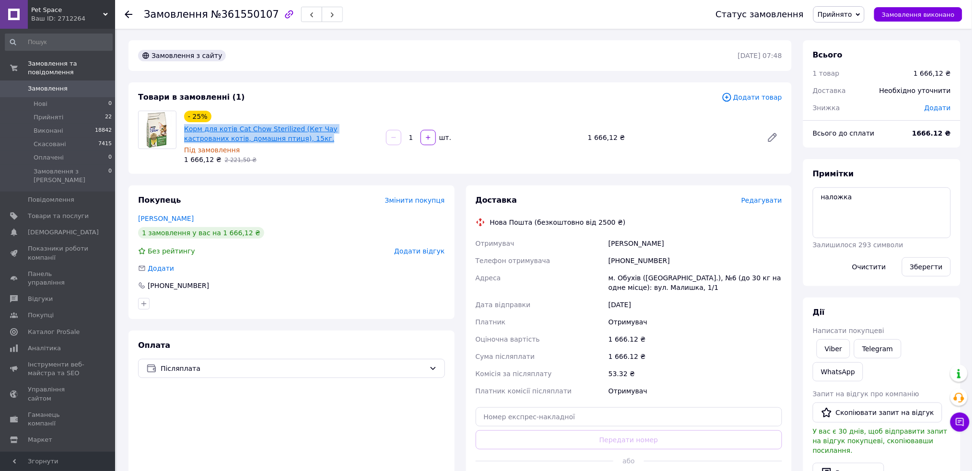
drag, startPoint x: 261, startPoint y: 137, endPoint x: 186, endPoint y: 129, distance: 75.7
click at [186, 129] on span "Корм для котів Cat Chow Sterilized (Кет Чау кастрованих котів, домашня птиця), …" at bounding box center [281, 133] width 194 height 19
copy link "Корм для котів Cat Chow Sterilized (Кет Чау кастрованих котів, домашня птиця), …"
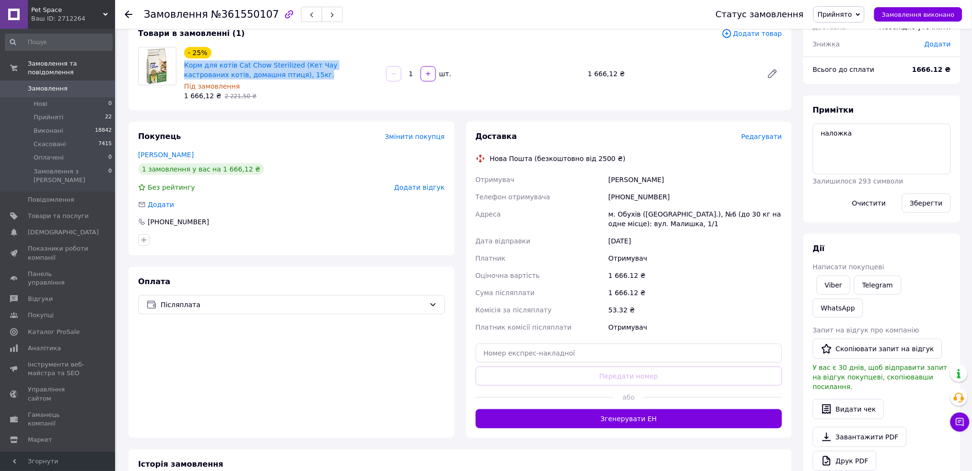
drag, startPoint x: 567, startPoint y: 426, endPoint x: 565, endPoint y: 418, distance: 8.4
click at [566, 426] on button "Згенерувати ЕН" at bounding box center [629, 418] width 307 height 19
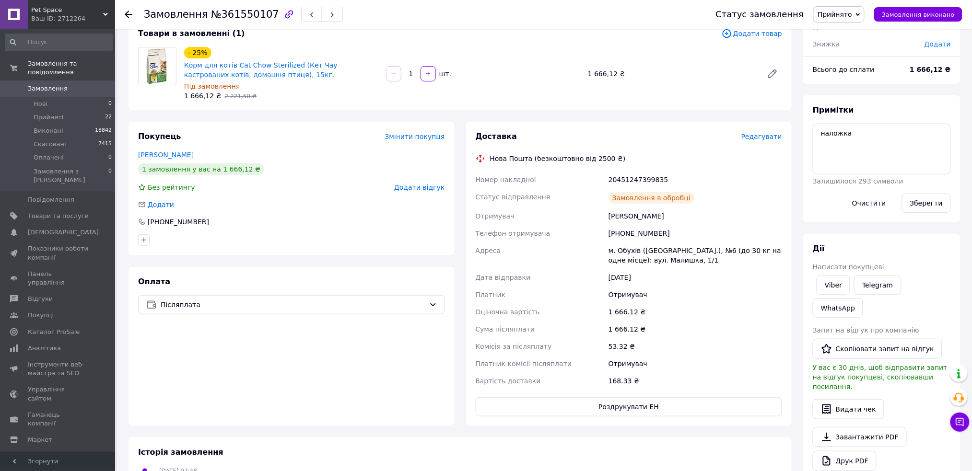
click at [608, 178] on div "20451247399835" at bounding box center [694, 179] width 177 height 17
click at [612, 177] on div "20451247399835" at bounding box center [694, 179] width 177 height 17
click at [613, 177] on div "20451247399835" at bounding box center [694, 179] width 177 height 17
copy div "20451247399835"
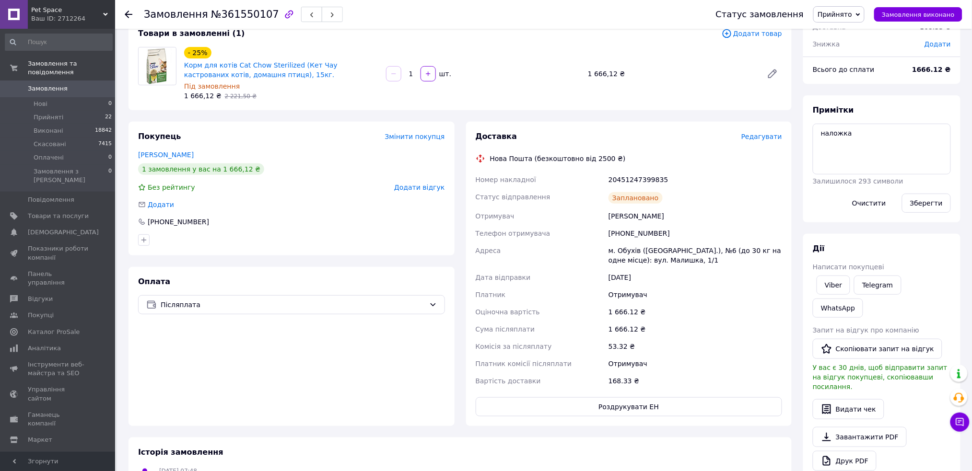
click at [618, 218] on div "Моргун Володимир" at bounding box center [694, 216] width 177 height 17
copy div "Моргун"
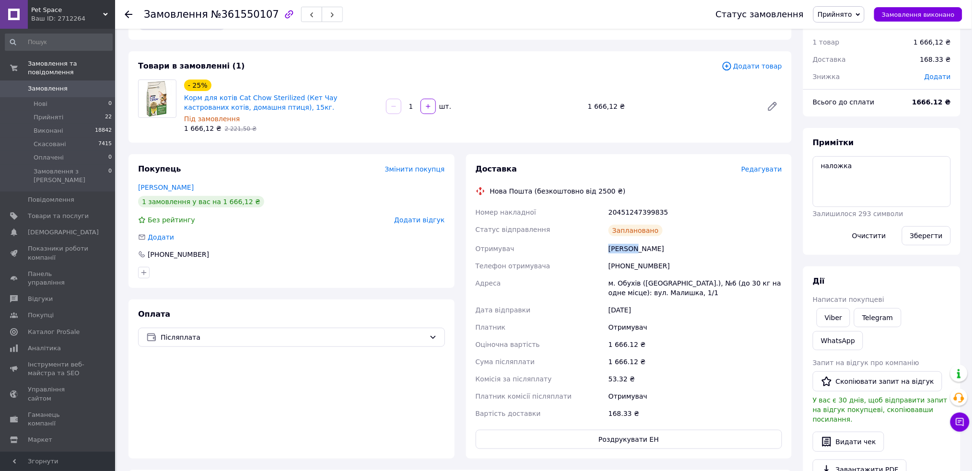
scroll to position [0, 0]
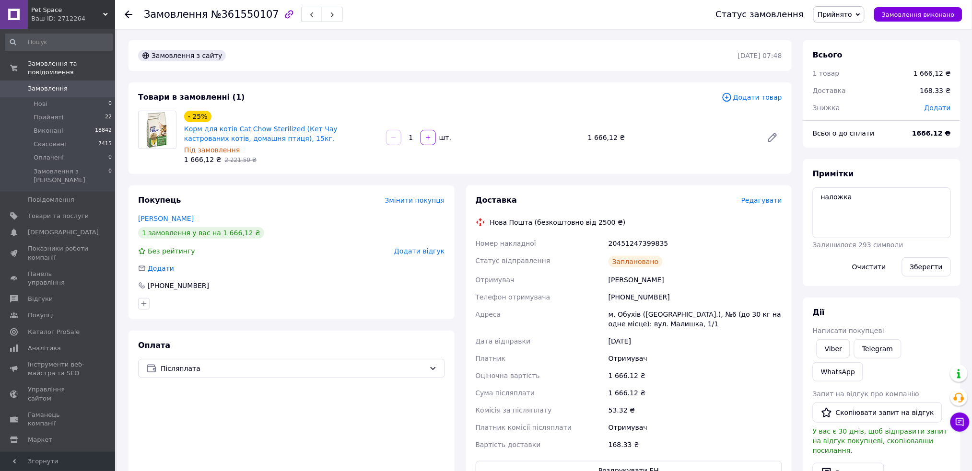
click at [498, 283] on span "Отримувач" at bounding box center [495, 280] width 39 height 8
click at [913, 12] on span "Замовлення виконано" at bounding box center [918, 14] width 73 height 7
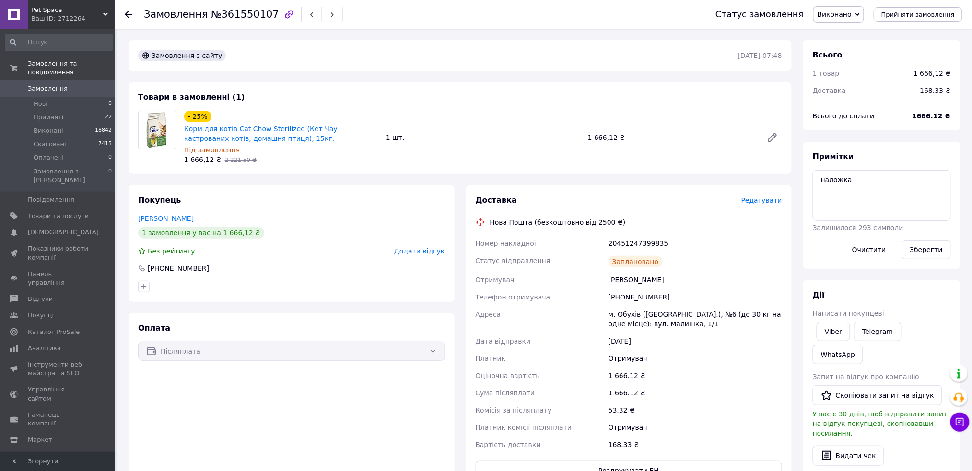
click at [496, 149] on div "- 25% Корм для котів Cat Chow Sterilized (Кет Чау кастрованих котів, домашня пт…" at bounding box center [483, 138] width 606 height 58
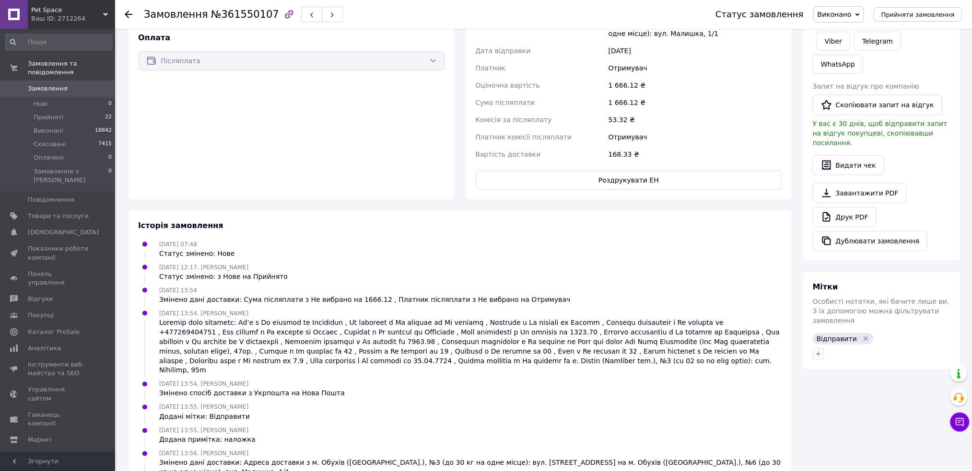
scroll to position [320, 0]
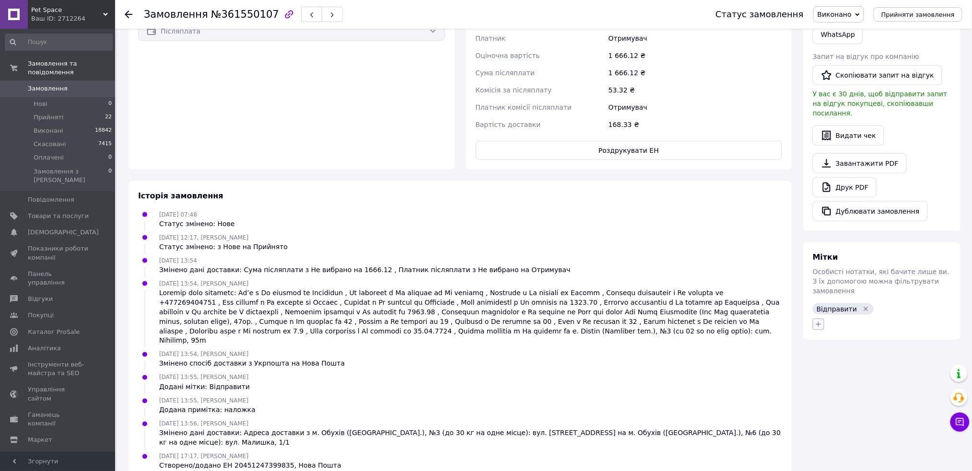
click at [815, 321] on icon "button" at bounding box center [819, 325] width 8 height 8
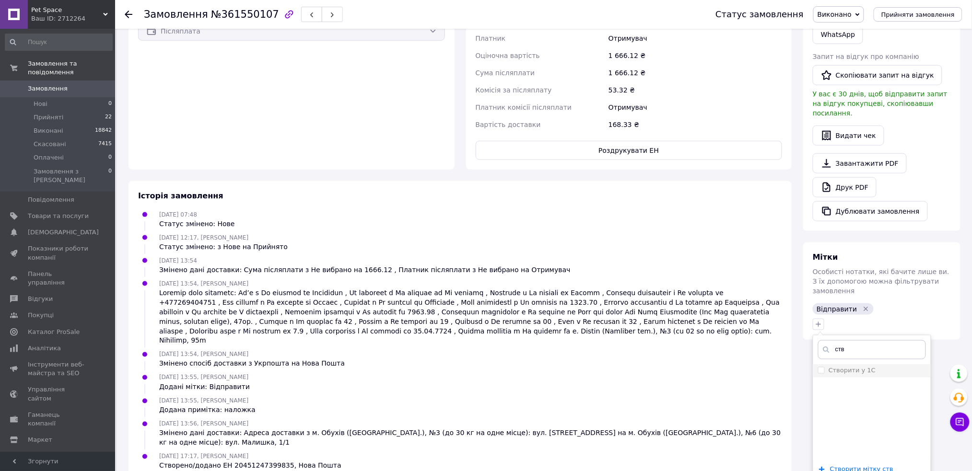
type input "ств"
click at [817, 364] on li "Створити у 1С" at bounding box center [871, 370] width 117 height 13
checkbox input "true"
drag, startPoint x: 841, startPoint y: 451, endPoint x: 825, endPoint y: 425, distance: 30.6
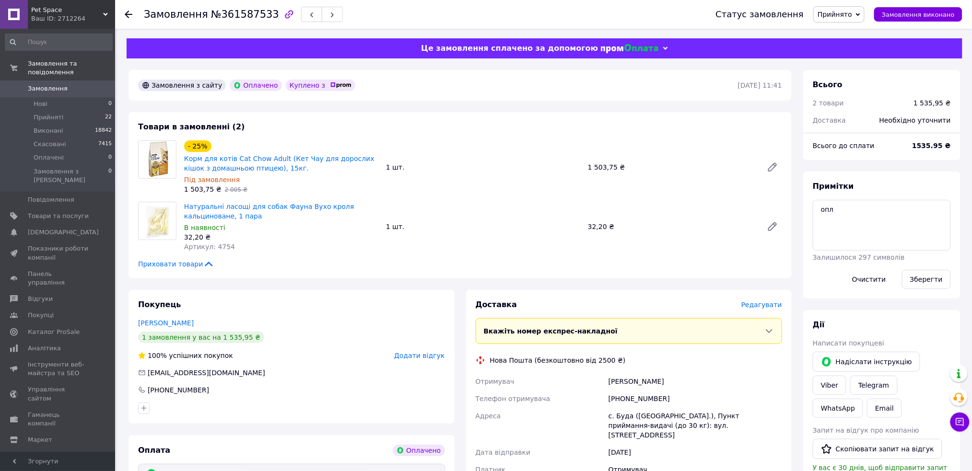
scroll to position [319, 0]
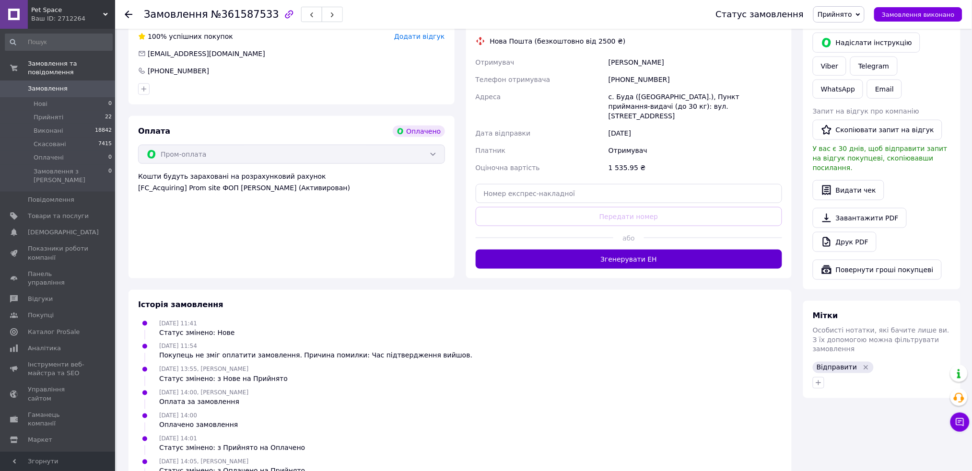
click at [591, 250] on button "Згенерувати ЕН" at bounding box center [629, 259] width 307 height 19
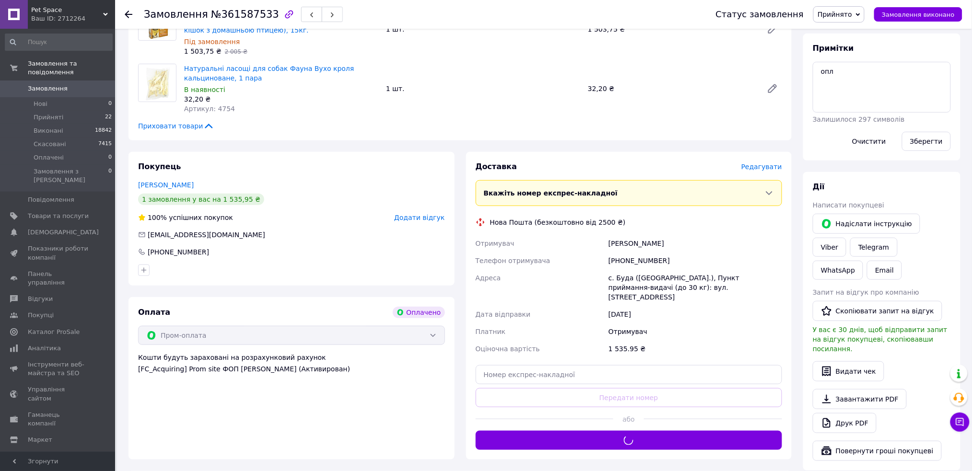
scroll to position [0, 0]
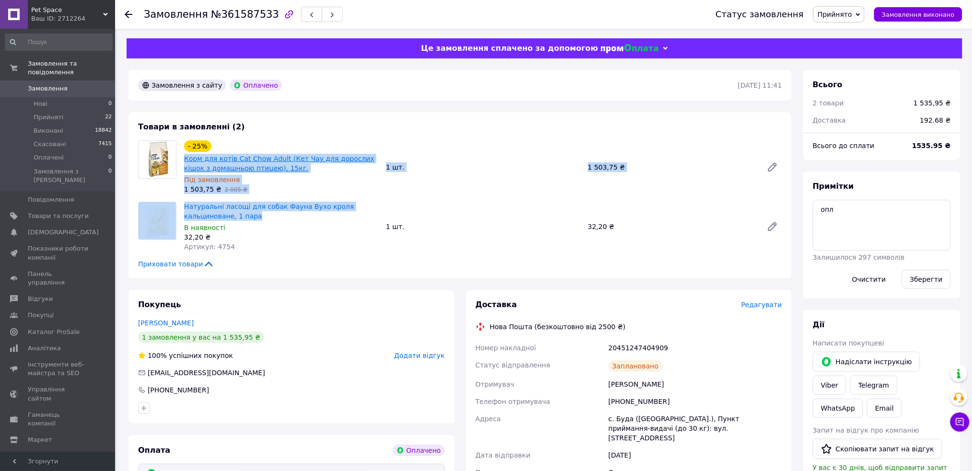
drag, startPoint x: 223, startPoint y: 217, endPoint x: 185, endPoint y: 160, distance: 68.7
click at [185, 160] on div "Товари в замовленні (2) - 25% Корм для котів Cat Chow Adult (Кет Чау для доросл…" at bounding box center [459, 195] width 663 height 166
copy div "Корм для котів Cat Chow Adult (Кет Чау для дорослих кішок з домашньою птицею), …"
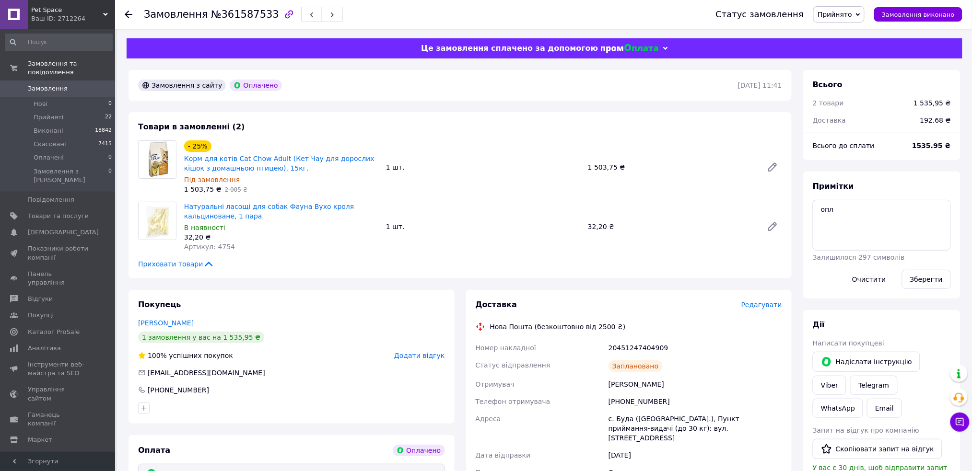
click at [619, 374] on div "Заплановано" at bounding box center [694, 366] width 177 height 19
click at [615, 383] on div "[PERSON_NAME]" at bounding box center [694, 384] width 177 height 17
copy div "[PERSON_NAME]"
click at [654, 345] on div "20451247404909" at bounding box center [694, 347] width 177 height 17
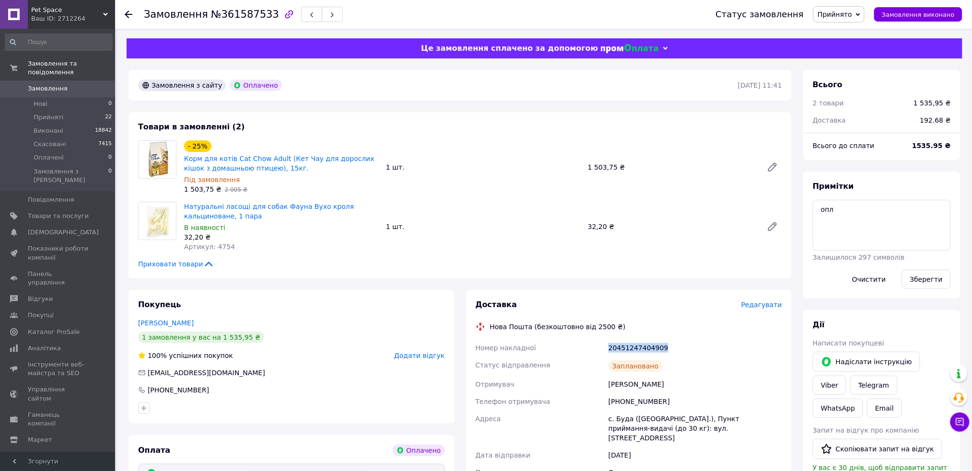
click at [654, 345] on div "20451247404909" at bounding box center [694, 347] width 177 height 17
copy div "20451247404909"
click at [450, 222] on div "1 шт." at bounding box center [483, 226] width 202 height 13
click at [949, 8] on button "Замовлення виконано" at bounding box center [918, 14] width 88 height 14
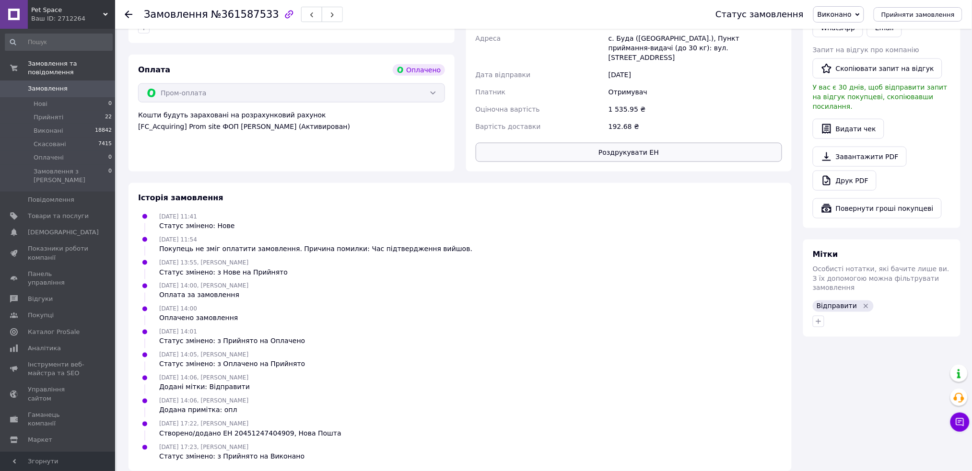
scroll to position [381, 0]
click at [821, 317] on icon "button" at bounding box center [819, 321] width 8 height 8
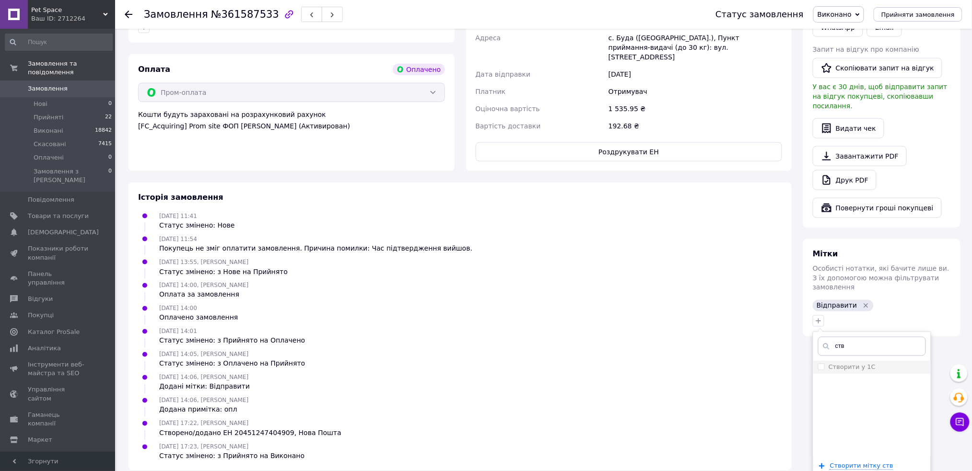
type input "ств"
click at [817, 361] on li "Створити у 1С" at bounding box center [871, 367] width 117 height 13
checkbox input "true"
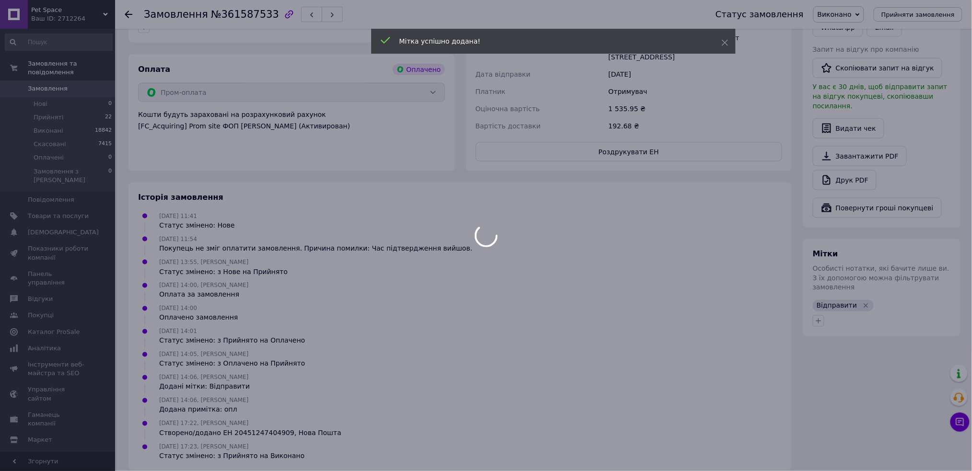
drag, startPoint x: 300, startPoint y: 463, endPoint x: 295, endPoint y: 470, distance: 9.0
click at [298, 464] on div at bounding box center [486, 235] width 972 height 471
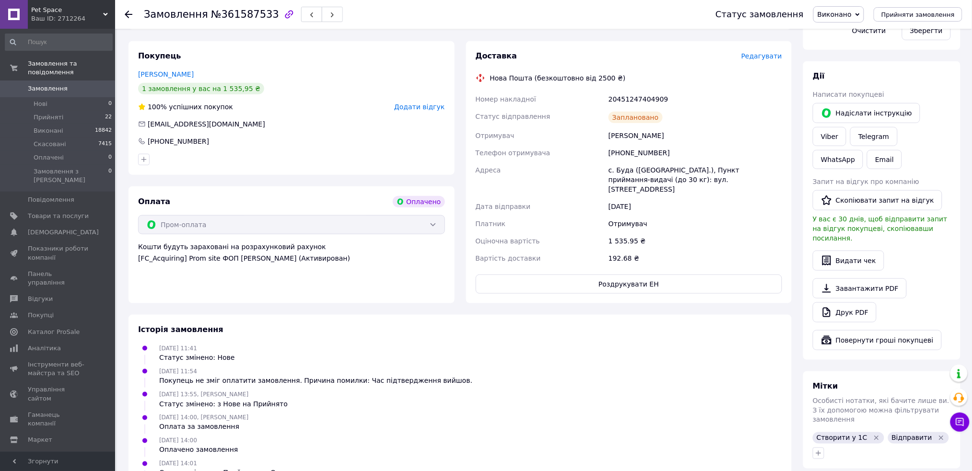
scroll to position [126, 0]
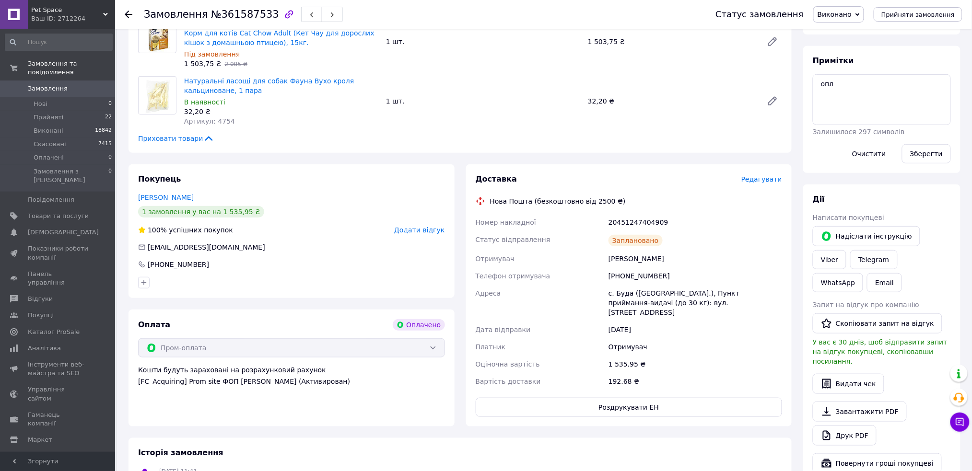
click at [599, 244] on div "Статус відправлення" at bounding box center [540, 240] width 133 height 19
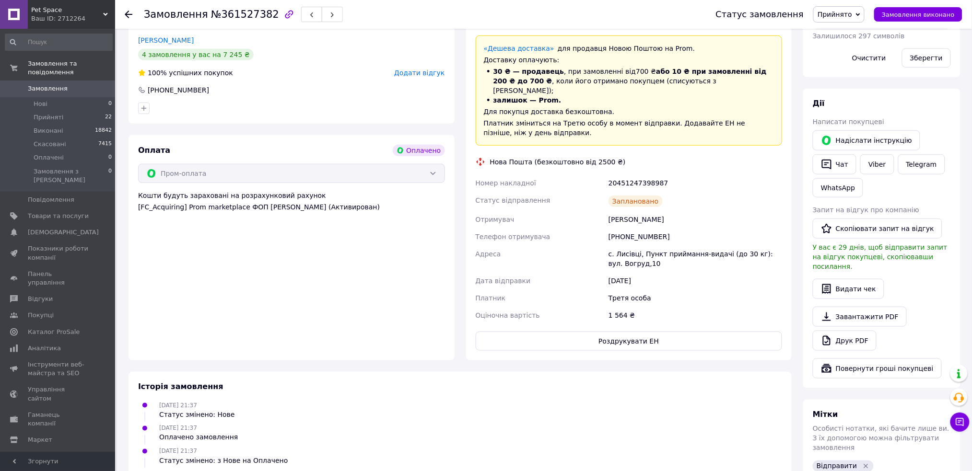
scroll to position [302, 0]
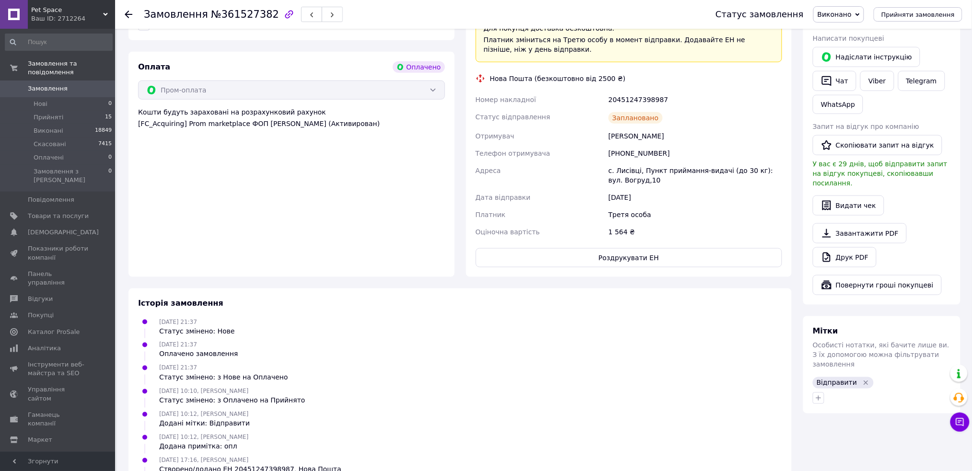
scroll to position [371, 0]
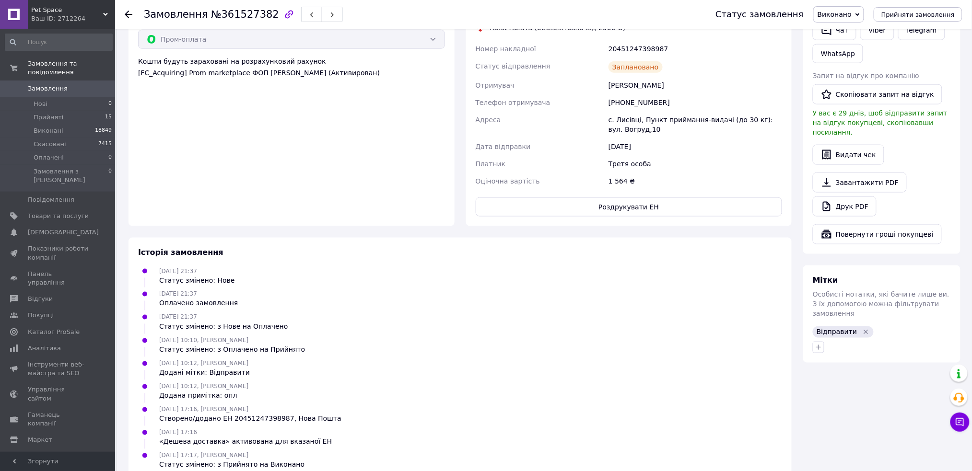
click at [808, 323] on div "Мітки Особисті нотатки, які бачите лише ви. З їх допомогою можна фільтрувати за…" at bounding box center [881, 314] width 157 height 97
click at [821, 344] on icon "button" at bounding box center [819, 348] width 8 height 8
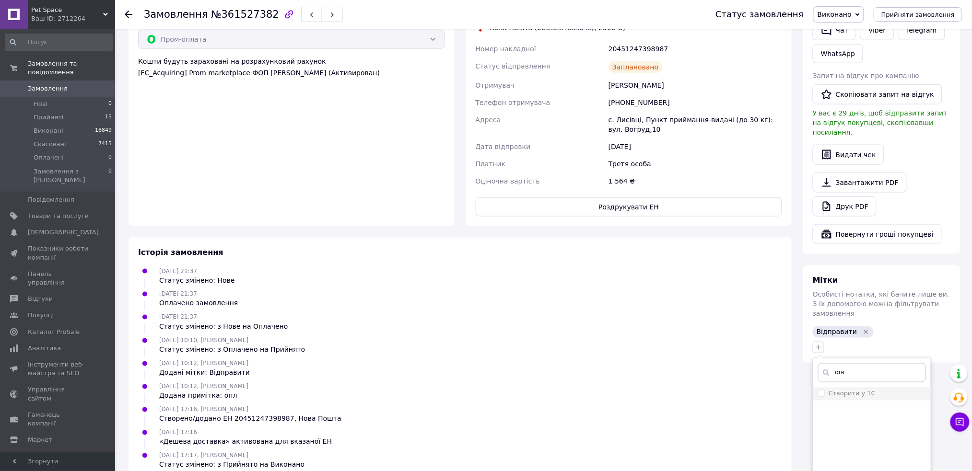
type input "ств"
click at [816, 387] on li "Створити у 1С" at bounding box center [871, 393] width 117 height 13
checkbox input "true"
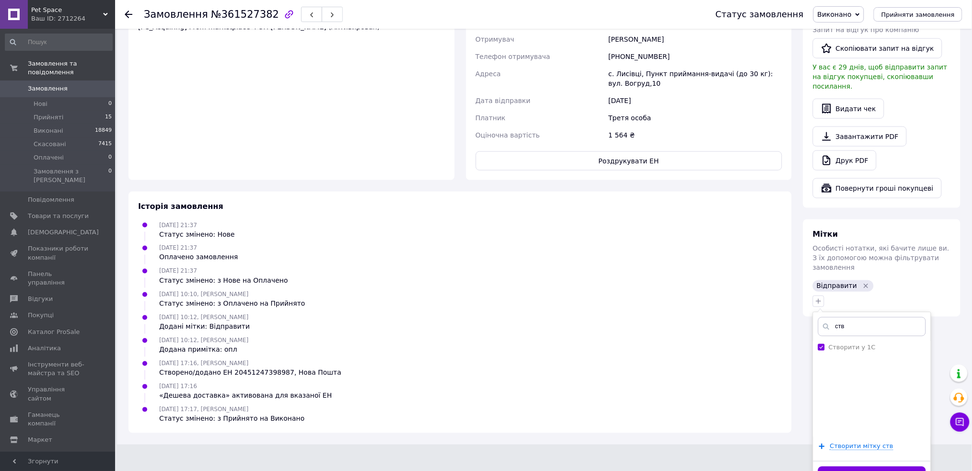
drag, startPoint x: 863, startPoint y: 452, endPoint x: 786, endPoint y: 383, distance: 103.6
click at [863, 467] on button "Додати мітку" at bounding box center [872, 476] width 108 height 19
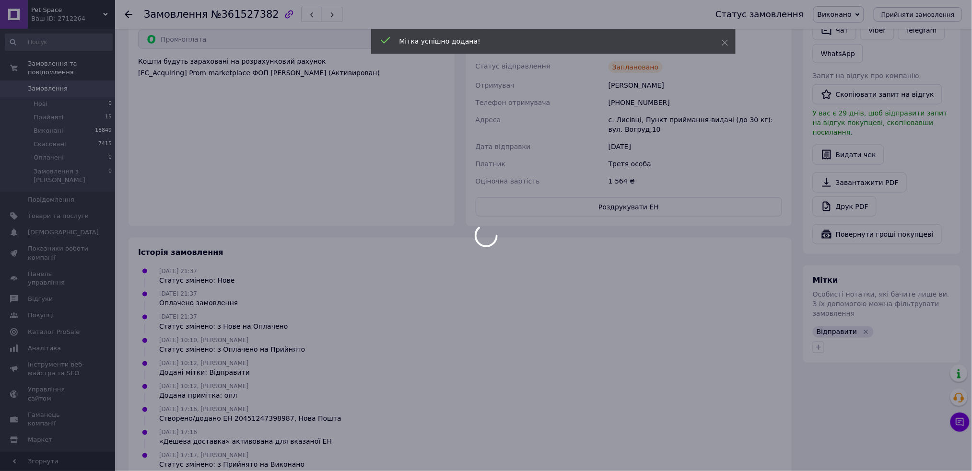
scroll to position [394, 0]
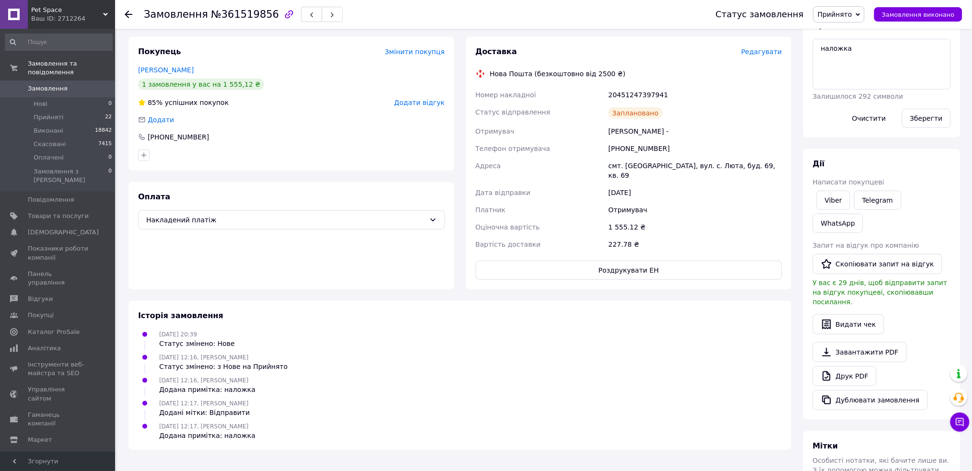
scroll to position [175, 0]
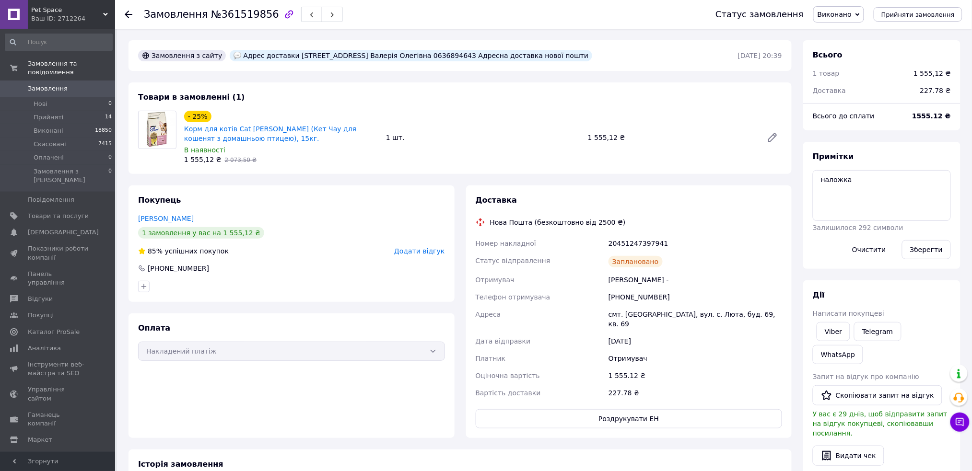
scroll to position [250, 0]
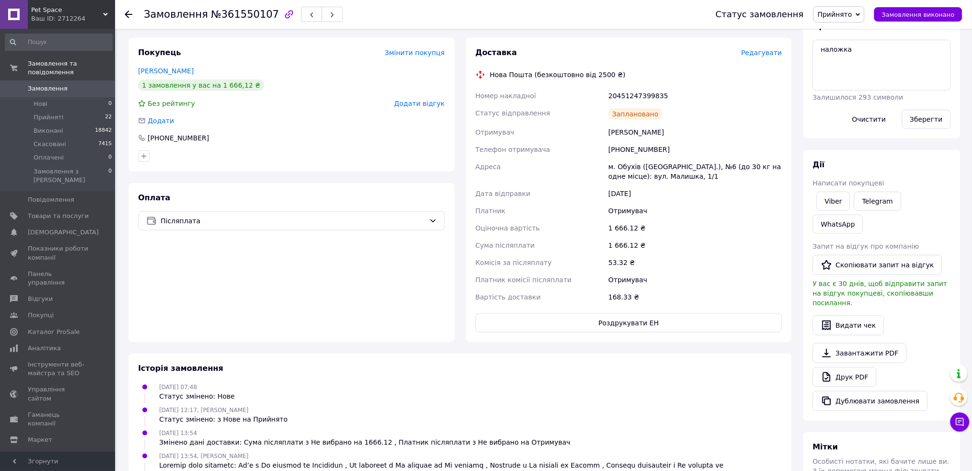
scroll to position [297, 0]
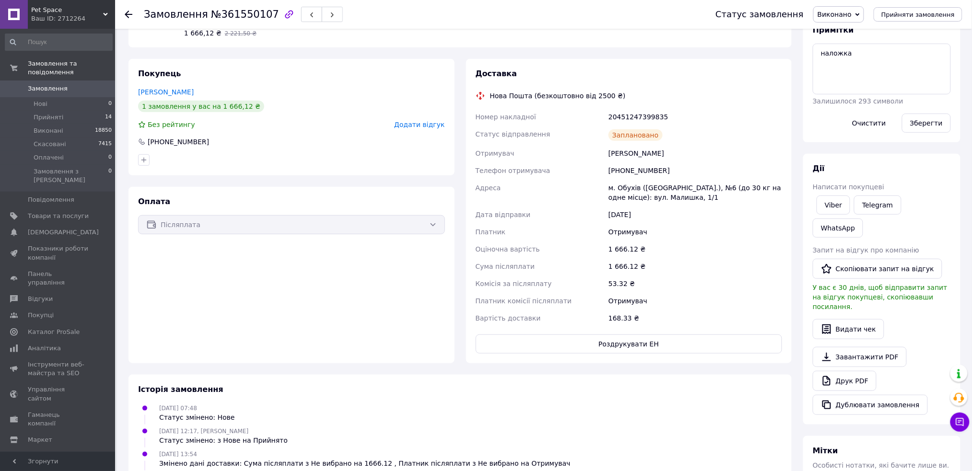
scroll to position [366, 0]
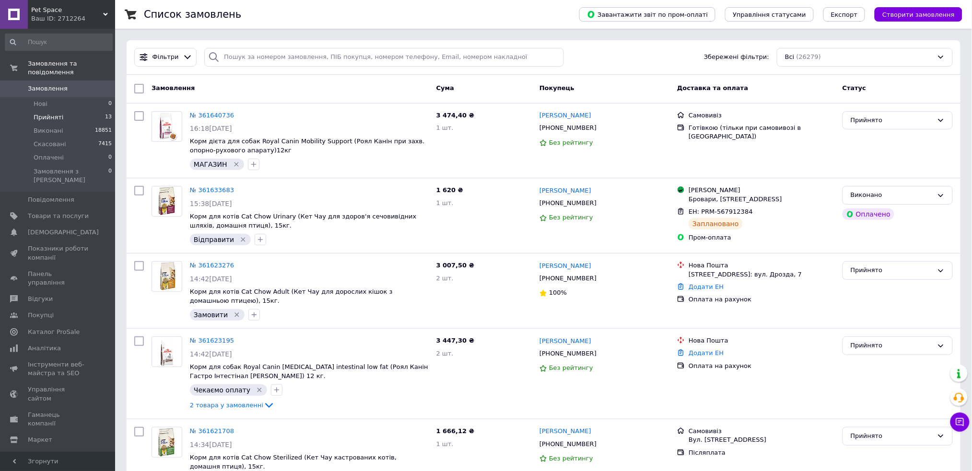
click at [66, 111] on li "Прийняті 13" at bounding box center [58, 117] width 117 height 13
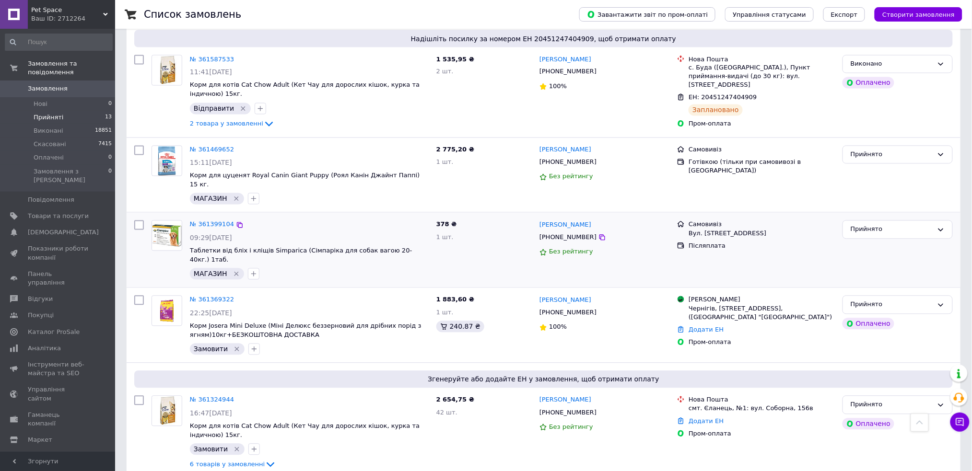
scroll to position [538, 0]
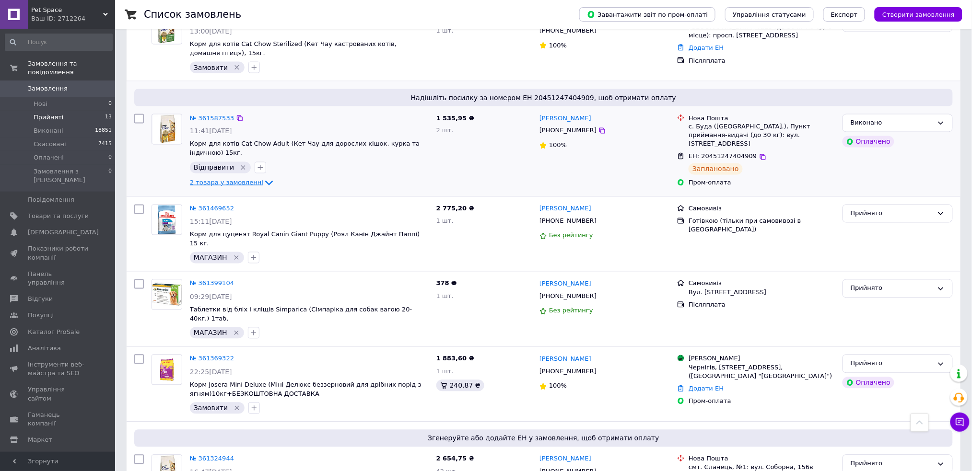
click at [197, 186] on span "2 товара у замовленні" at bounding box center [226, 182] width 73 height 7
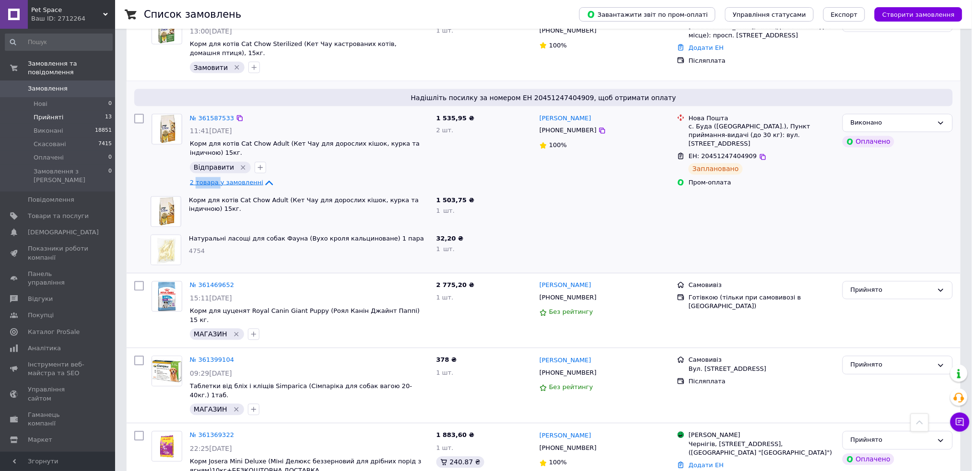
click at [197, 185] on span "2 товара у замовленні" at bounding box center [226, 182] width 73 height 7
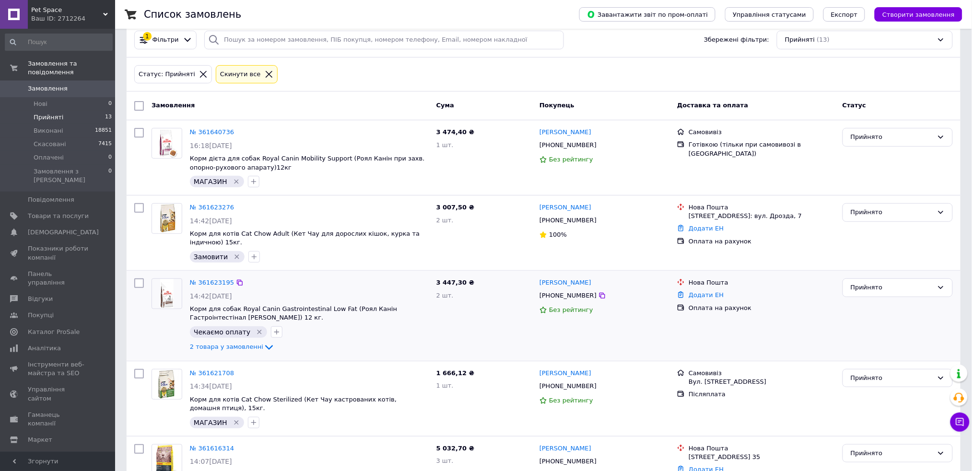
scroll to position [0, 0]
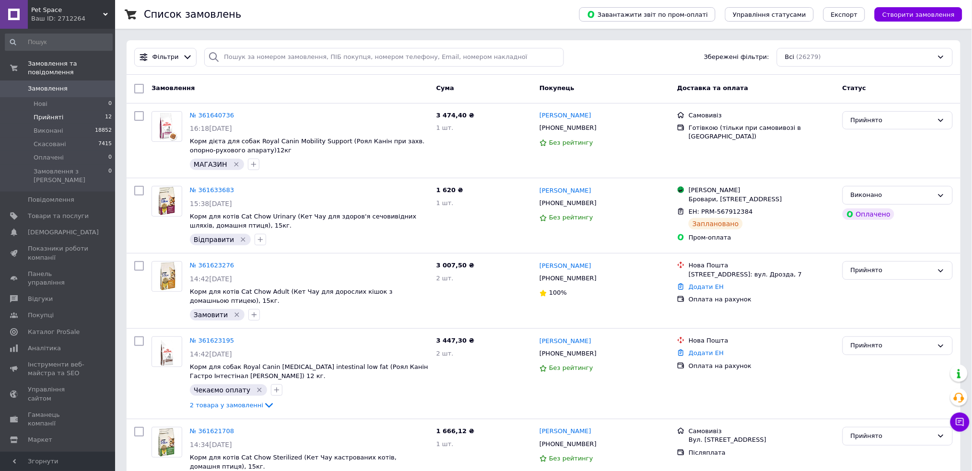
click at [68, 111] on li "Прийняті 12" at bounding box center [58, 117] width 117 height 13
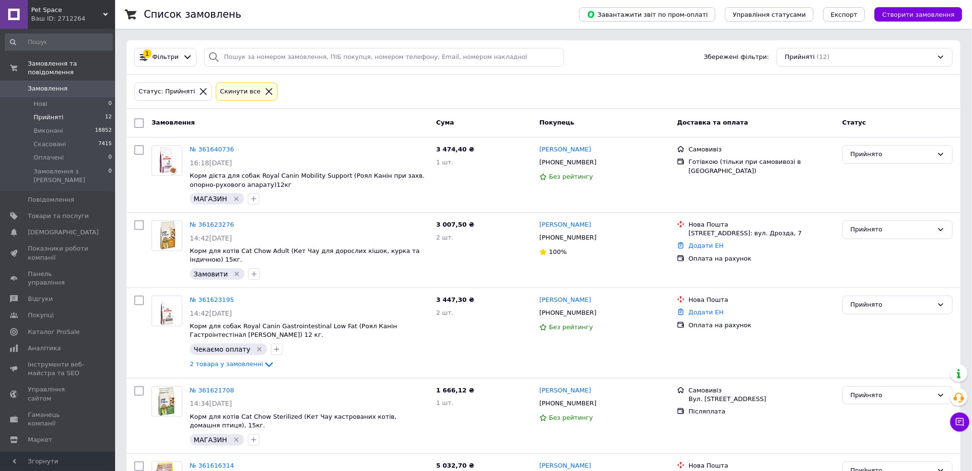
click at [265, 92] on icon at bounding box center [269, 91] width 9 height 9
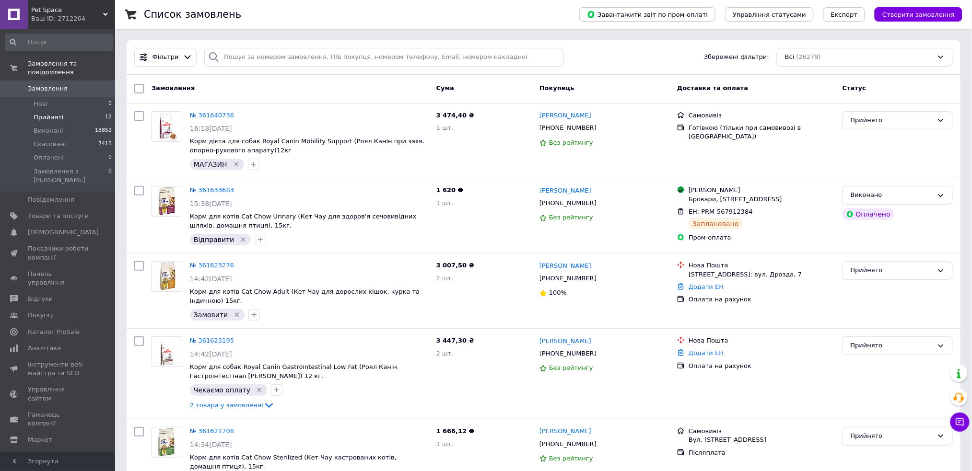
click at [175, 64] on div "Фільтри" at bounding box center [165, 57] width 62 height 19
click at [174, 64] on div "Фільтри" at bounding box center [165, 57] width 62 height 19
click at [175, 55] on div "Фільтри" at bounding box center [166, 57] width 30 height 9
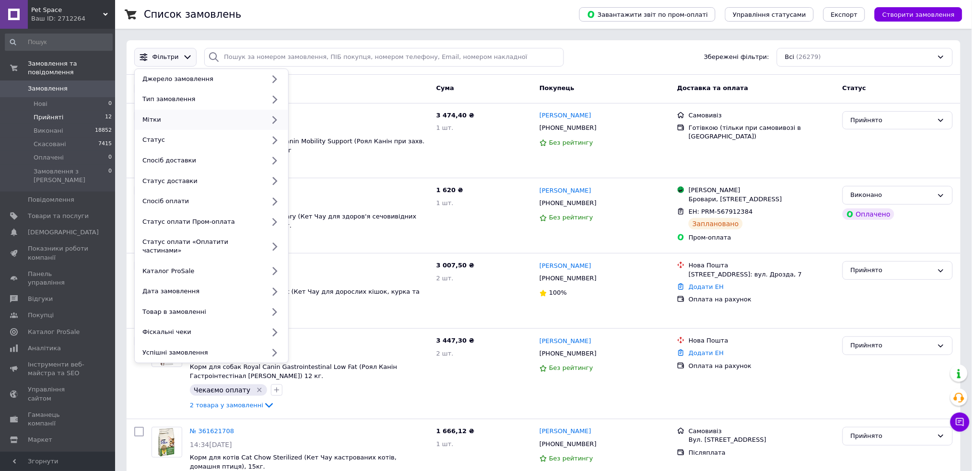
click at [221, 116] on div "Мітки" at bounding box center [202, 120] width 126 height 9
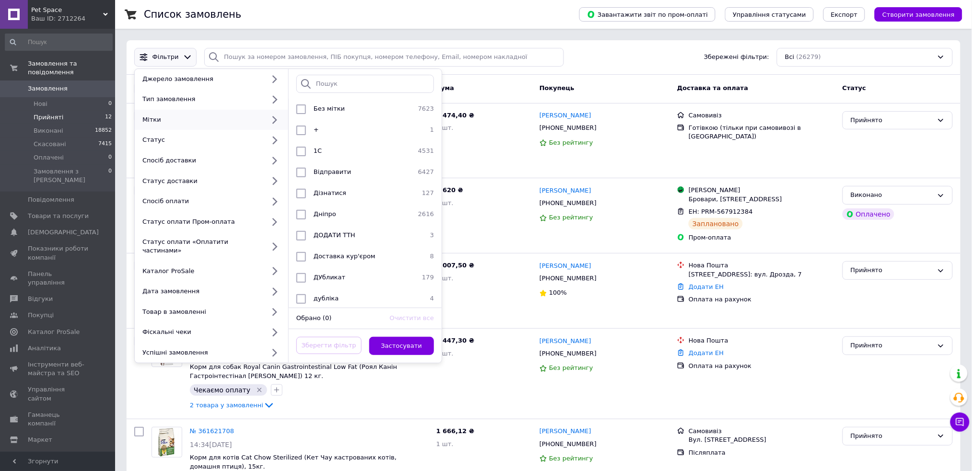
click at [325, 74] on div at bounding box center [365, 84] width 153 height 30
click at [324, 80] on input "search" at bounding box center [365, 84] width 138 height 19
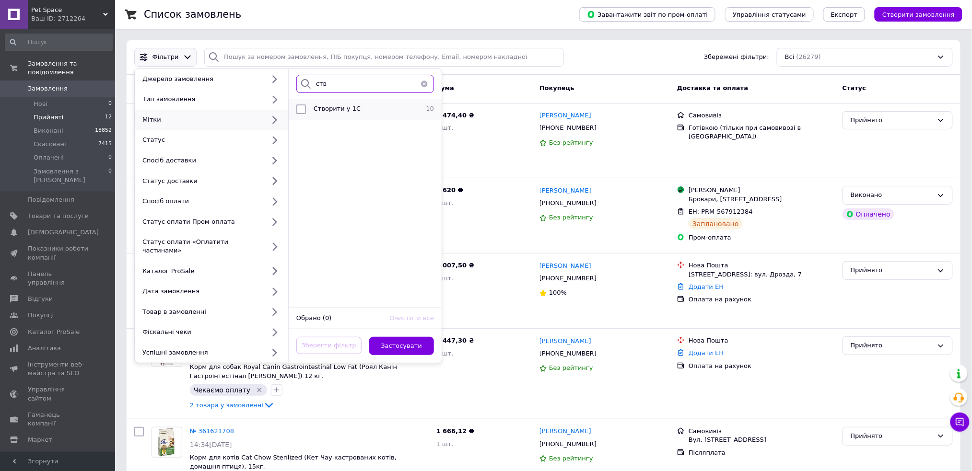
type input "ств"
drag, startPoint x: 305, startPoint y: 109, endPoint x: 307, endPoint y: 117, distance: 8.4
click at [304, 109] on input "checkbox" at bounding box center [301, 110] width 10 height 10
checkbox input "true"
click at [420, 339] on button "Застосувати" at bounding box center [401, 346] width 65 height 19
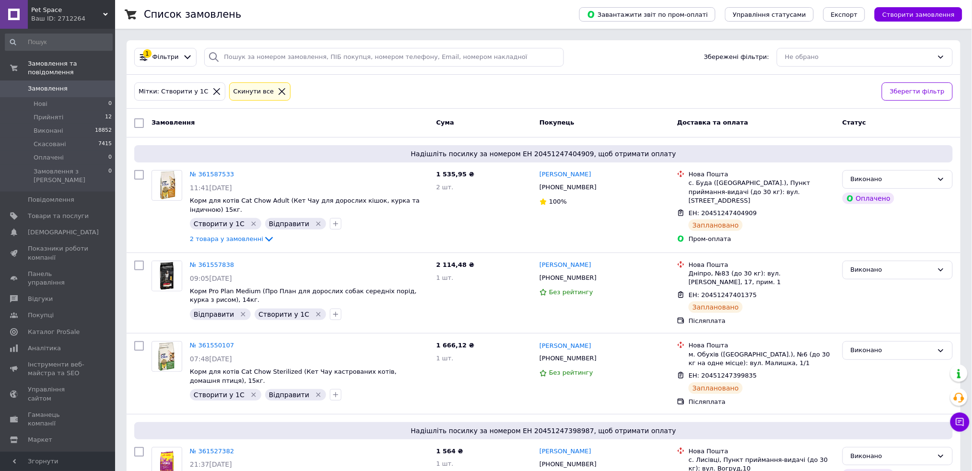
click at [278, 91] on icon at bounding box center [282, 91] width 9 height 9
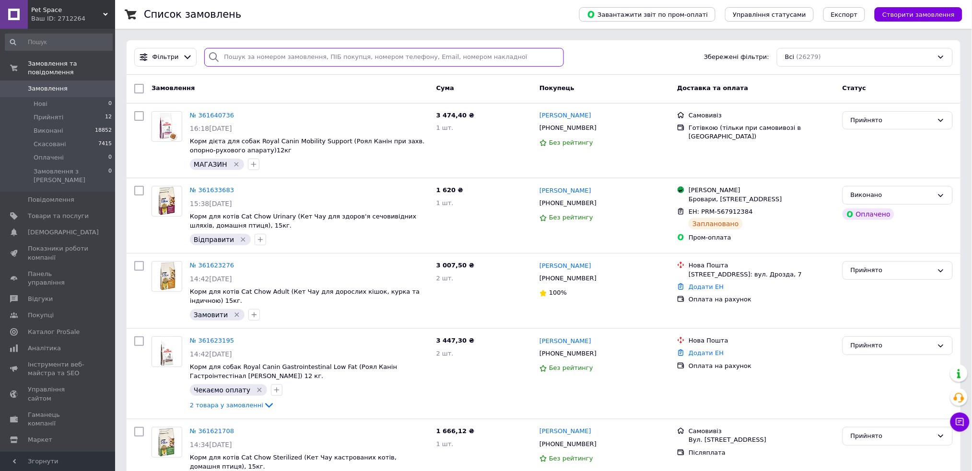
click at [254, 66] on input "search" at bounding box center [384, 57] width 360 height 19
type input "панич"
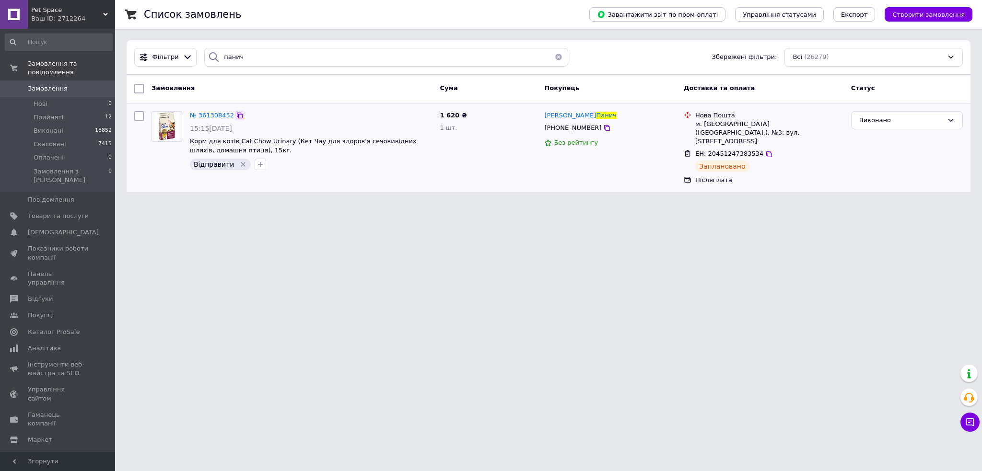
click at [236, 115] on icon at bounding box center [240, 116] width 8 height 8
click at [51, 97] on li "Нові 0" at bounding box center [58, 103] width 117 height 13
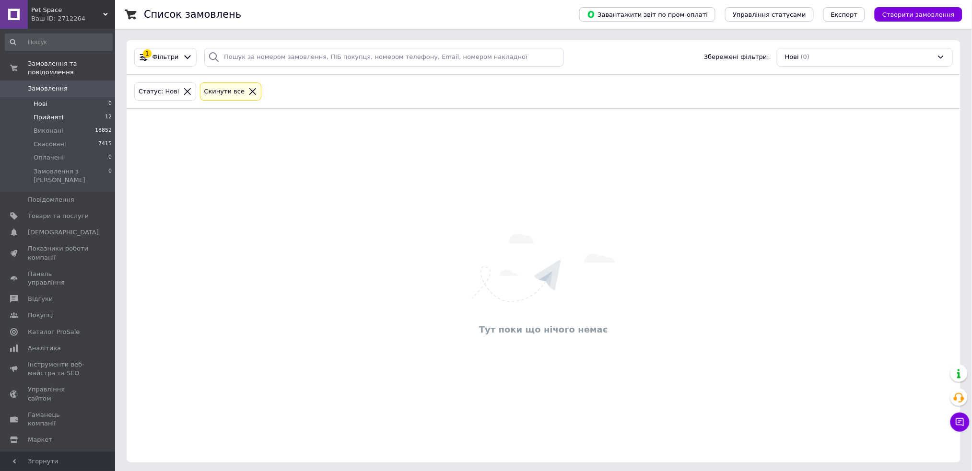
click at [59, 113] on span "Прийняті" at bounding box center [49, 117] width 30 height 9
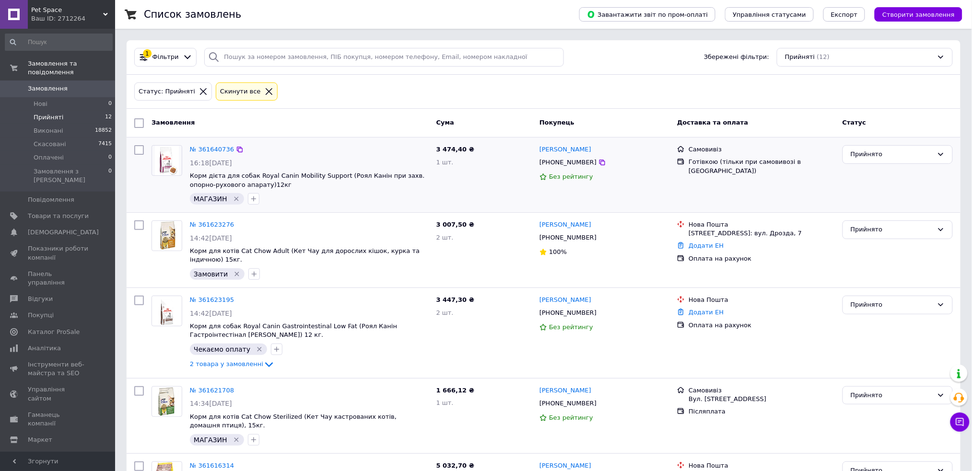
click at [488, 185] on div "3 474,40 ₴ 1 шт." at bounding box center [483, 174] width 103 height 67
click at [472, 193] on div "3 474,40 ₴ 1 шт." at bounding box center [483, 174] width 103 height 67
click at [63, 111] on li "Прийняті 12" at bounding box center [58, 117] width 117 height 13
click at [265, 88] on icon at bounding box center [269, 91] width 9 height 9
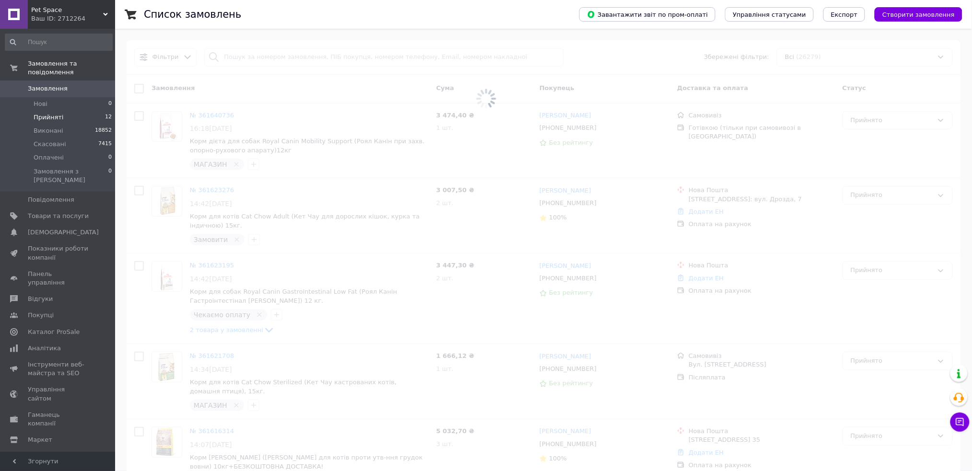
click at [246, 55] on span at bounding box center [486, 99] width 972 height 198
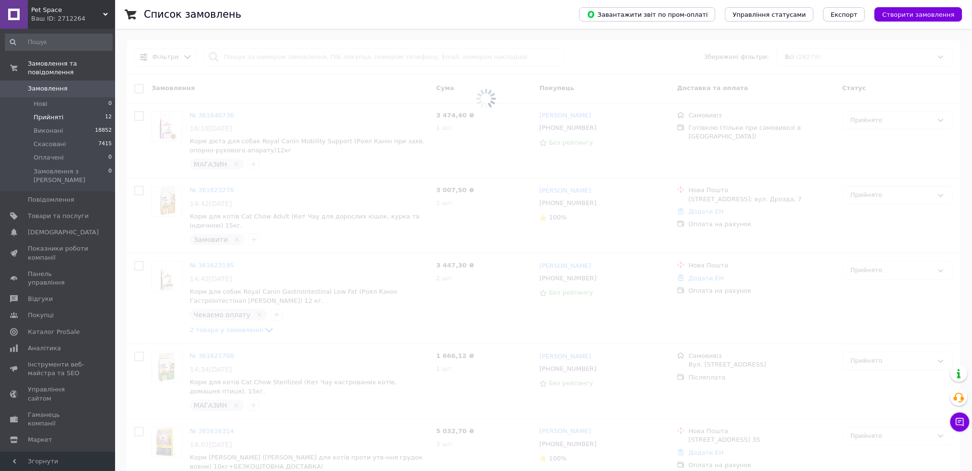
click at [241, 57] on span at bounding box center [486, 99] width 972 height 198
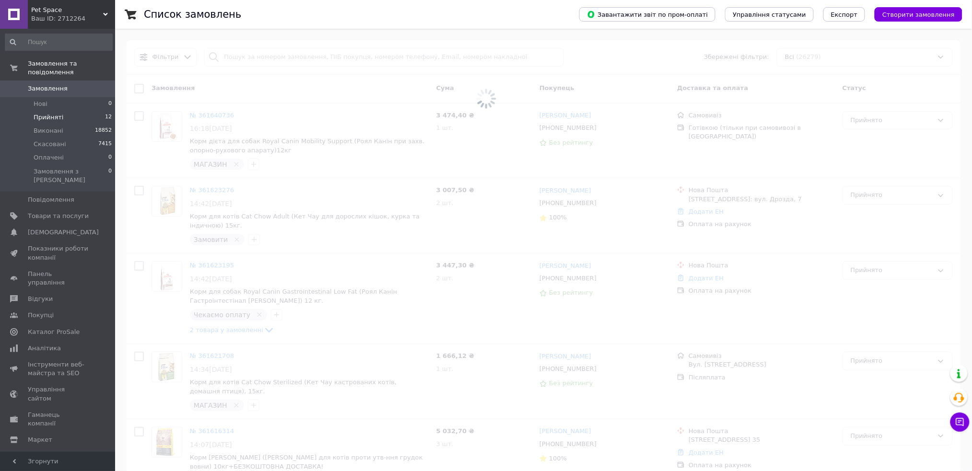
click at [238, 57] on span at bounding box center [486, 99] width 972 height 198
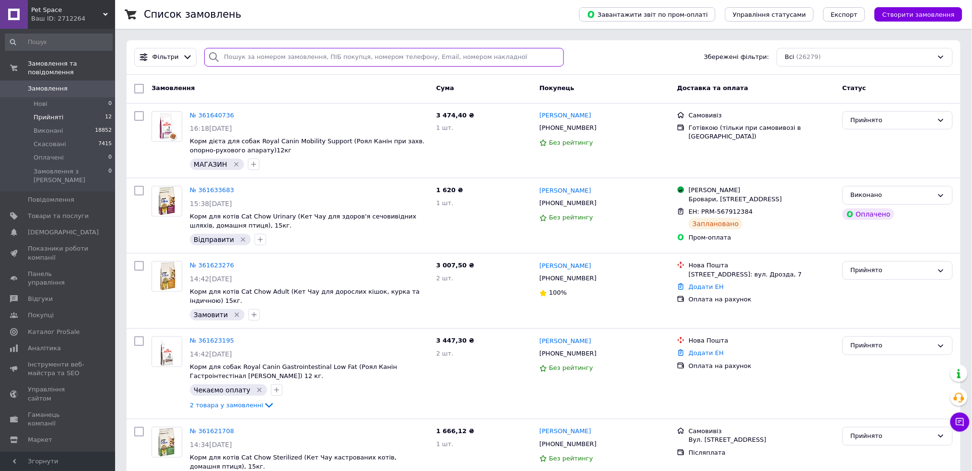
click at [239, 54] on input "search" at bounding box center [384, 57] width 360 height 19
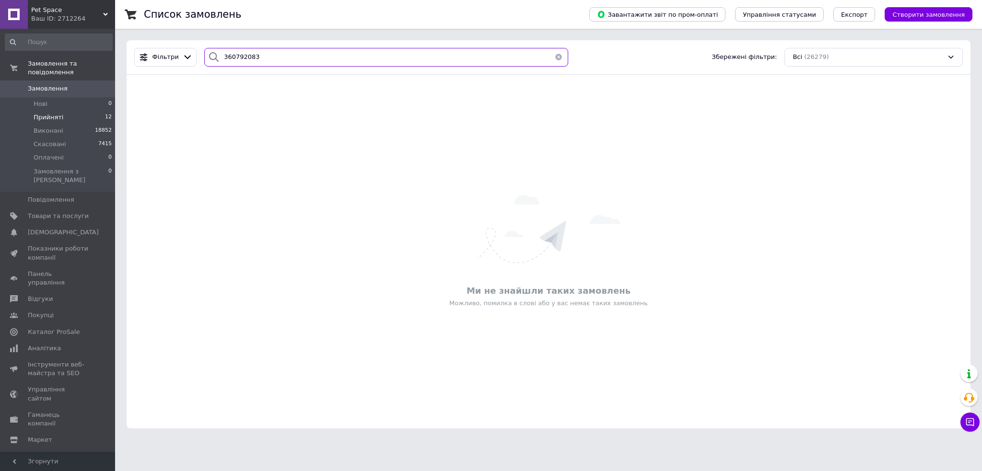
click at [273, 58] on input "360792083" at bounding box center [386, 57] width 364 height 19
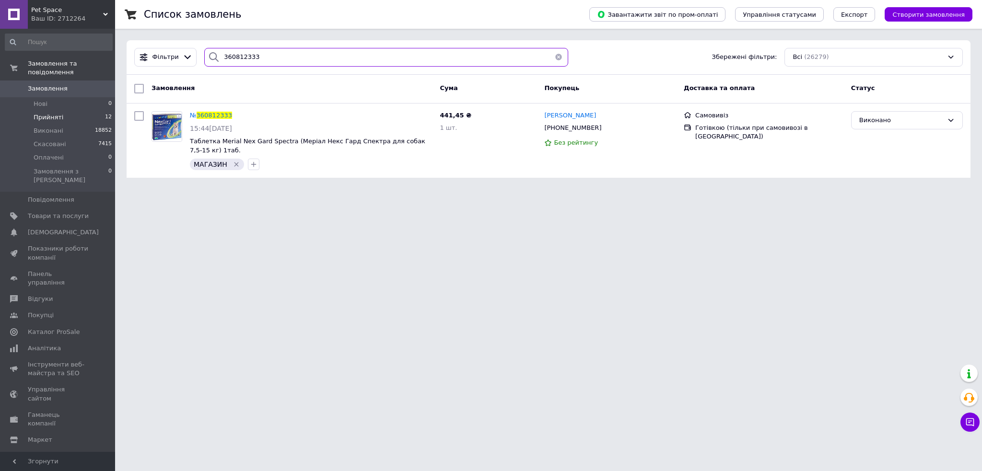
type input "360812333"
click at [89, 111] on li "Прийняті 12" at bounding box center [58, 117] width 117 height 13
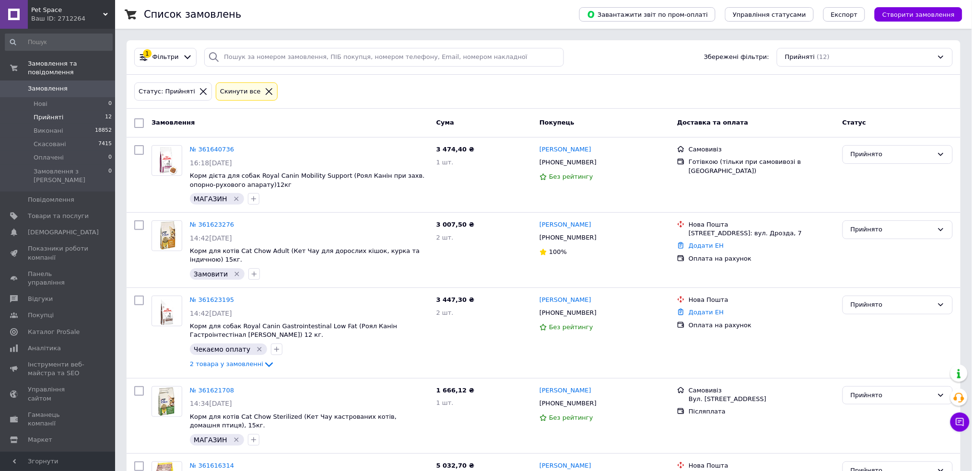
click at [96, 111] on li "Прийняті 12" at bounding box center [58, 117] width 117 height 13
click at [80, 212] on span "Товари та послуги" at bounding box center [58, 216] width 61 height 9
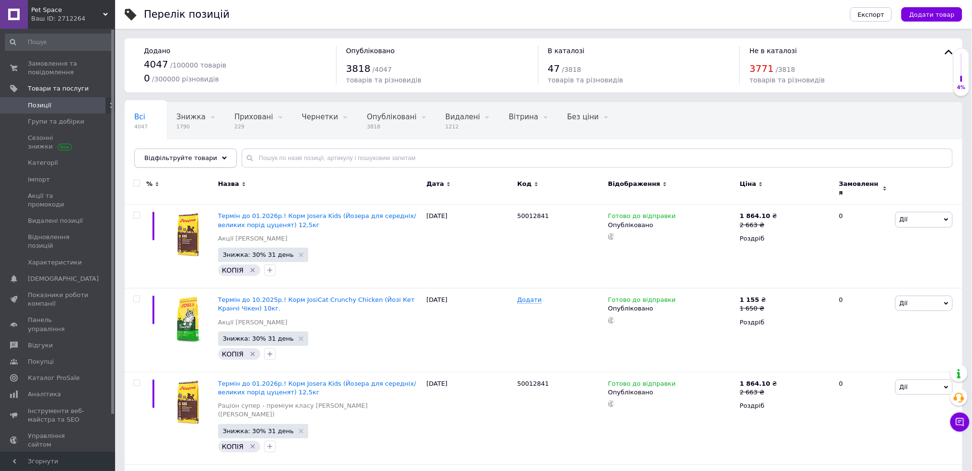
click at [198, 157] on span "Відфільтруйте товари" at bounding box center [180, 157] width 73 height 7
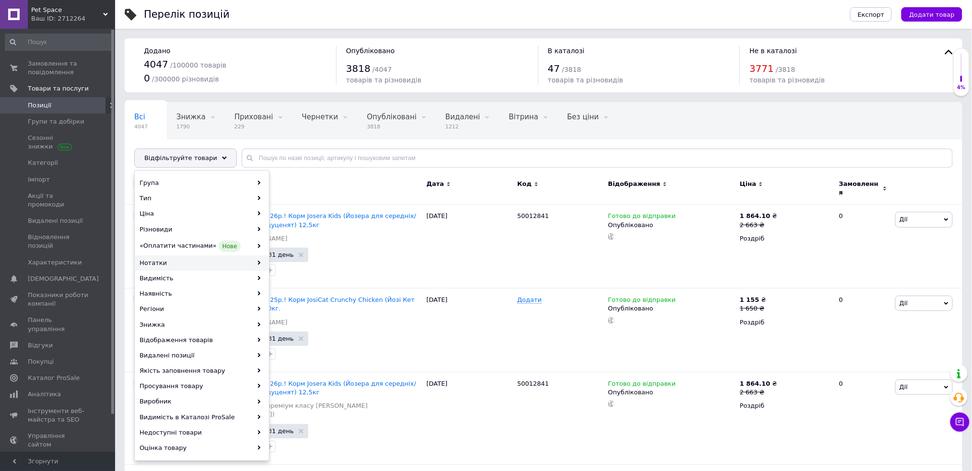
click at [170, 261] on div "Нотатки" at bounding box center [201, 263] width 133 height 15
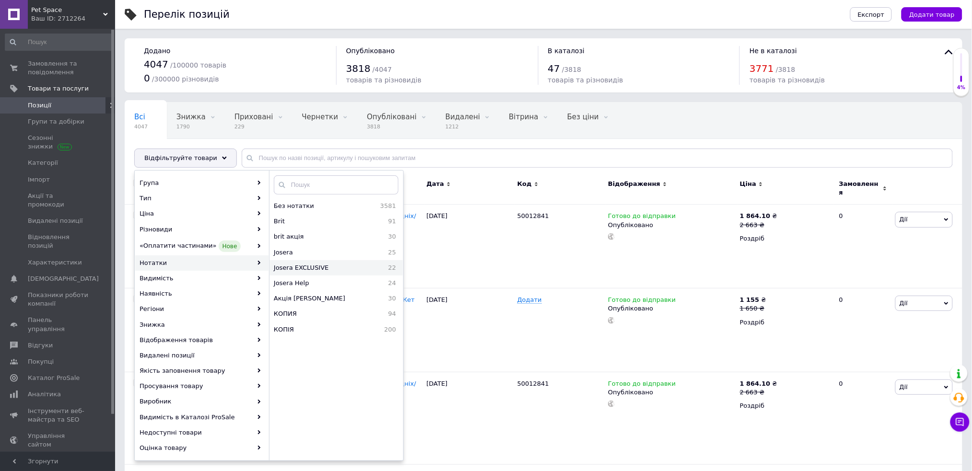
click at [317, 268] on span "Josera EXCLUSIVE" at bounding box center [323, 268] width 99 height 9
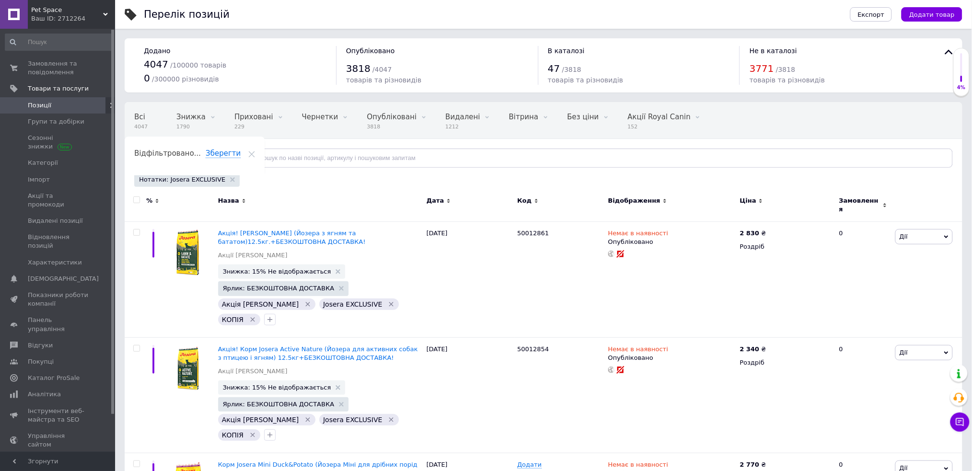
click at [129, 198] on div at bounding box center [136, 200] width 19 height 7
click at [135, 202] on div at bounding box center [136, 205] width 22 height 32
click at [137, 198] on input "checkbox" at bounding box center [136, 200] width 6 height 6
checkbox input "true"
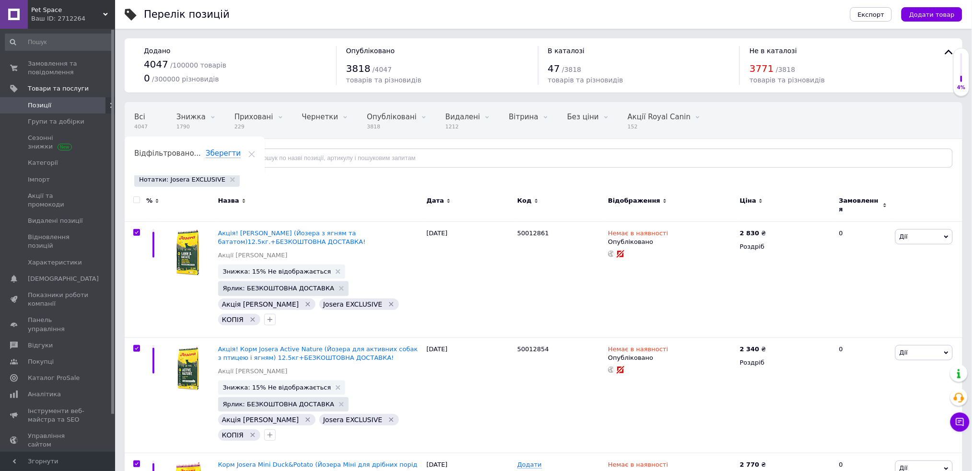
checkbox input "true"
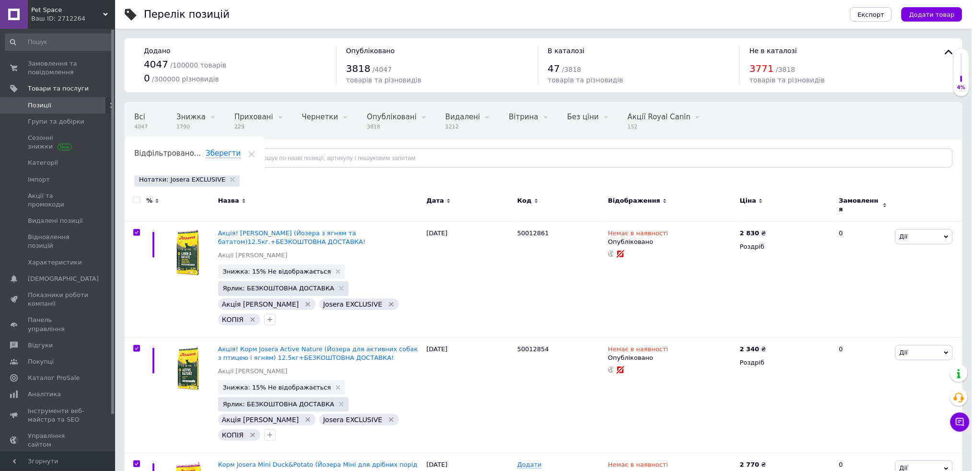
checkbox input "true"
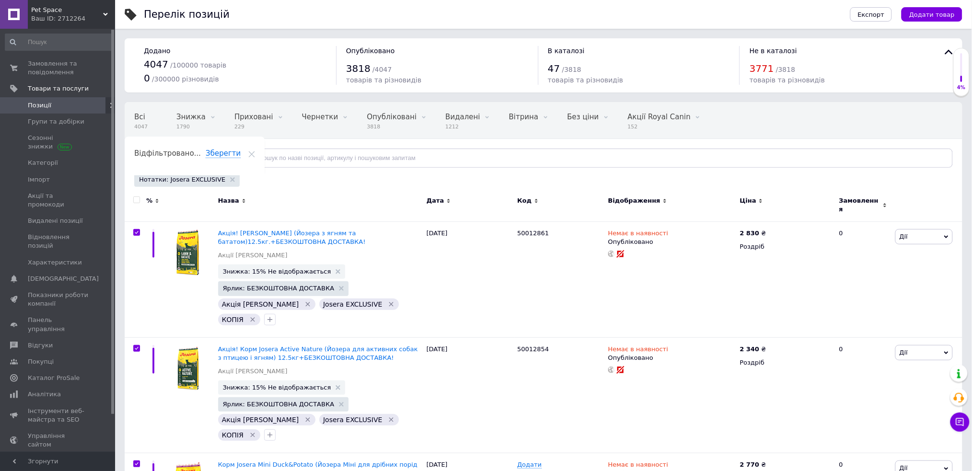
checkbox input "true"
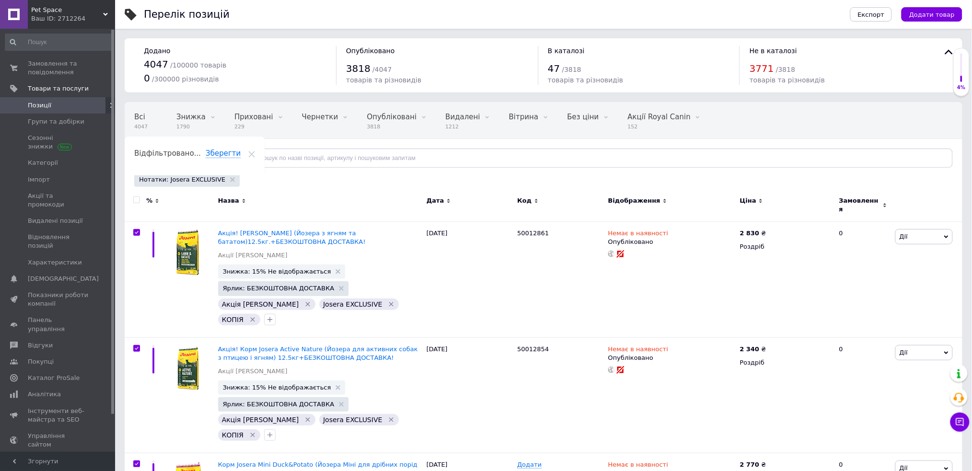
checkbox input "true"
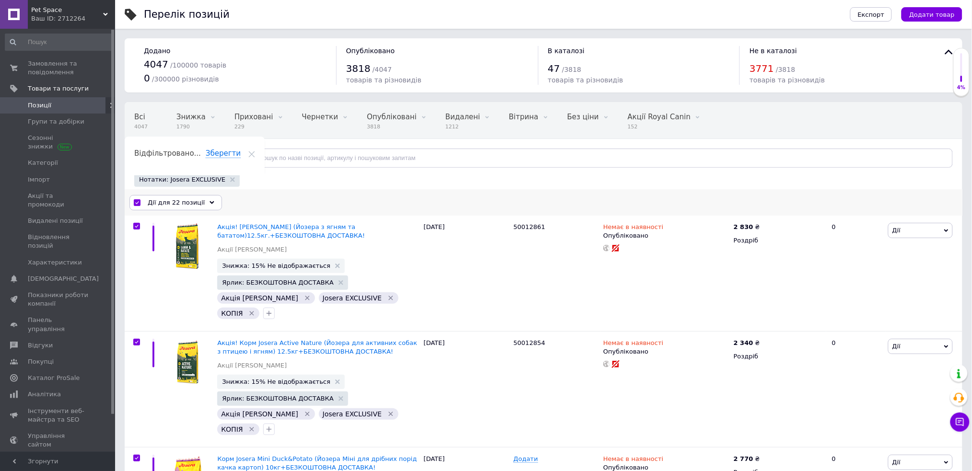
click at [155, 198] on span "Дії для 22 позиції" at bounding box center [176, 202] width 57 height 9
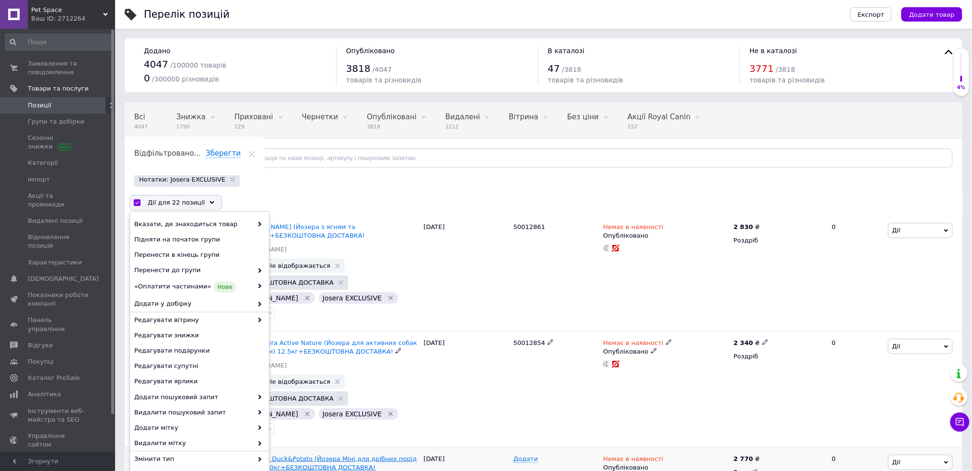
scroll to position [128, 0]
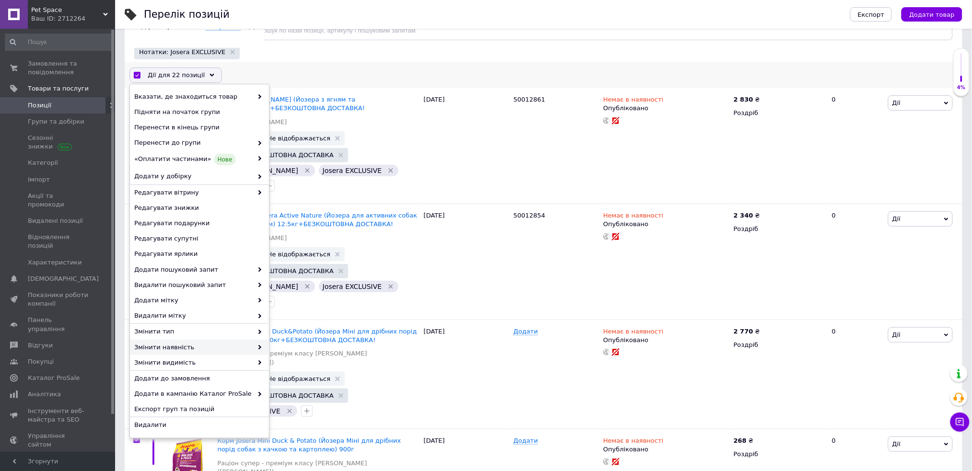
click at [261, 344] on span at bounding box center [258, 347] width 10 height 9
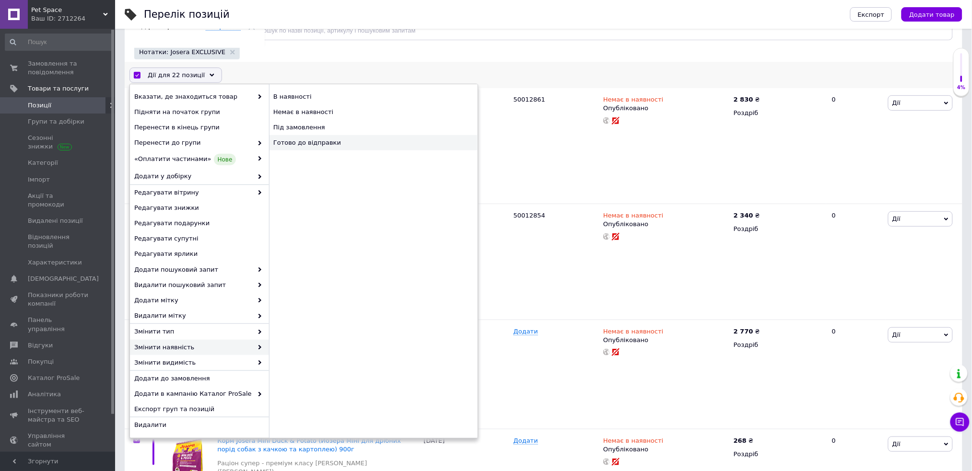
click at [312, 140] on div "Готово до відправки" at bounding box center [373, 142] width 209 height 15
checkbox input "false"
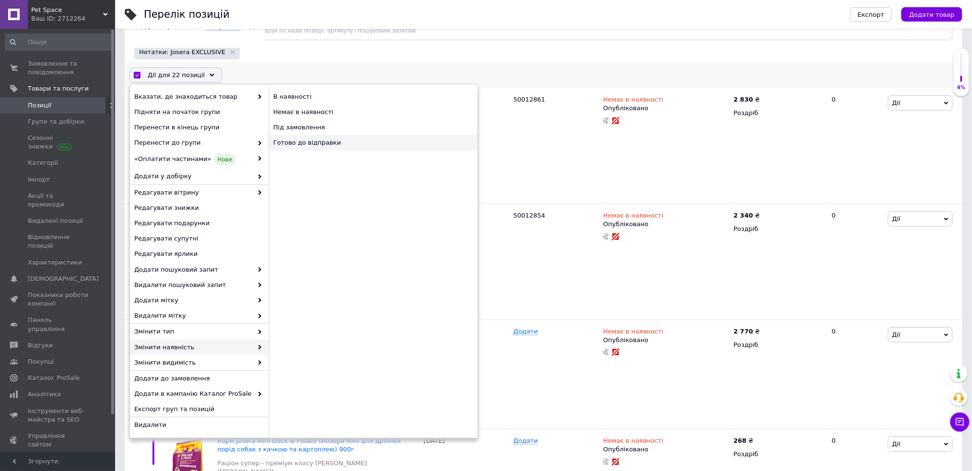
checkbox input "false"
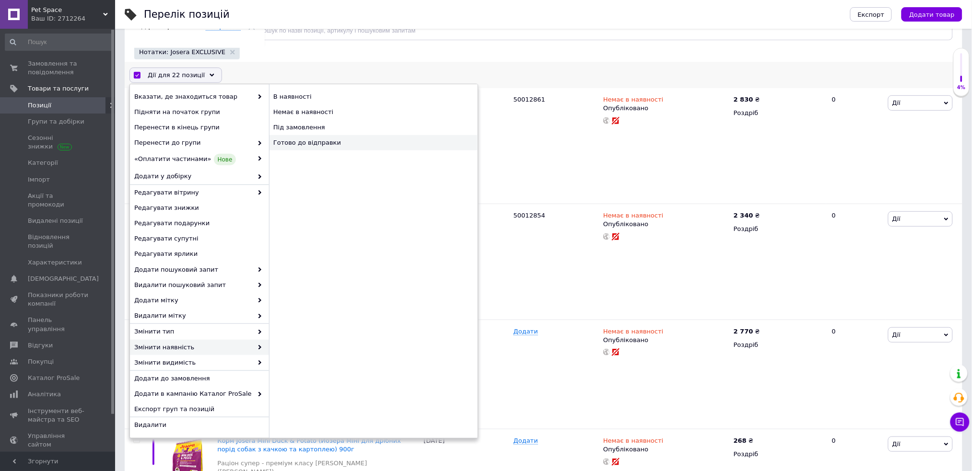
checkbox input "false"
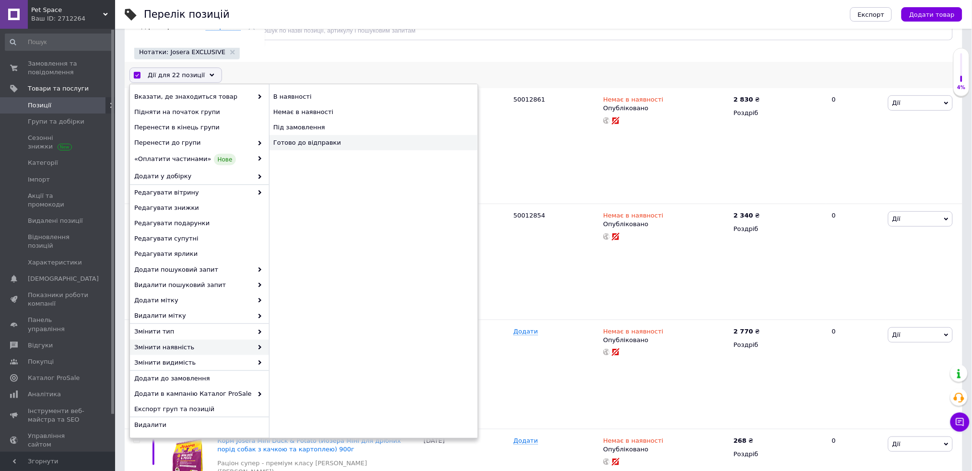
checkbox input "false"
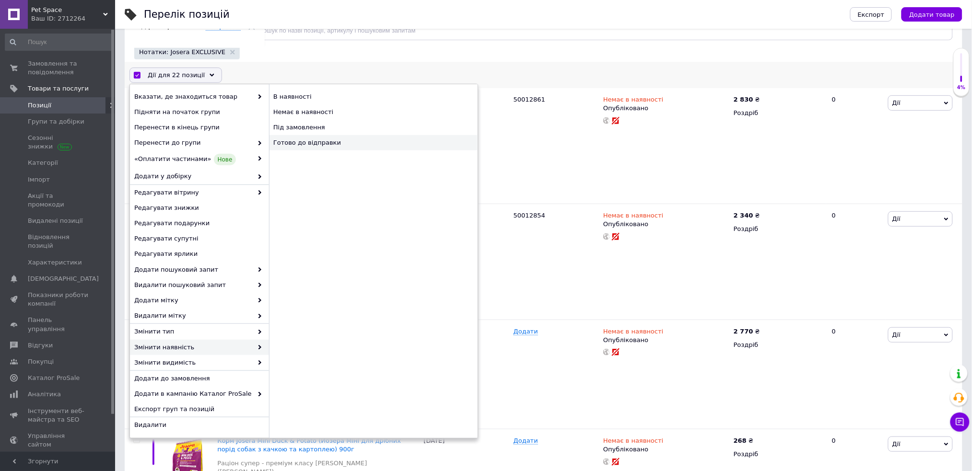
checkbox input "false"
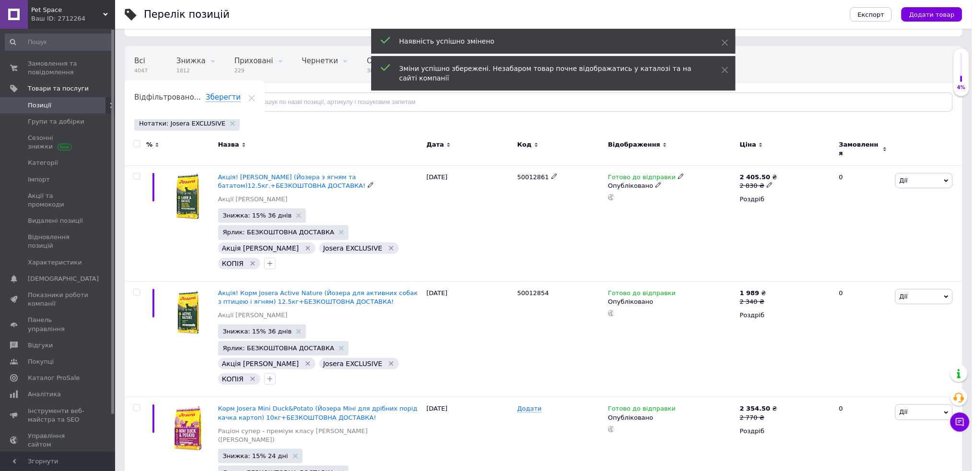
scroll to position [0, 0]
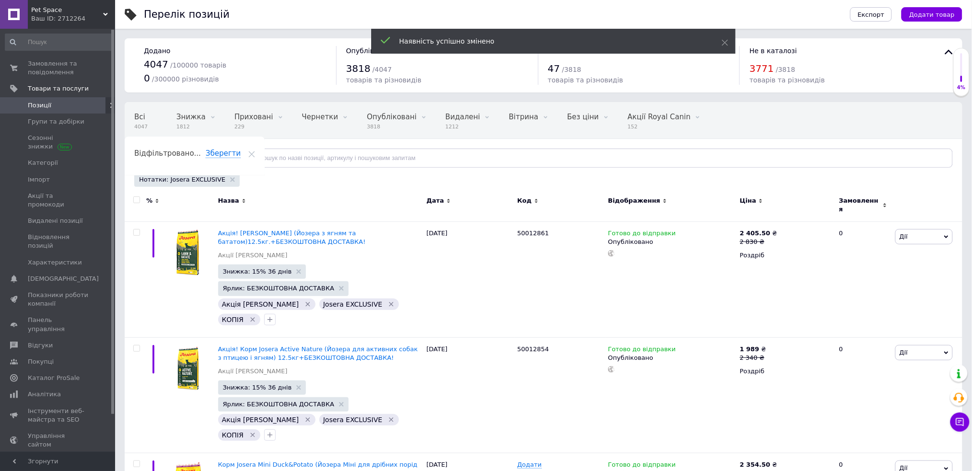
click at [255, 151] on icon at bounding box center [251, 154] width 7 height 7
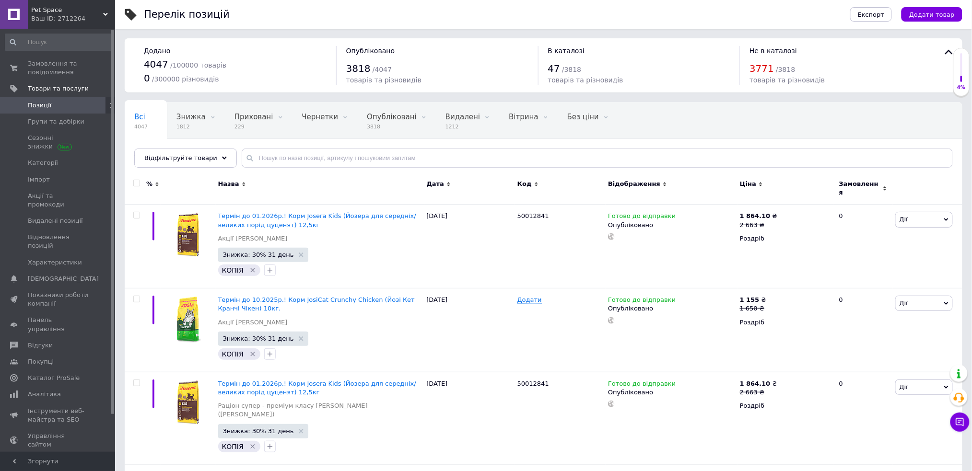
click at [195, 158] on span "Відфільтруйте товари" at bounding box center [180, 157] width 73 height 7
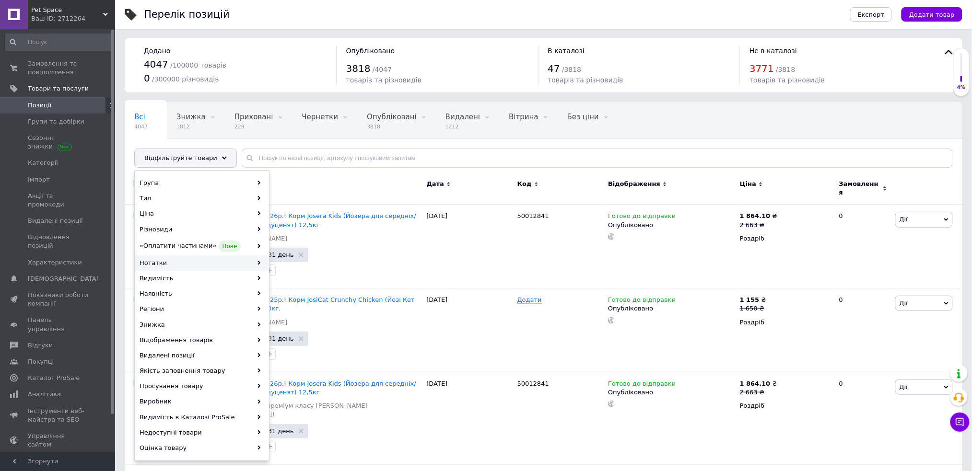
click at [184, 265] on div "Нотатки" at bounding box center [201, 263] width 133 height 15
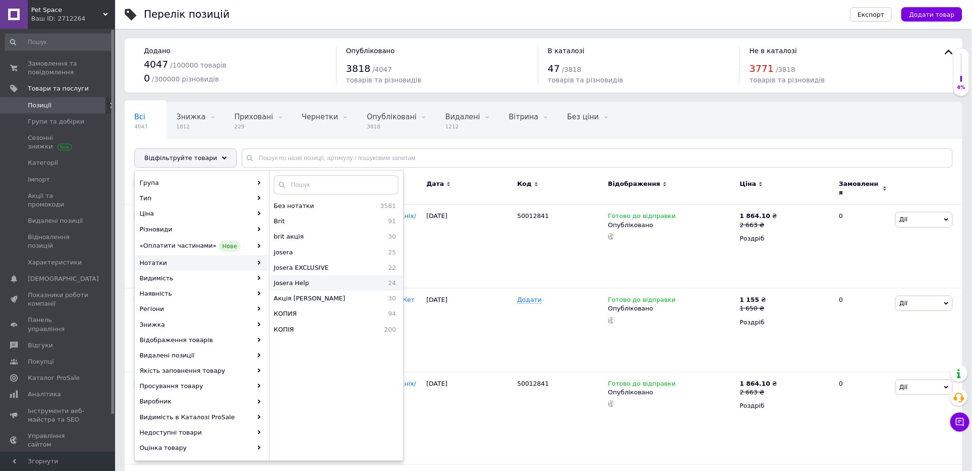
click at [315, 285] on span "Josera Help" at bounding box center [319, 283] width 90 height 9
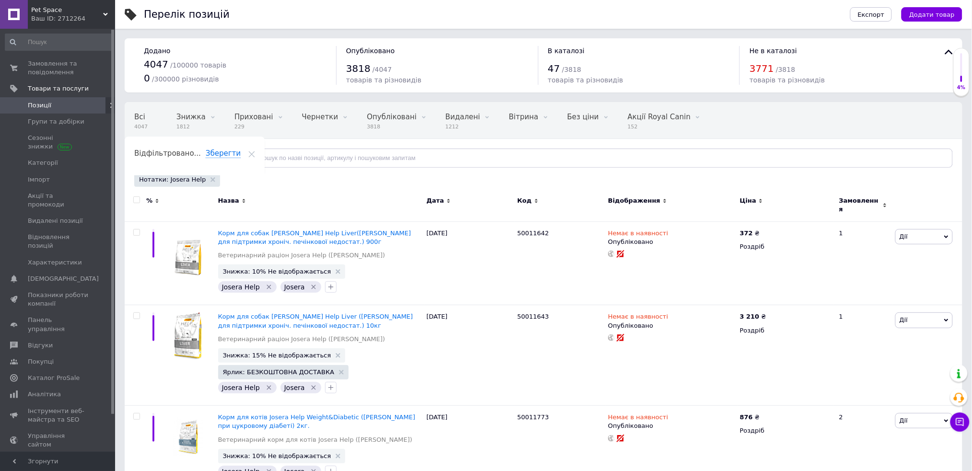
click at [139, 199] on input "checkbox" at bounding box center [136, 200] width 6 height 6
checkbox input "true"
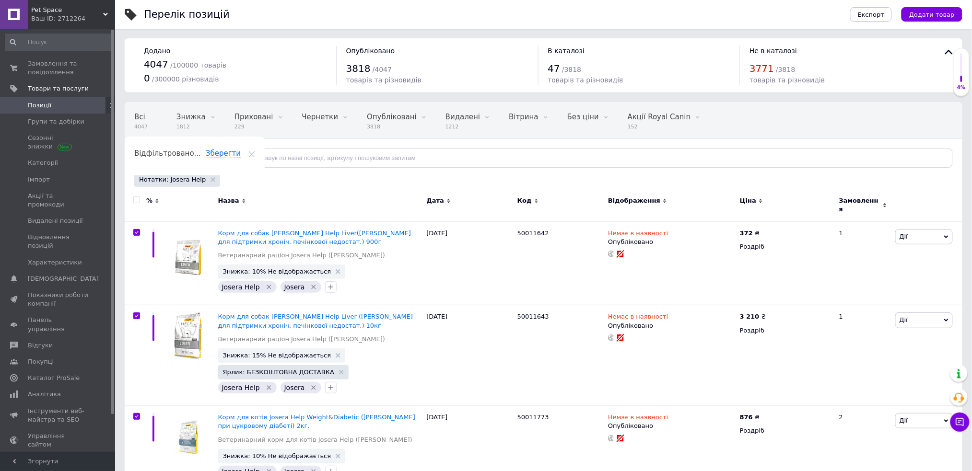
checkbox input "true"
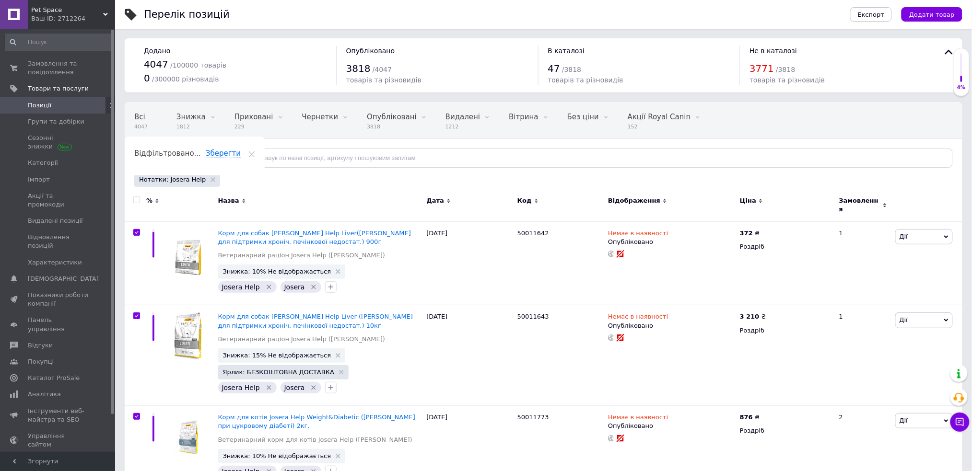
checkbox input "true"
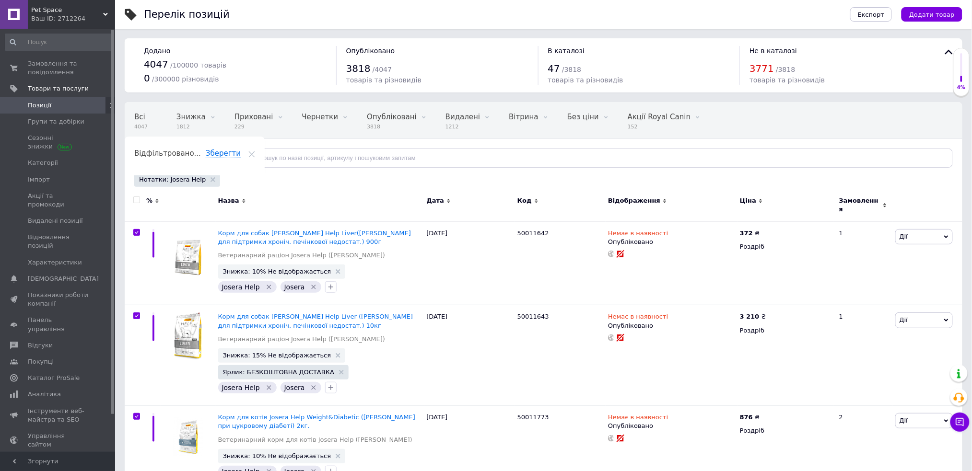
checkbox input "true"
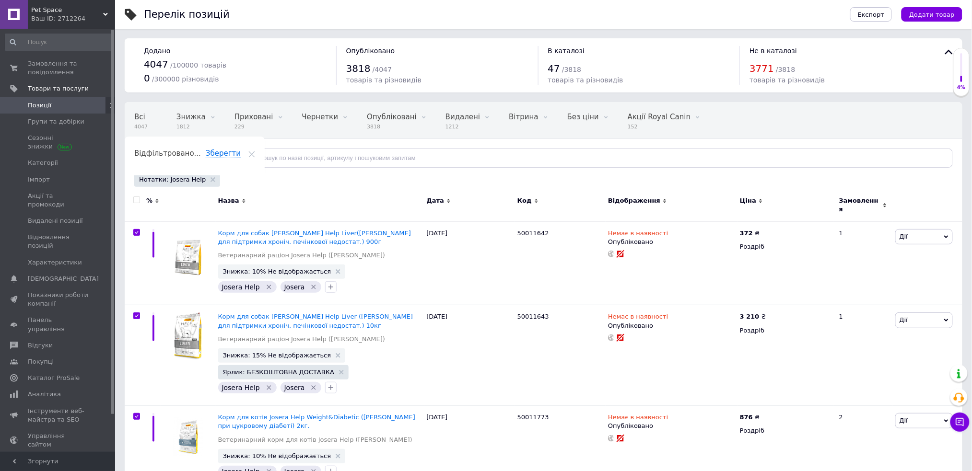
checkbox input "true"
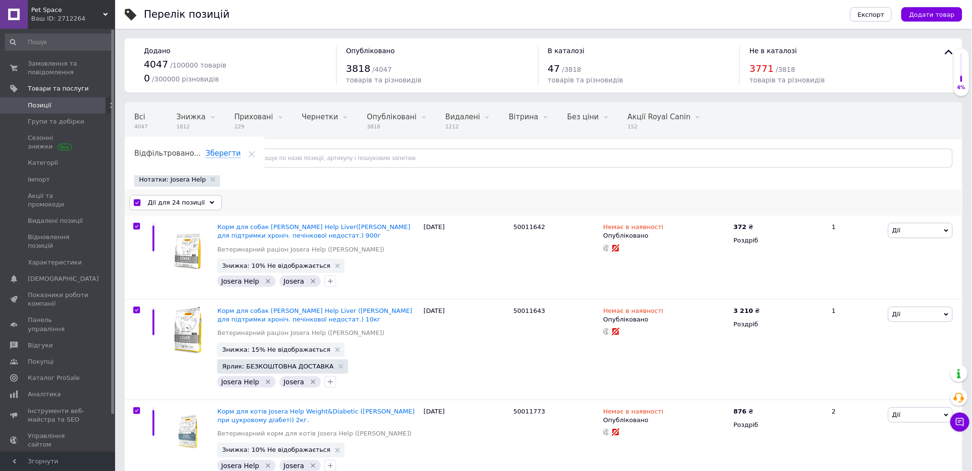
click at [161, 199] on span "Дії для 24 позиції" at bounding box center [176, 202] width 57 height 9
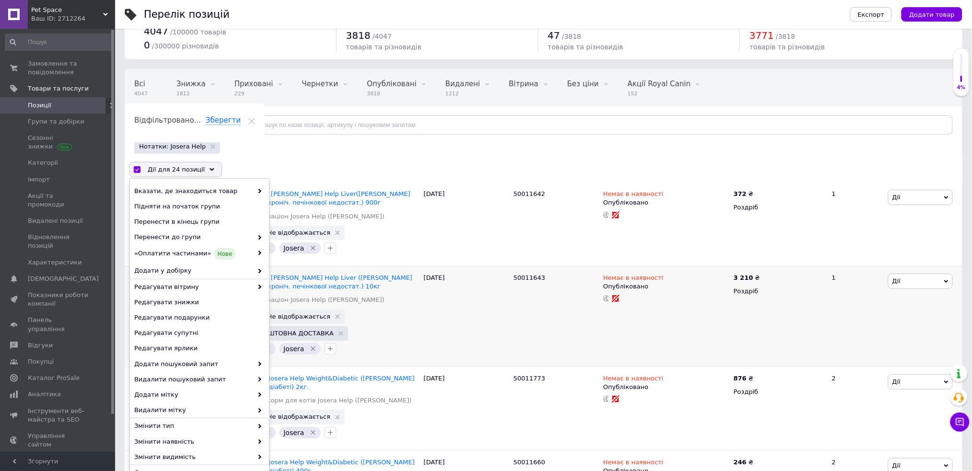
scroll to position [64, 0]
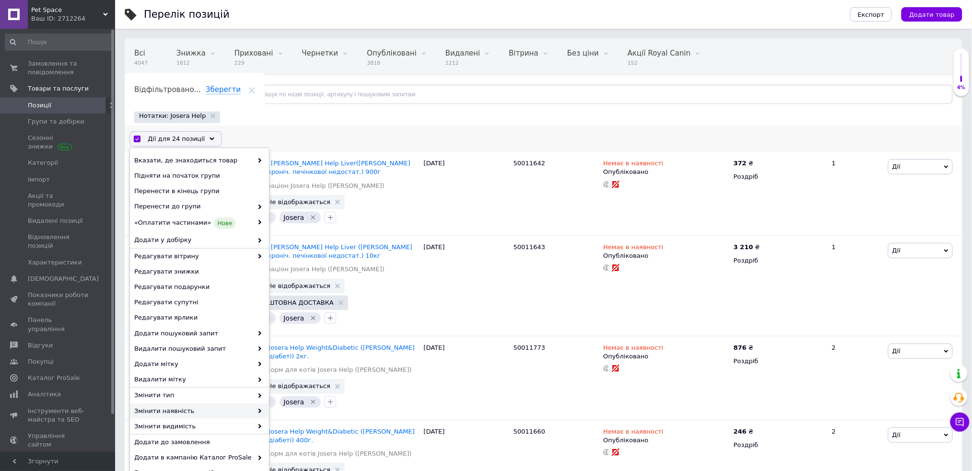
click at [257, 413] on icon at bounding box center [259, 411] width 5 height 5
click at [259, 408] on span at bounding box center [258, 411] width 10 height 9
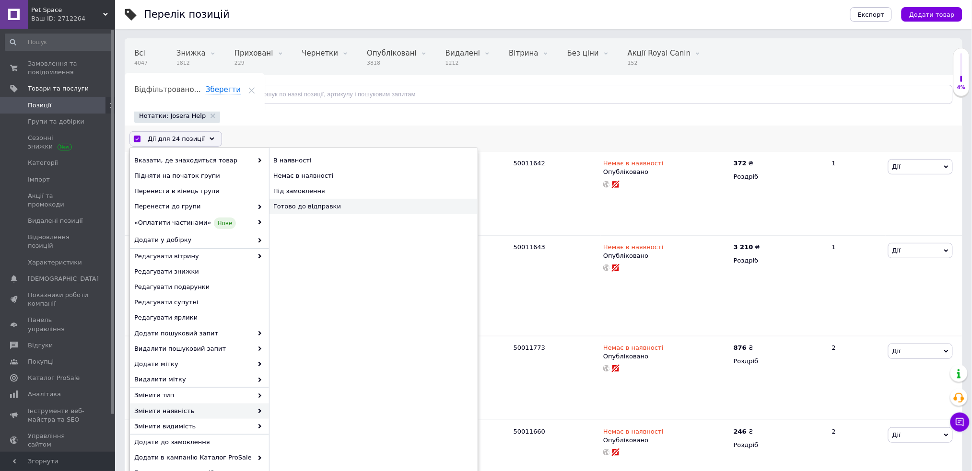
click at [324, 204] on div "Готово до відправки" at bounding box center [373, 206] width 209 height 15
checkbox input "false"
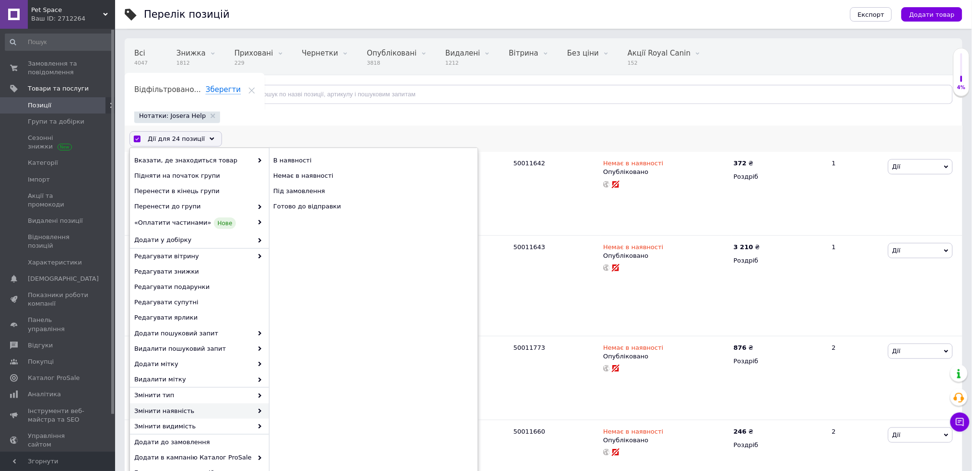
checkbox input "false"
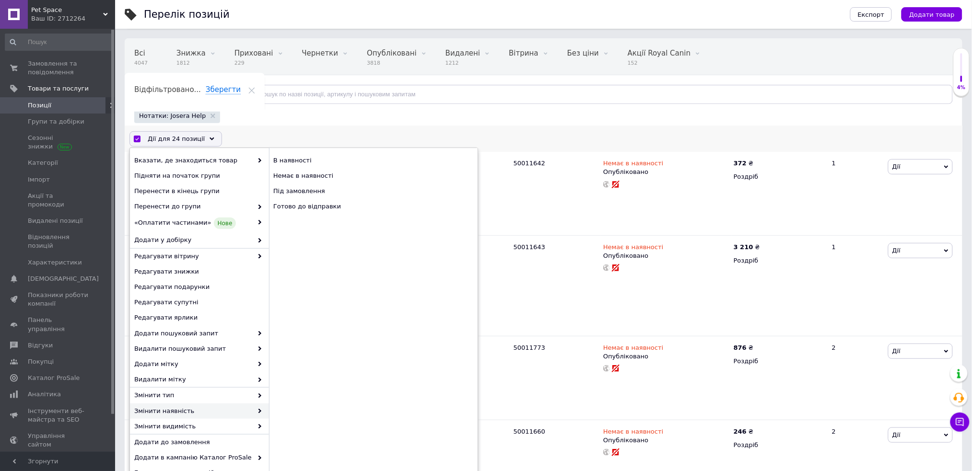
checkbox input "false"
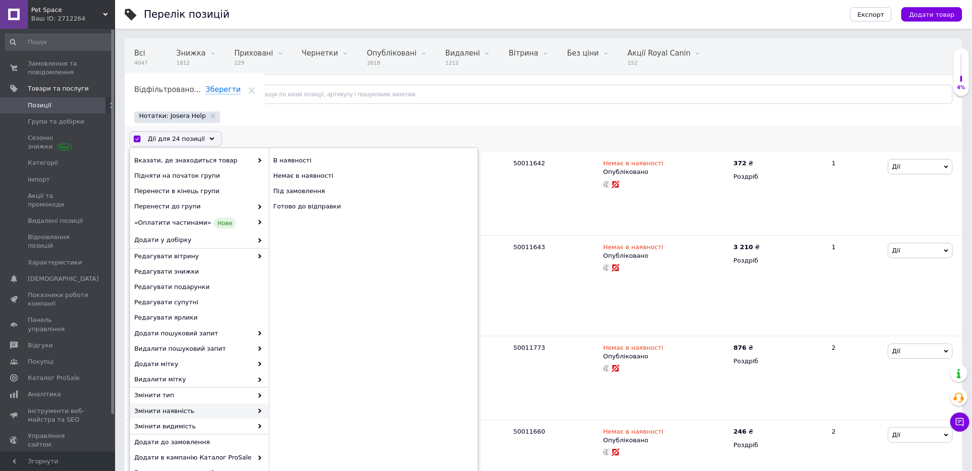
checkbox input "false"
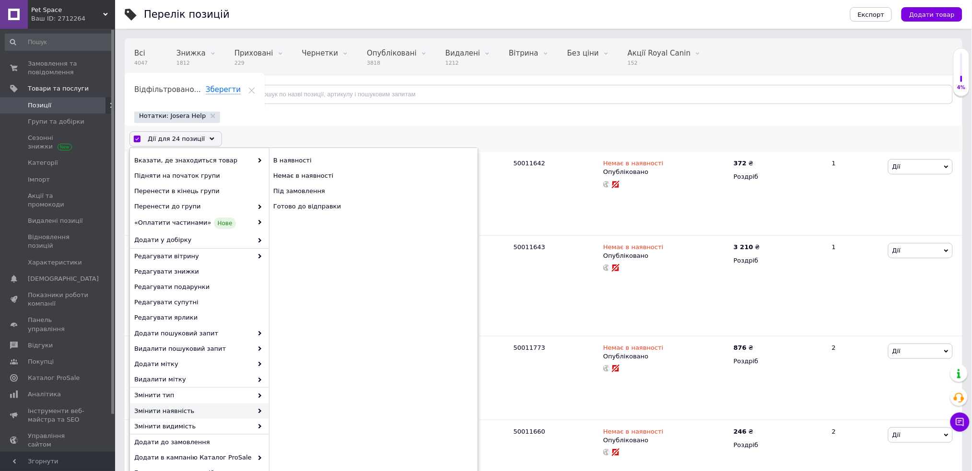
checkbox input "false"
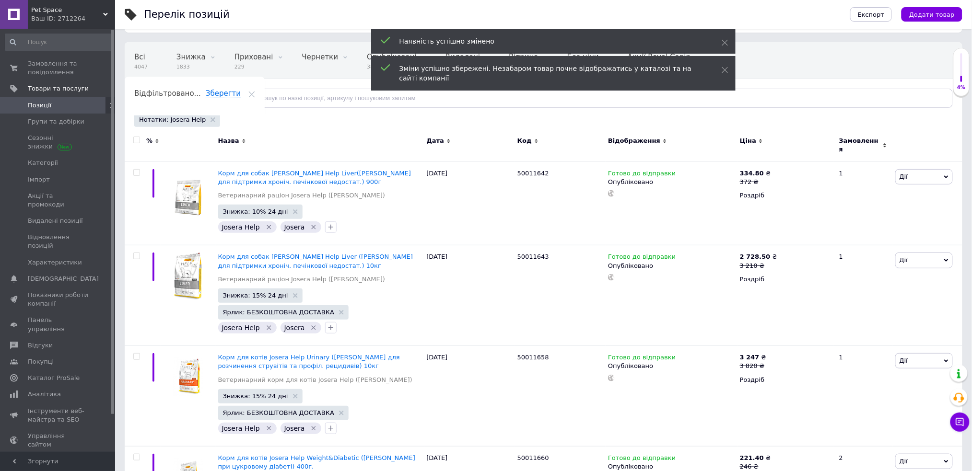
scroll to position [0, 0]
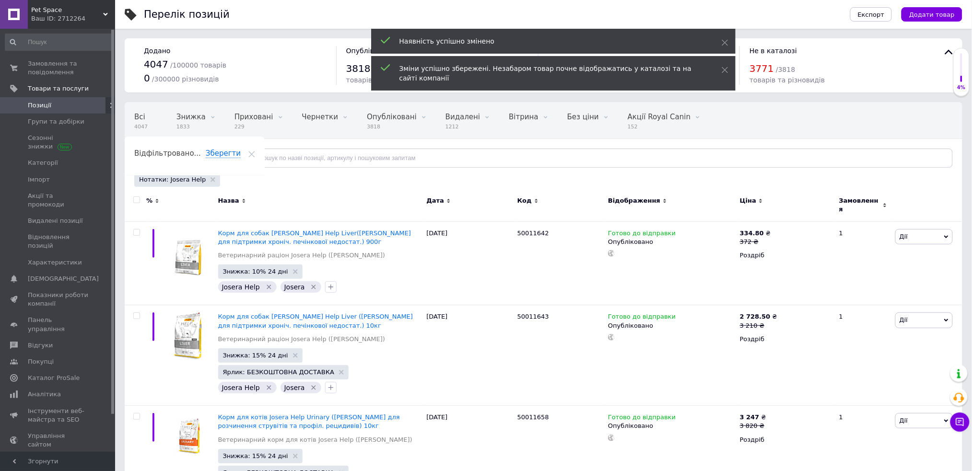
click at [265, 139] on div "Відфільтровано... Зберегти" at bounding box center [195, 157] width 140 height 36
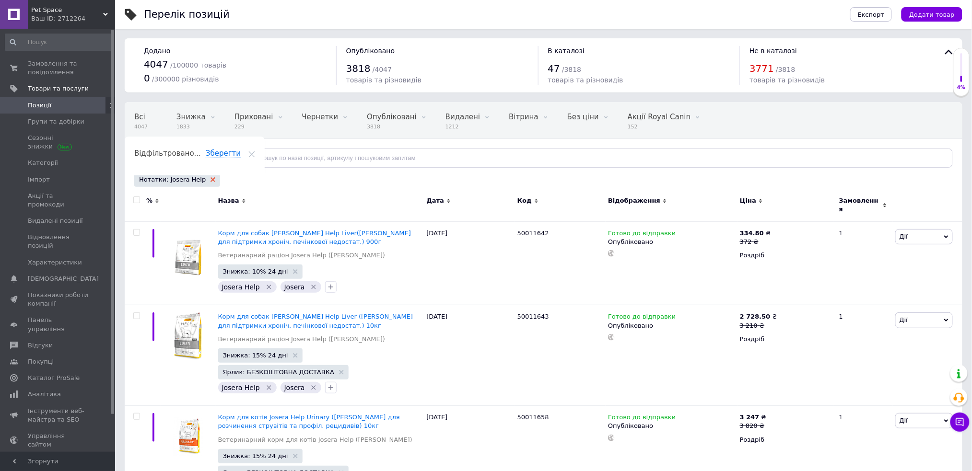
click at [210, 179] on use at bounding box center [212, 179] width 5 height 5
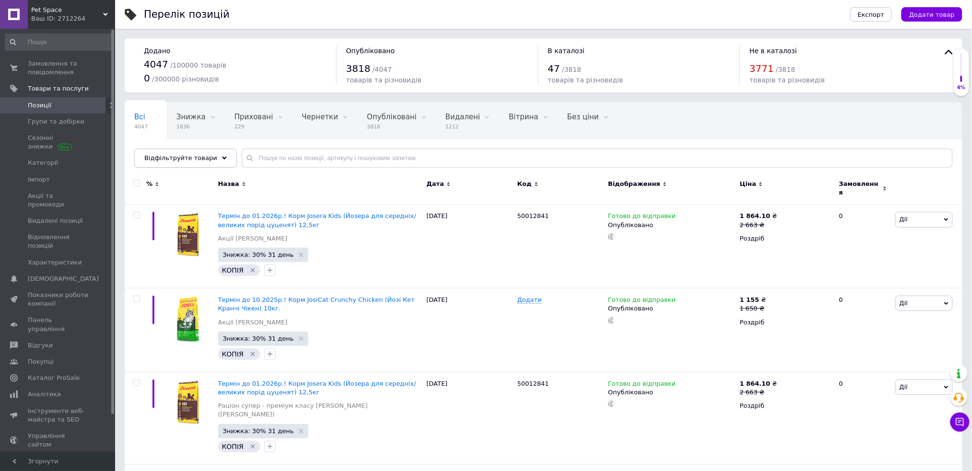
click at [187, 158] on span "Відфільтруйте товари" at bounding box center [180, 157] width 73 height 7
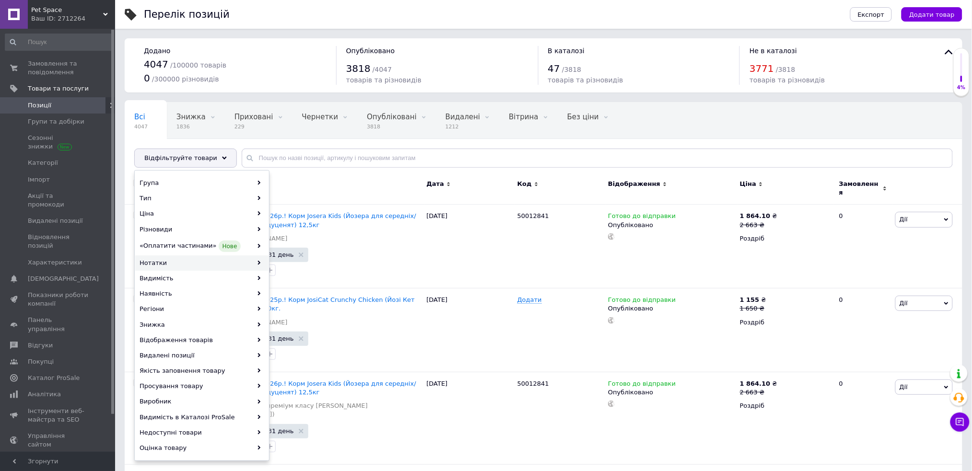
click at [203, 256] on div "Нотатки" at bounding box center [201, 263] width 133 height 15
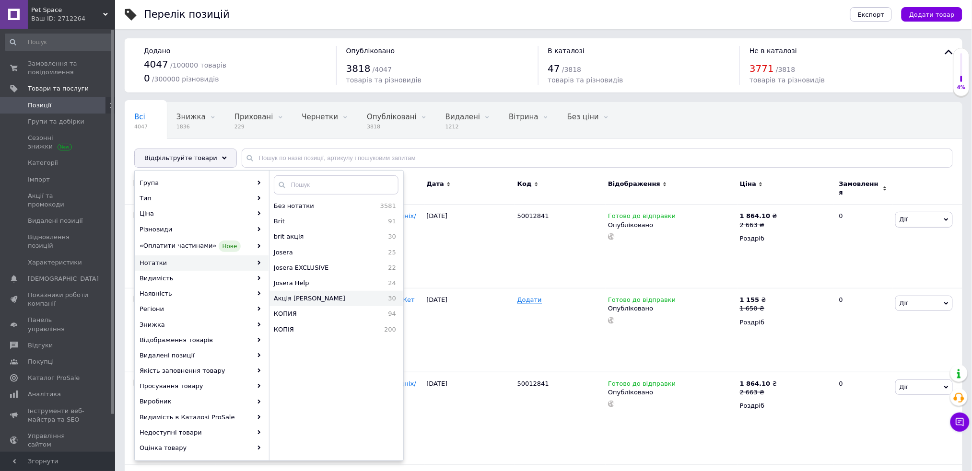
click at [318, 297] on span "Акція [PERSON_NAME]" at bounding box center [326, 298] width 104 height 9
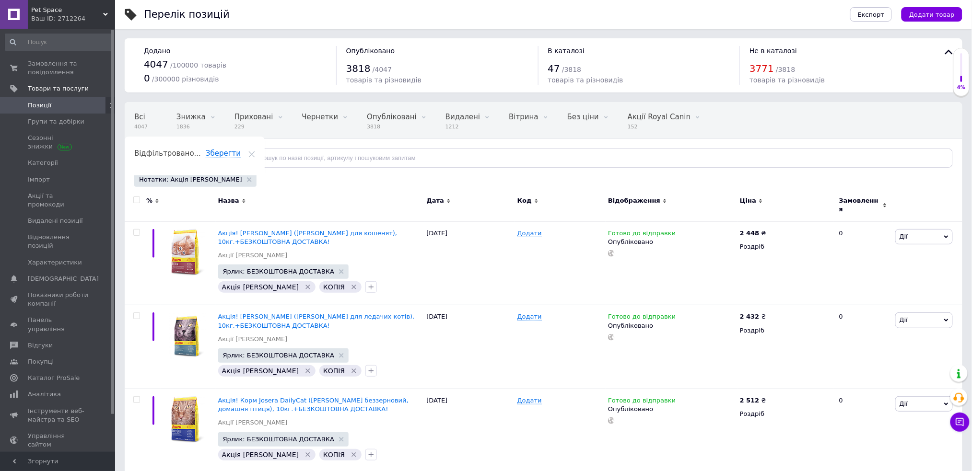
click at [188, 155] on span "Відфільтруйте товари" at bounding box center [180, 157] width 73 height 7
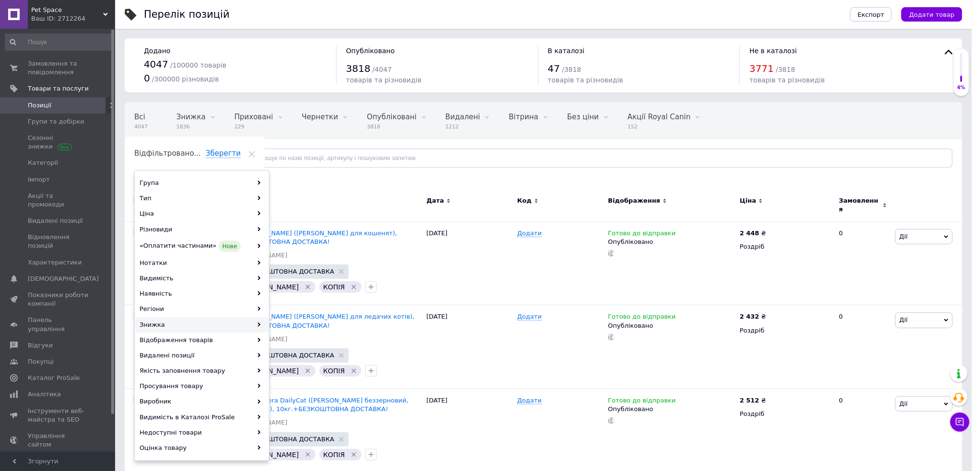
click at [226, 321] on div "Знижка" at bounding box center [201, 324] width 133 height 15
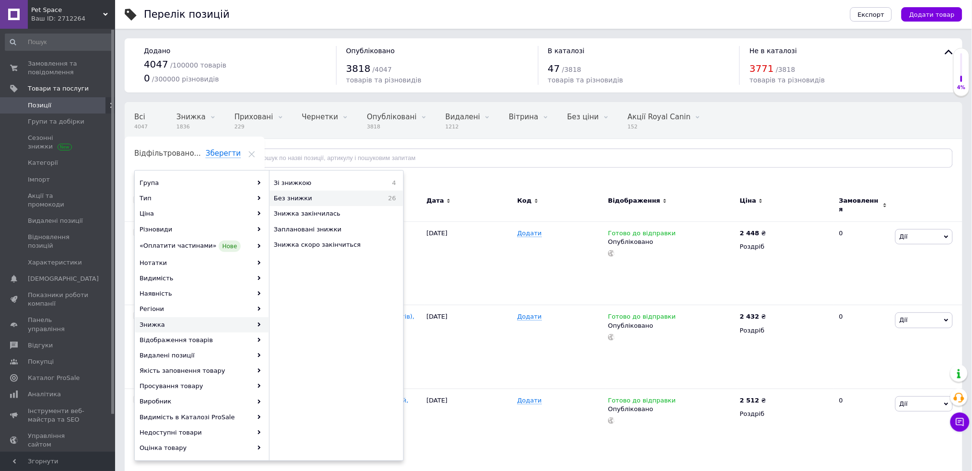
click at [305, 200] on span "Без знижки" at bounding box center [320, 198] width 92 height 9
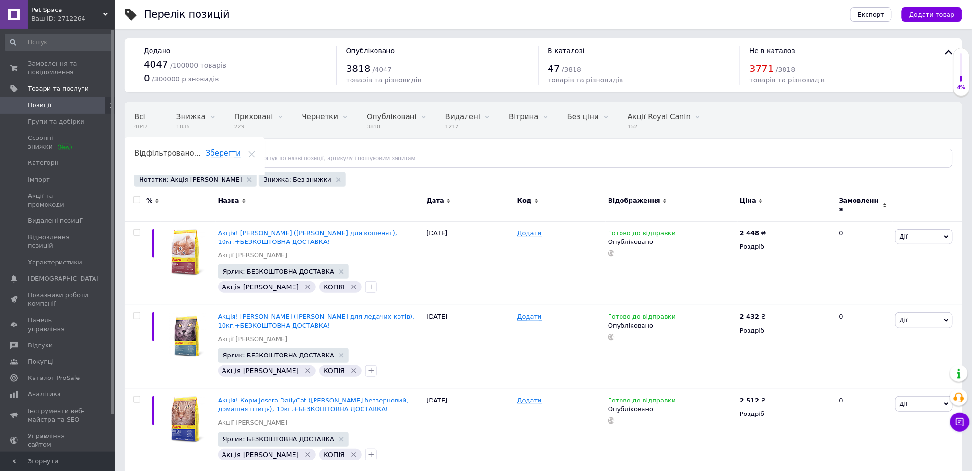
click at [133, 198] on input "checkbox" at bounding box center [136, 200] width 6 height 6
checkbox input "true"
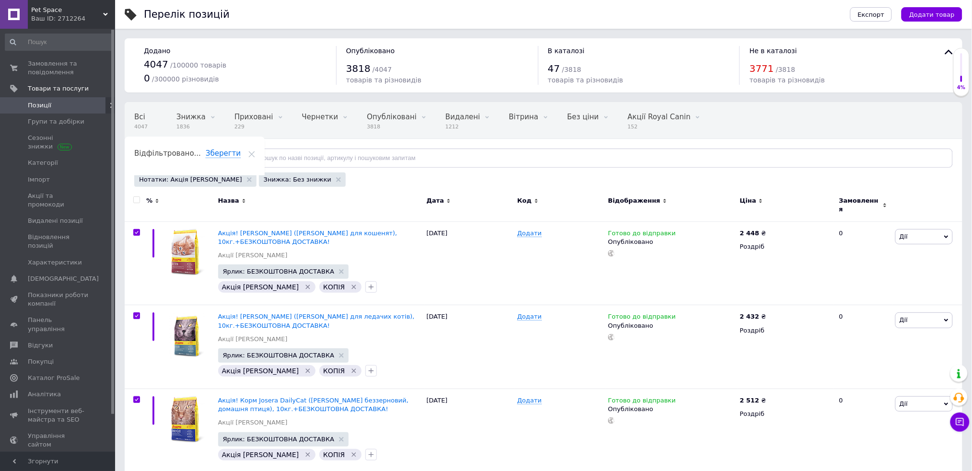
checkbox input "true"
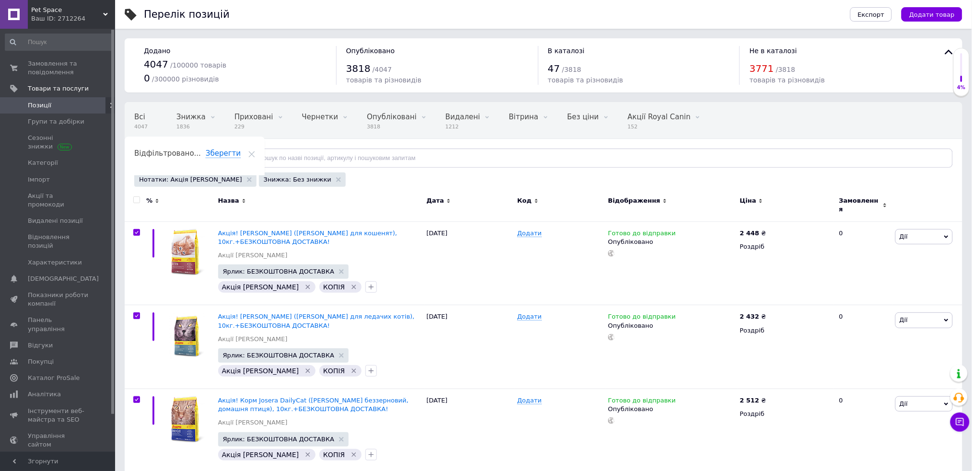
checkbox input "true"
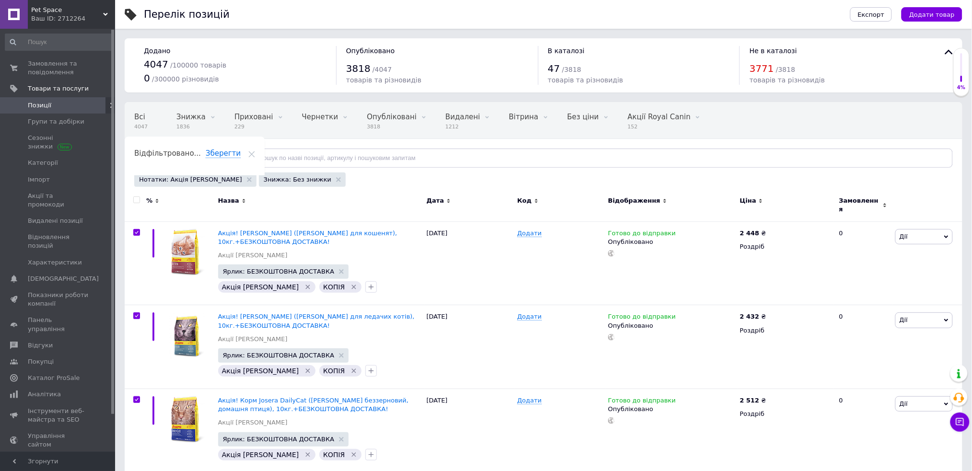
checkbox input "true"
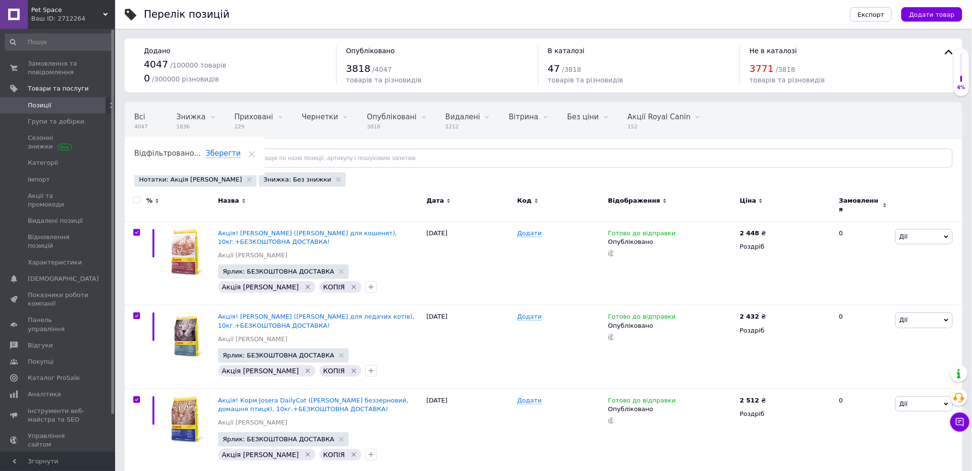
checkbox input "true"
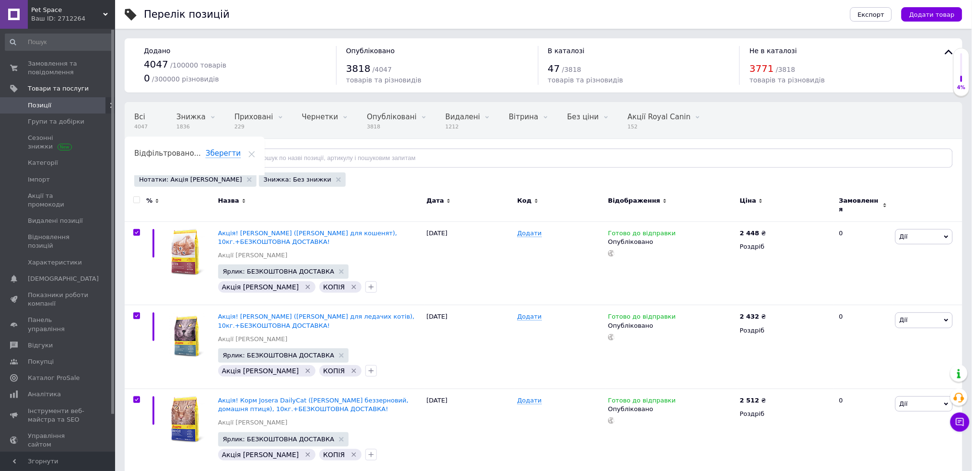
checkbox input "true"
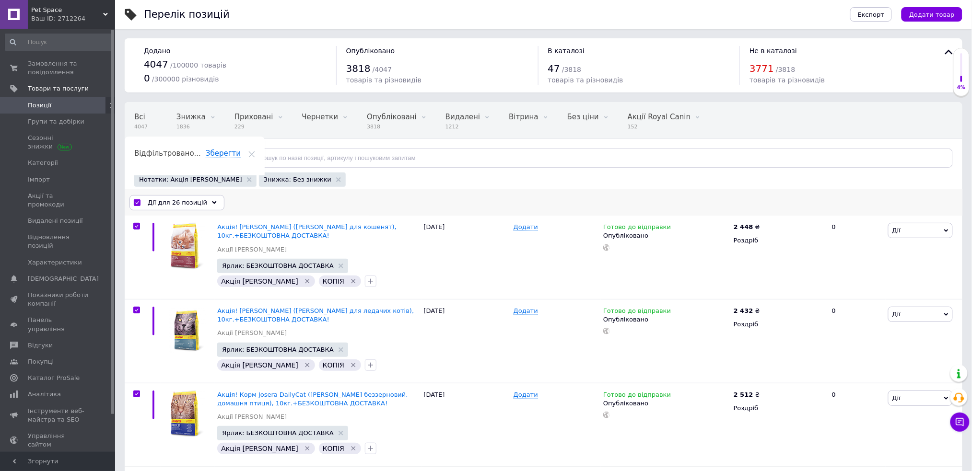
drag, startPoint x: 180, startPoint y: 201, endPoint x: 198, endPoint y: 213, distance: 21.1
click at [181, 201] on span "Дії для 26 позицій" at bounding box center [177, 202] width 59 height 9
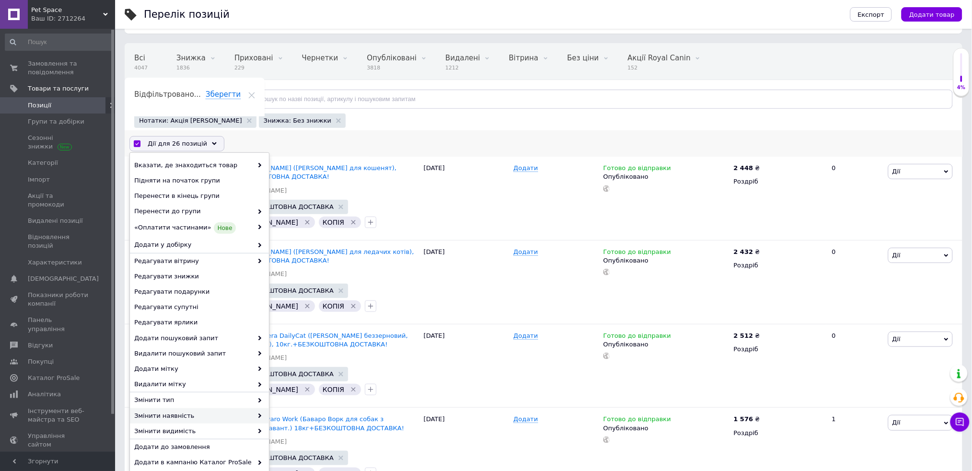
scroll to position [128, 0]
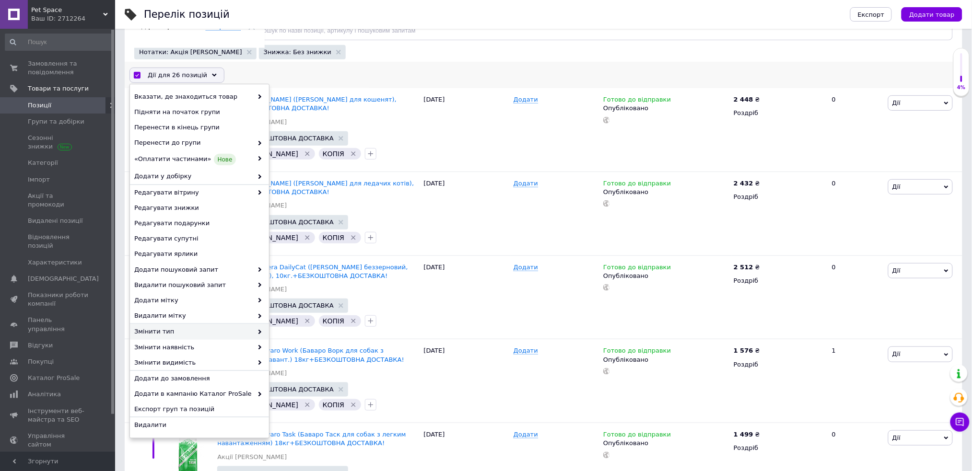
click at [247, 334] on span "Змінити тип" at bounding box center [193, 331] width 118 height 9
click at [248, 348] on span "Змінити наявність" at bounding box center [193, 347] width 118 height 9
click at [250, 346] on span "Змінити наявність" at bounding box center [193, 347] width 118 height 9
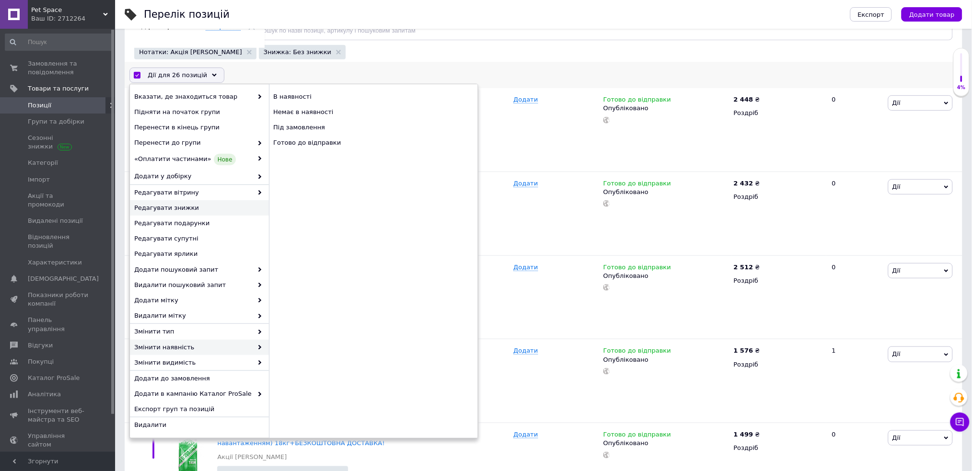
click at [215, 206] on span "Редагувати знижки" at bounding box center [198, 208] width 128 height 9
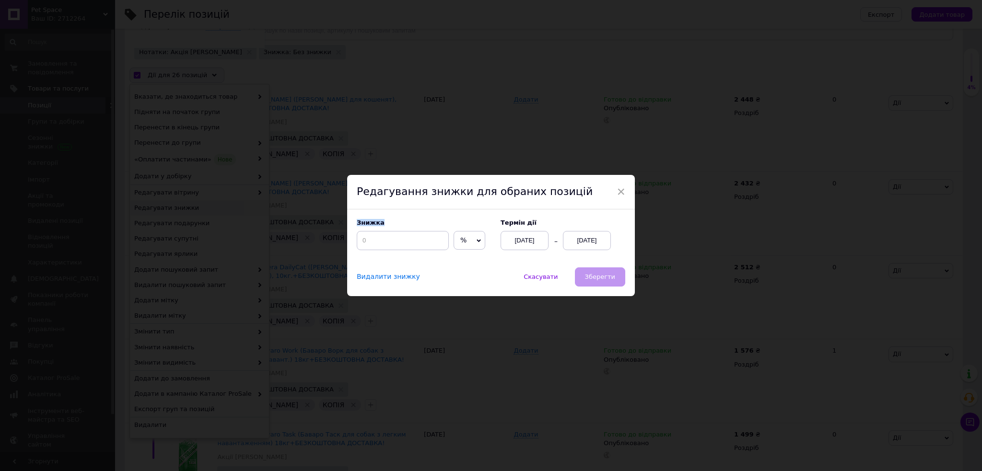
drag, startPoint x: 355, startPoint y: 234, endPoint x: 375, endPoint y: 243, distance: 21.9
click at [369, 239] on div "Знижка % ₴ Термін дії [DATE] [DATE]" at bounding box center [491, 239] width 288 height 58
click at [376, 244] on input at bounding box center [403, 240] width 92 height 19
type input "15"
click at [571, 243] on div "[DATE]" at bounding box center [587, 240] width 48 height 19
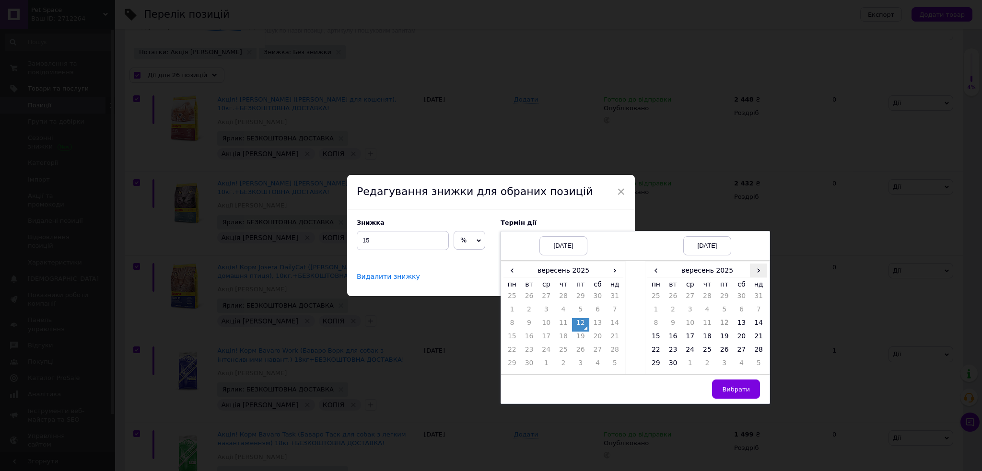
click at [756, 269] on span "›" at bounding box center [758, 271] width 17 height 14
click at [661, 346] on td "27" at bounding box center [655, 351] width 17 height 13
drag, startPoint x: 730, startPoint y: 386, endPoint x: 601, endPoint y: 323, distance: 143.7
click at [730, 386] on span "Вибрати" at bounding box center [736, 389] width 28 height 7
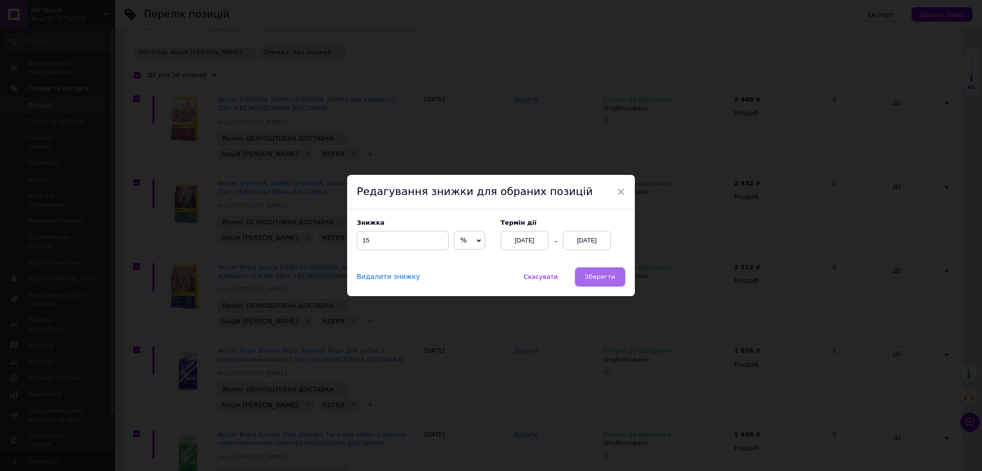
click at [594, 283] on button "Зберегти" at bounding box center [600, 277] width 50 height 19
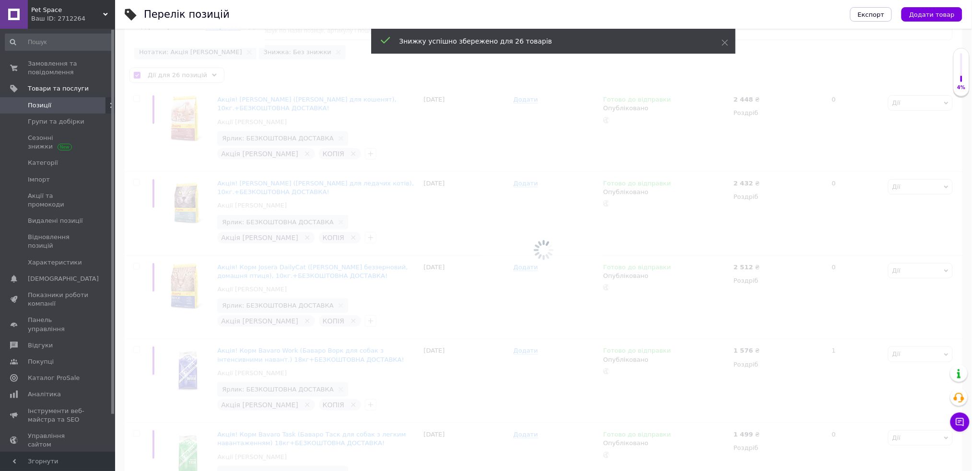
checkbox input "false"
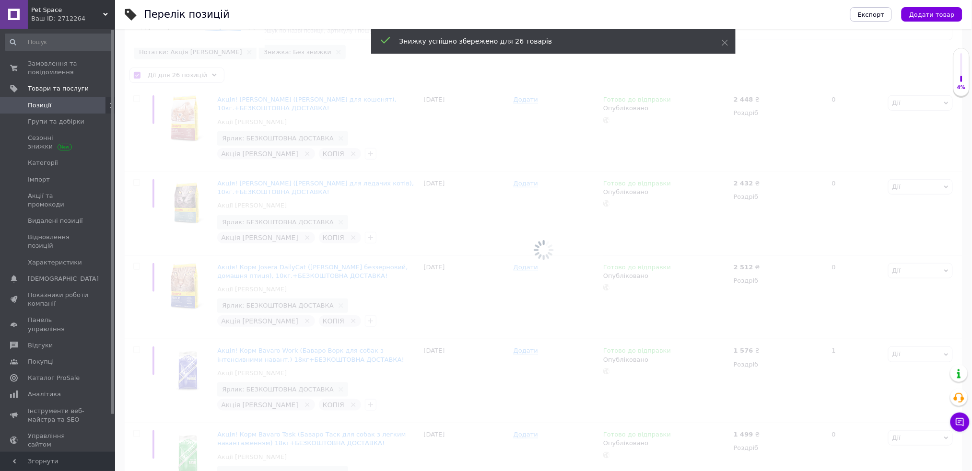
checkbox input "false"
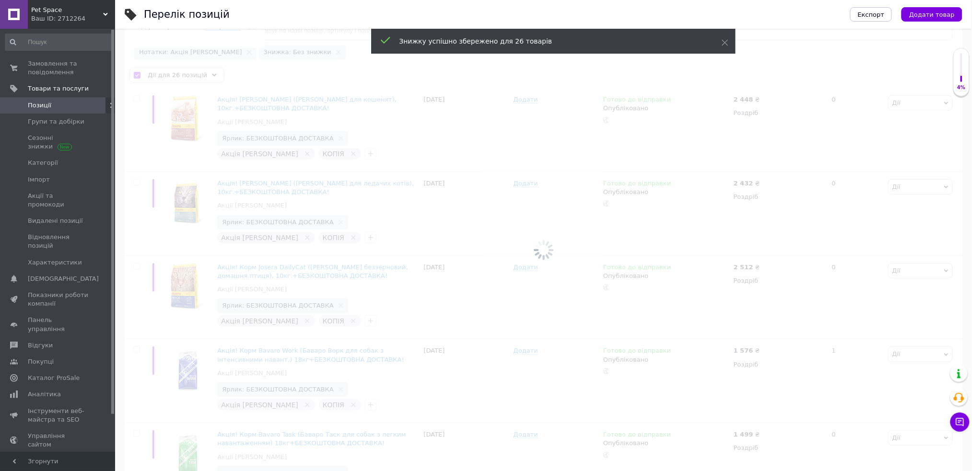
checkbox input "false"
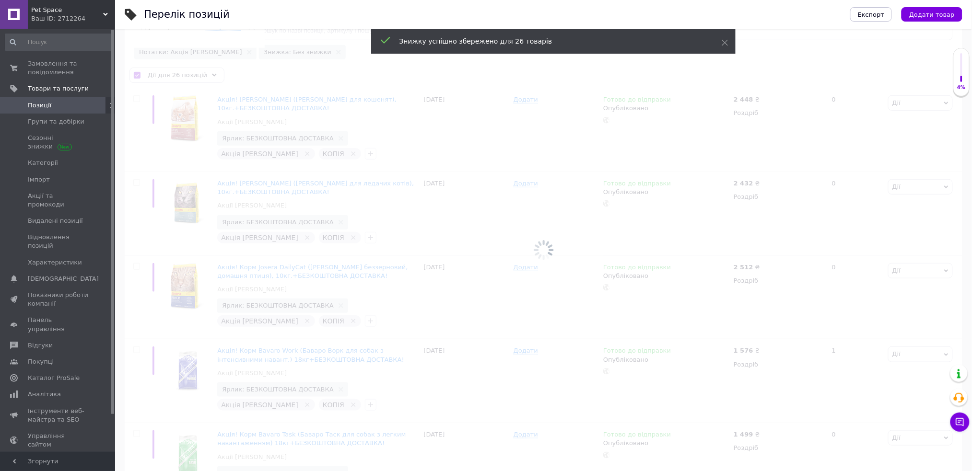
checkbox input "false"
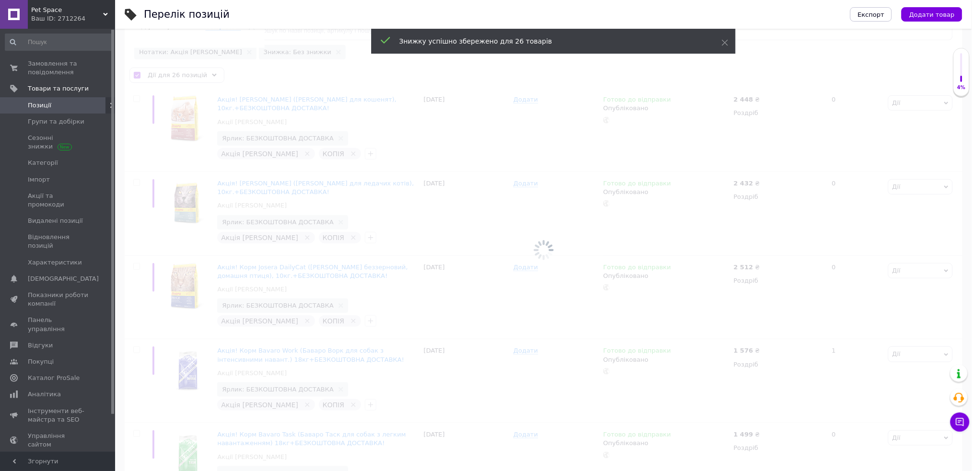
checkbox input "false"
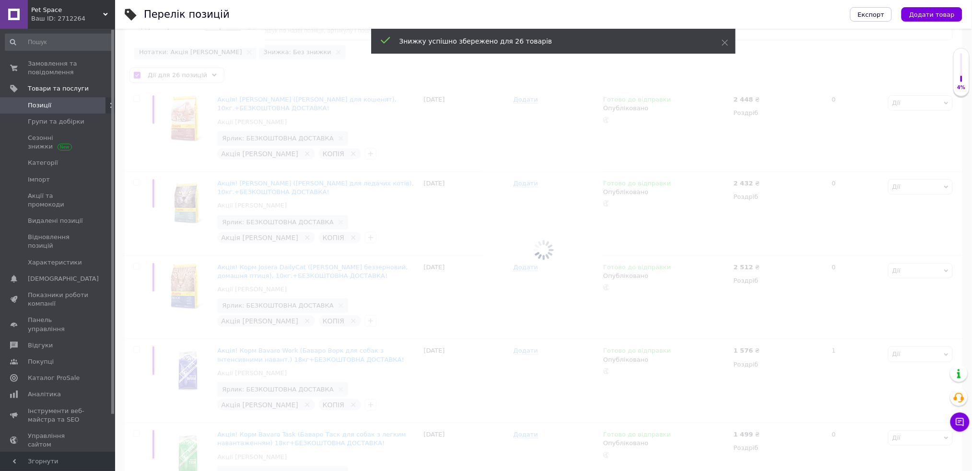
checkbox input "false"
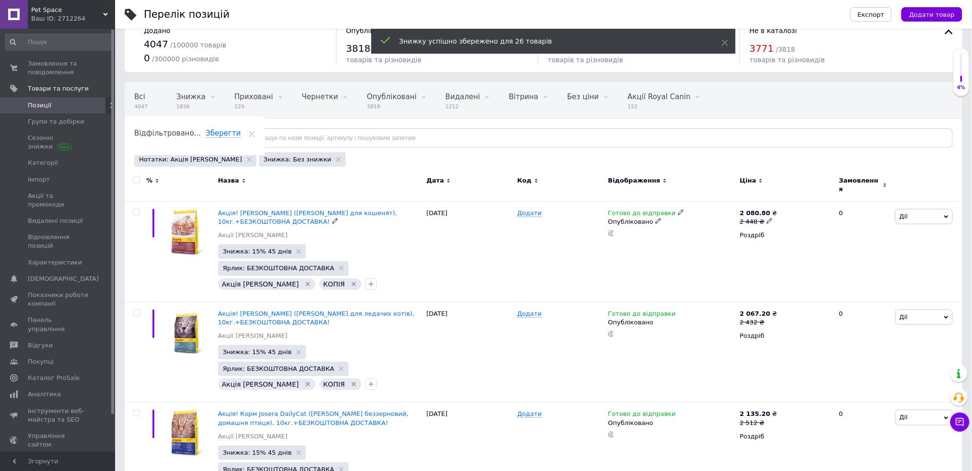
scroll to position [0, 0]
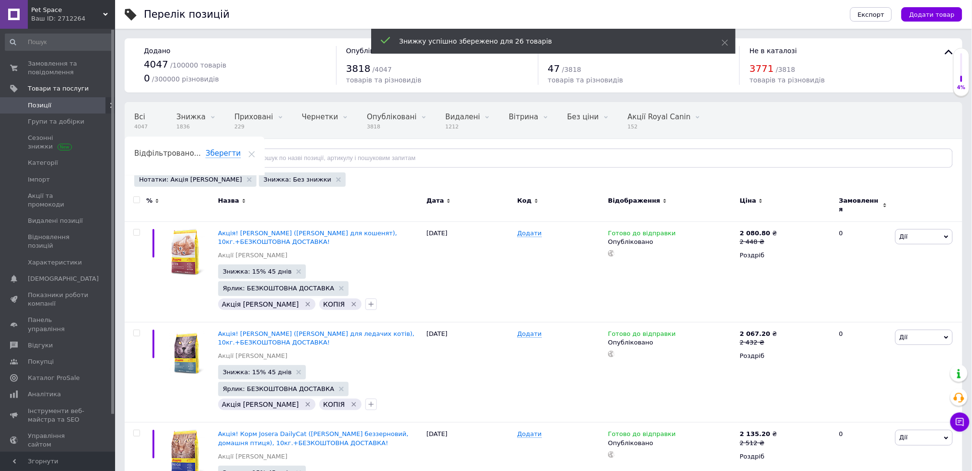
click at [255, 151] on icon at bounding box center [251, 154] width 7 height 7
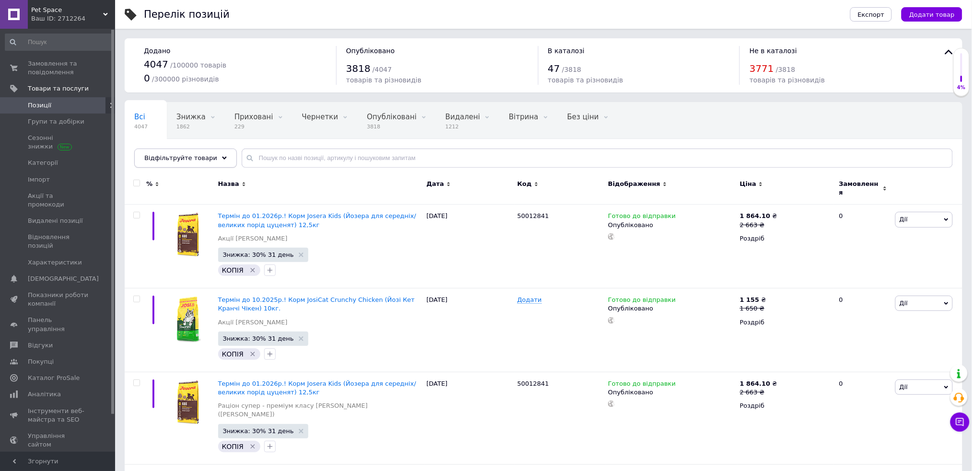
click at [179, 161] on span "Відфільтруйте товари" at bounding box center [180, 157] width 73 height 7
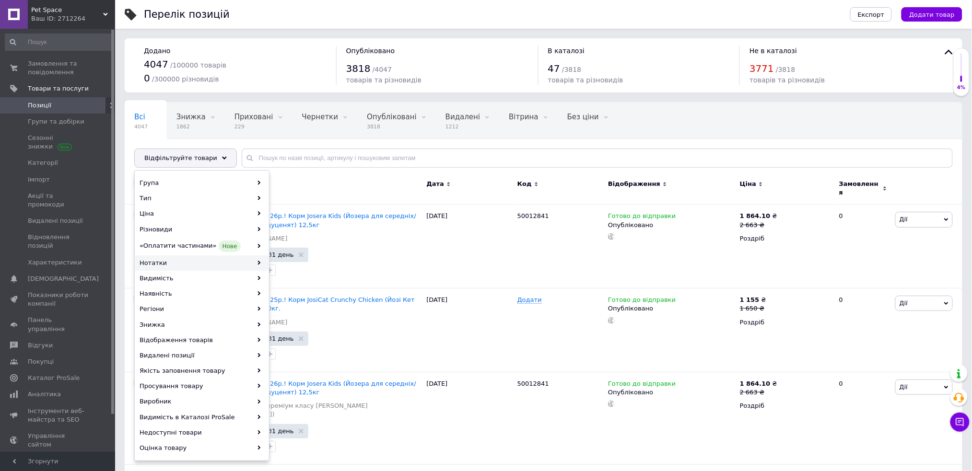
click at [249, 261] on div "Нотатки" at bounding box center [201, 263] width 133 height 15
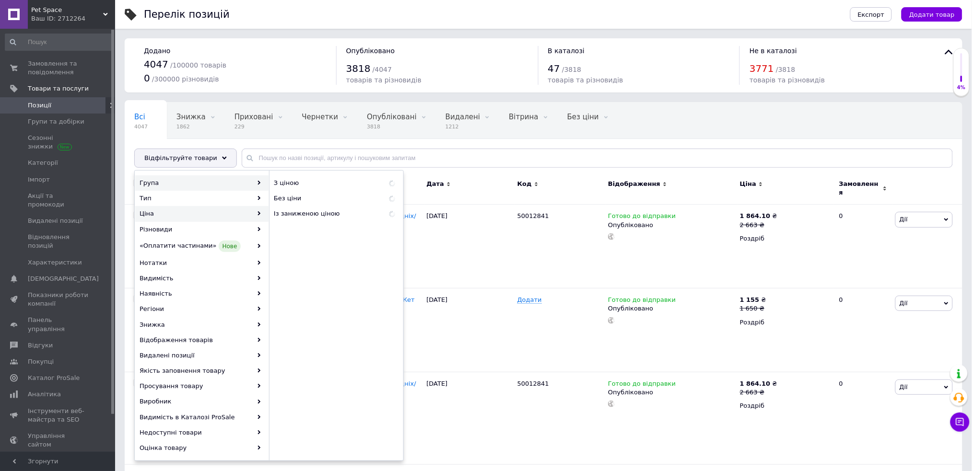
click at [194, 176] on div "Група" at bounding box center [201, 182] width 133 height 15
click at [194, 178] on div "Група" at bounding box center [201, 182] width 133 height 15
click at [265, 187] on div "Група" at bounding box center [201, 182] width 133 height 15
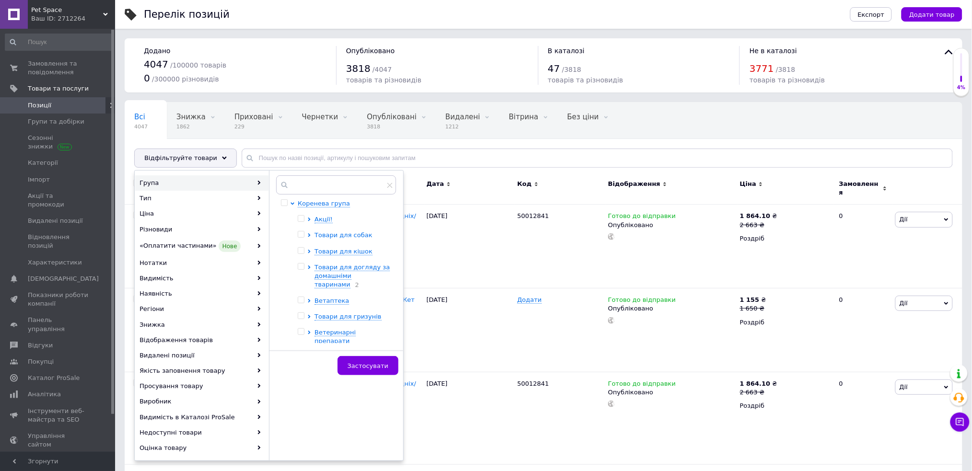
click at [325, 234] on span "Товари для собак" at bounding box center [344, 235] width 58 height 7
click at [346, 255] on span "Корм для собак" at bounding box center [357, 251] width 52 height 7
click at [359, 268] on span "Корм для собак [PERSON_NAME] (Йозера) [GEOGRAPHIC_DATA]" at bounding box center [358, 281] width 66 height 34
click at [315, 268] on input "checkbox" at bounding box center [311, 267] width 6 height 6
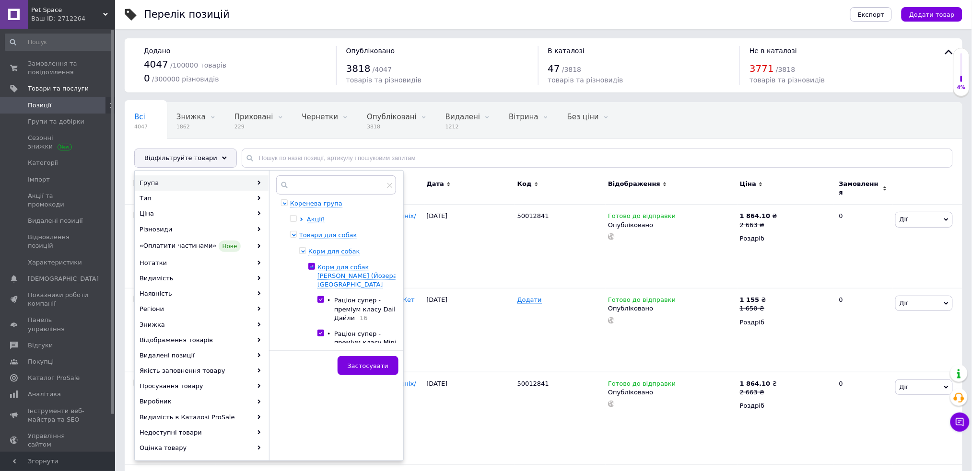
checkbox input "true"
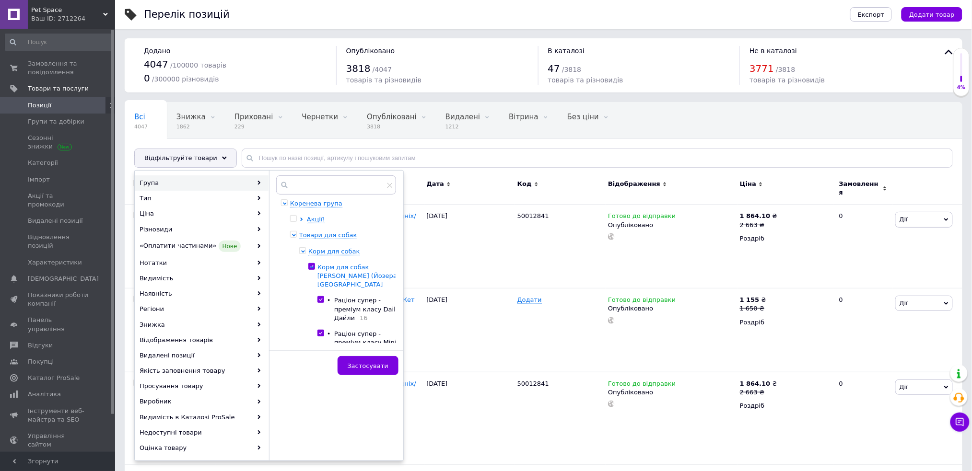
checkbox input "true"
click at [342, 270] on span "Корм для собак [PERSON_NAME] (Йозера) [GEOGRAPHIC_DATA]" at bounding box center [358, 276] width 82 height 24
click at [315, 306] on input "checkbox" at bounding box center [311, 309] width 6 height 6
checkbox input "true"
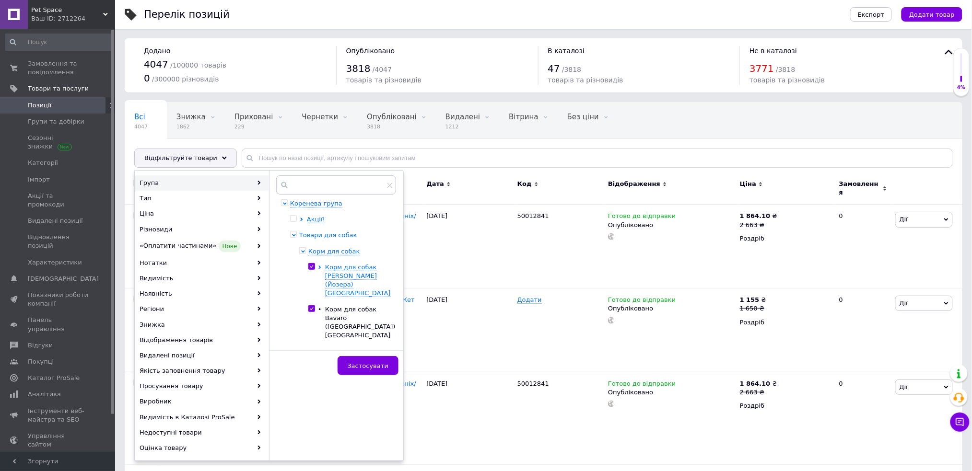
click at [344, 237] on span "Товари для собак" at bounding box center [328, 235] width 58 height 7
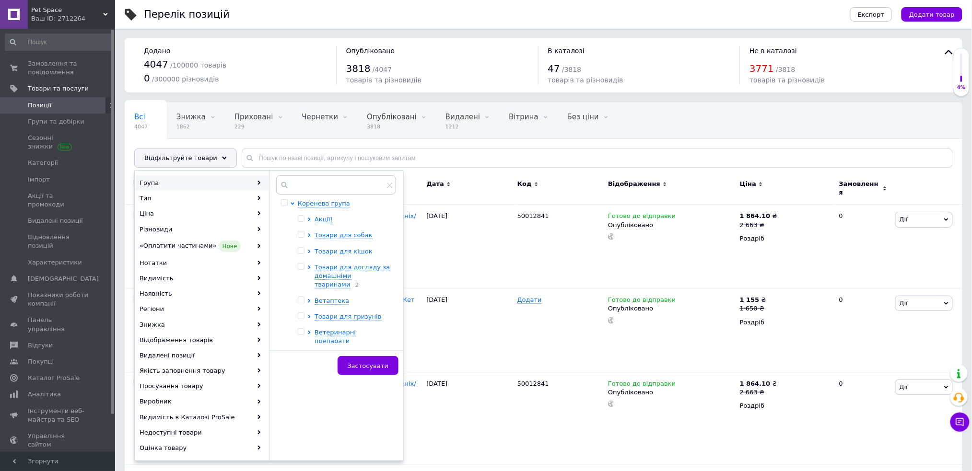
click at [342, 250] on span "Товари для кішок" at bounding box center [344, 251] width 58 height 7
click at [348, 270] on span "Корм для котів" at bounding box center [355, 267] width 49 height 7
click at [355, 290] on span "Корм для котів Josera ([GEOGRAPHIC_DATA]) [GEOGRAPHIC_DATA]" at bounding box center [360, 292] width 70 height 24
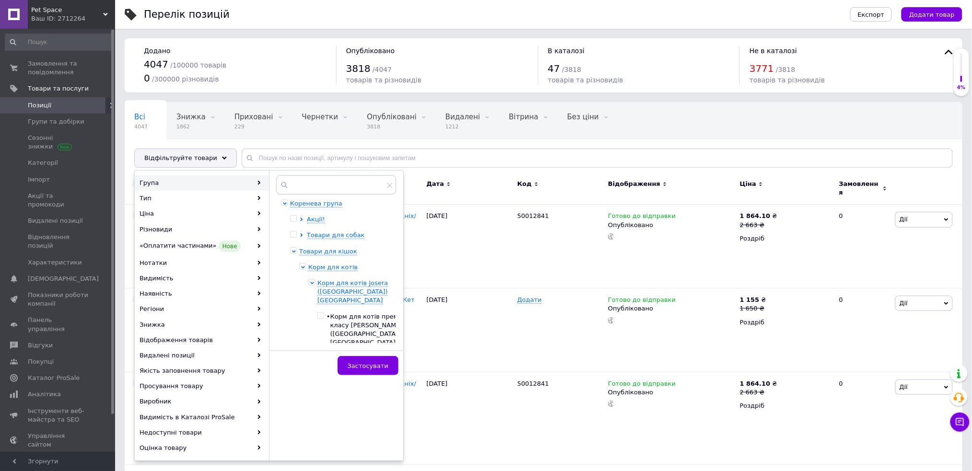
click at [315, 280] on input "checkbox" at bounding box center [311, 283] width 6 height 6
checkbox input "true"
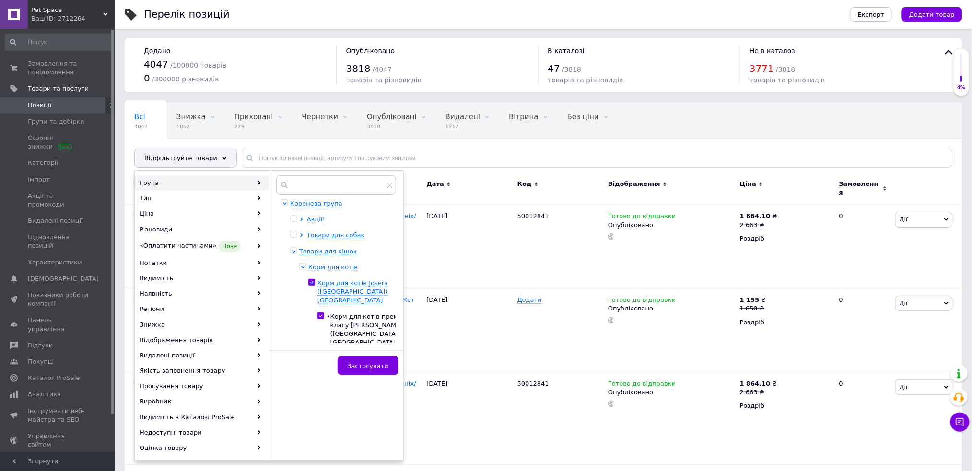
checkbox input "true"
click at [368, 364] on span "Застосувати" at bounding box center [368, 365] width 41 height 7
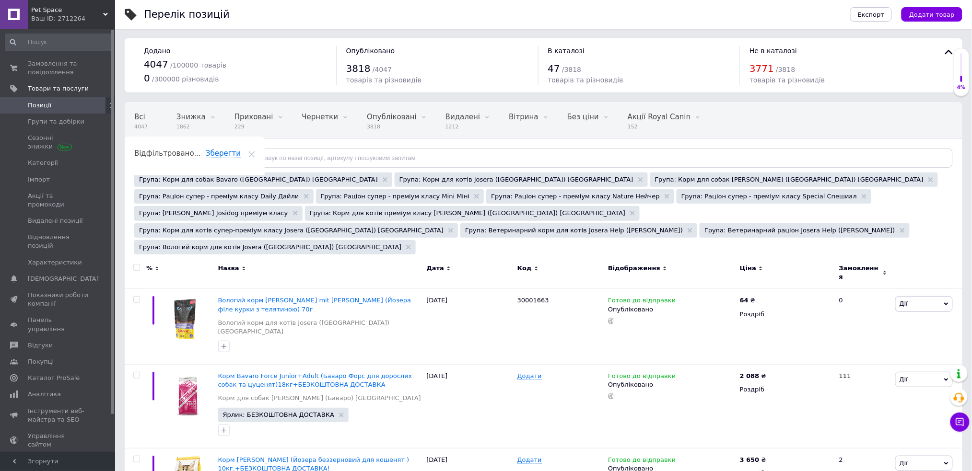
click at [180, 156] on span "Відфільтруйте товари" at bounding box center [180, 157] width 73 height 7
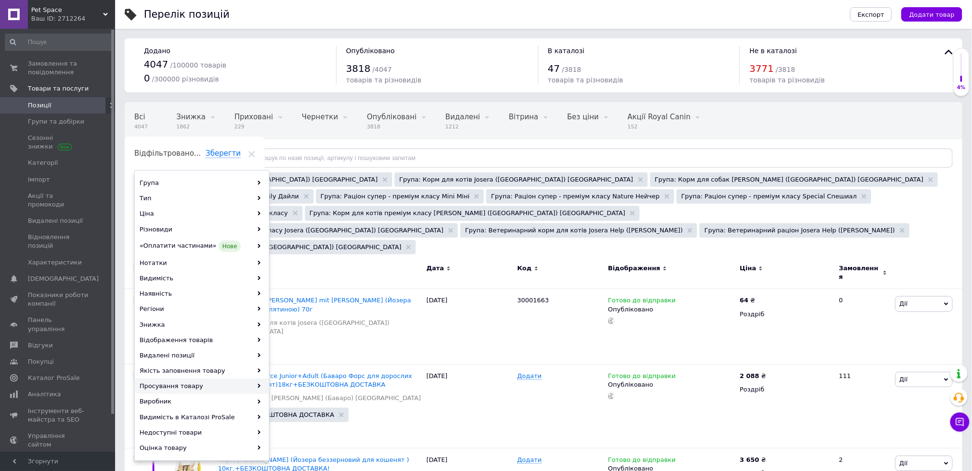
click at [261, 390] on div "Просування товару" at bounding box center [201, 386] width 133 height 15
click at [257, 386] on icon at bounding box center [259, 386] width 4 height 4
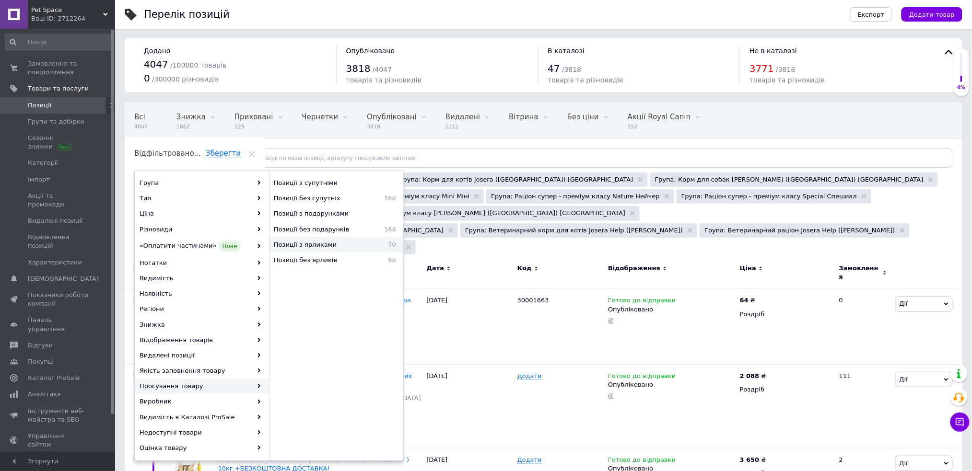
click at [305, 245] on span "Позиції з ярликами" at bounding box center [325, 245] width 102 height 9
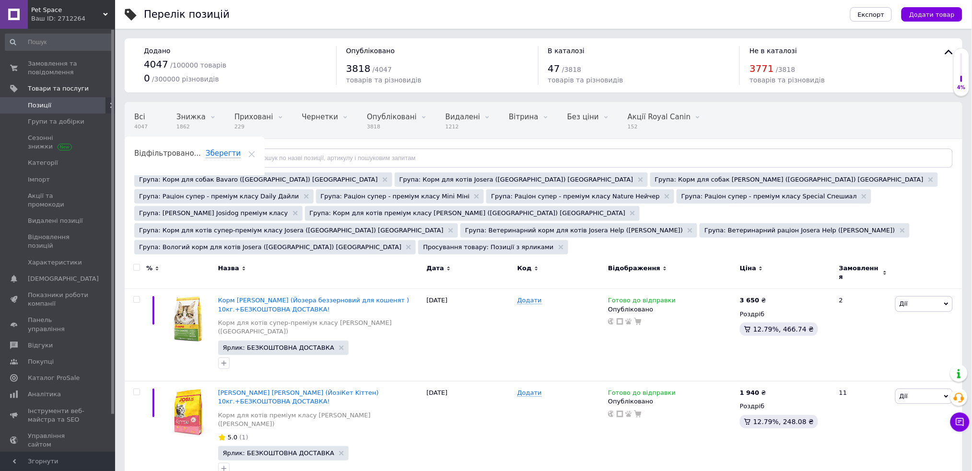
click at [176, 153] on div "Відфільтруйте товари" at bounding box center [185, 158] width 103 height 19
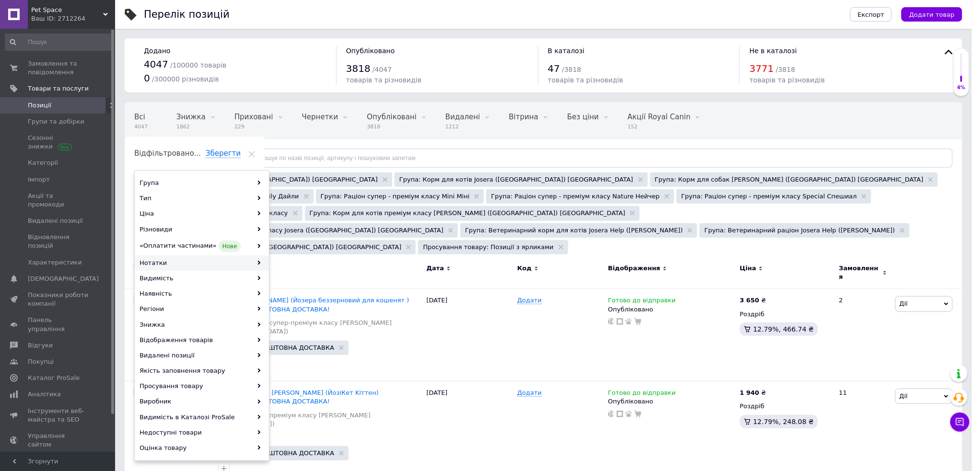
click at [242, 267] on div "Нотатки" at bounding box center [201, 263] width 133 height 15
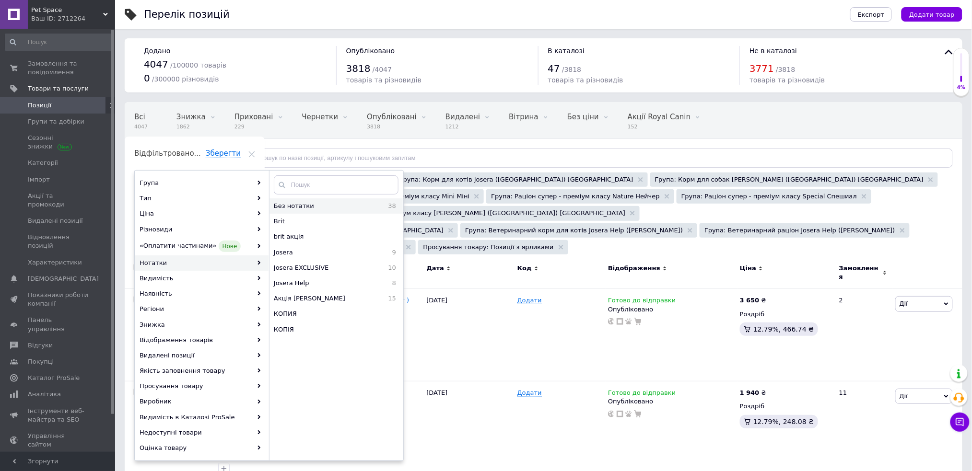
click at [315, 206] on span "Без нотатки" at bounding box center [320, 206] width 93 height 9
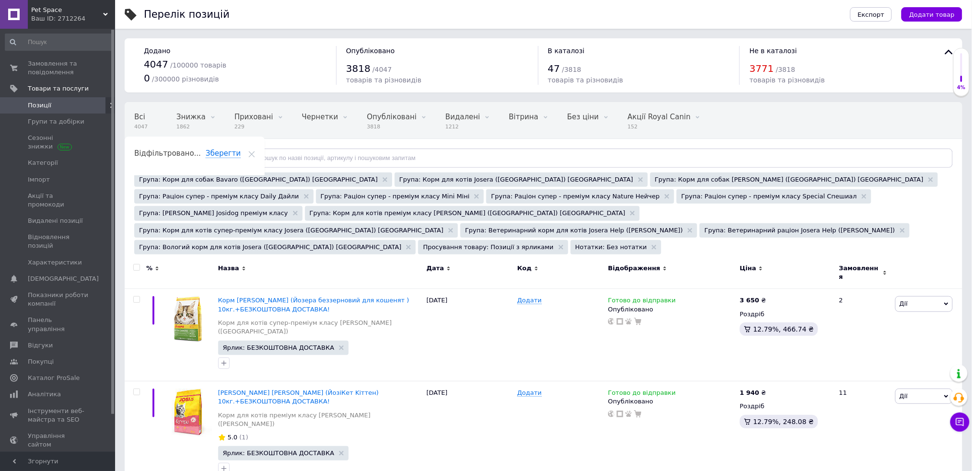
click at [136, 265] on input "checkbox" at bounding box center [136, 268] width 6 height 6
checkbox input "true"
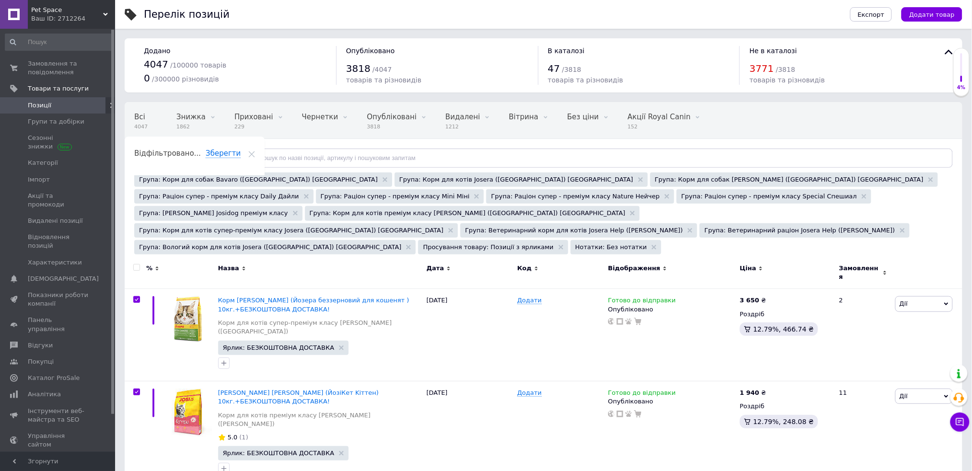
checkbox input "true"
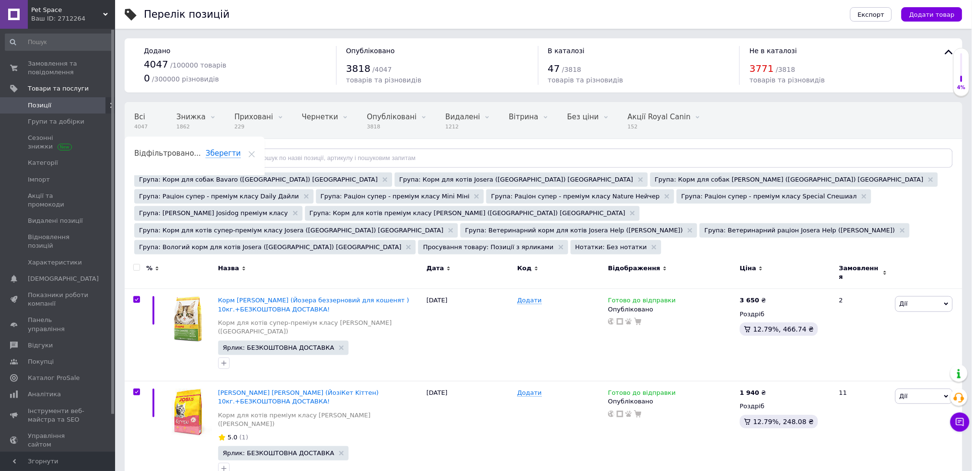
checkbox input "true"
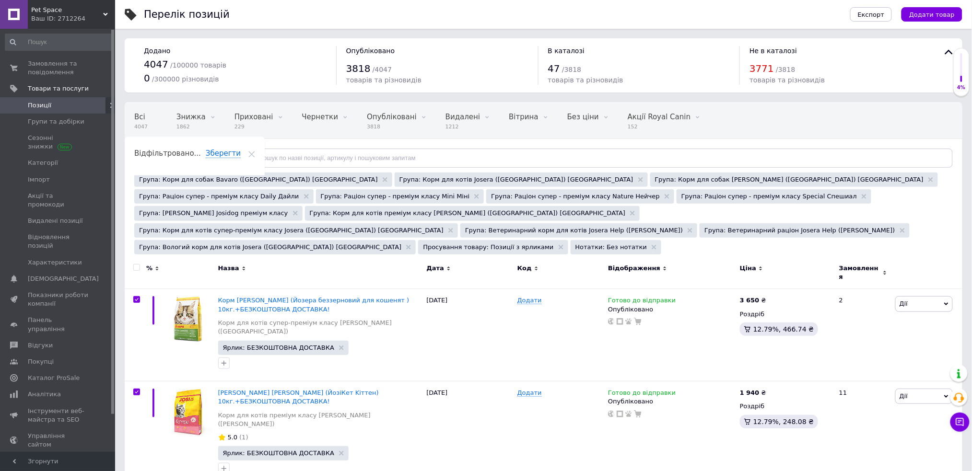
checkbox input "true"
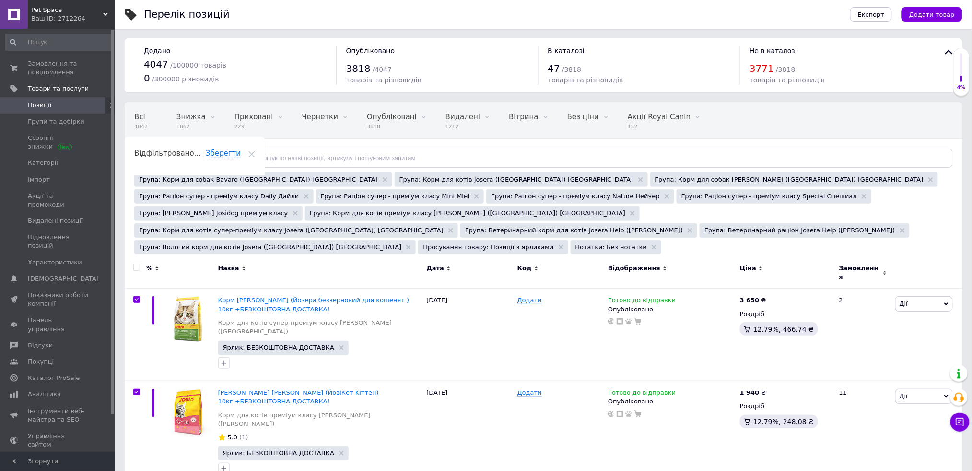
checkbox input "true"
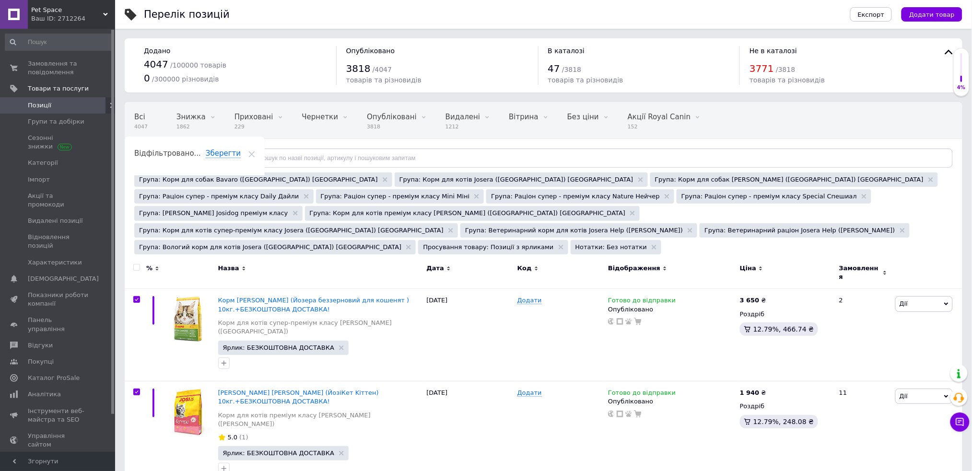
checkbox input "true"
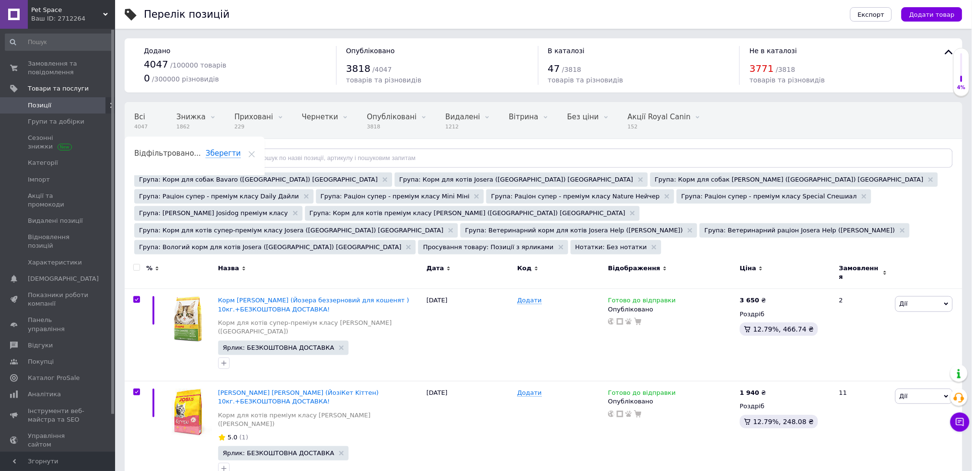
checkbox input "true"
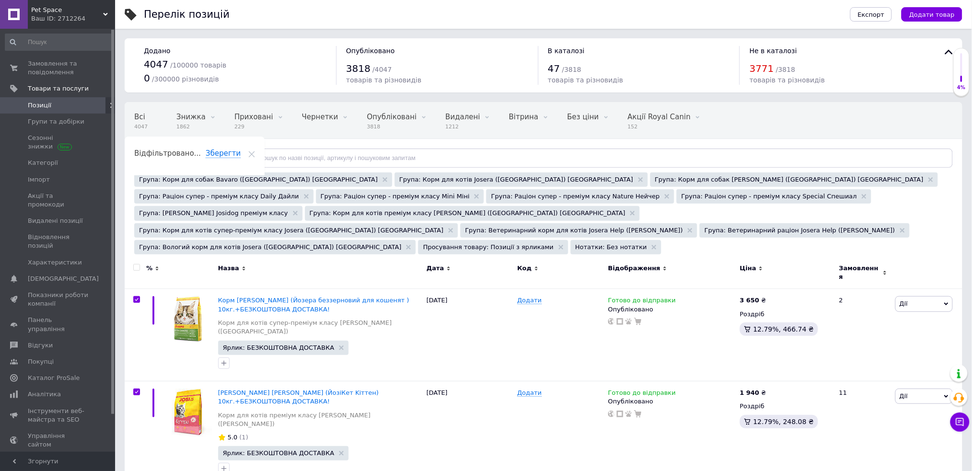
checkbox input "true"
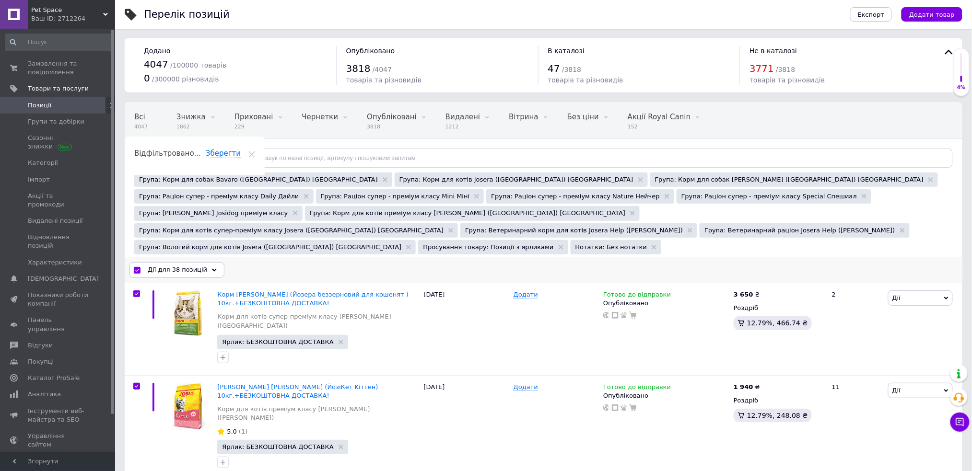
click at [182, 266] on span "Дії для 38 позицій" at bounding box center [177, 270] width 59 height 9
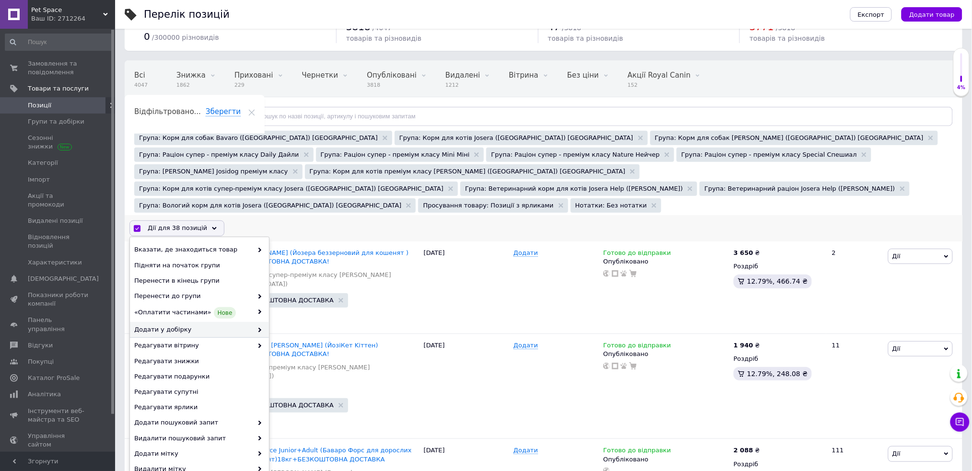
scroll to position [64, 0]
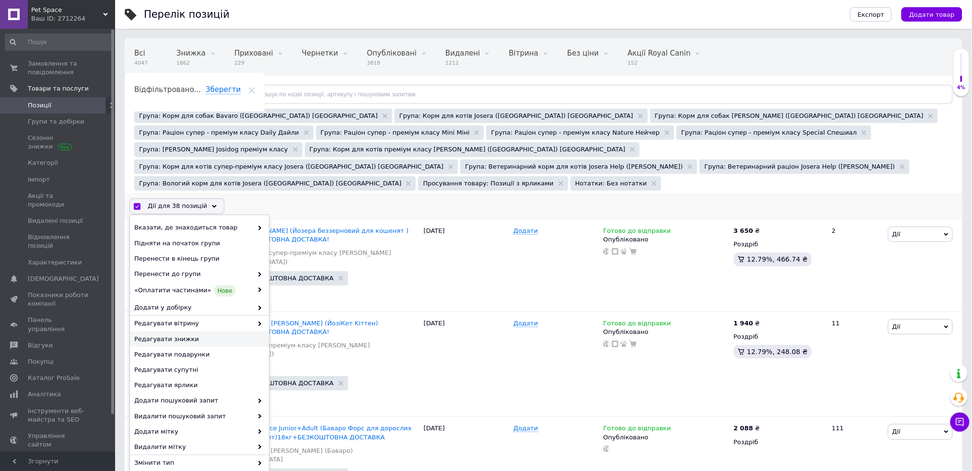
click at [241, 335] on span "Редагувати знижки" at bounding box center [198, 339] width 128 height 9
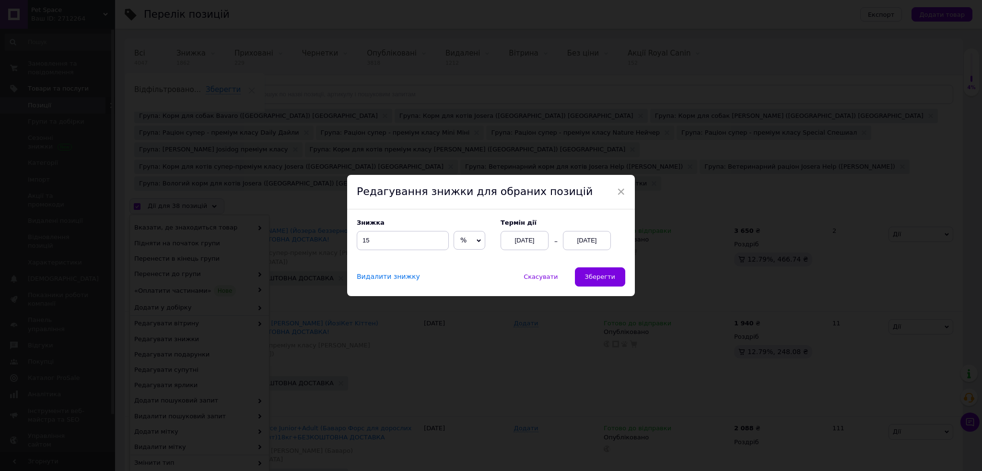
click at [577, 283] on div "Скасувати   Зберегти" at bounding box center [558, 277] width 134 height 19
click at [588, 282] on button "Зберегти" at bounding box center [600, 277] width 50 height 19
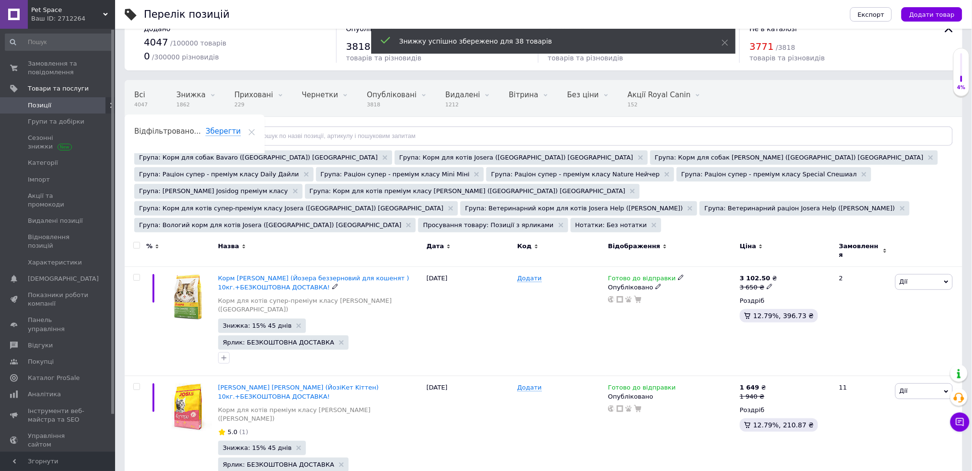
scroll to position [0, 0]
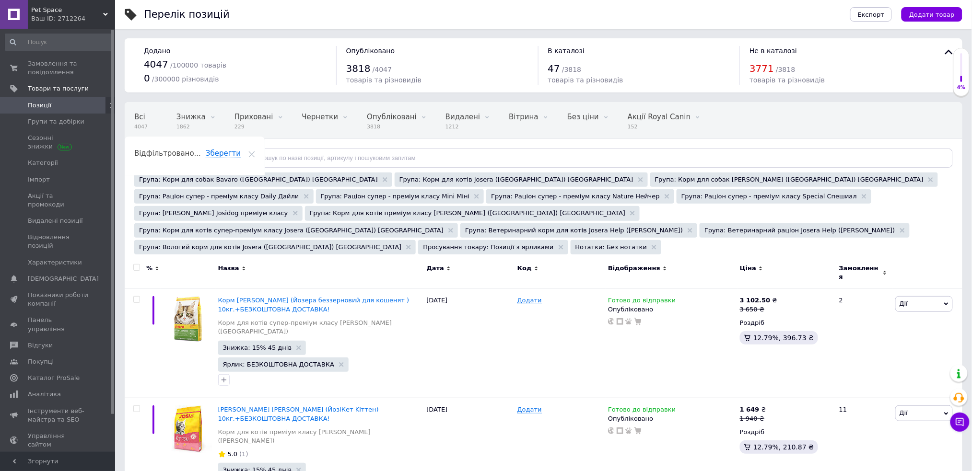
click at [255, 151] on icon at bounding box center [251, 154] width 7 height 7
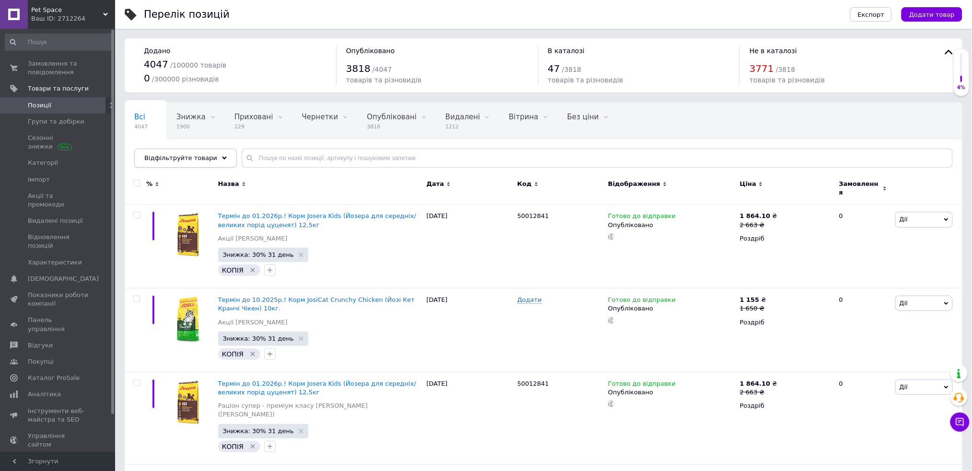
click at [198, 156] on span "Відфільтруйте товари" at bounding box center [180, 157] width 73 height 7
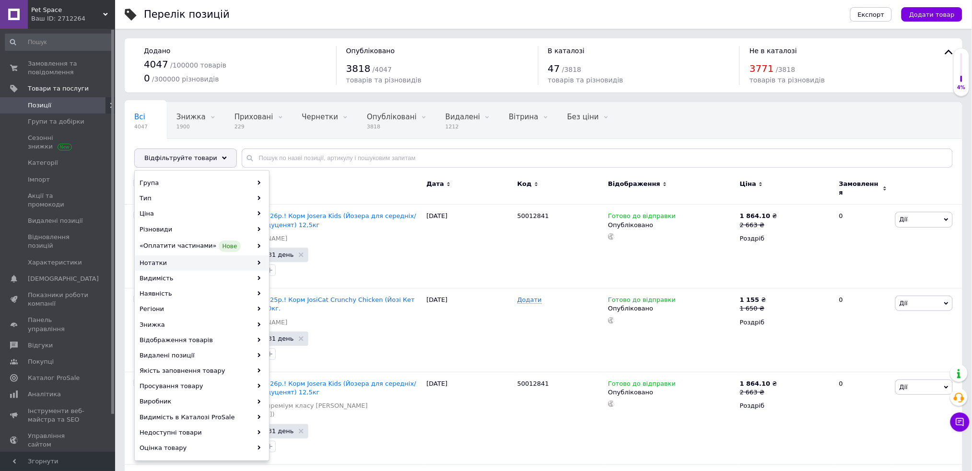
click at [254, 267] on div "Нотатки" at bounding box center [201, 263] width 133 height 15
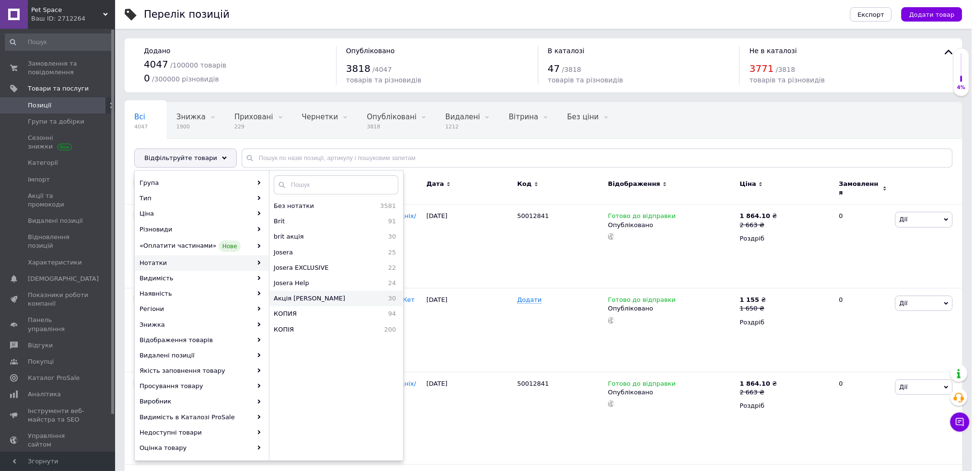
click at [320, 301] on span "Акція [PERSON_NAME]" at bounding box center [326, 298] width 104 height 9
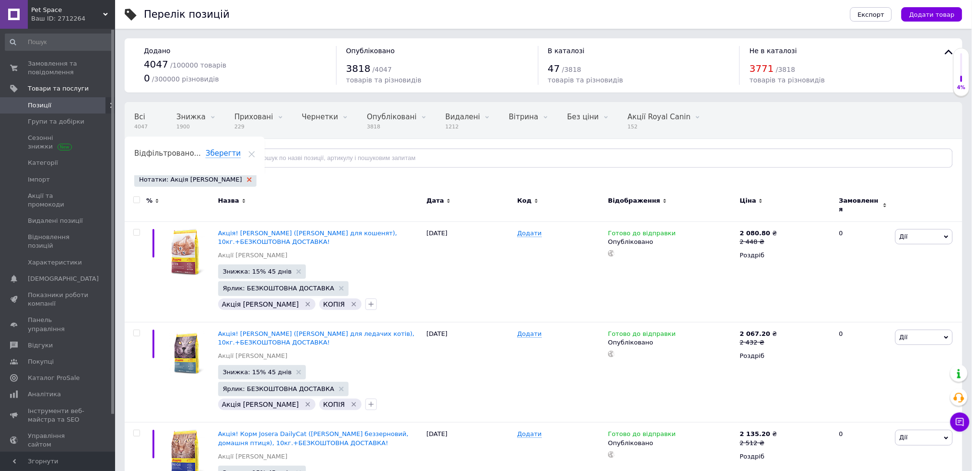
click at [247, 181] on use at bounding box center [249, 179] width 5 height 5
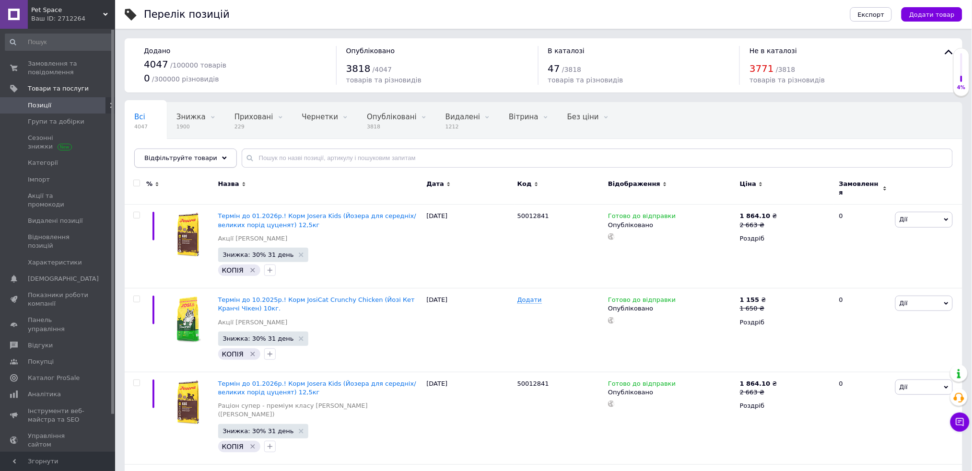
click at [178, 156] on span "Відфільтруйте товари" at bounding box center [180, 157] width 73 height 7
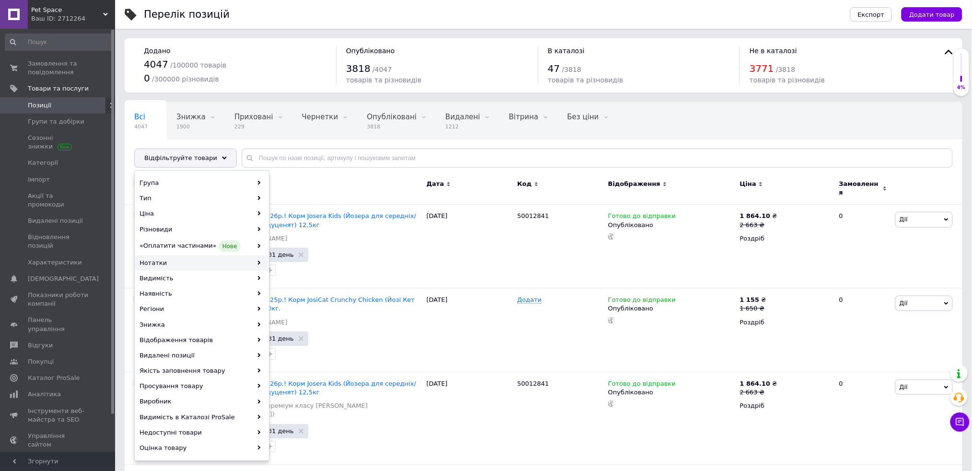
click at [210, 262] on div "Нотатки" at bounding box center [201, 263] width 133 height 15
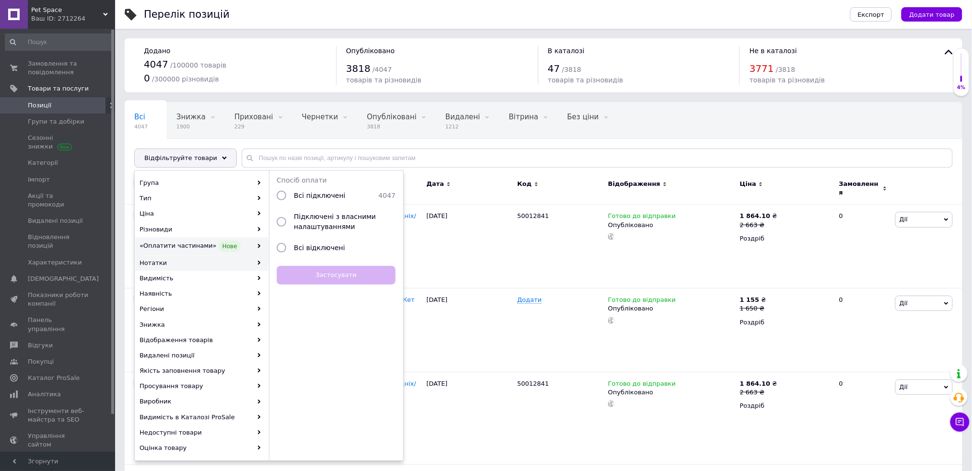
click at [233, 261] on div "Нотатки" at bounding box center [201, 263] width 133 height 15
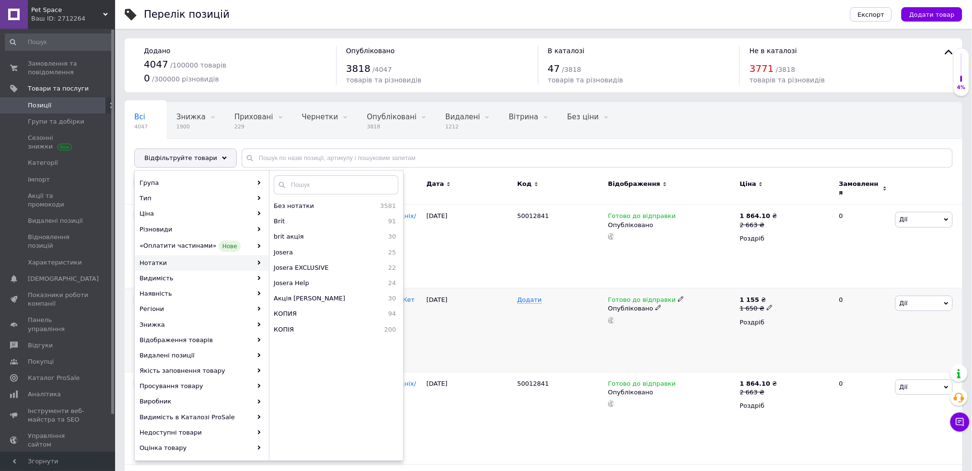
click at [484, 319] on div "[DATE]" at bounding box center [469, 331] width 91 height 84
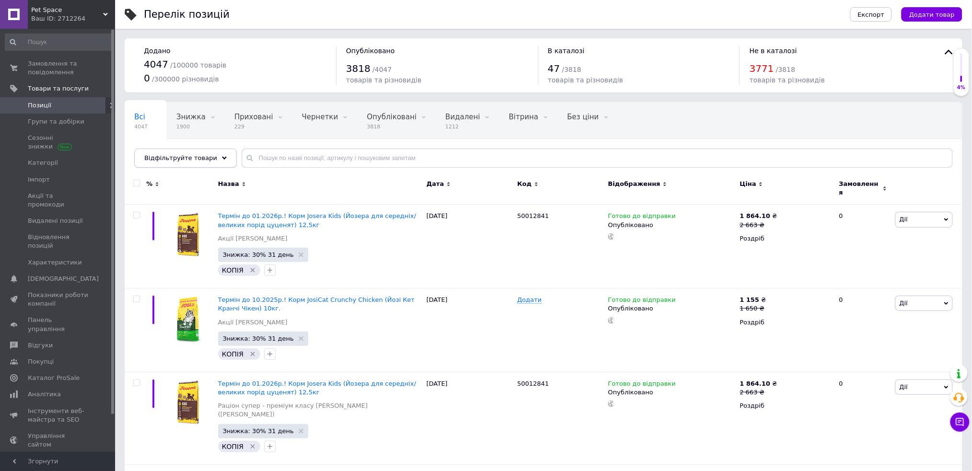
click at [208, 157] on div "Відфільтруйте товари" at bounding box center [185, 158] width 103 height 19
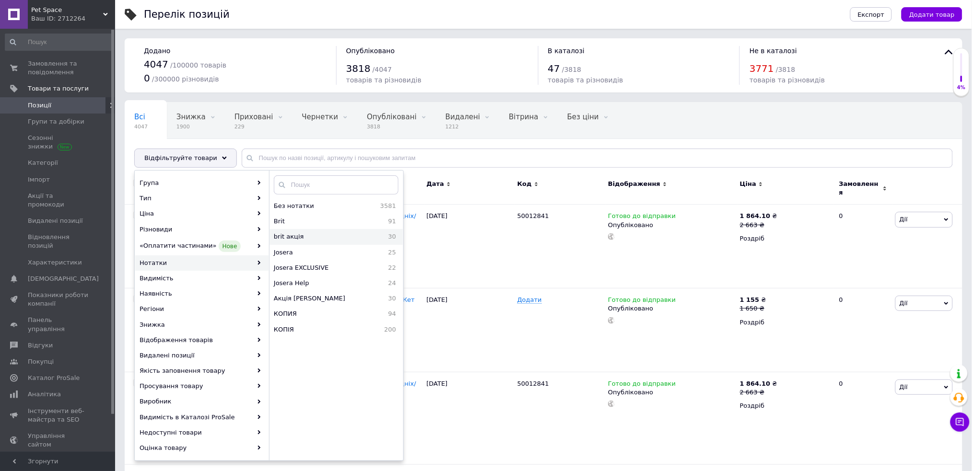
click at [323, 238] on span "brit акція" at bounding box center [317, 237] width 86 height 9
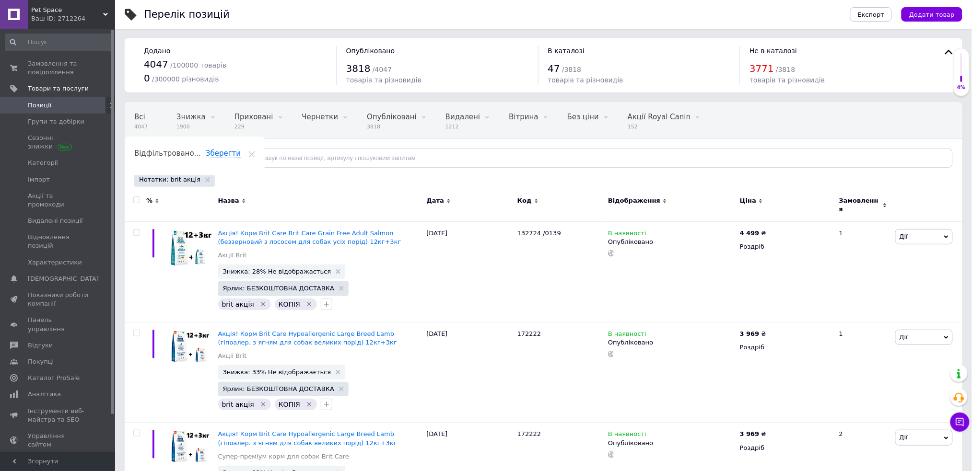
click at [138, 198] on input "checkbox" at bounding box center [136, 200] width 6 height 6
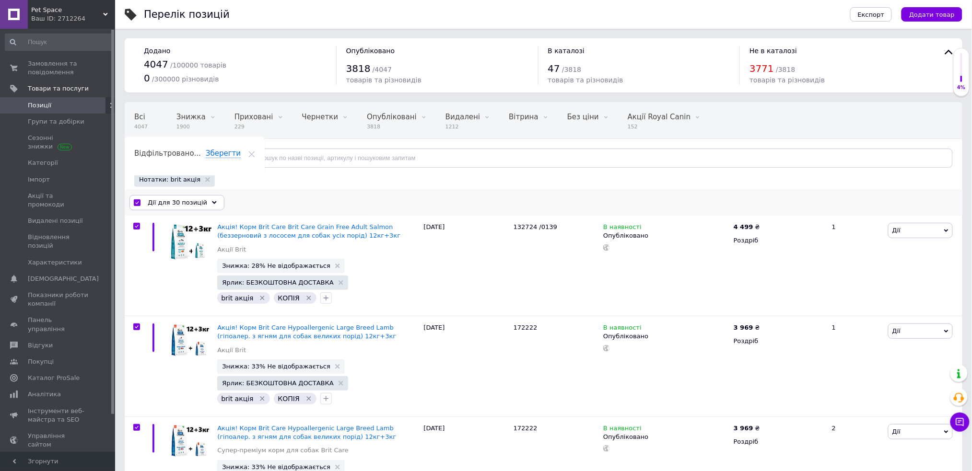
click at [200, 205] on div "Дії для 30 позицій" at bounding box center [176, 202] width 95 height 15
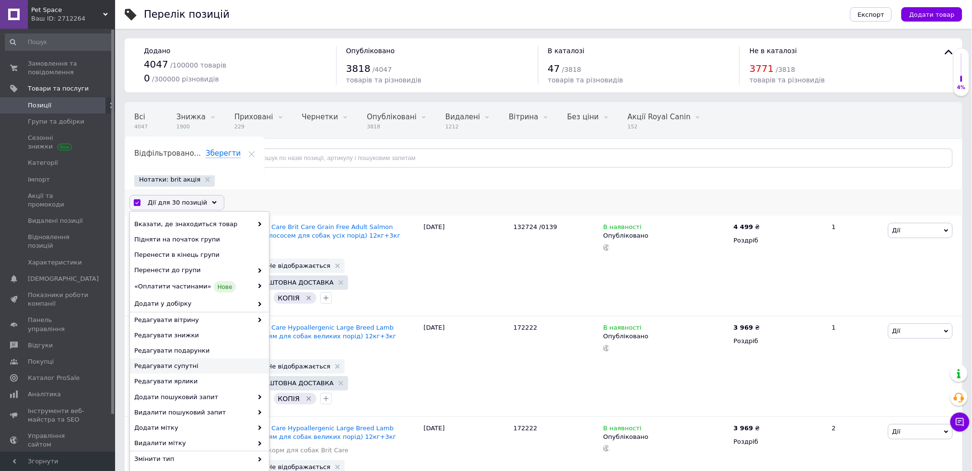
scroll to position [64, 0]
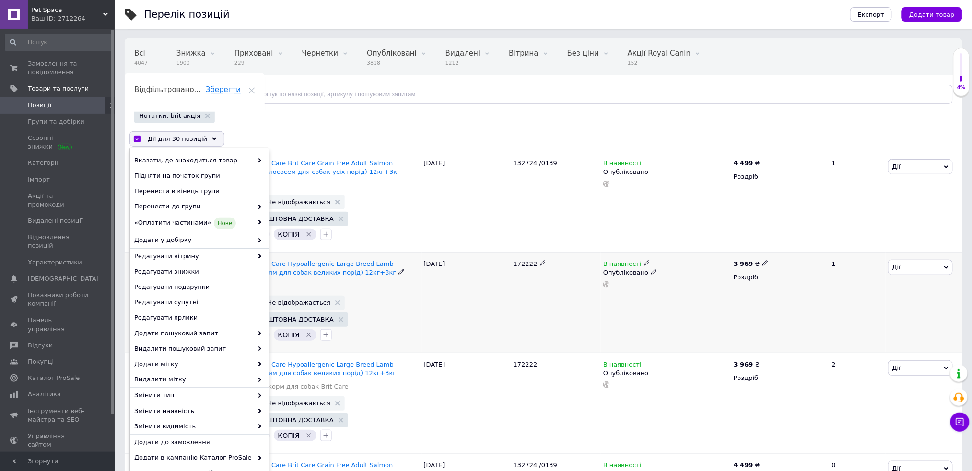
click at [459, 338] on div "[DATE]" at bounding box center [466, 303] width 90 height 101
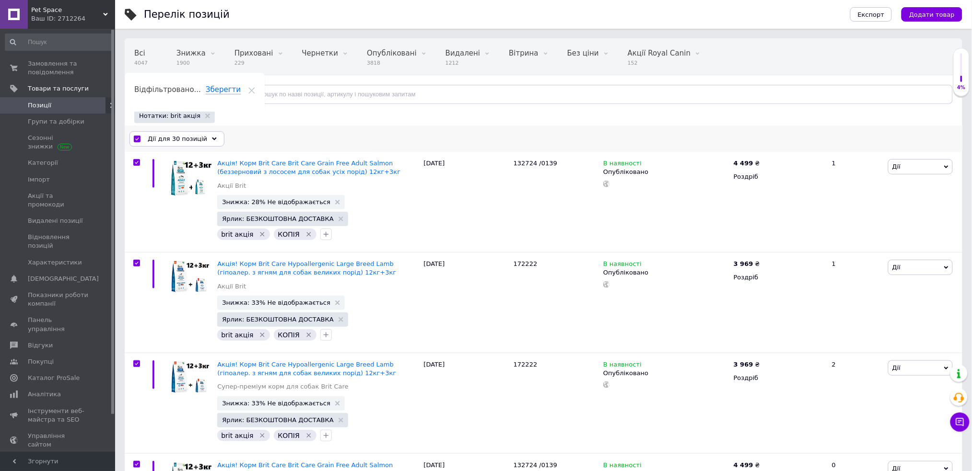
click at [156, 139] on span "Дії для 30 позицій" at bounding box center [177, 139] width 59 height 9
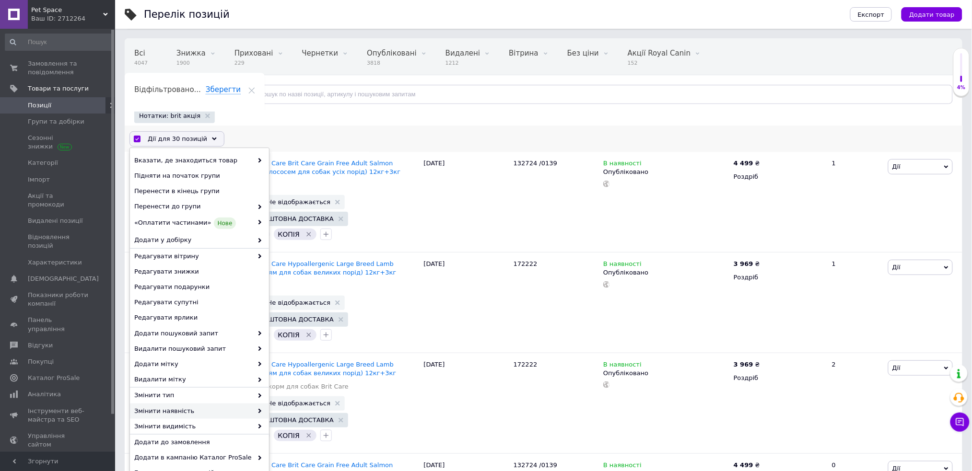
click at [229, 408] on span "Змінити наявність" at bounding box center [193, 411] width 118 height 9
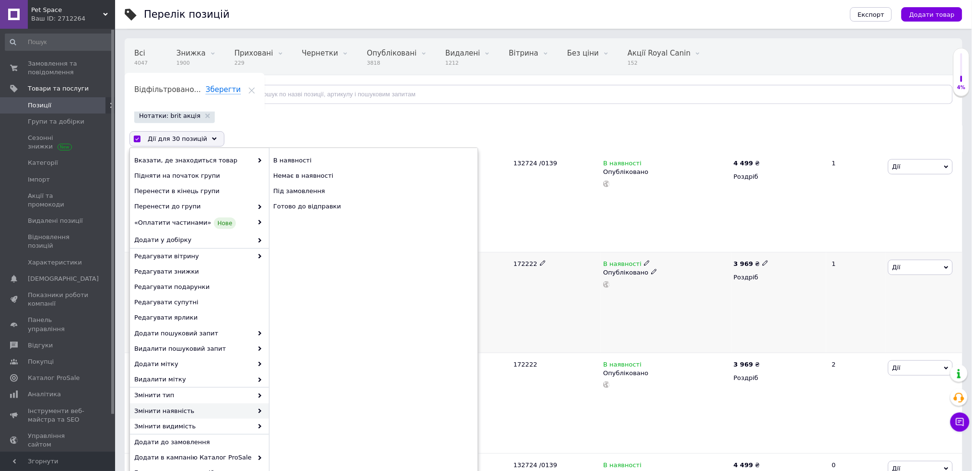
click at [565, 338] on div "172222" at bounding box center [556, 303] width 90 height 101
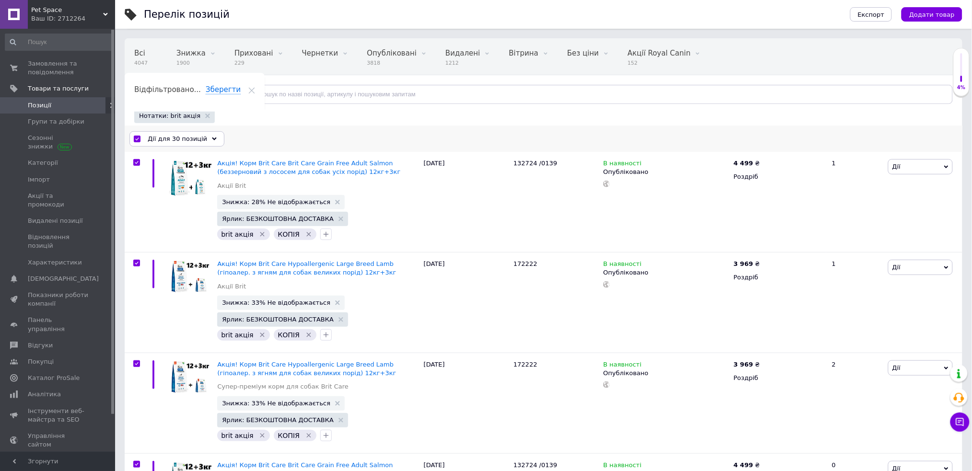
click at [178, 139] on span "Дії для 30 позицій" at bounding box center [177, 139] width 59 height 9
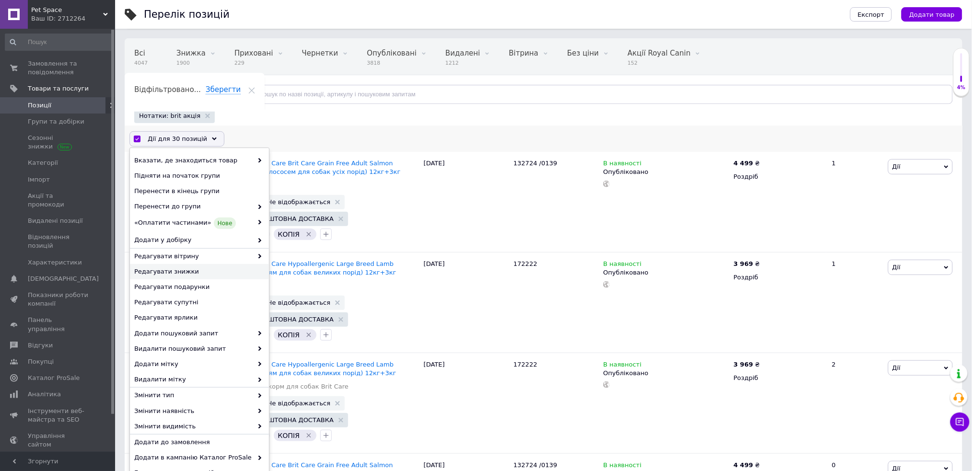
click at [222, 272] on span "Редагувати знижки" at bounding box center [198, 272] width 128 height 9
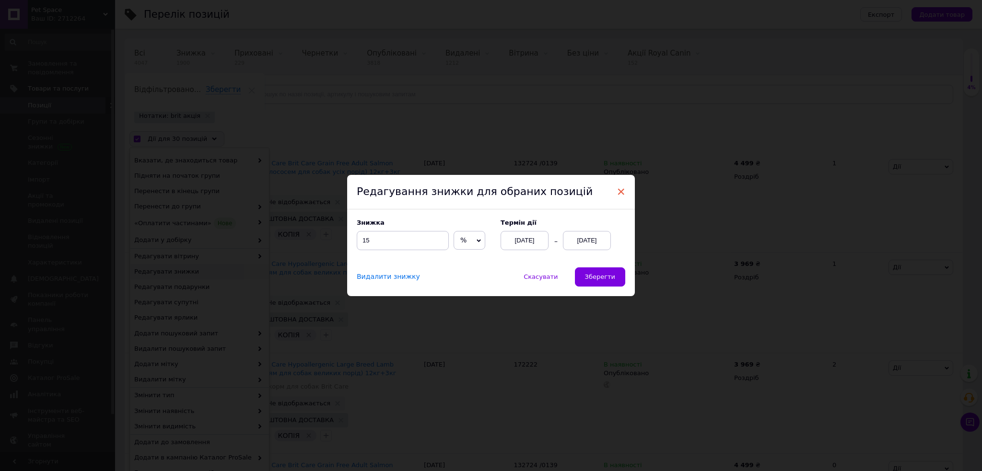
click at [620, 191] on span "×" at bounding box center [621, 192] width 9 height 16
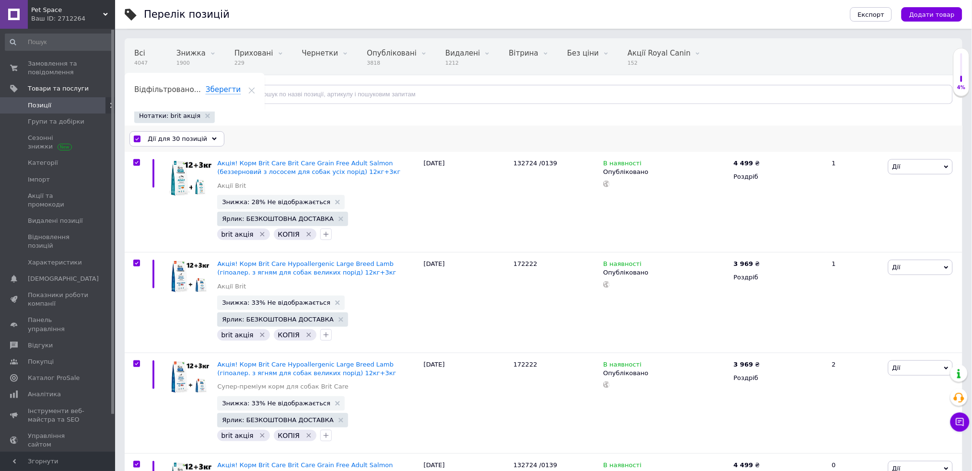
click at [139, 139] on input "checkbox" at bounding box center [137, 139] width 6 height 6
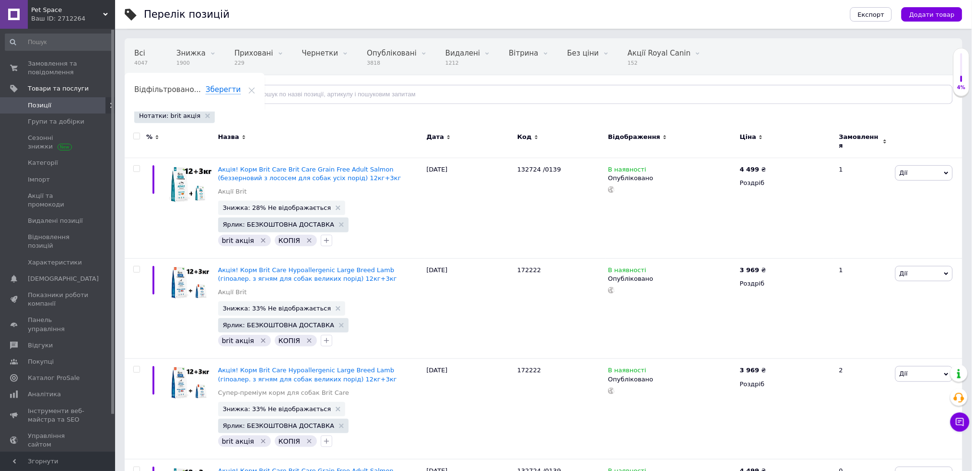
click at [173, 91] on span "Відфільтруйте товари" at bounding box center [180, 94] width 73 height 7
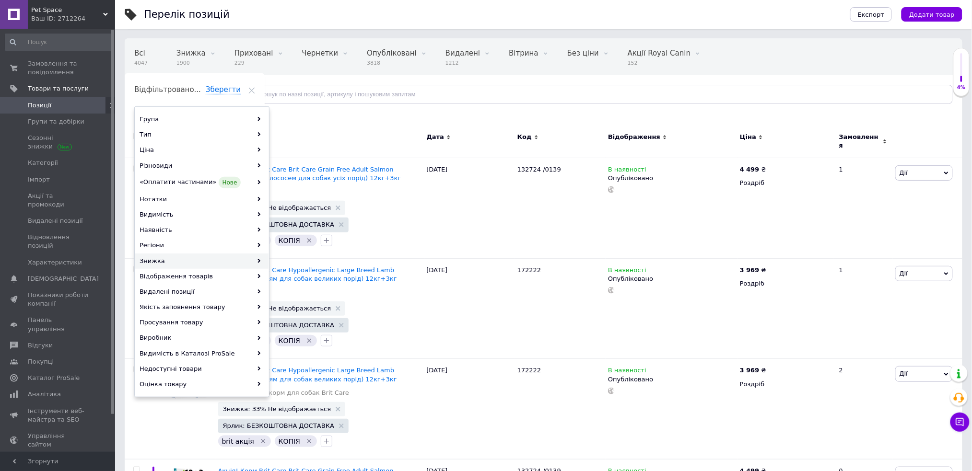
click at [248, 256] on div "Знижка" at bounding box center [201, 261] width 133 height 15
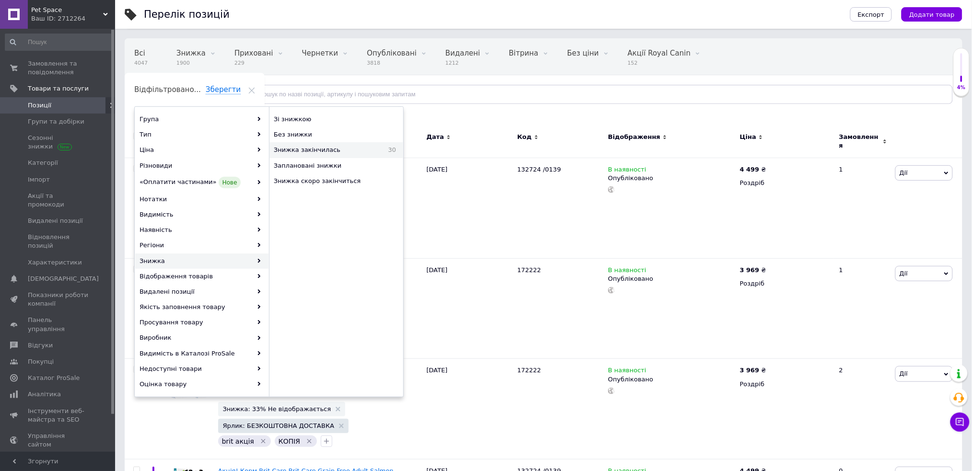
click at [307, 149] on span "Знижка закінчилась" at bounding box center [325, 150] width 103 height 9
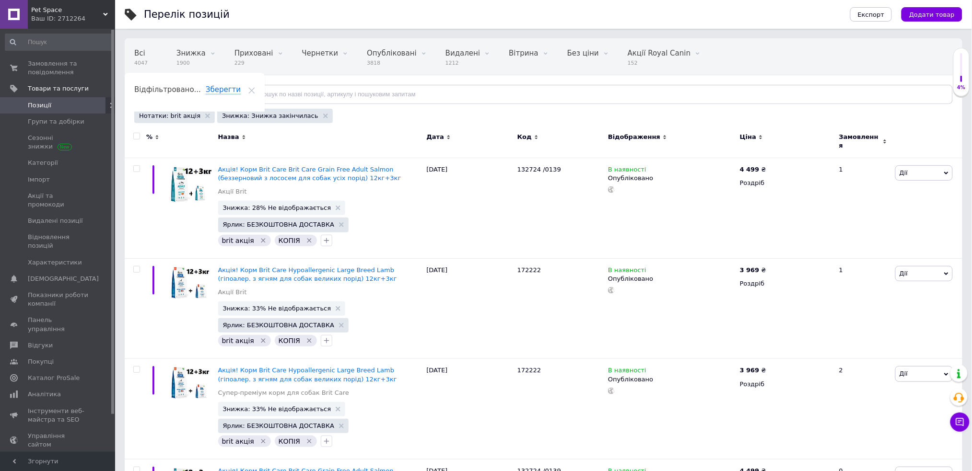
click at [138, 137] on input "checkbox" at bounding box center [136, 136] width 6 height 6
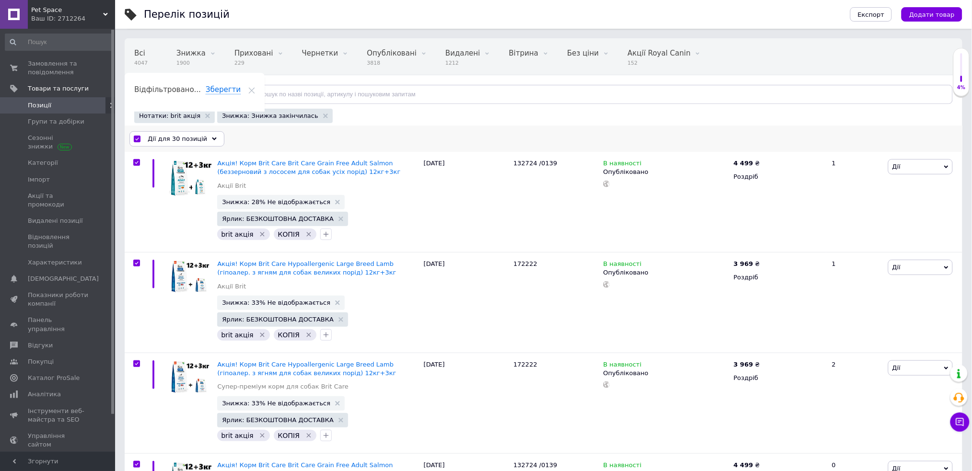
click at [190, 139] on span "Дії для 30 позицій" at bounding box center [177, 139] width 59 height 9
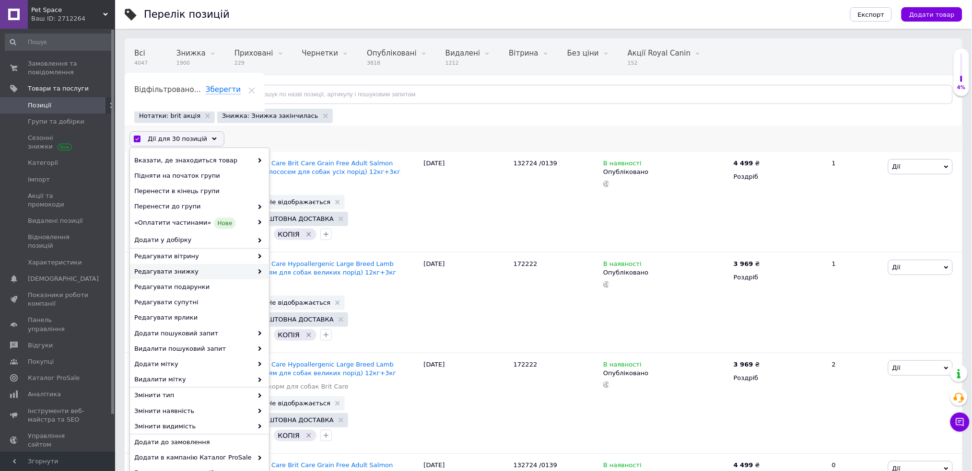
click at [244, 268] on span "Редагувати знижку" at bounding box center [193, 272] width 118 height 9
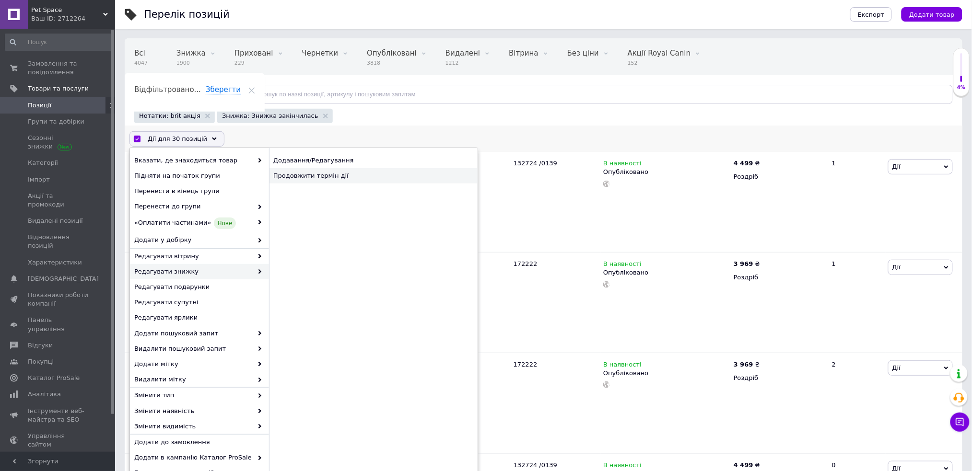
click at [314, 178] on div "Продовжити термін дії" at bounding box center [373, 175] width 209 height 15
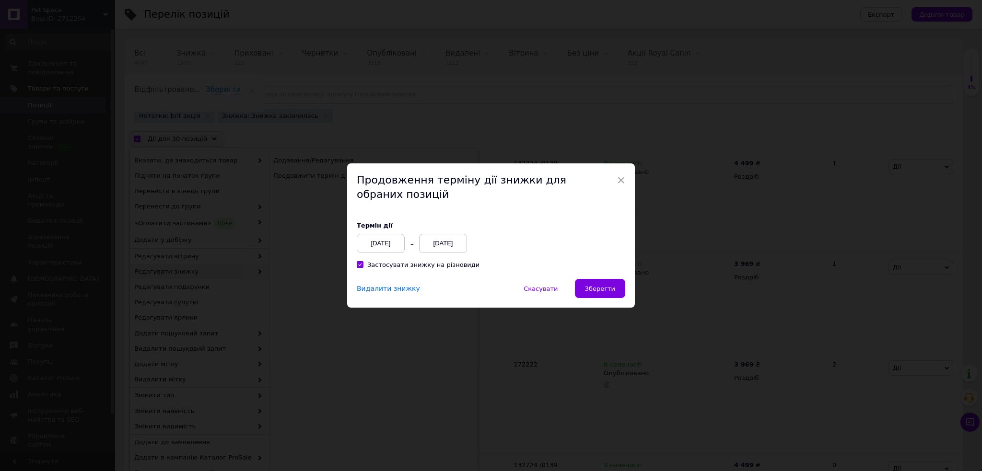
click at [441, 238] on div "[DATE]" at bounding box center [443, 243] width 48 height 19
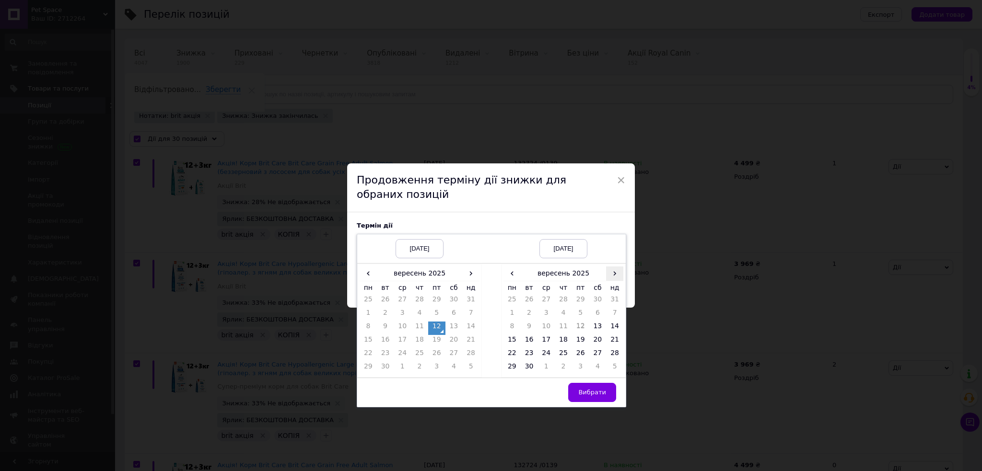
click at [610, 270] on span "›" at bounding box center [614, 274] width 17 height 14
click at [495, 200] on div "Продовження терміну дії знижки для обраних позицій" at bounding box center [491, 187] width 288 height 49
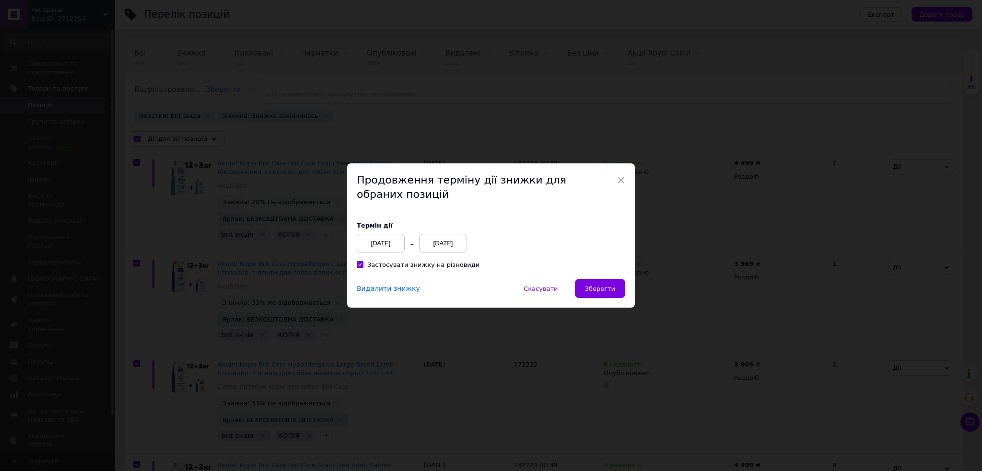
click at [451, 244] on div "[DATE]" at bounding box center [443, 243] width 48 height 19
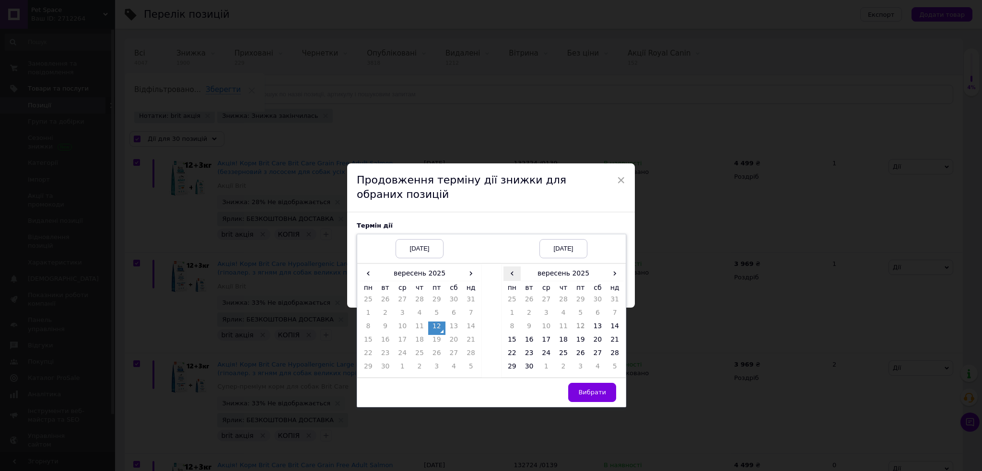
click at [509, 272] on span "‹" at bounding box center [511, 274] width 17 height 14
click at [614, 277] on span "›" at bounding box center [614, 274] width 17 height 14
click at [612, 326] on td "14" at bounding box center [614, 328] width 17 height 13
click at [598, 393] on span "Вибрати" at bounding box center [592, 392] width 28 height 7
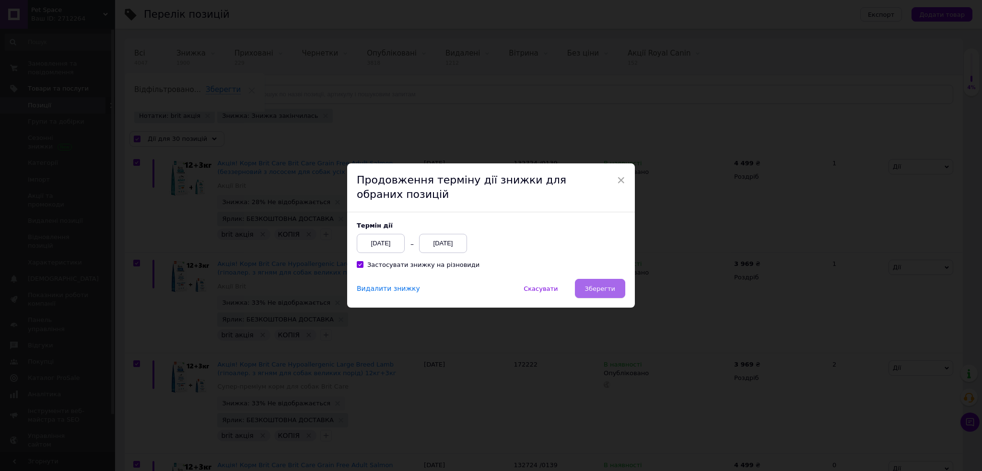
click at [599, 287] on span "Зберегти" at bounding box center [600, 288] width 30 height 7
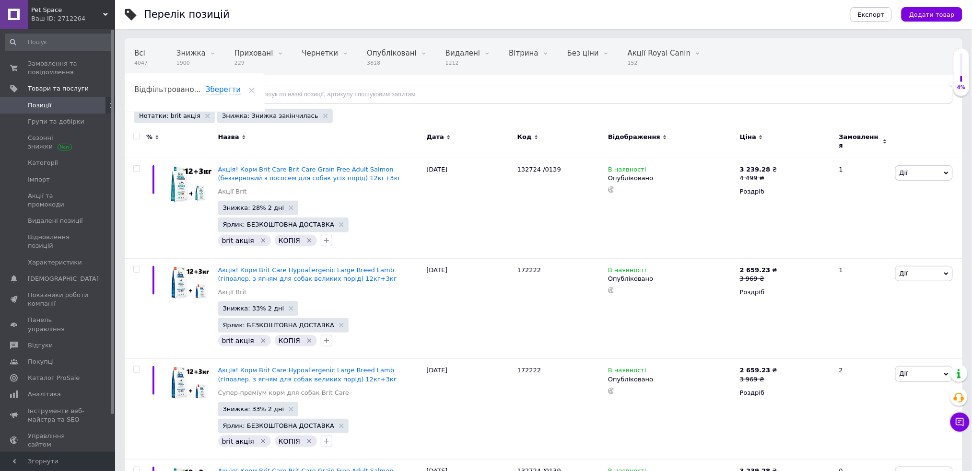
click at [255, 87] on icon at bounding box center [251, 90] width 7 height 7
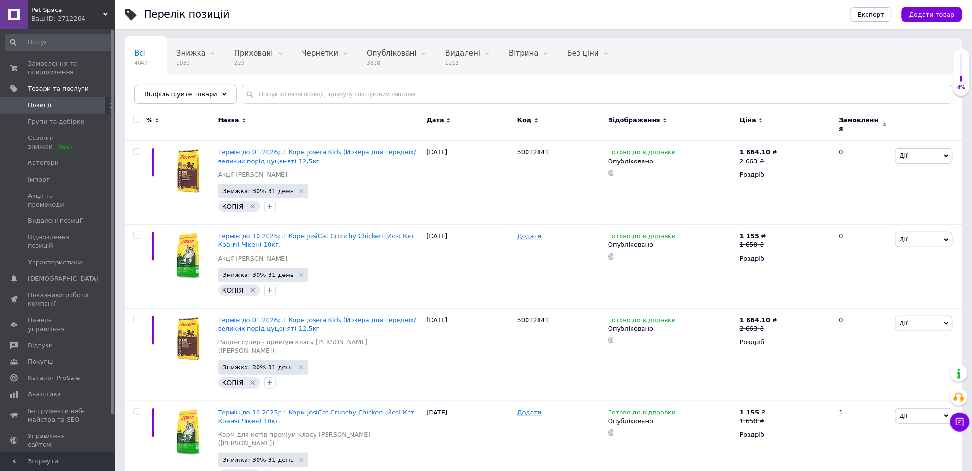
click at [175, 96] on span "Відфільтруйте товари" at bounding box center [180, 94] width 73 height 7
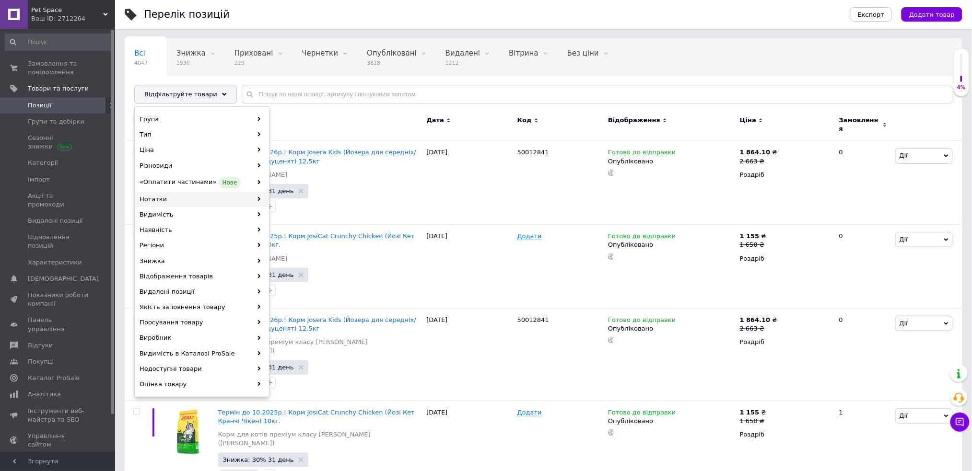
click at [242, 204] on div "Нотатки" at bounding box center [201, 199] width 133 height 15
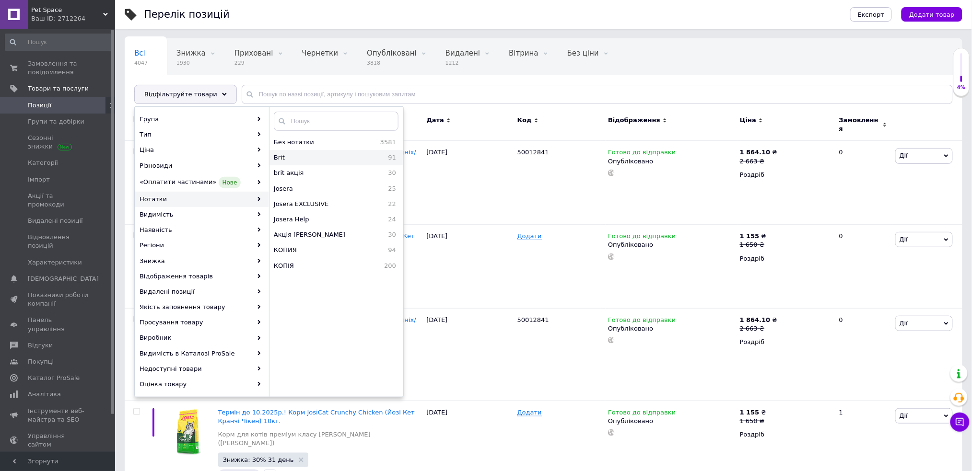
click at [315, 157] on span "Brit" at bounding box center [302, 157] width 57 height 9
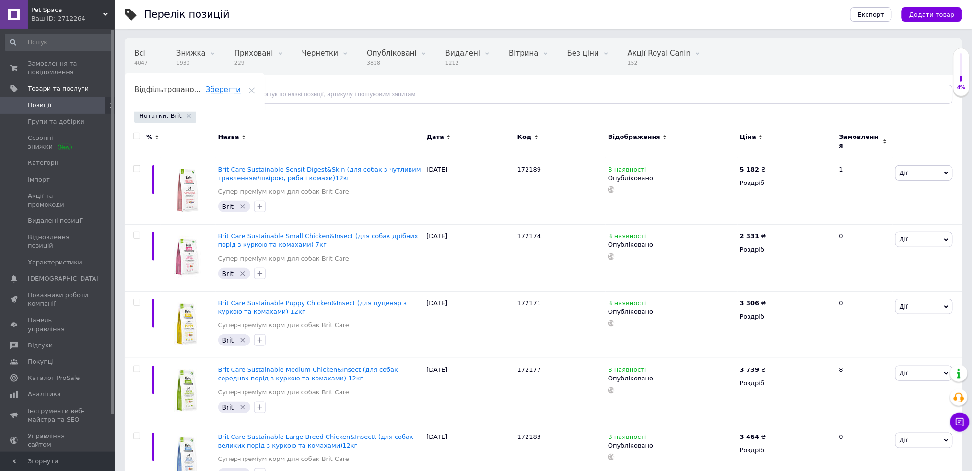
click at [136, 137] on input "checkbox" at bounding box center [136, 136] width 6 height 6
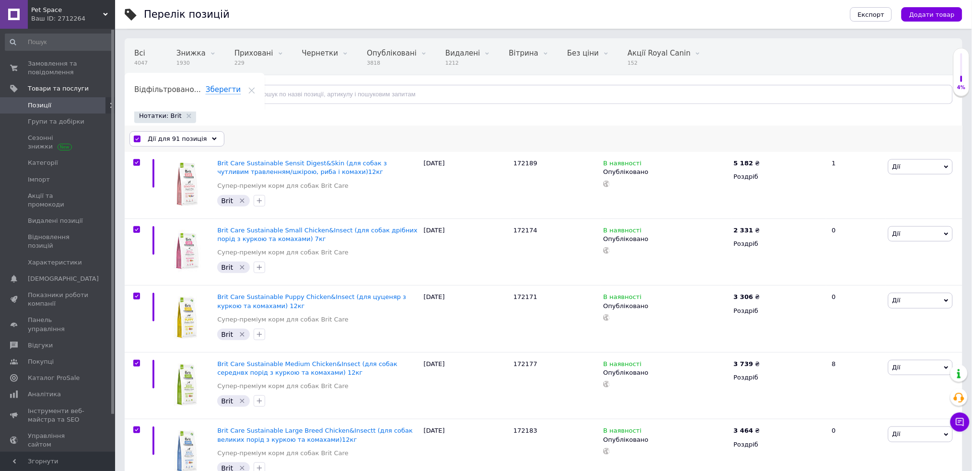
click at [178, 137] on span "Дії для 91 позиція" at bounding box center [177, 139] width 59 height 9
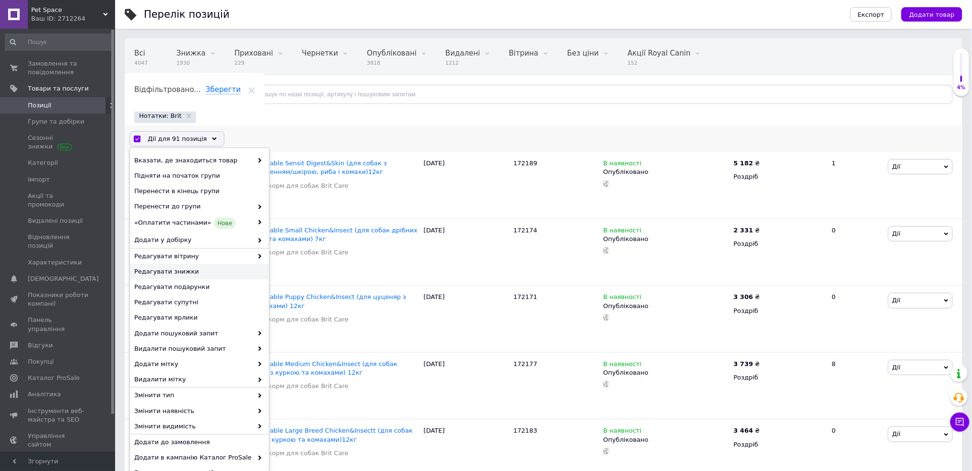
click at [243, 276] on span "Редагувати знижки" at bounding box center [198, 272] width 128 height 9
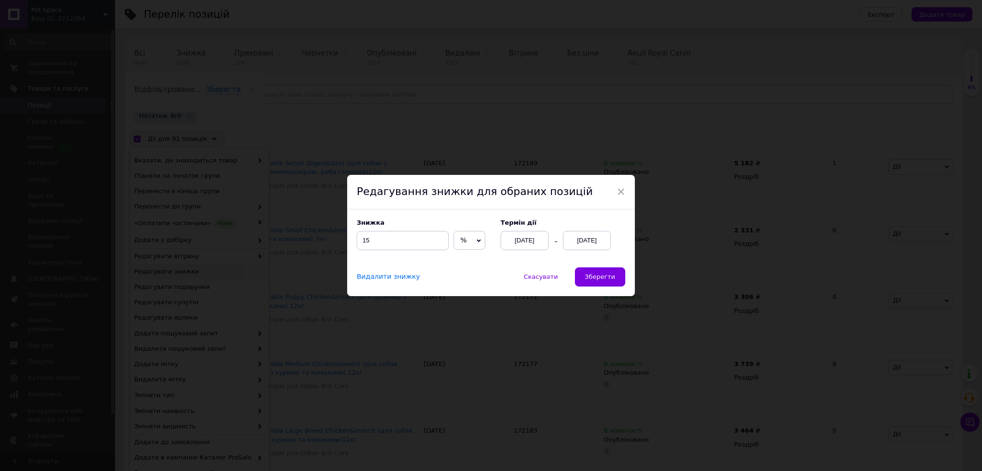
click at [180, 135] on div "× Редагування знижки для обраних позицій Знижка 15 % ₴ Термін дії [DATE] [DATE]…" at bounding box center [491, 235] width 982 height 471
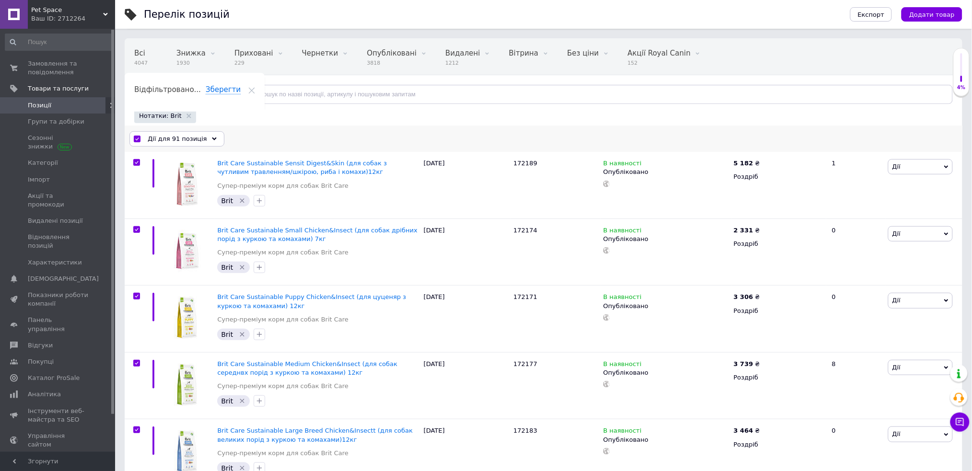
click at [163, 138] on span "Дії для 91 позиція" at bounding box center [177, 139] width 59 height 9
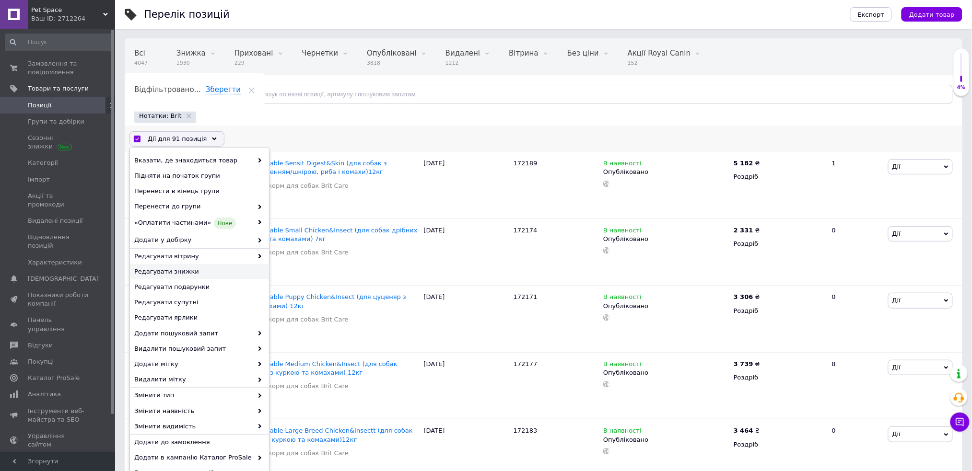
click at [198, 271] on span "Редагувати знижки" at bounding box center [198, 272] width 128 height 9
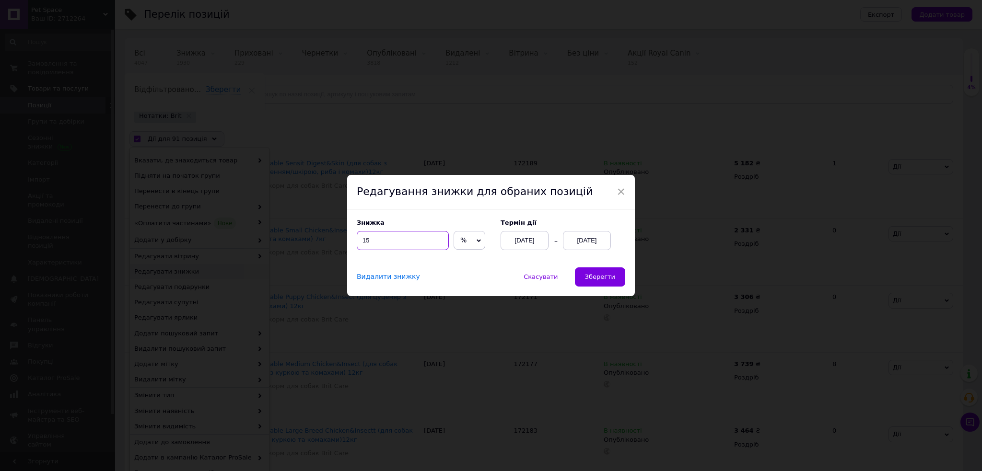
click at [391, 236] on input "15" at bounding box center [403, 240] width 92 height 19
click at [603, 279] on span "Зберегти" at bounding box center [600, 276] width 30 height 7
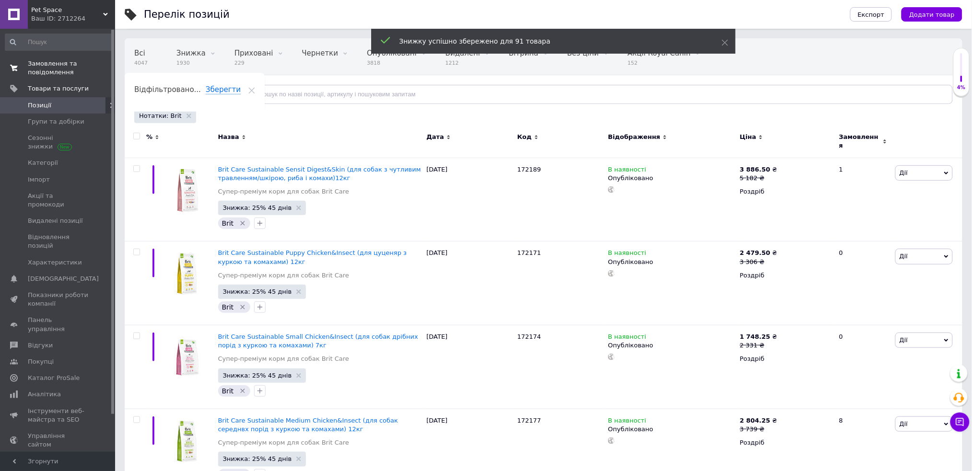
click at [47, 66] on span "Замовлення та повідомлення" at bounding box center [58, 67] width 61 height 17
